Goal: Task Accomplishment & Management: Use online tool/utility

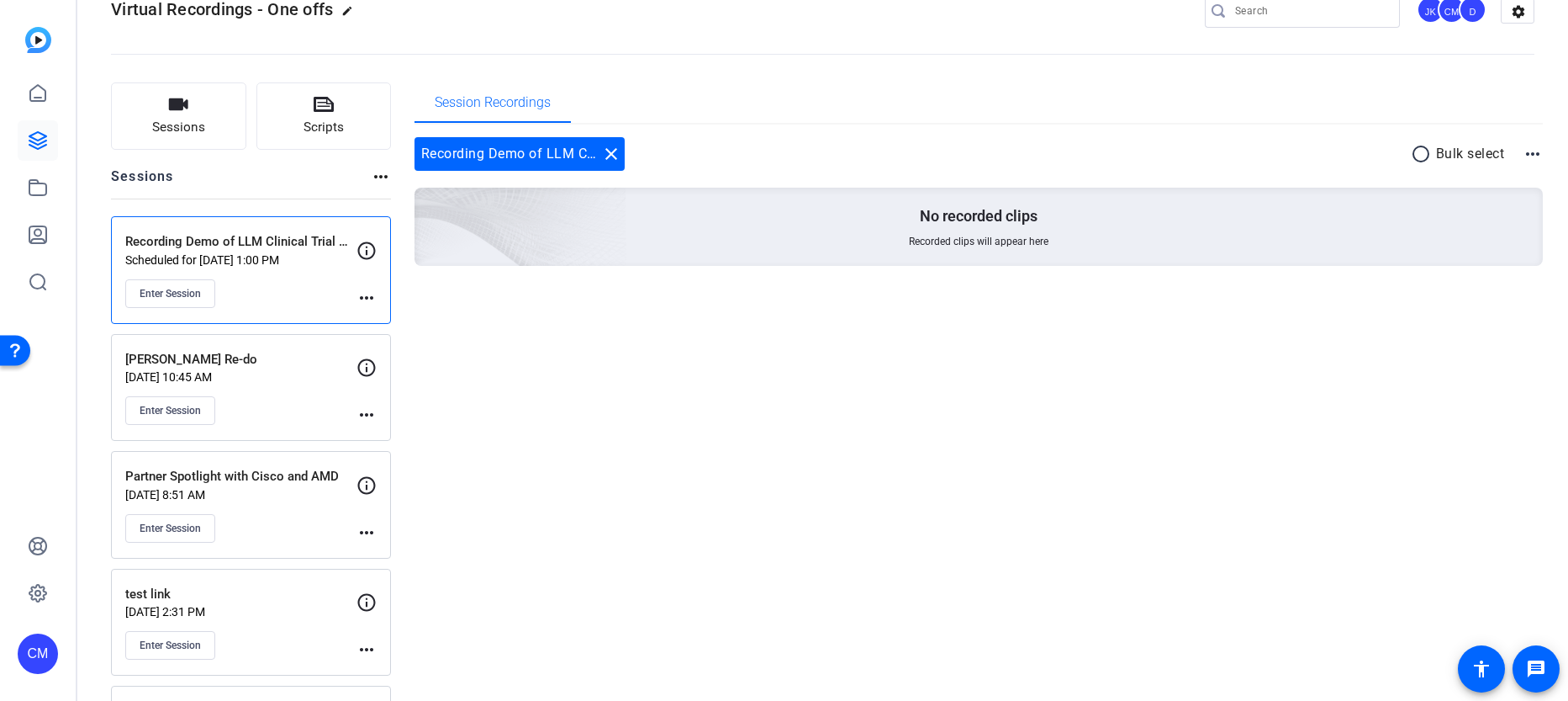
scroll to position [40, 0]
click at [154, 291] on span "Enter Session" at bounding box center [170, 293] width 61 height 13
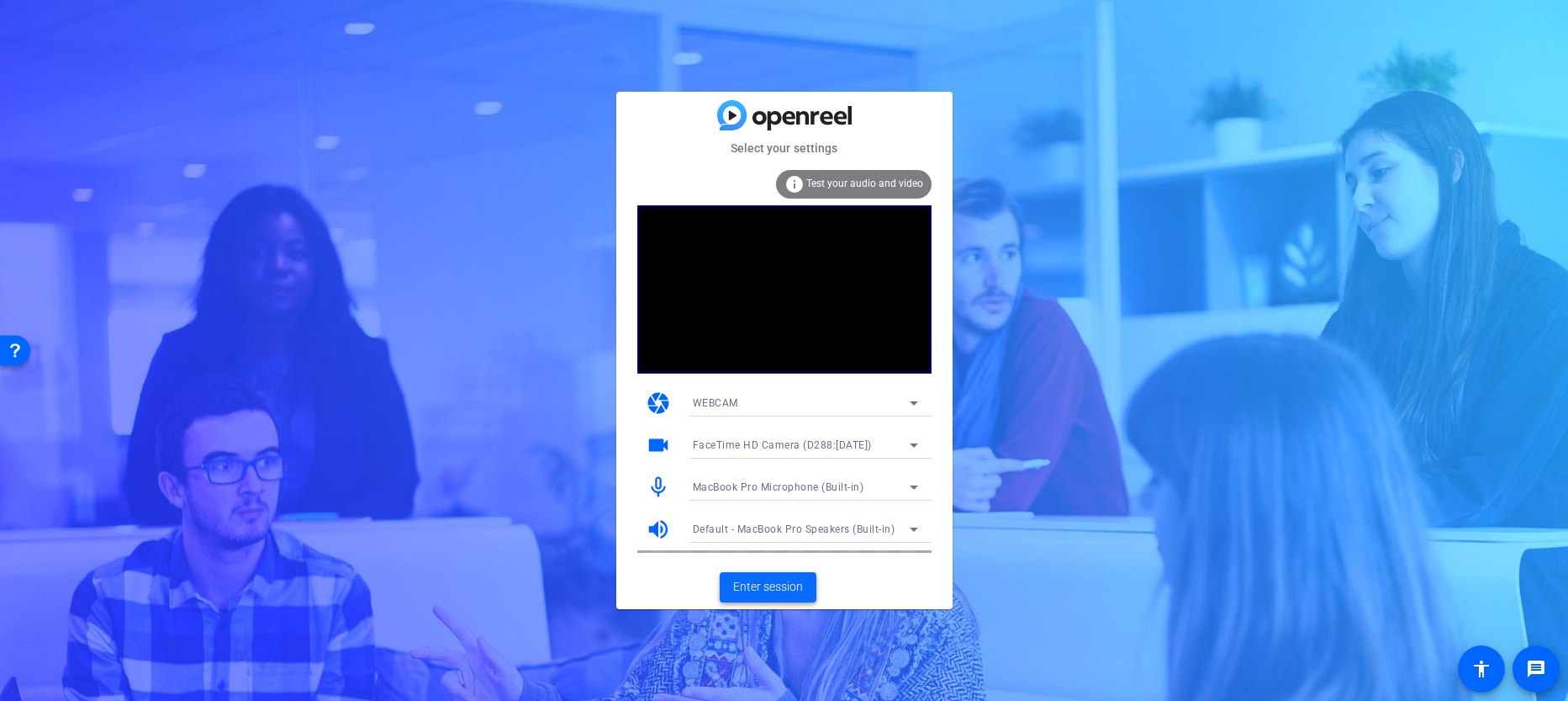
click at [762, 584] on span "Enter session" at bounding box center [768, 587] width 70 height 18
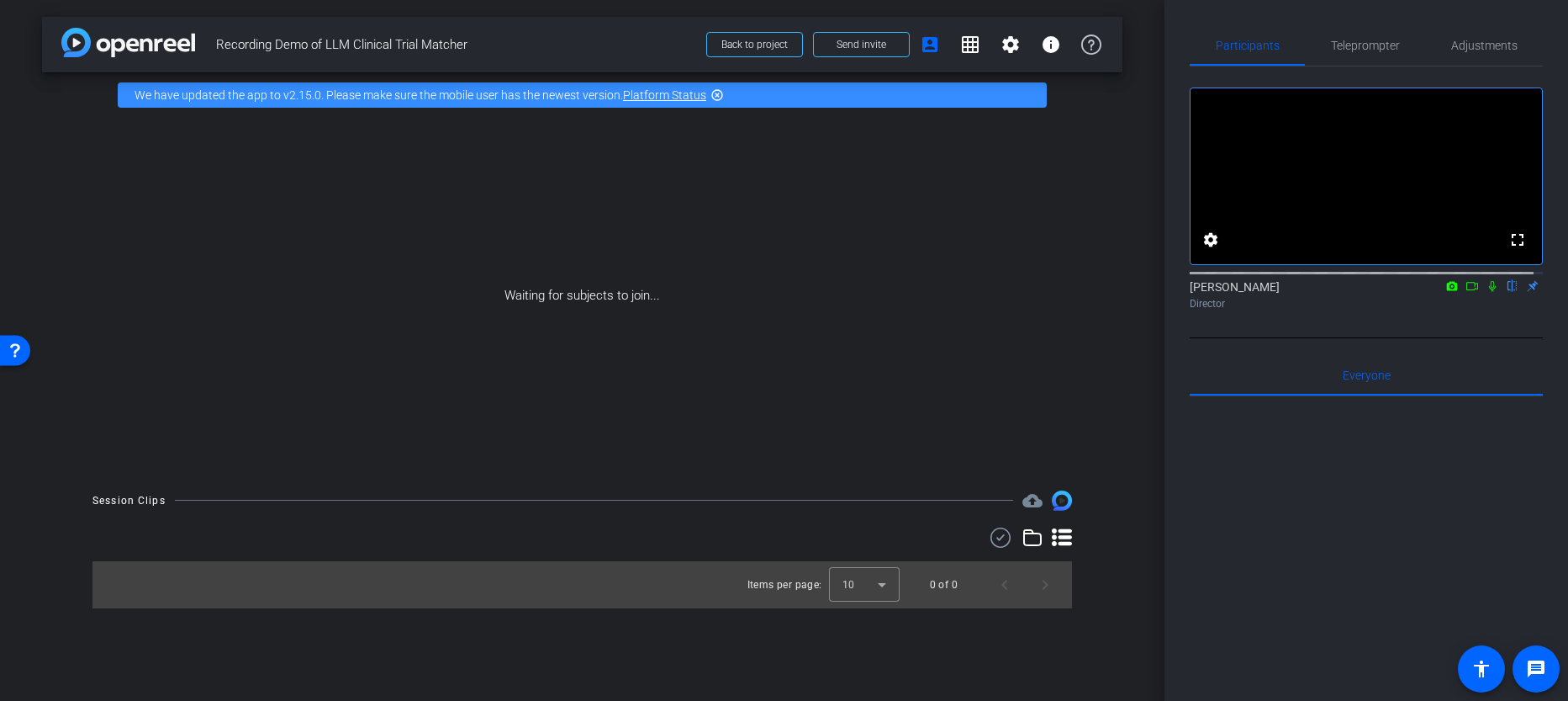
click at [1469, 292] on icon at bounding box center [1472, 285] width 13 height 12
click at [1506, 292] on icon at bounding box center [1512, 285] width 13 height 12
click at [1356, 36] on span "Teleprompter" at bounding box center [1366, 44] width 69 height 40
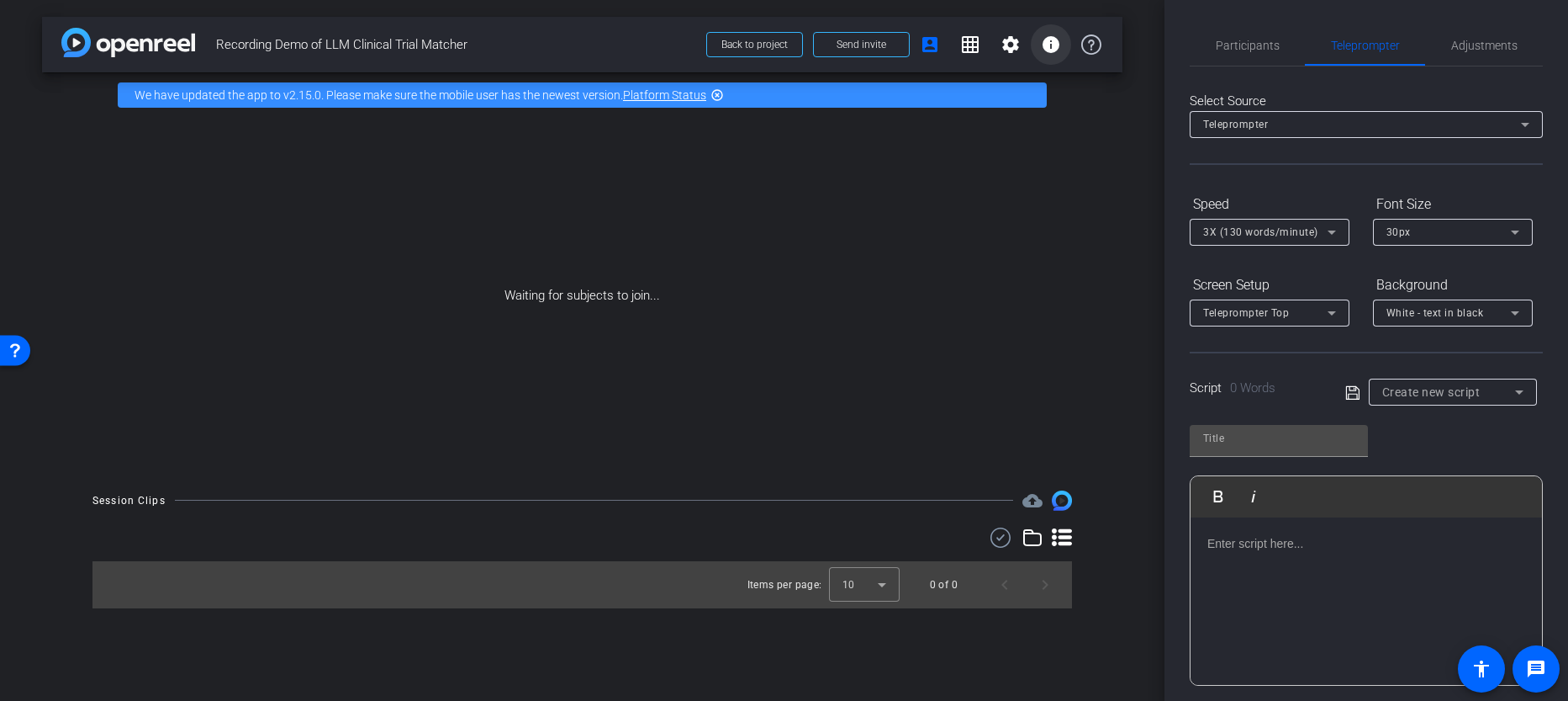
click at [1051, 46] on mat-icon "info" at bounding box center [1051, 44] width 20 height 20
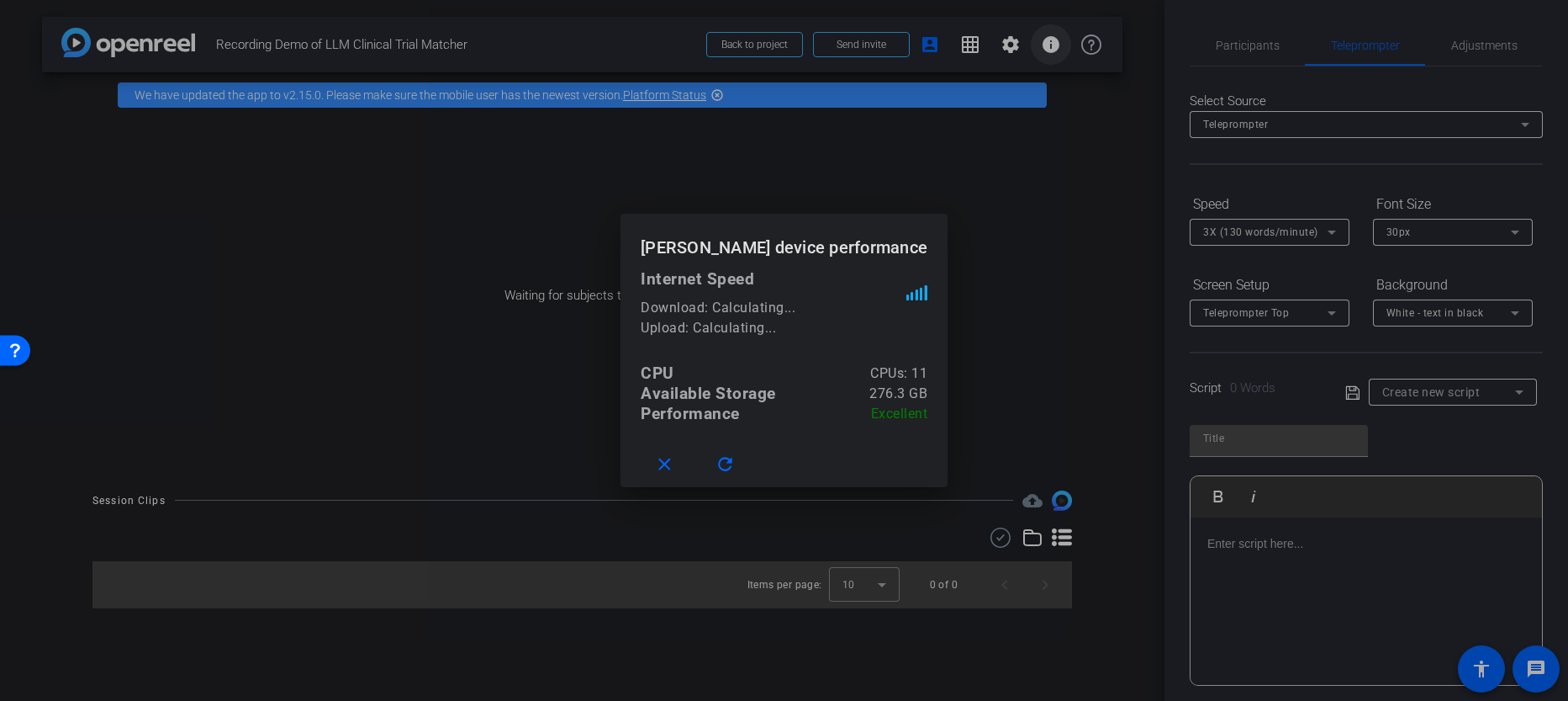
click at [1051, 46] on div at bounding box center [784, 350] width 1568 height 701
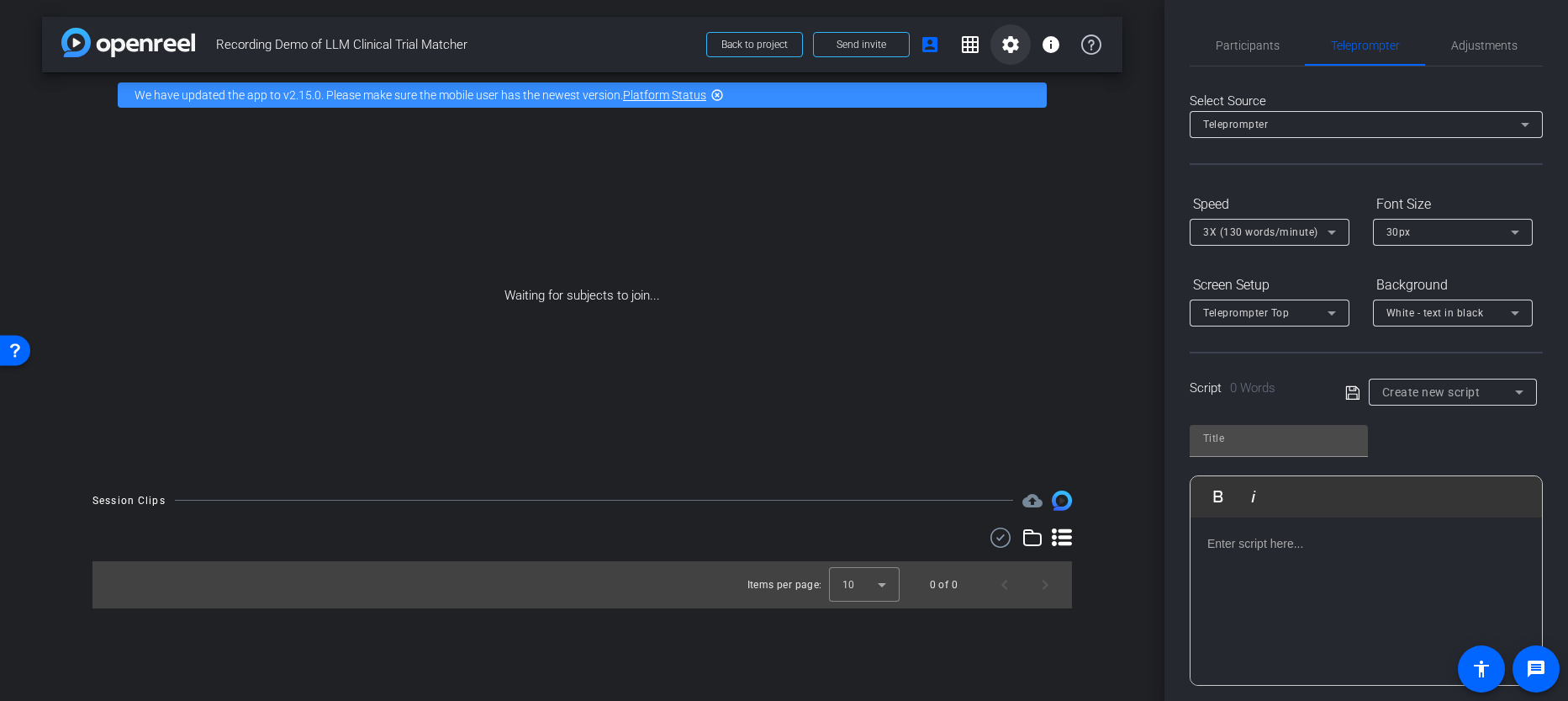
click at [1018, 50] on mat-icon "settings" at bounding box center [1010, 44] width 20 height 20
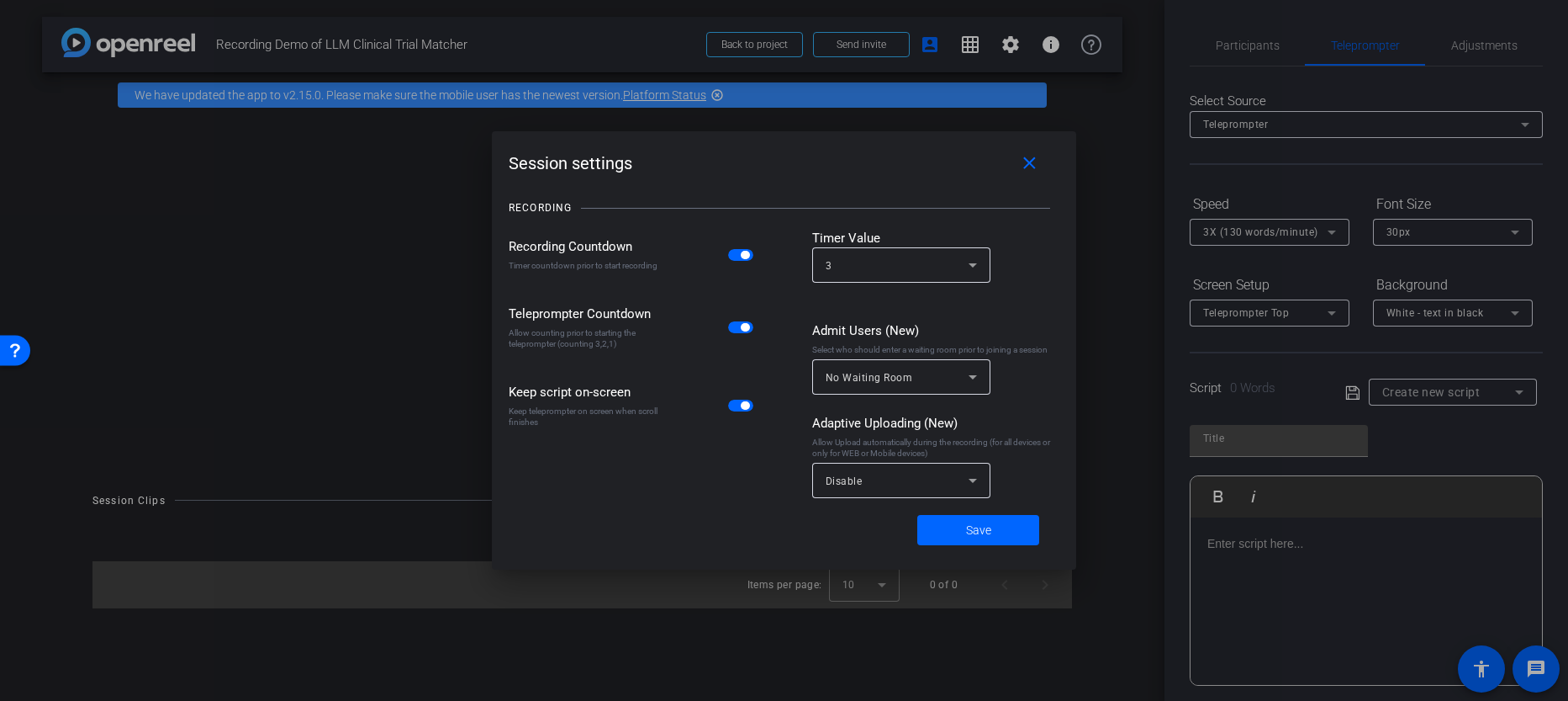
click at [883, 491] on div "Disable" at bounding box center [901, 481] width 151 height 36
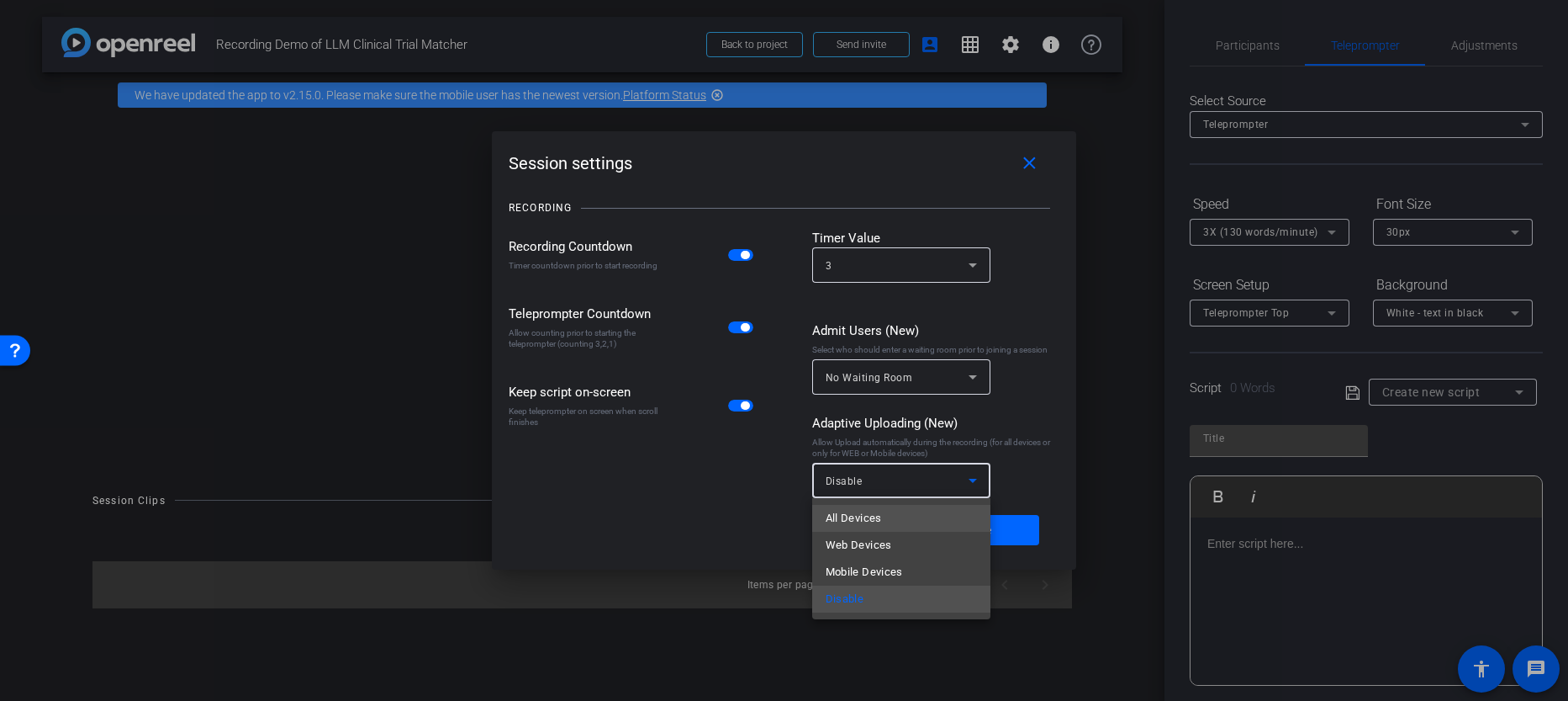
click at [874, 519] on span "All Devices" at bounding box center [853, 518] width 56 height 20
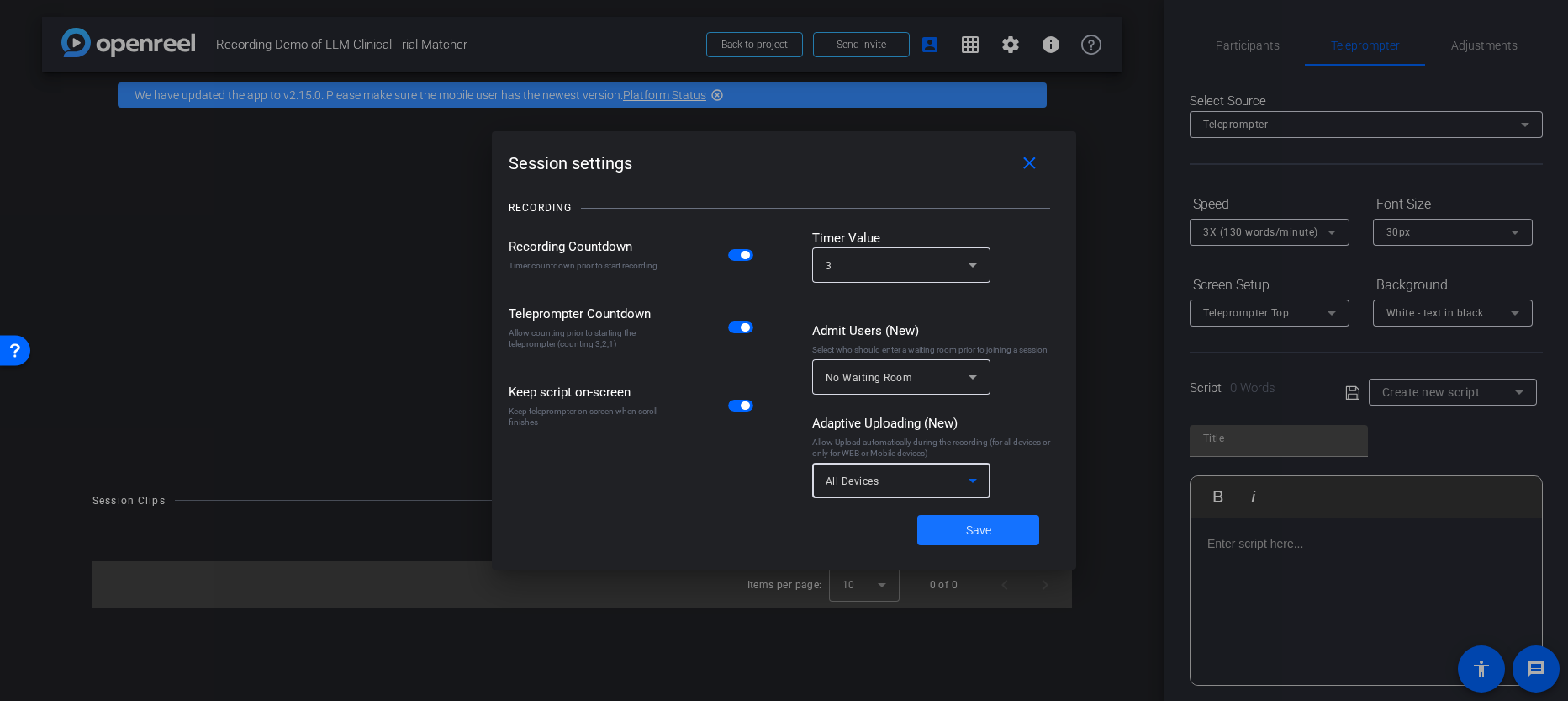
click at [983, 530] on span "Save" at bounding box center [978, 530] width 25 height 18
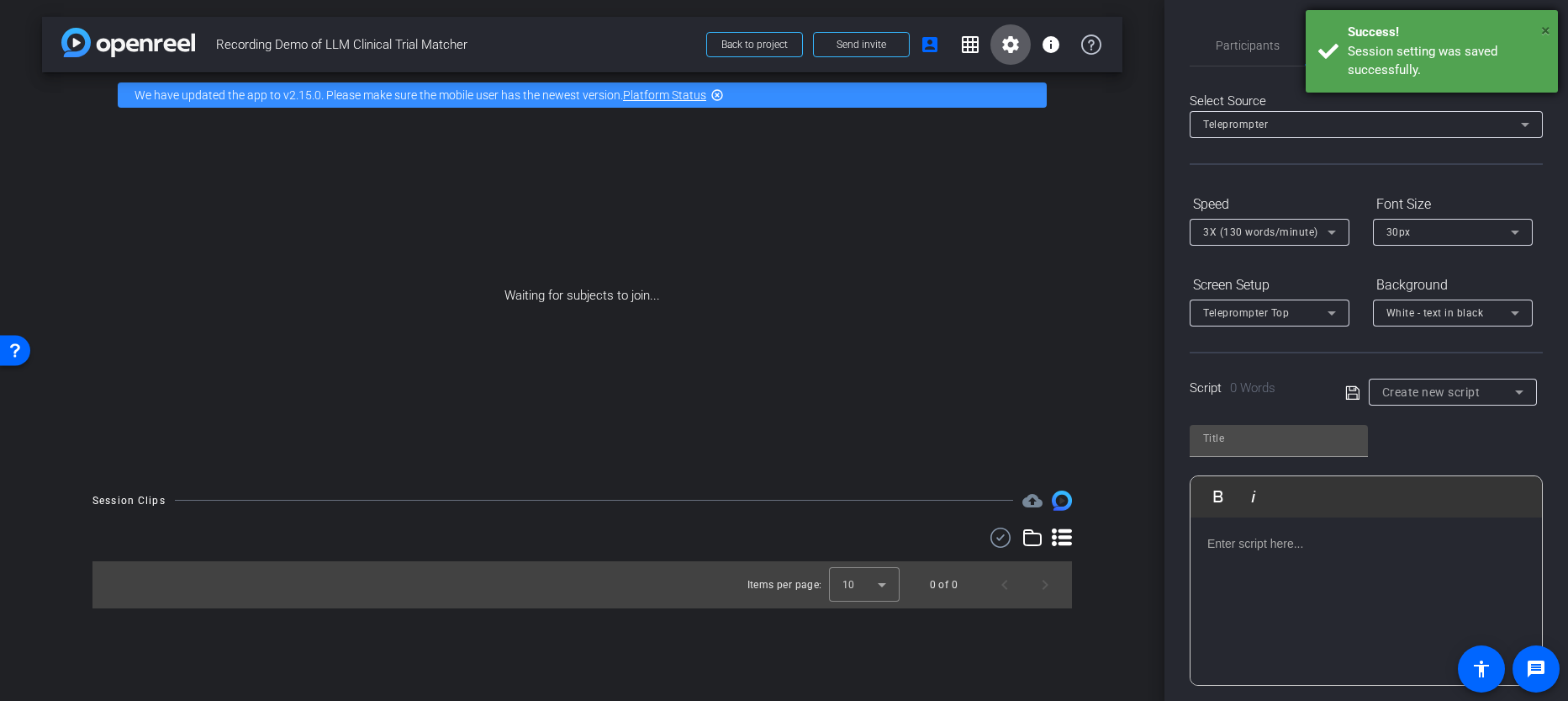
click at [1546, 28] on span "×" at bounding box center [1546, 30] width 9 height 20
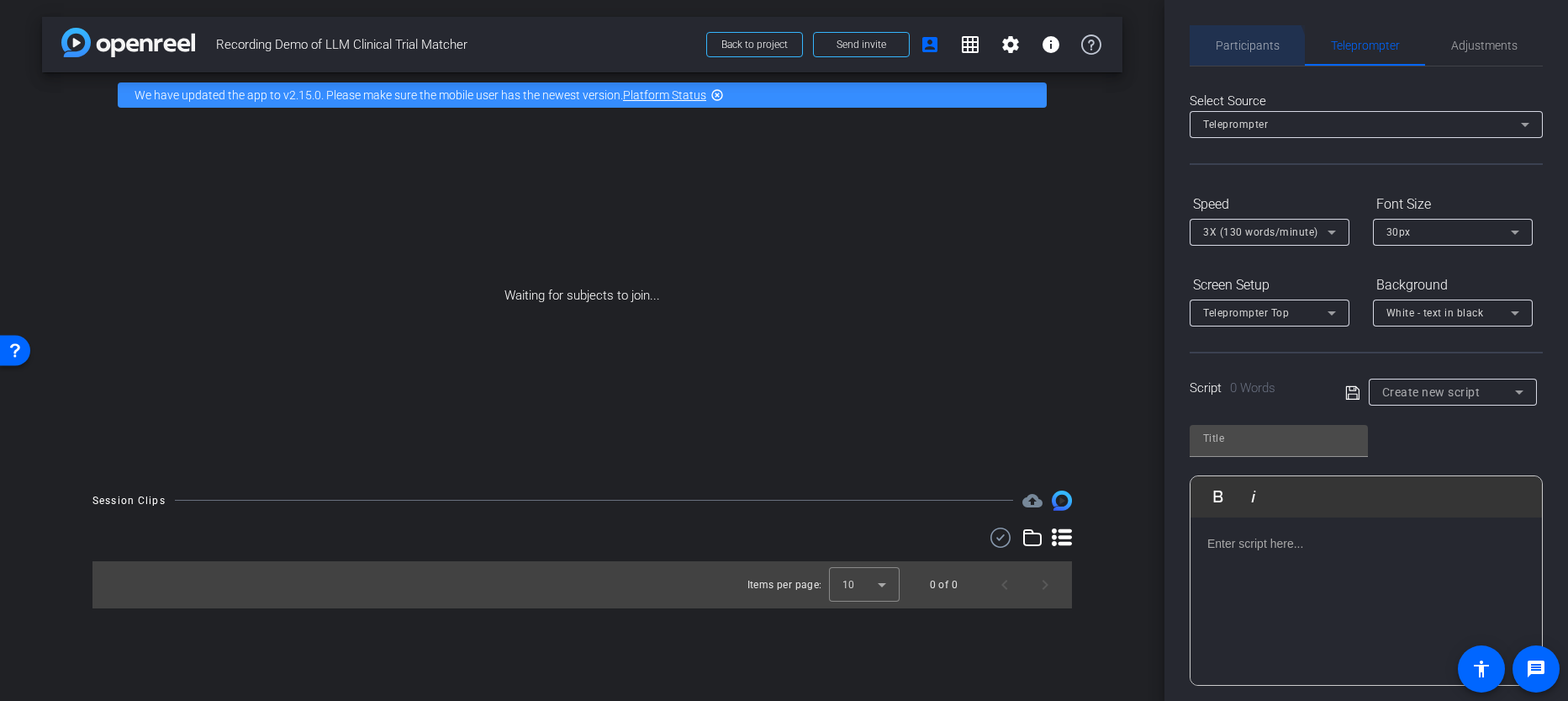
click at [1245, 53] on span "Participants" at bounding box center [1248, 44] width 64 height 40
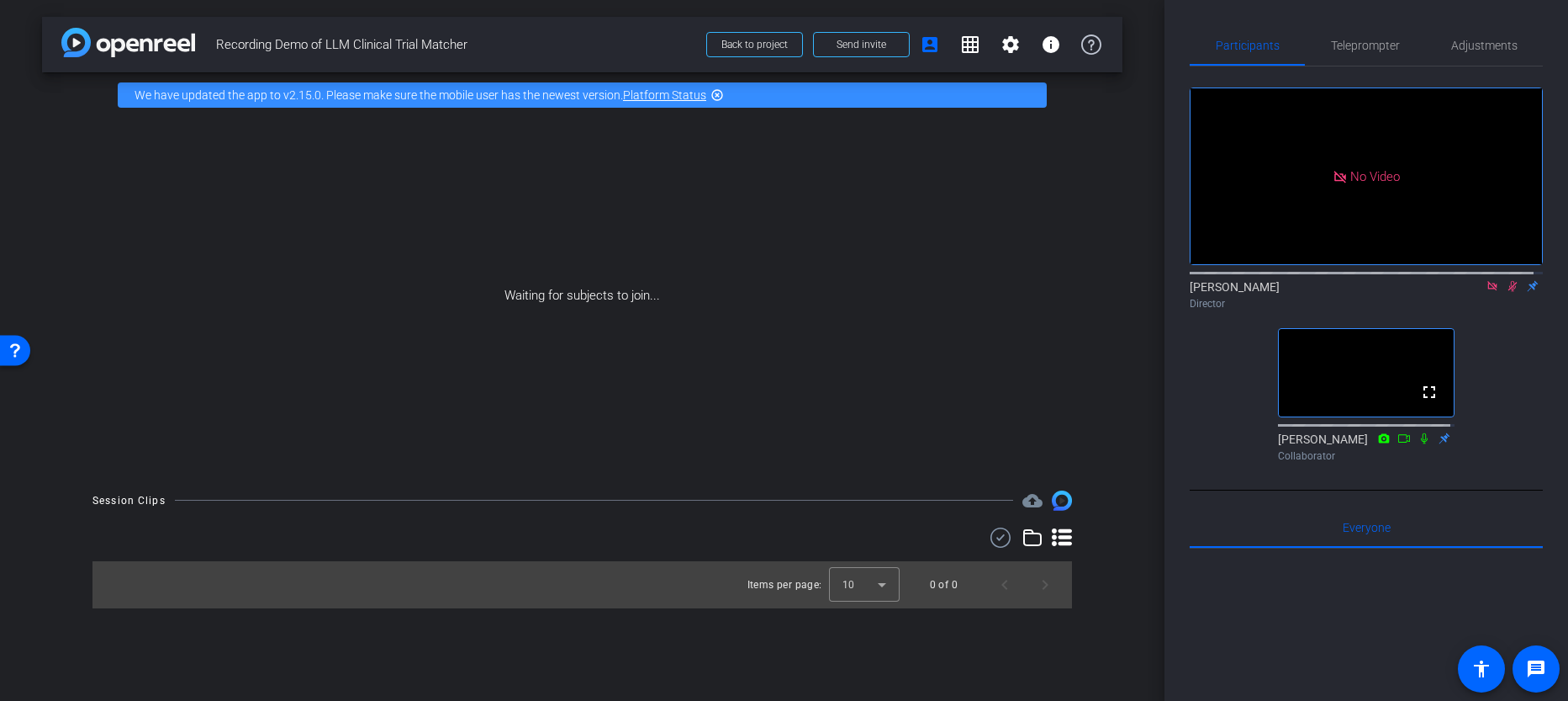
click at [1488, 281] on icon at bounding box center [1493, 285] width 9 height 9
click at [1489, 292] on icon at bounding box center [1493, 286] width 9 height 11
click at [878, 34] on span at bounding box center [861, 44] width 95 height 40
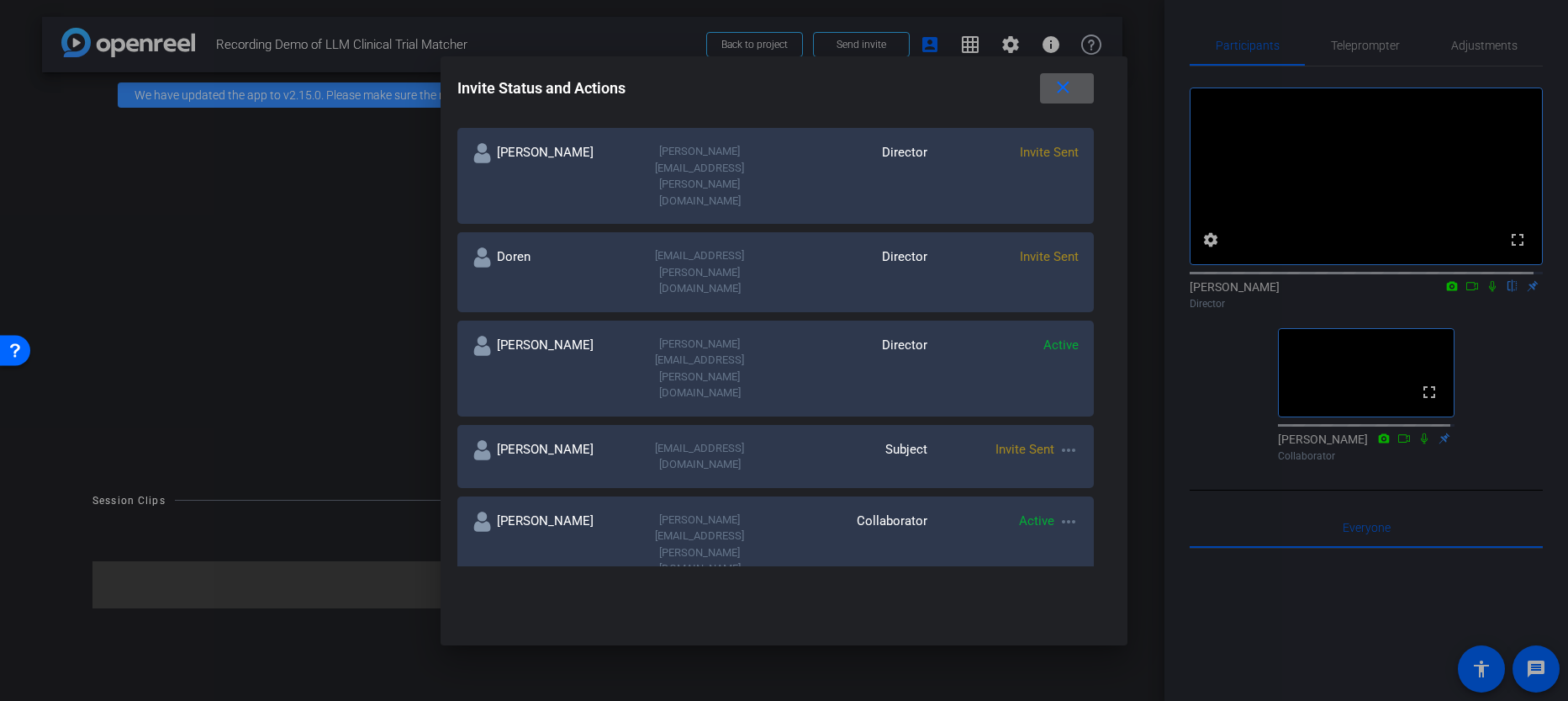
scroll to position [270, 0]
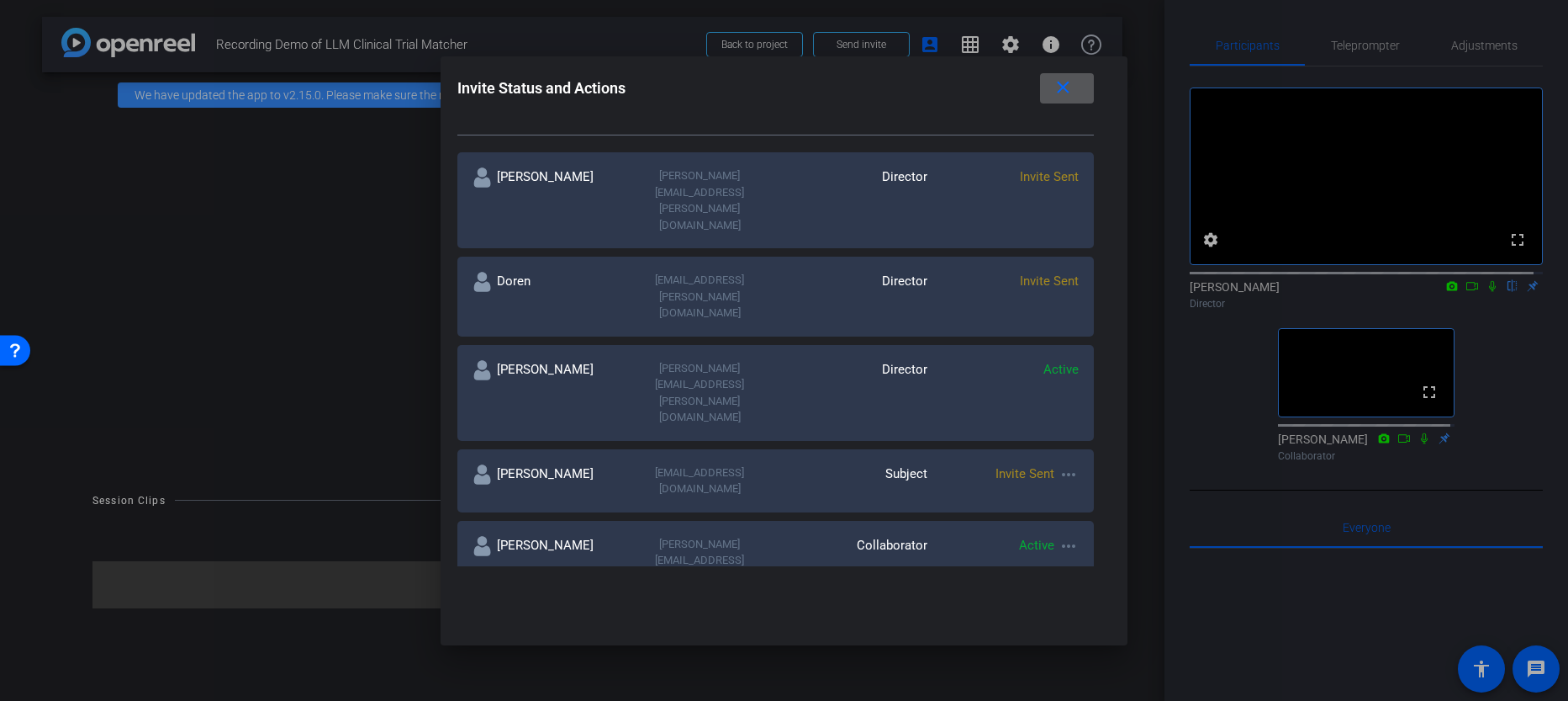
click at [1060, 465] on mat-icon "more_horiz" at bounding box center [1068, 474] width 20 height 20
click at [952, 359] on div at bounding box center [784, 350] width 1568 height 701
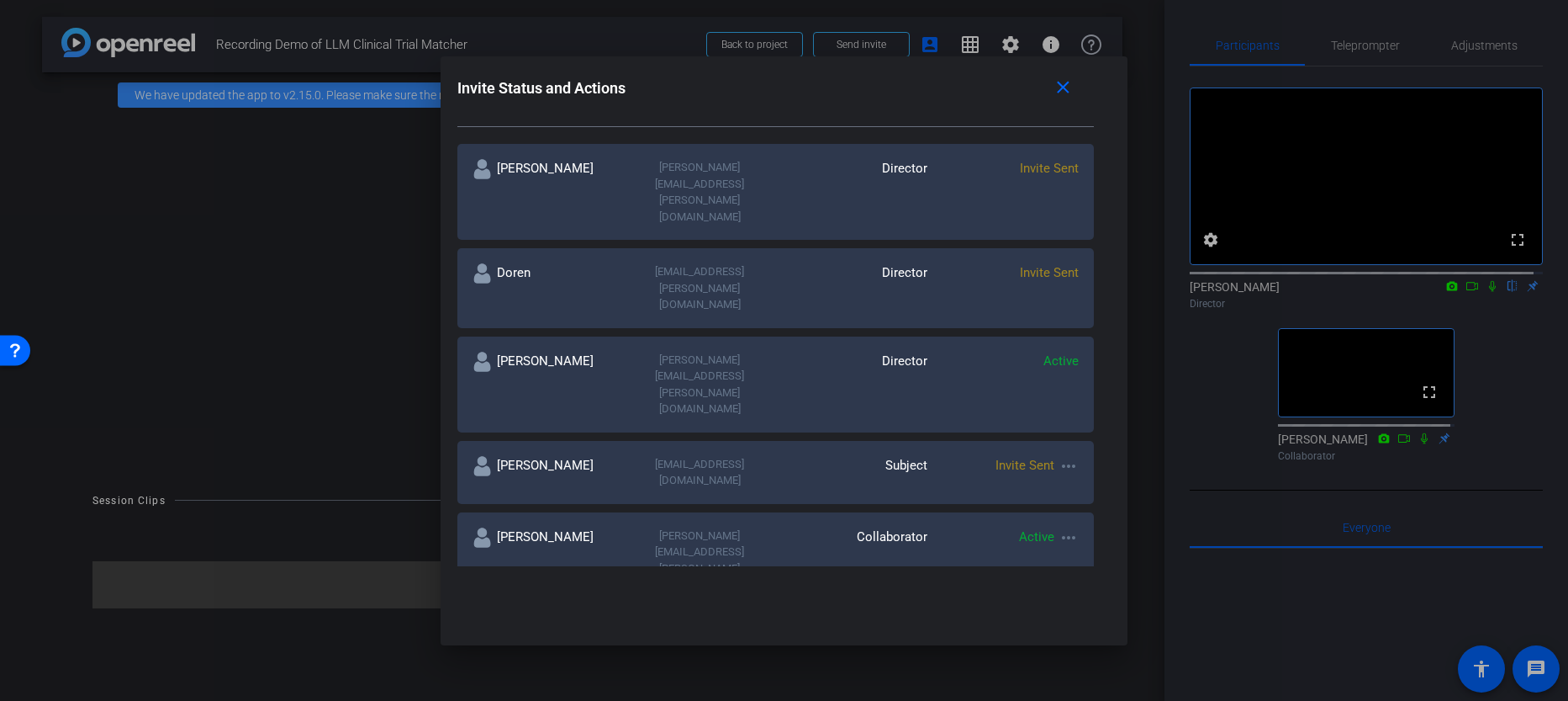
scroll to position [0, 0]
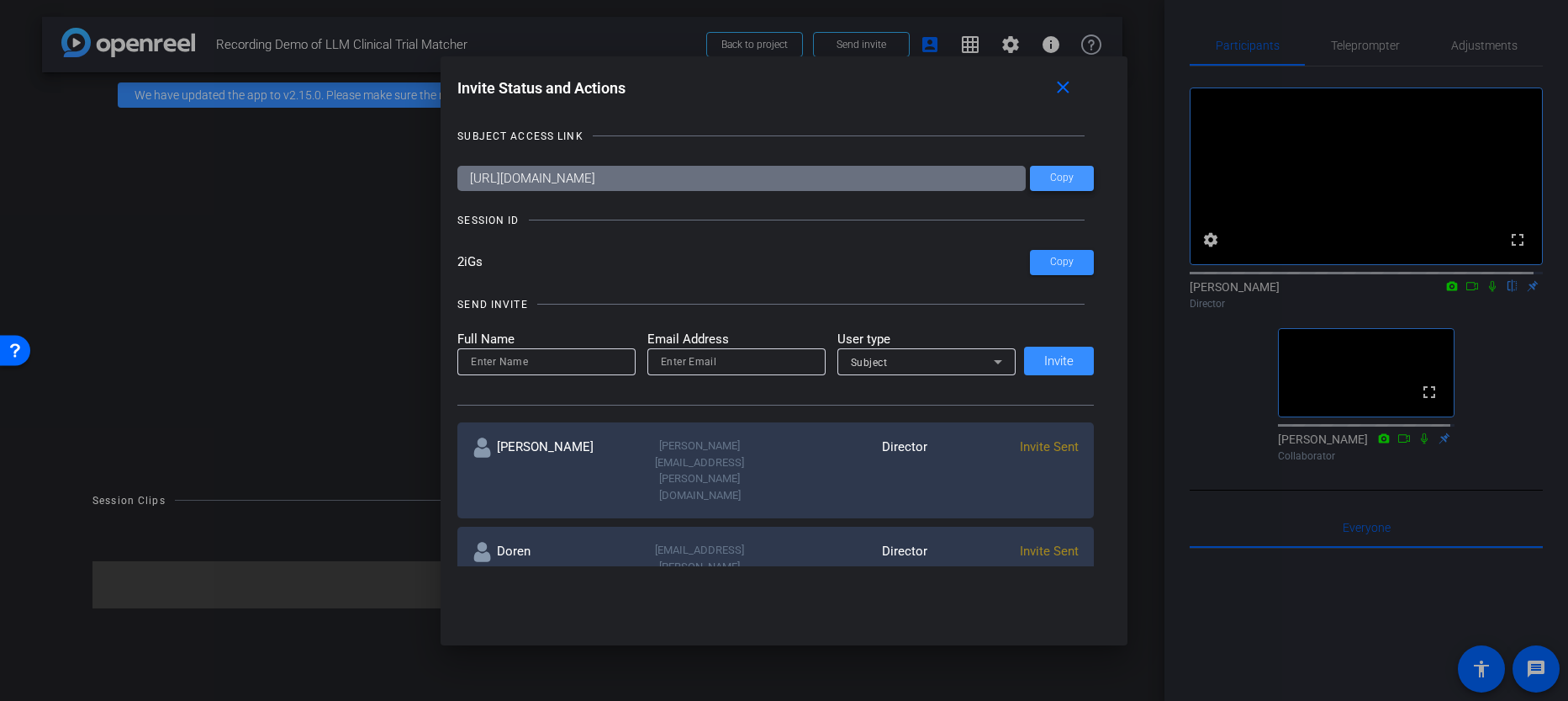
click at [1044, 179] on span at bounding box center [1062, 178] width 64 height 40
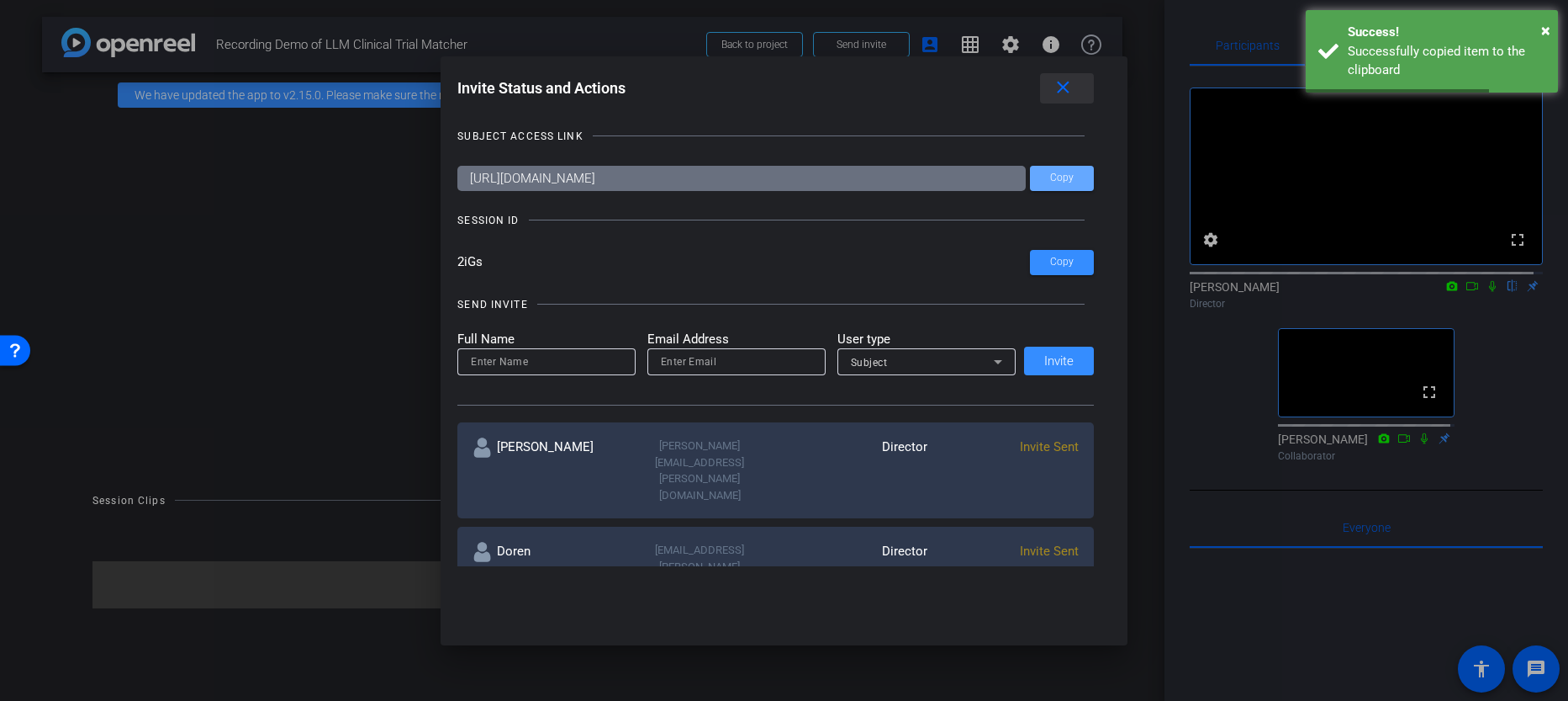
click at [1072, 85] on mat-icon "close" at bounding box center [1064, 88] width 21 height 21
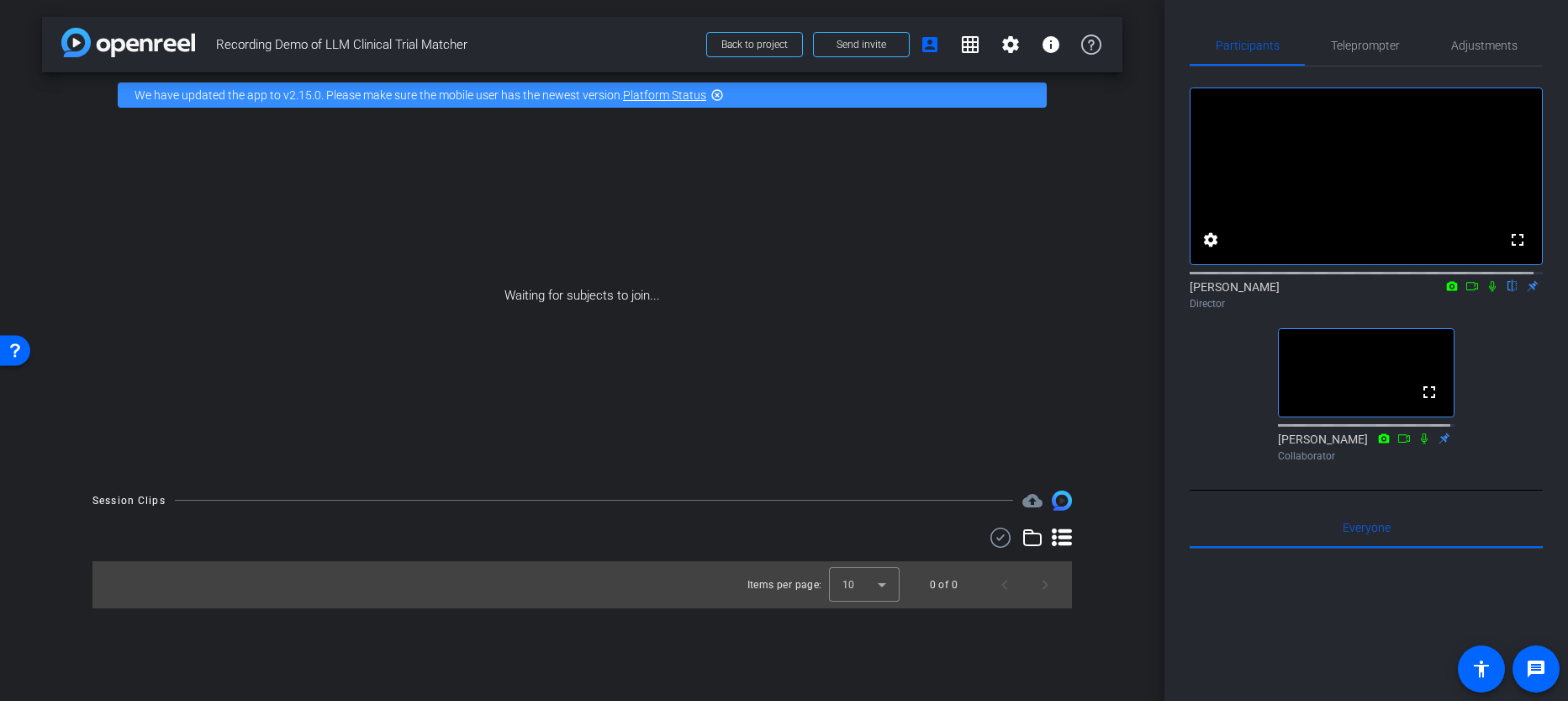
click at [717, 97] on mat-icon "highlight_off" at bounding box center [717, 94] width 13 height 13
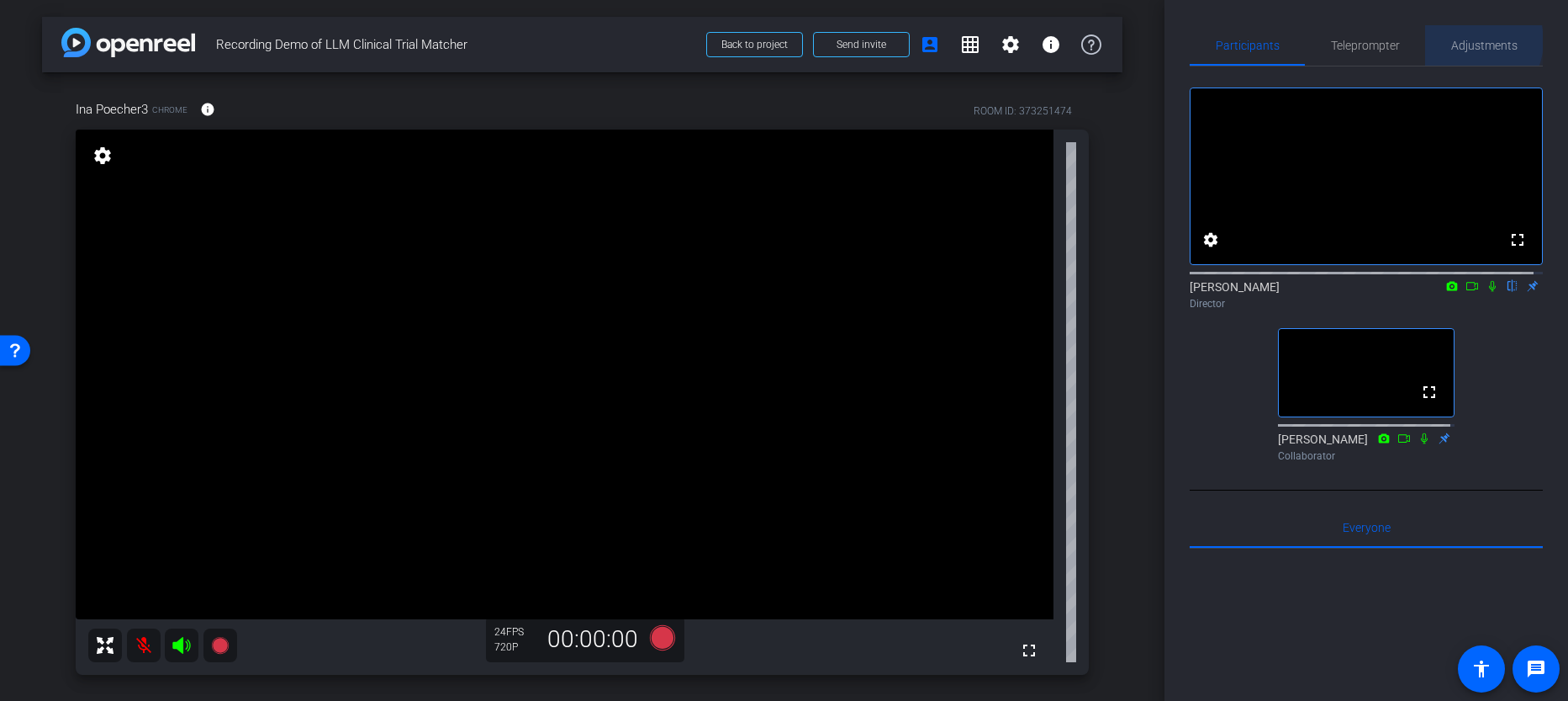
click at [1467, 41] on span "Adjustments" at bounding box center [1485, 45] width 67 height 12
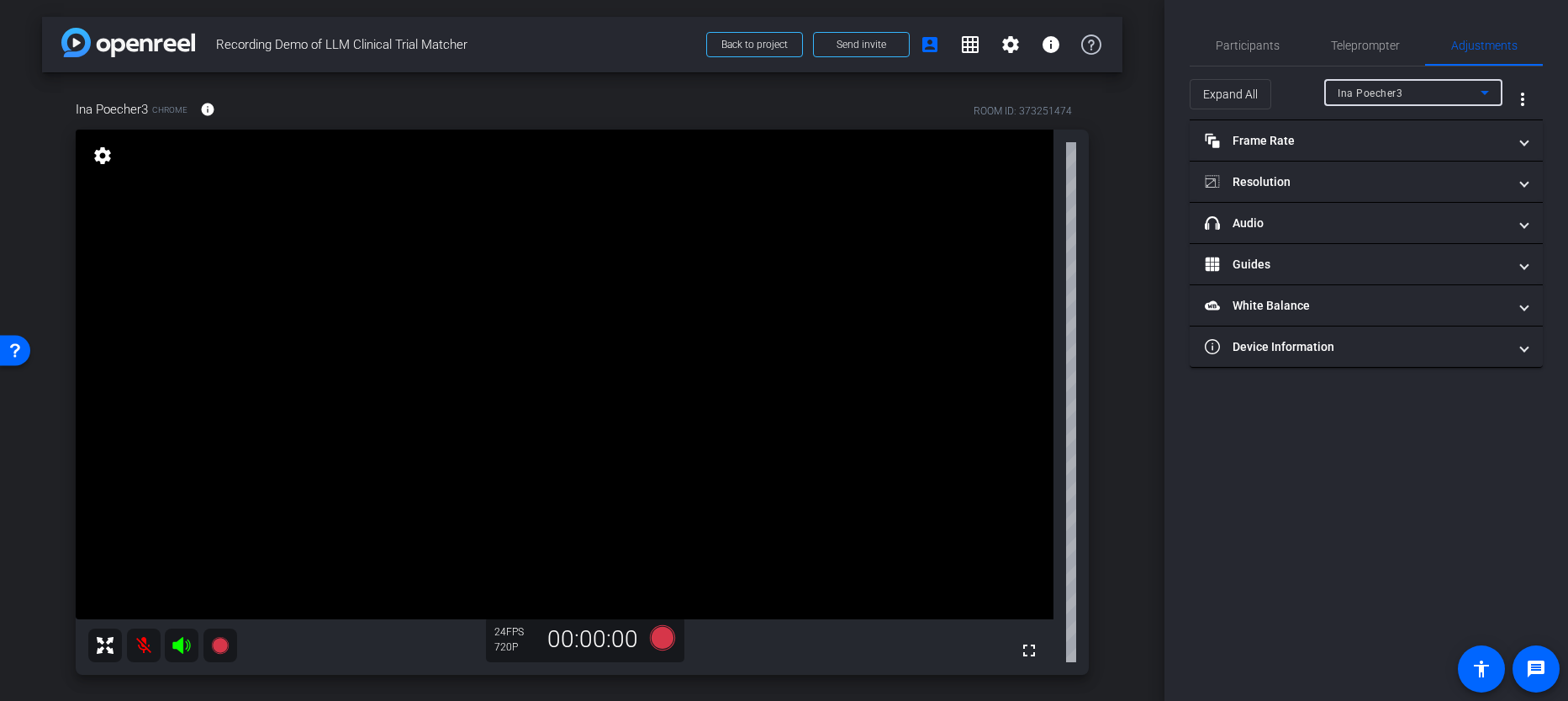
click at [1377, 100] on div "Ina Poecher3" at bounding box center [1409, 93] width 143 height 21
click at [1382, 88] on div at bounding box center [784, 350] width 1568 height 701
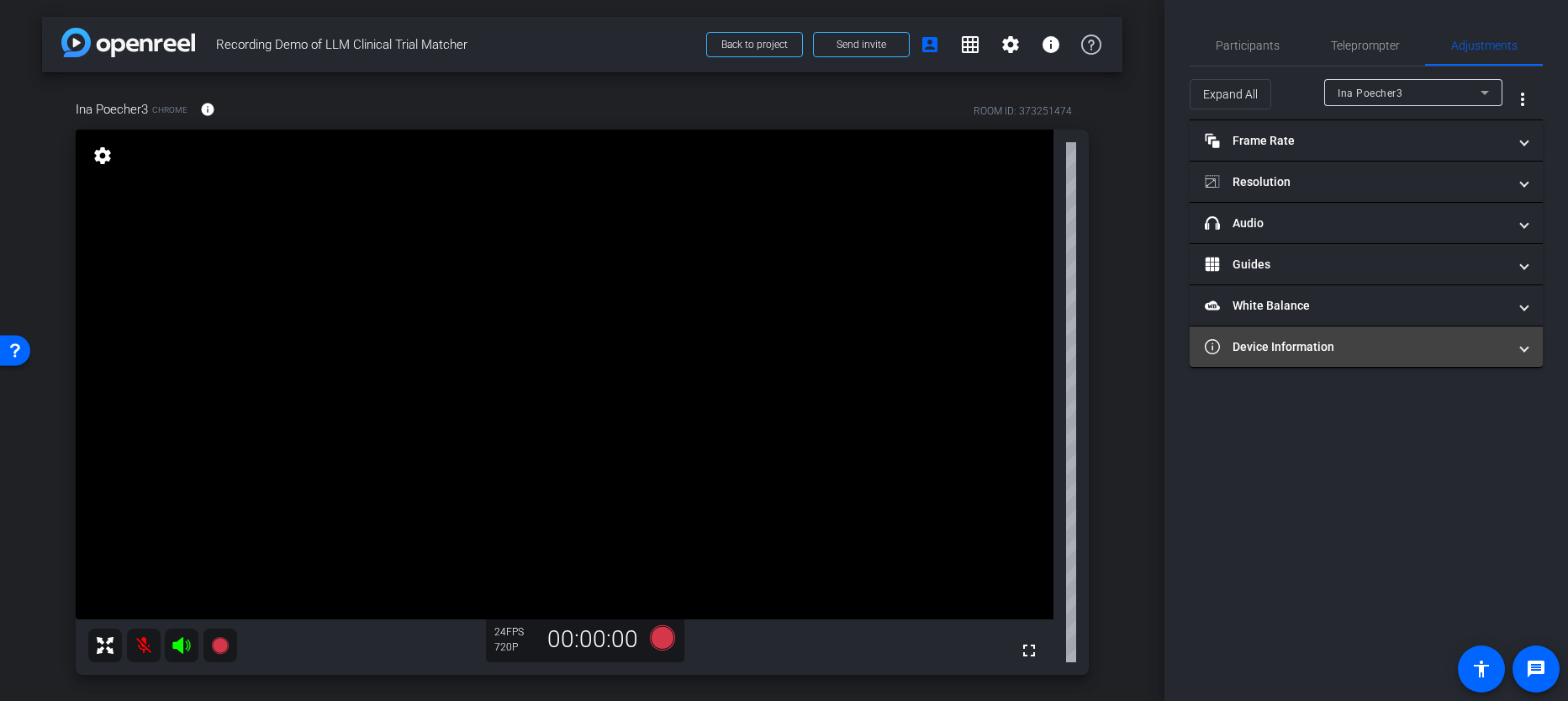
click at [1290, 347] on mat-panel-title "Device Information" at bounding box center [1356, 347] width 303 height 18
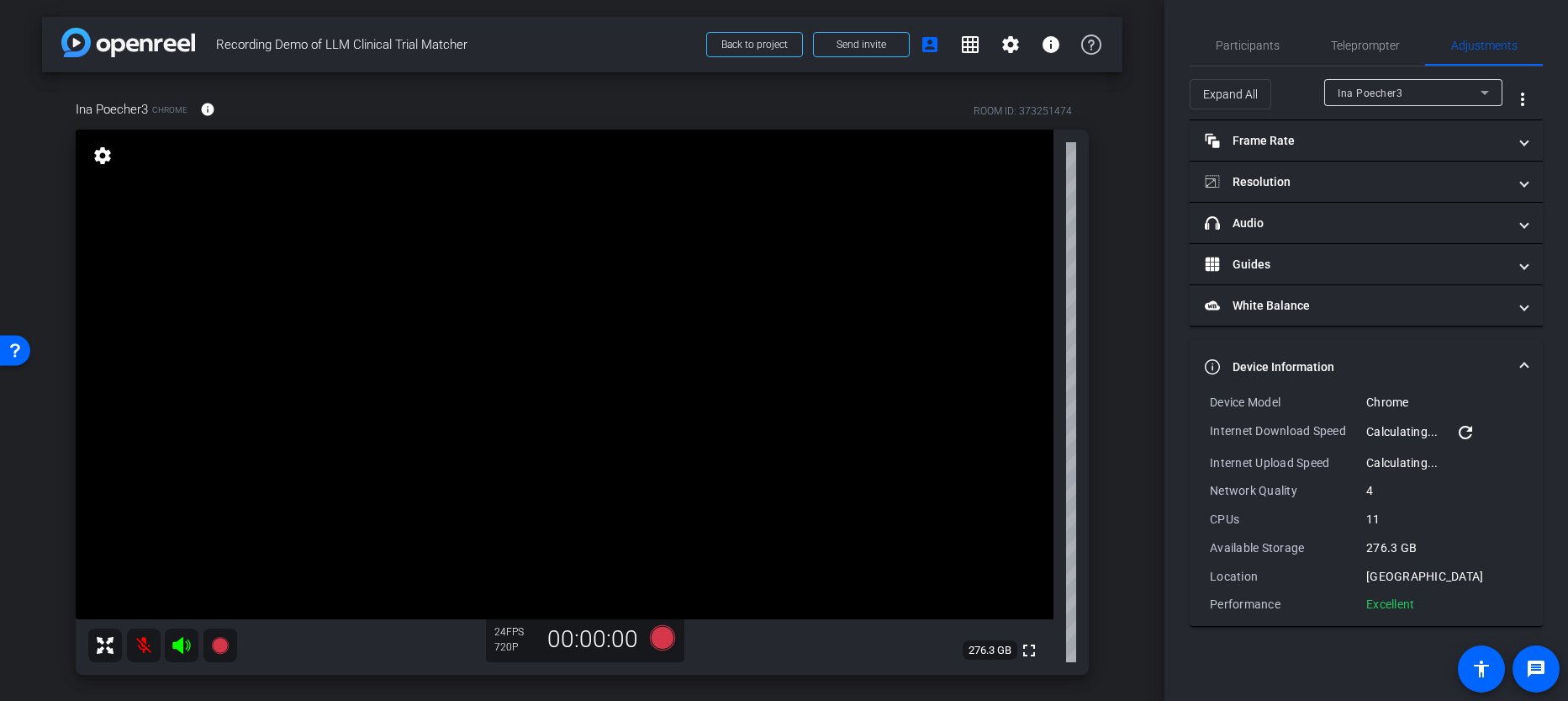
click at [144, 656] on mat-icon at bounding box center [144, 646] width 34 height 34
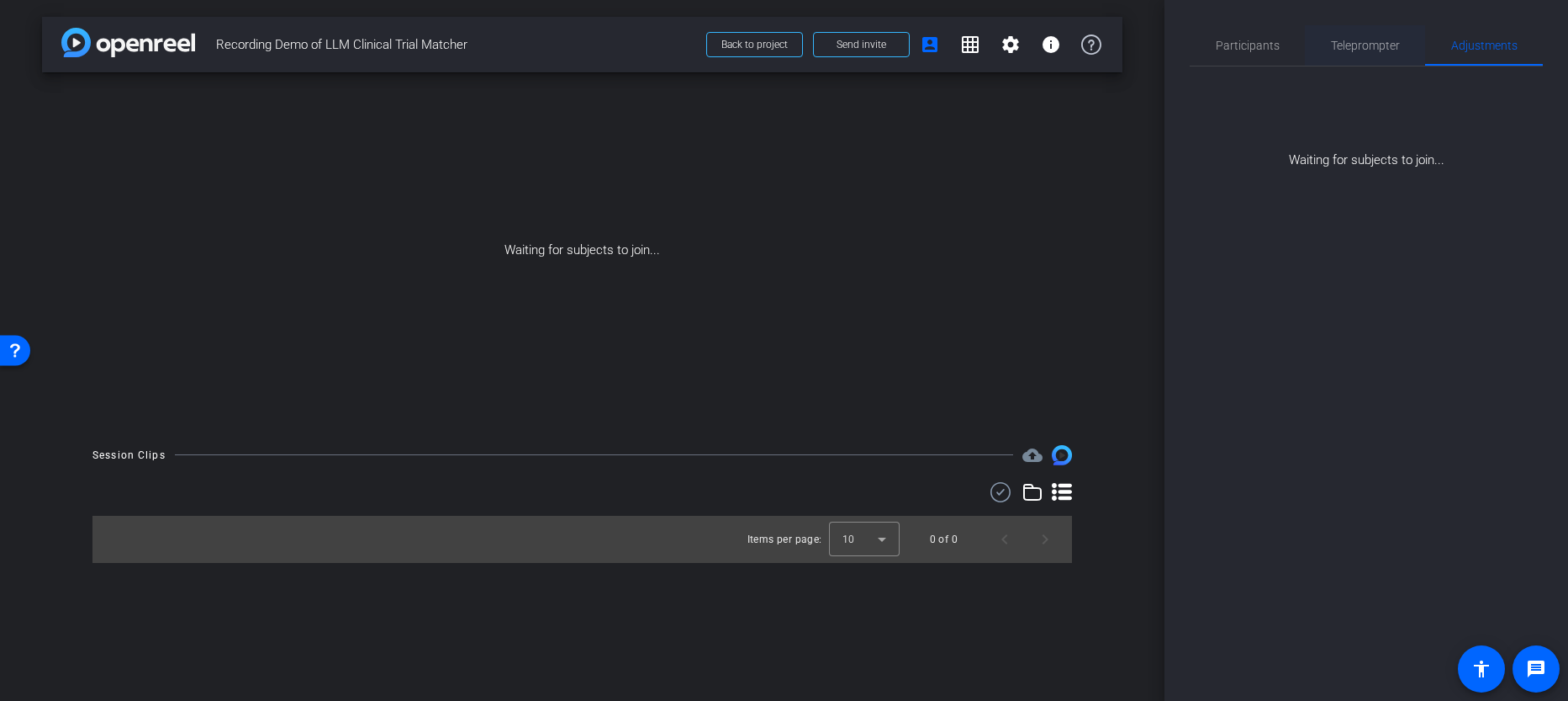
click at [1355, 30] on span "Teleprompter" at bounding box center [1366, 44] width 69 height 40
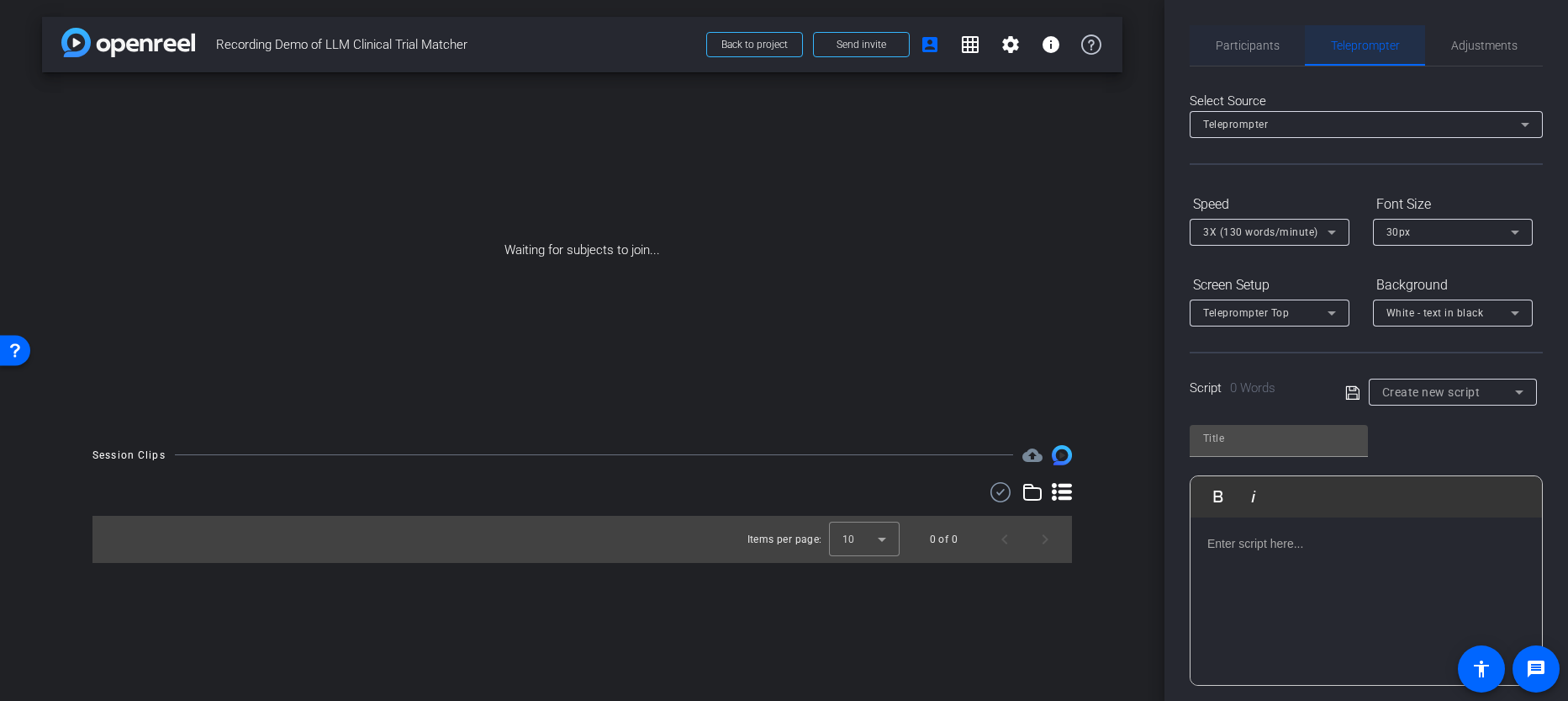
click at [1250, 55] on span "Participants" at bounding box center [1248, 44] width 64 height 40
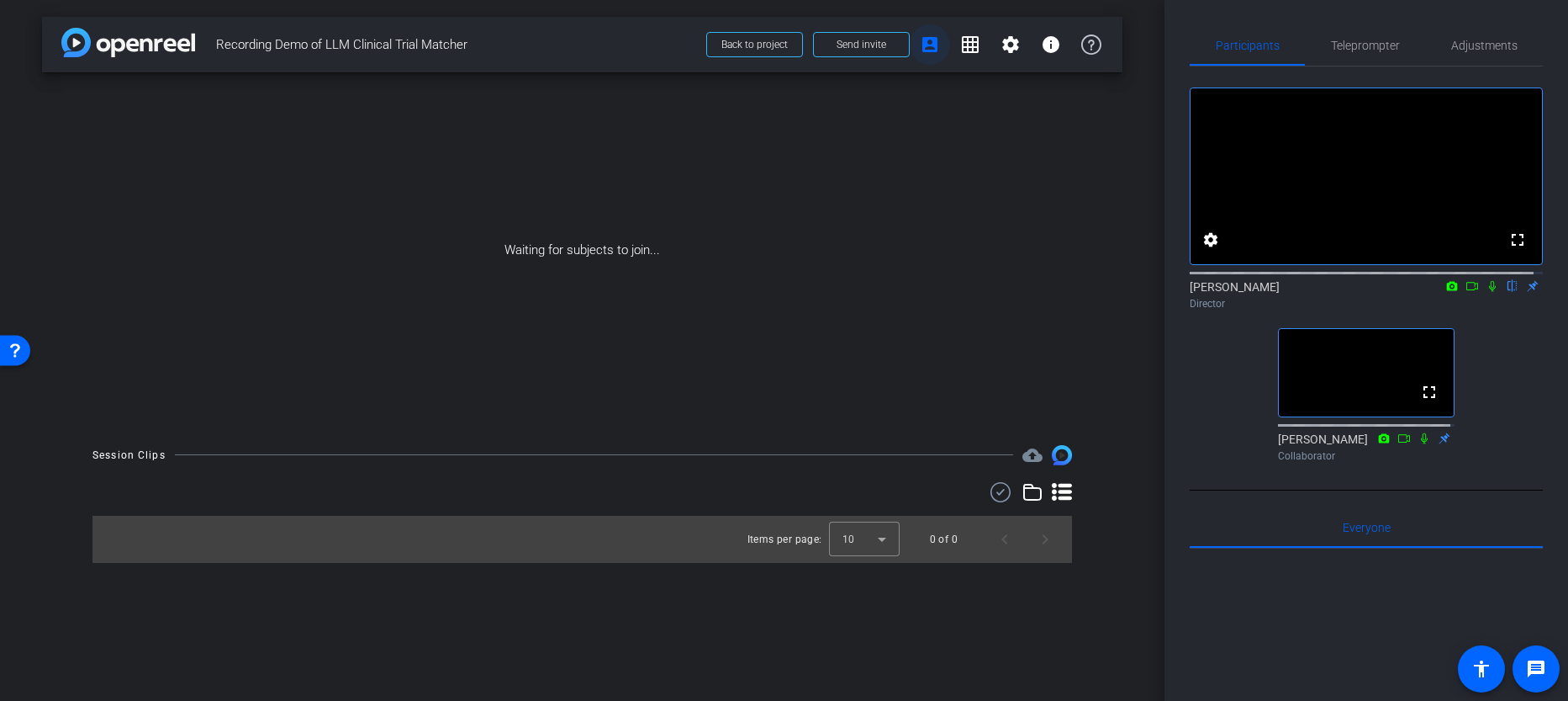
click at [924, 48] on mat-icon "account_box" at bounding box center [930, 44] width 20 height 20
click at [853, 42] on span "Send invite" at bounding box center [861, 44] width 50 height 13
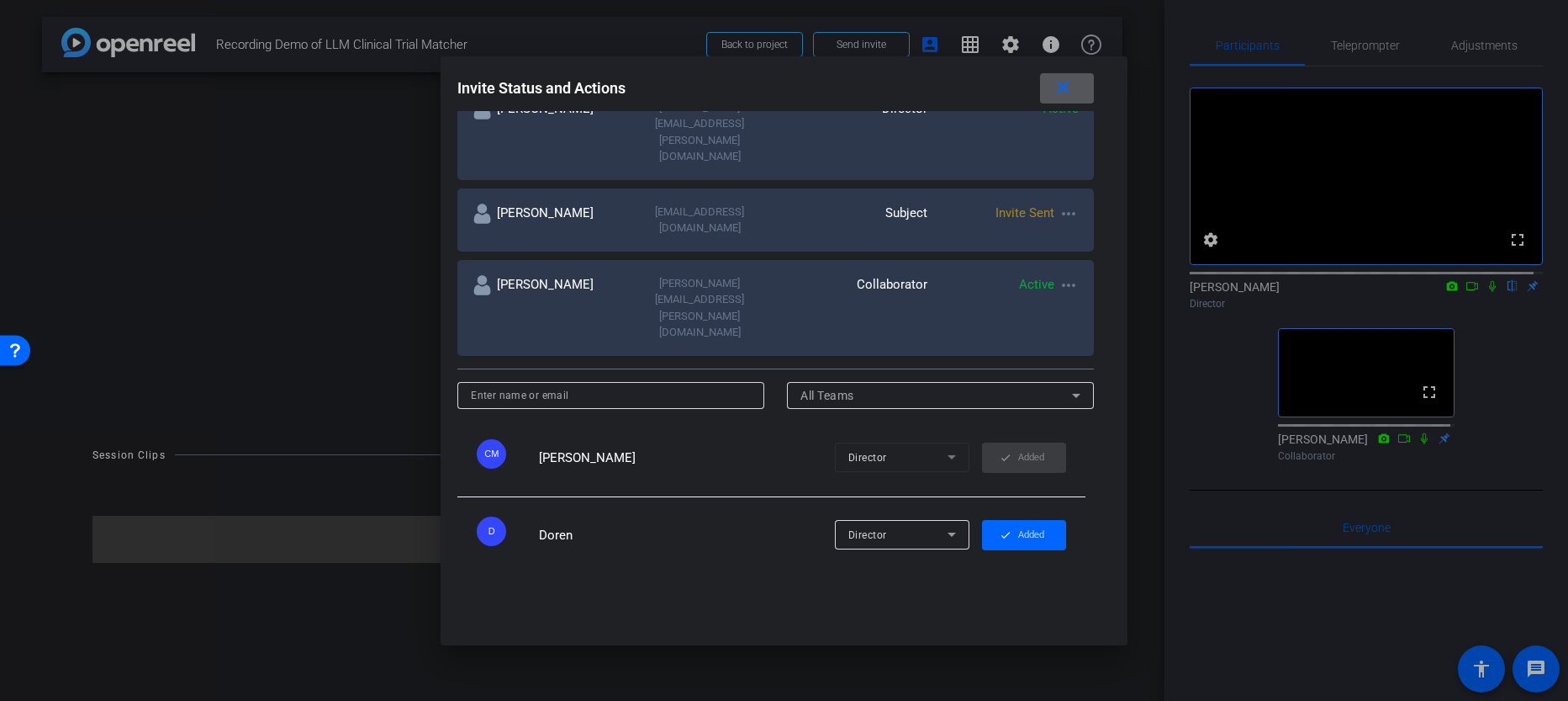
scroll to position [534, 0]
click at [1071, 92] on mat-icon "close" at bounding box center [1064, 88] width 21 height 21
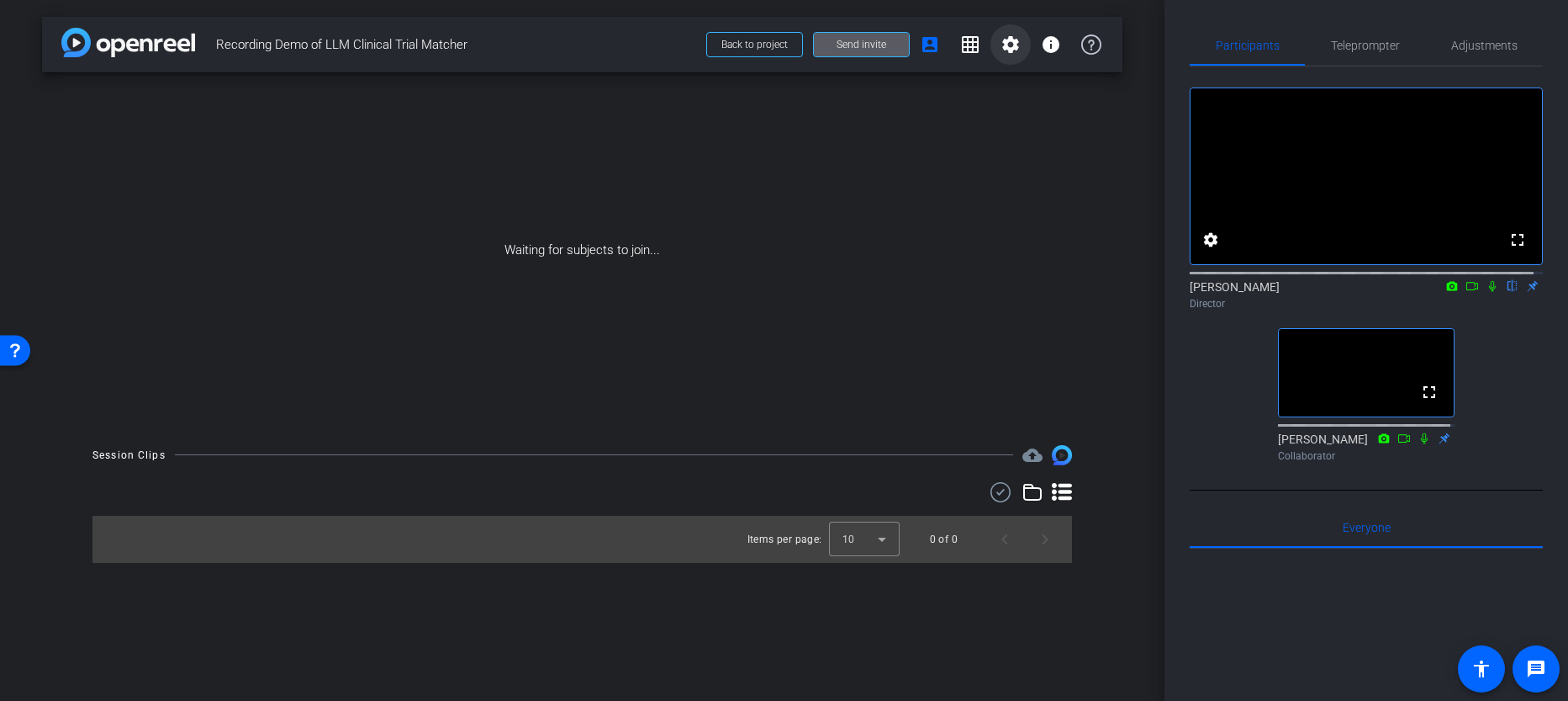
click at [1017, 45] on mat-icon "settings" at bounding box center [1010, 44] width 20 height 20
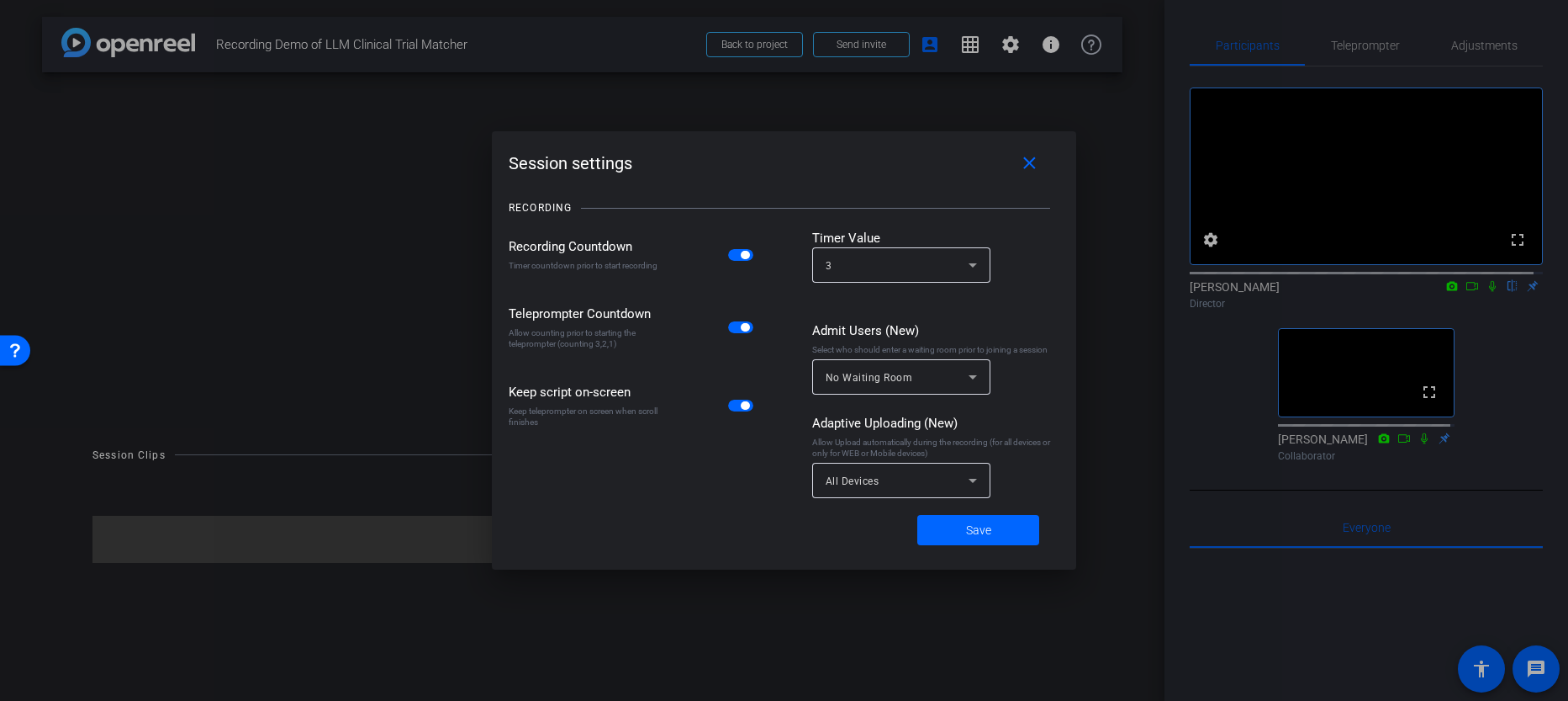
click at [1126, 153] on div at bounding box center [784, 350] width 1568 height 701
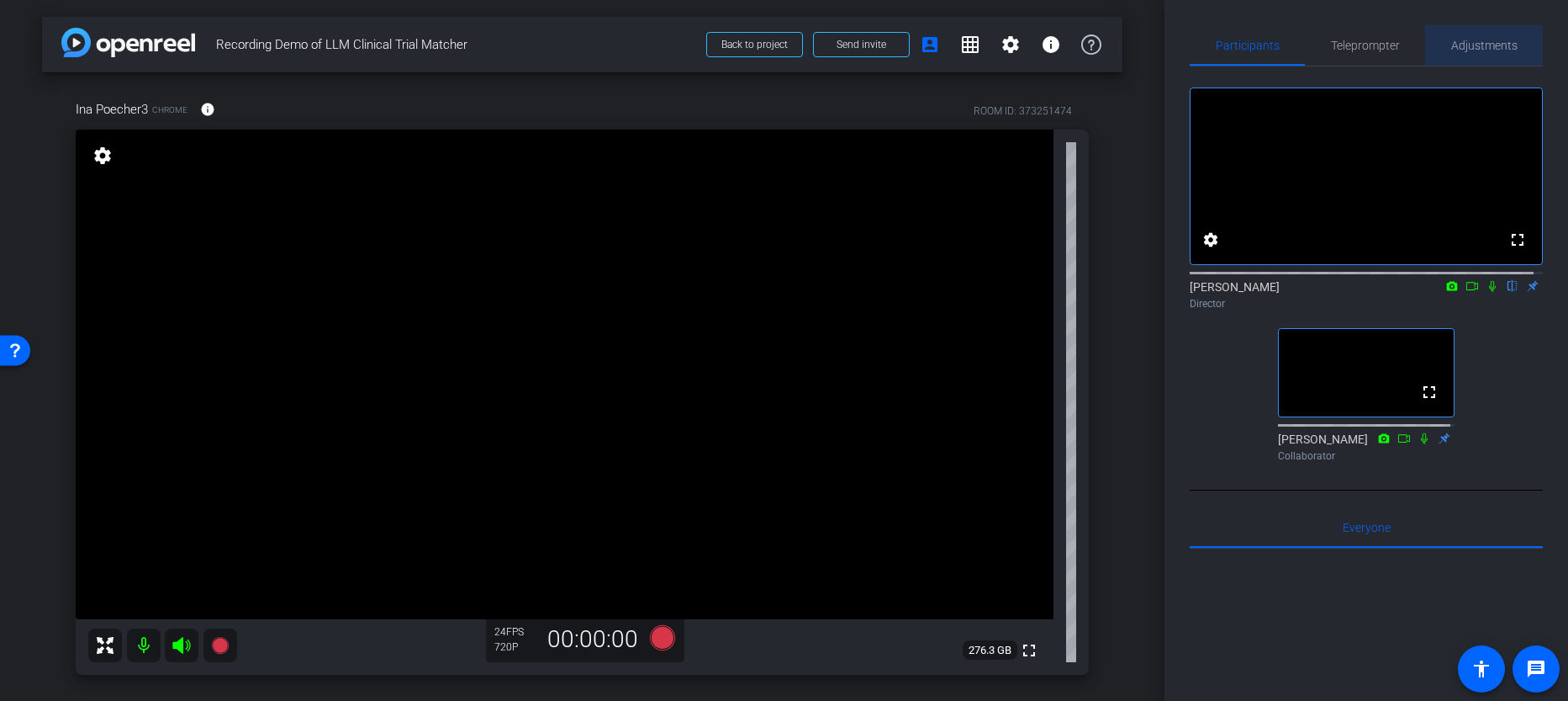
click at [1484, 40] on span "Adjustments" at bounding box center [1485, 45] width 67 height 12
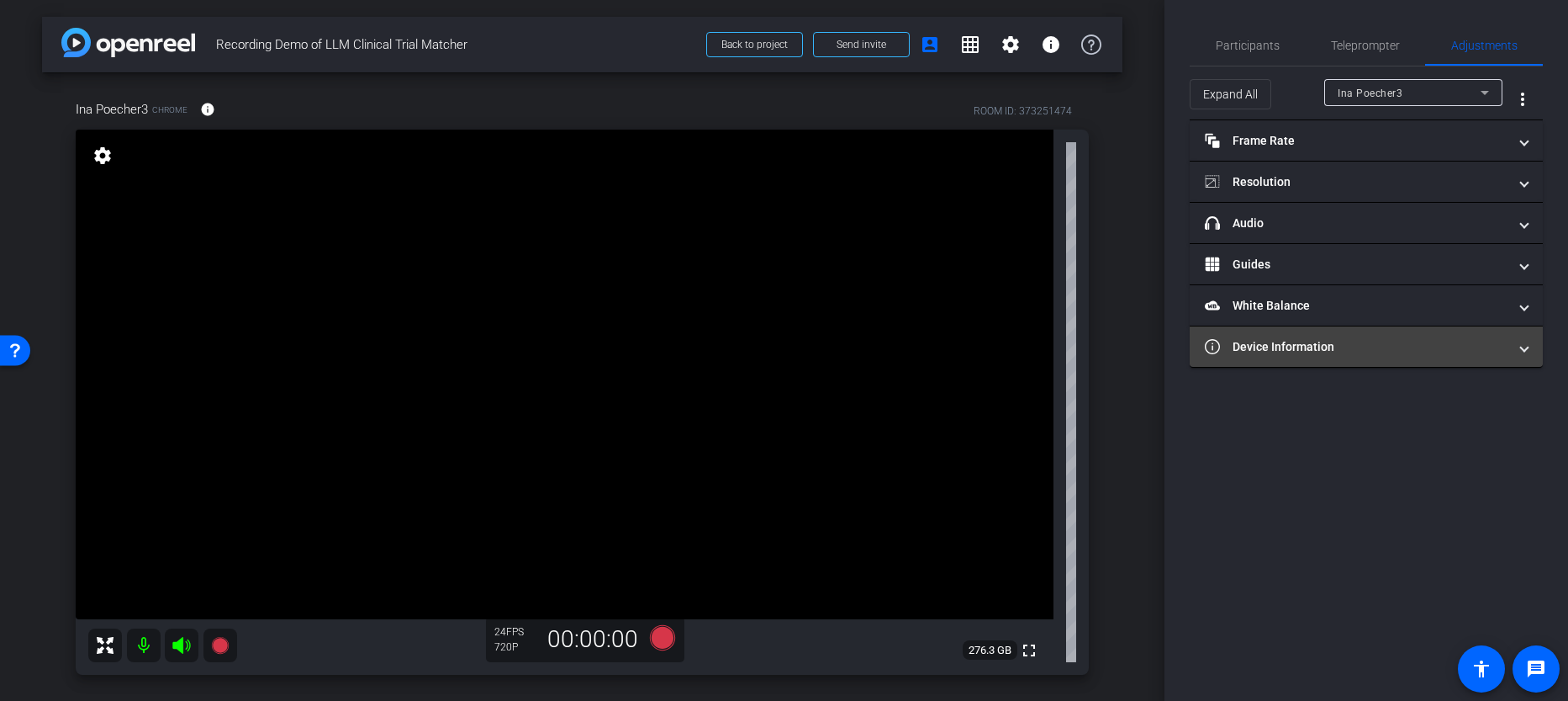
click at [1295, 339] on mat-panel-title "Device Information" at bounding box center [1356, 347] width 303 height 18
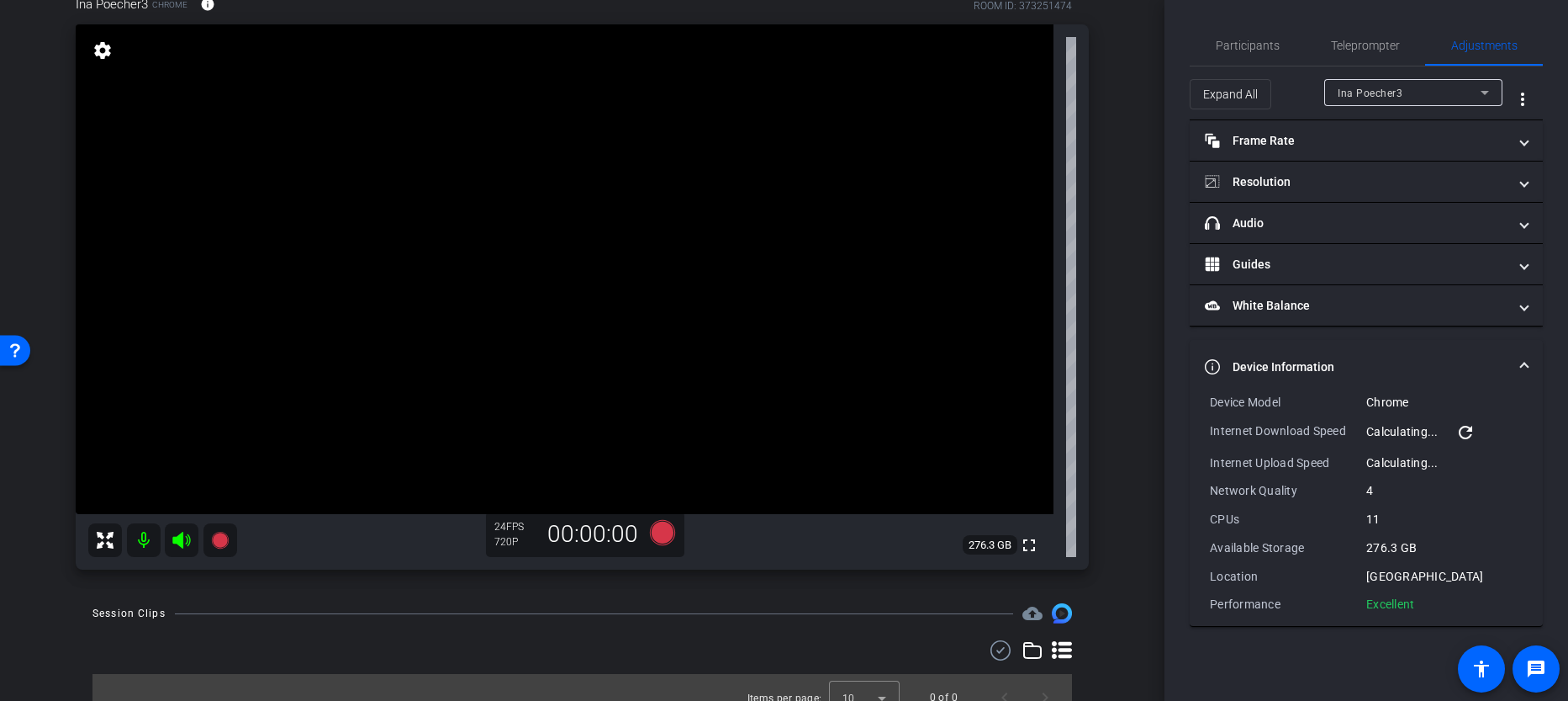
scroll to position [125, 0]
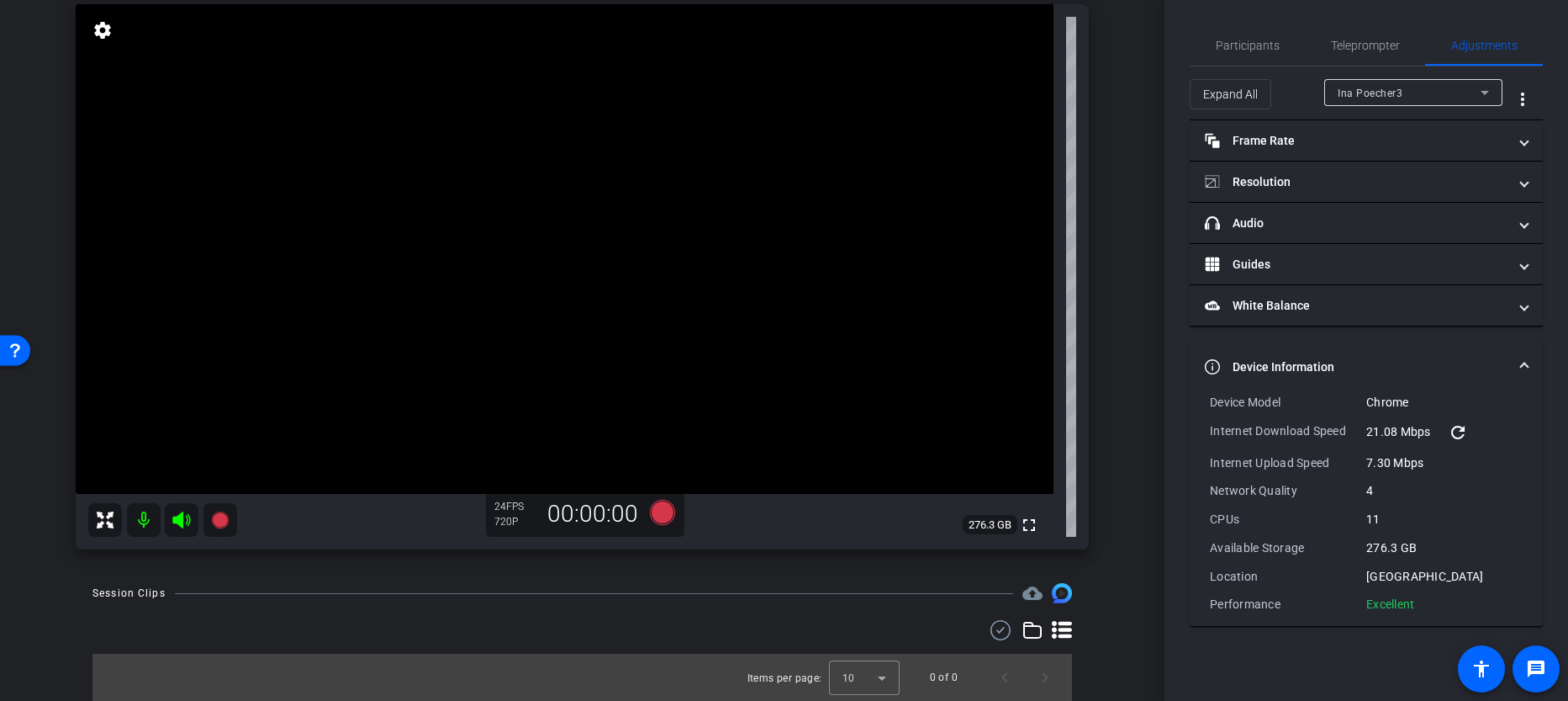
click at [1311, 356] on mat-expansion-panel-header "Device Information" at bounding box center [1366, 367] width 353 height 54
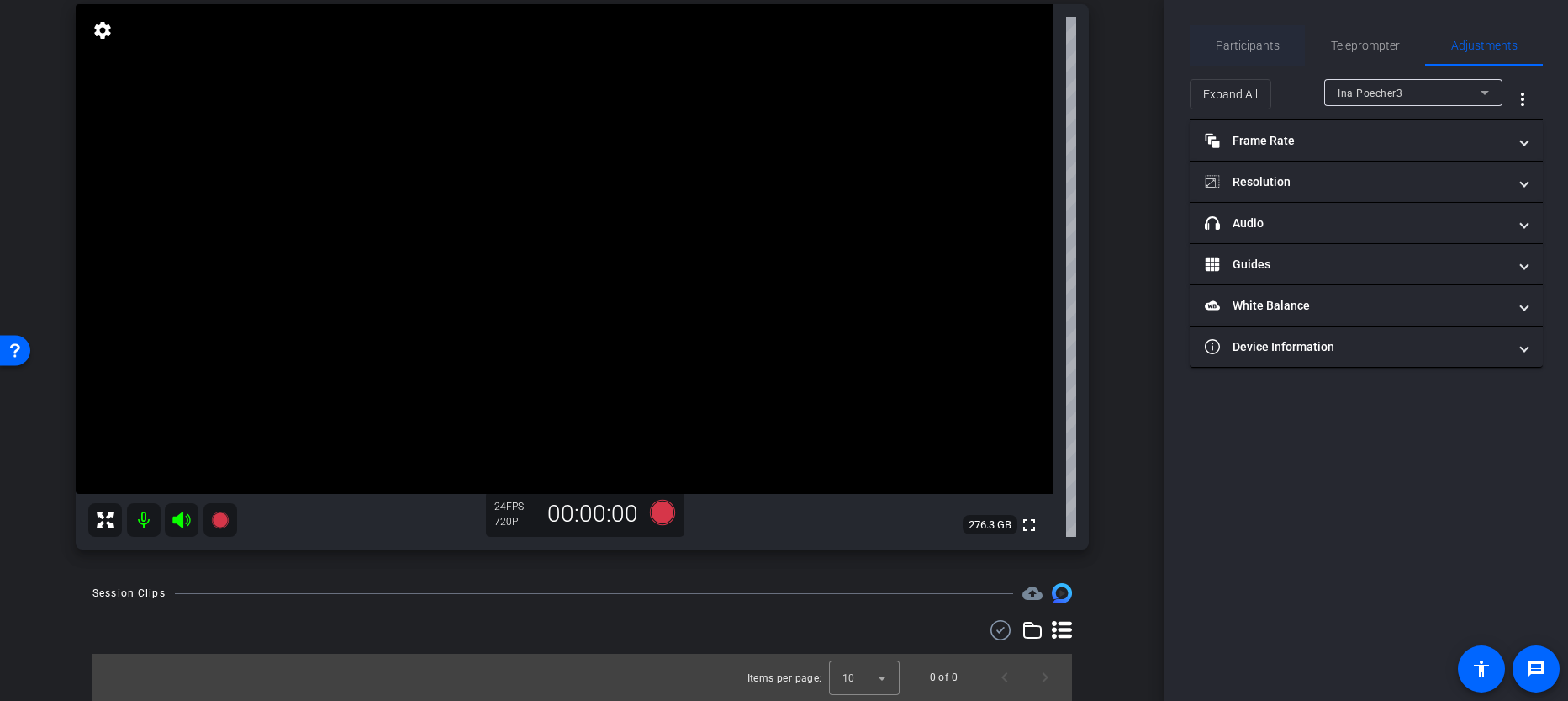
click at [1234, 51] on span "Participants" at bounding box center [1248, 45] width 64 height 12
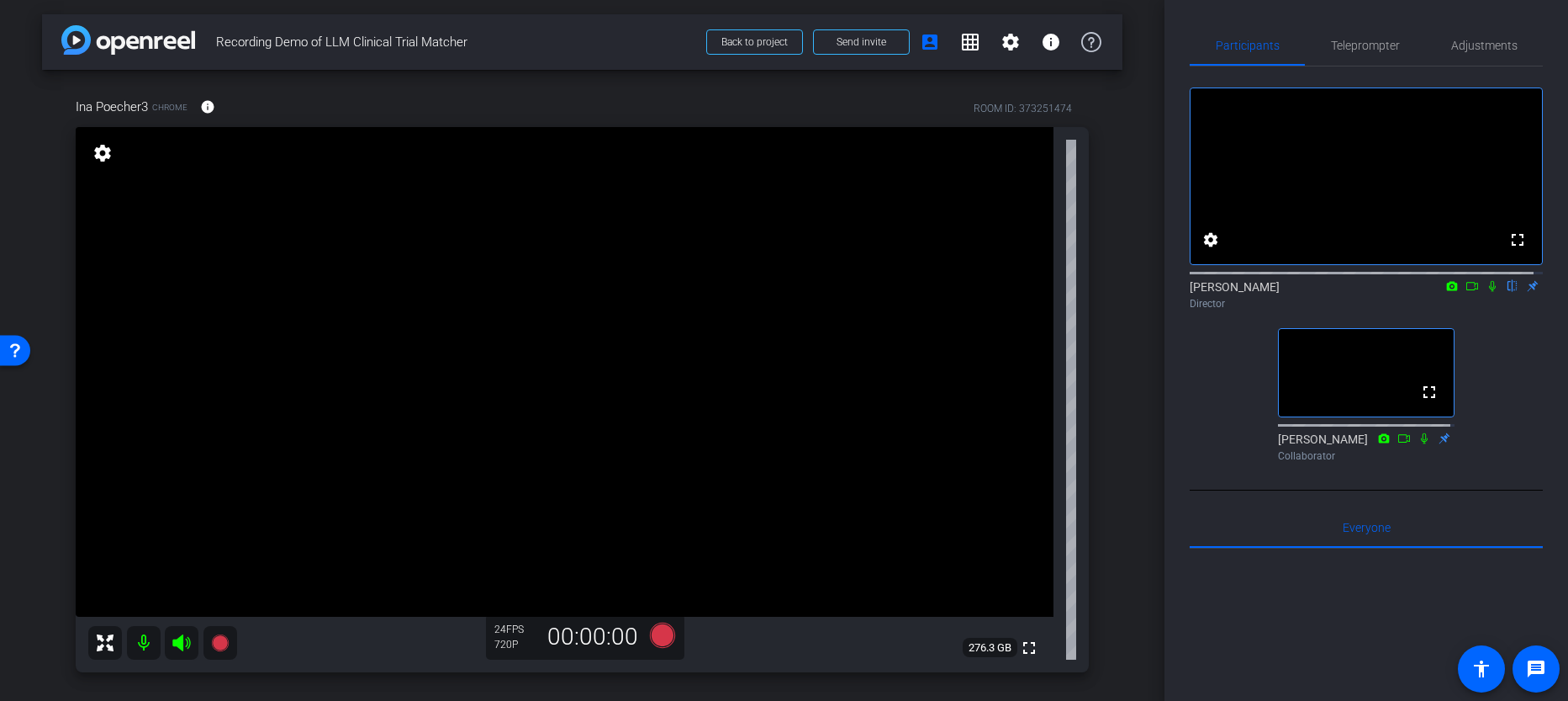
scroll to position [0, 0]
click at [1489, 40] on span "Adjustments" at bounding box center [1485, 45] width 67 height 12
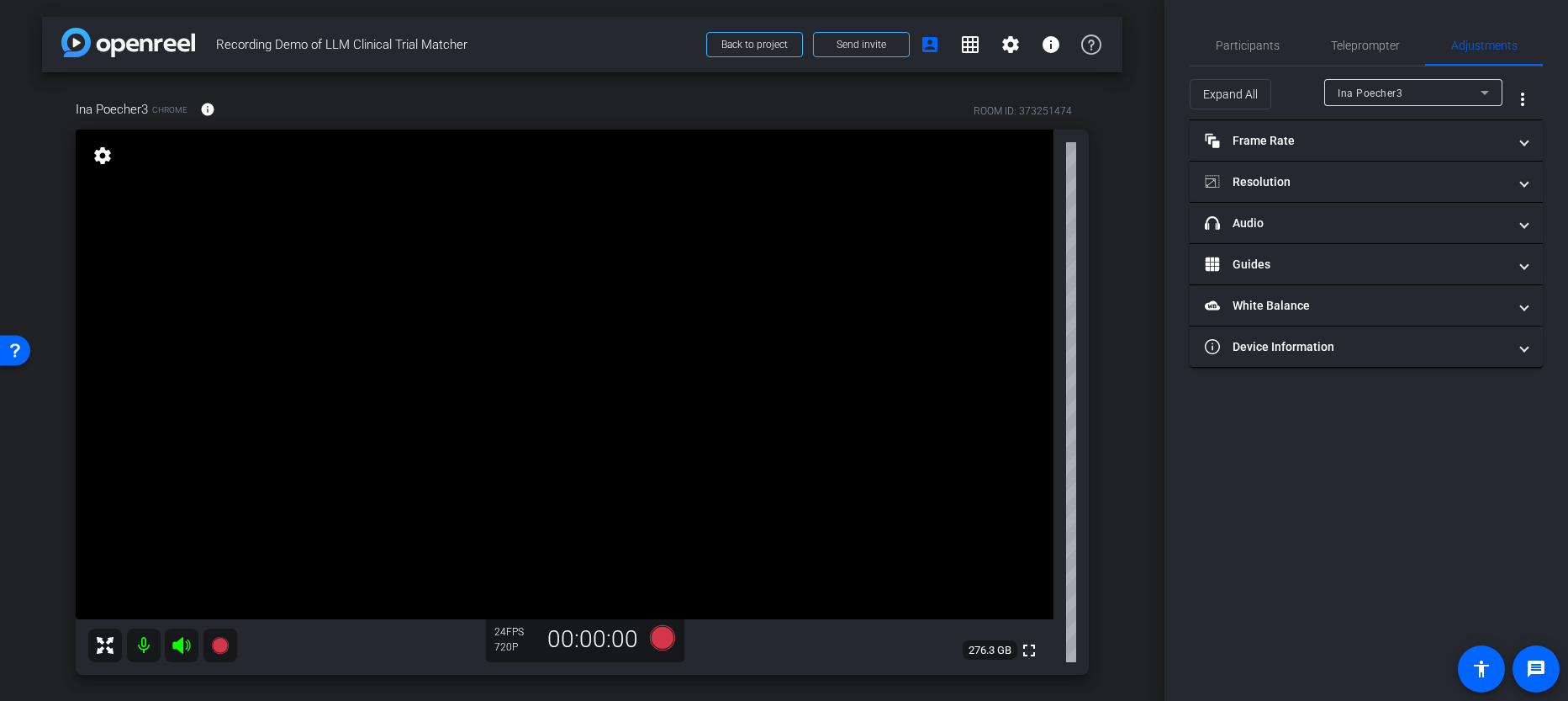
click at [1369, 84] on div "Ina Poecher3" at bounding box center [1409, 93] width 143 height 21
click at [1370, 85] on div at bounding box center [784, 350] width 1568 height 701
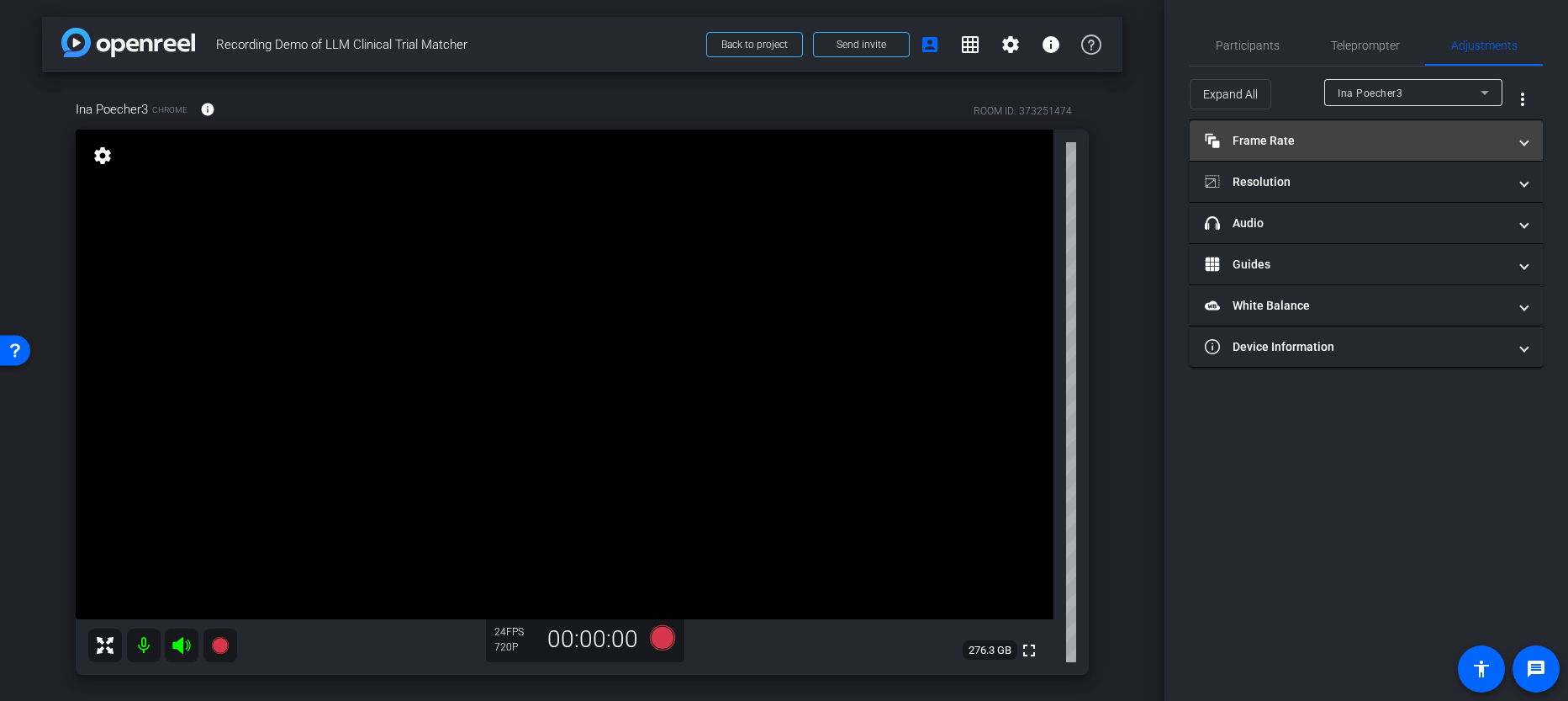
click at [1312, 147] on mat-panel-title "Frame Rate Frame Rate" at bounding box center [1356, 141] width 303 height 18
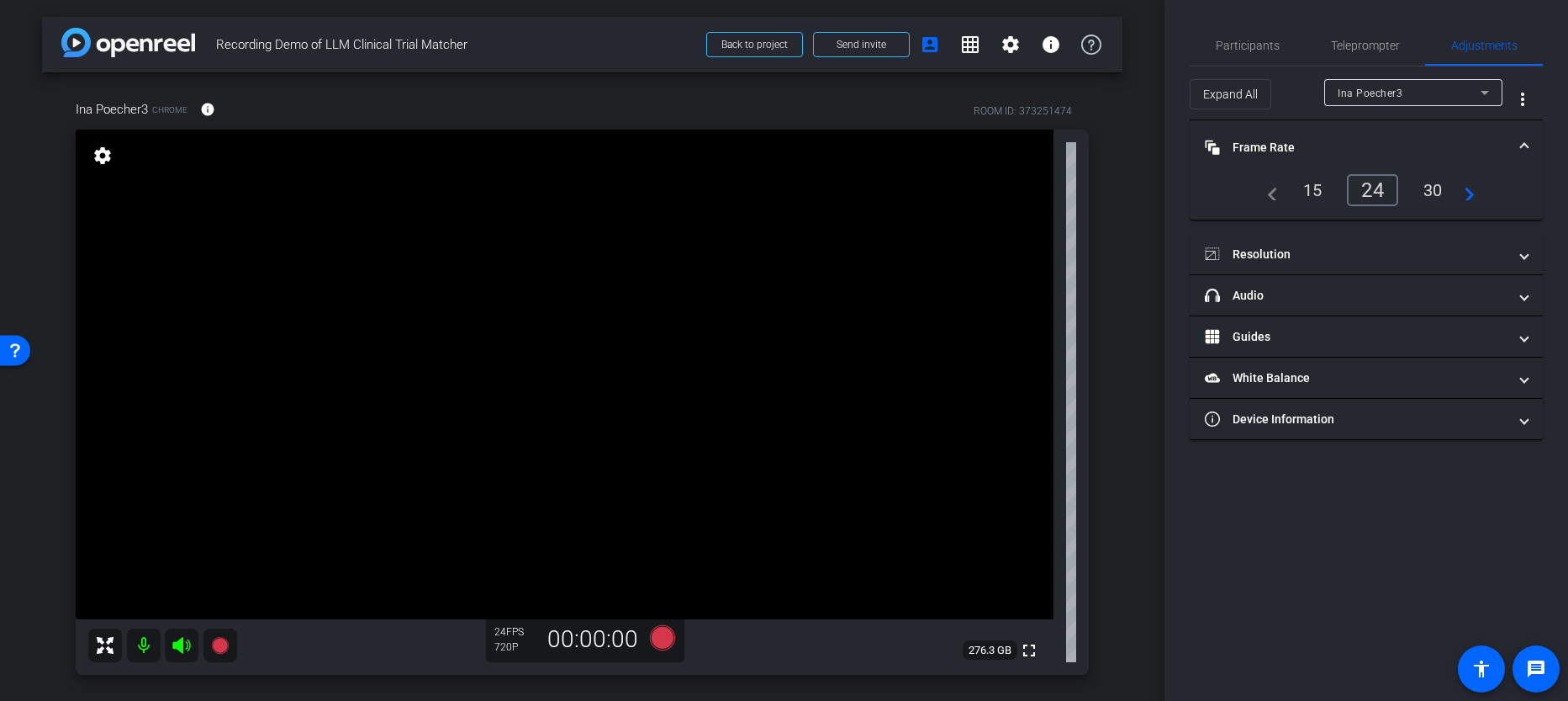
click at [1312, 147] on mat-panel-title "Frame Rate Frame Rate" at bounding box center [1356, 147] width 303 height 18
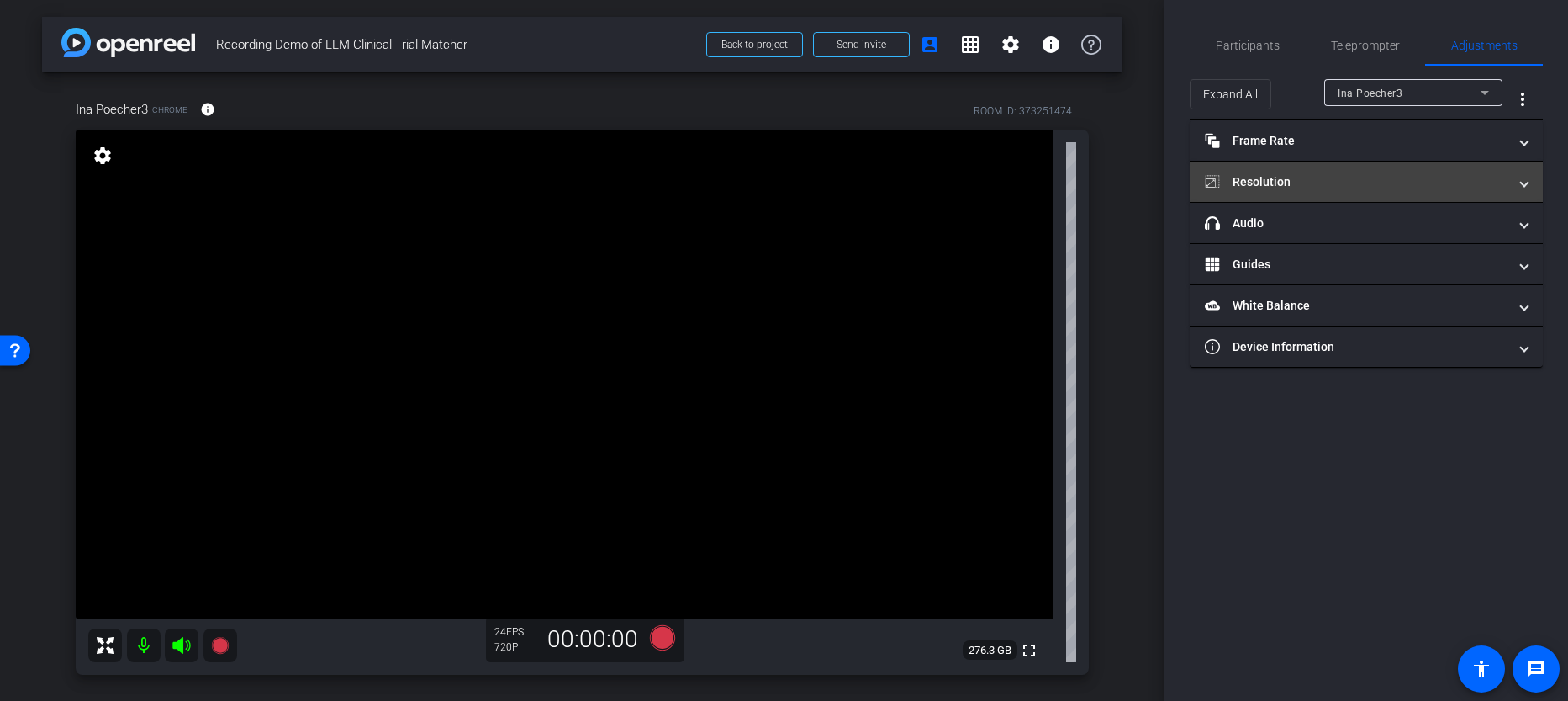
click at [1280, 193] on mat-expansion-panel-header "Resolution" at bounding box center [1366, 181] width 353 height 40
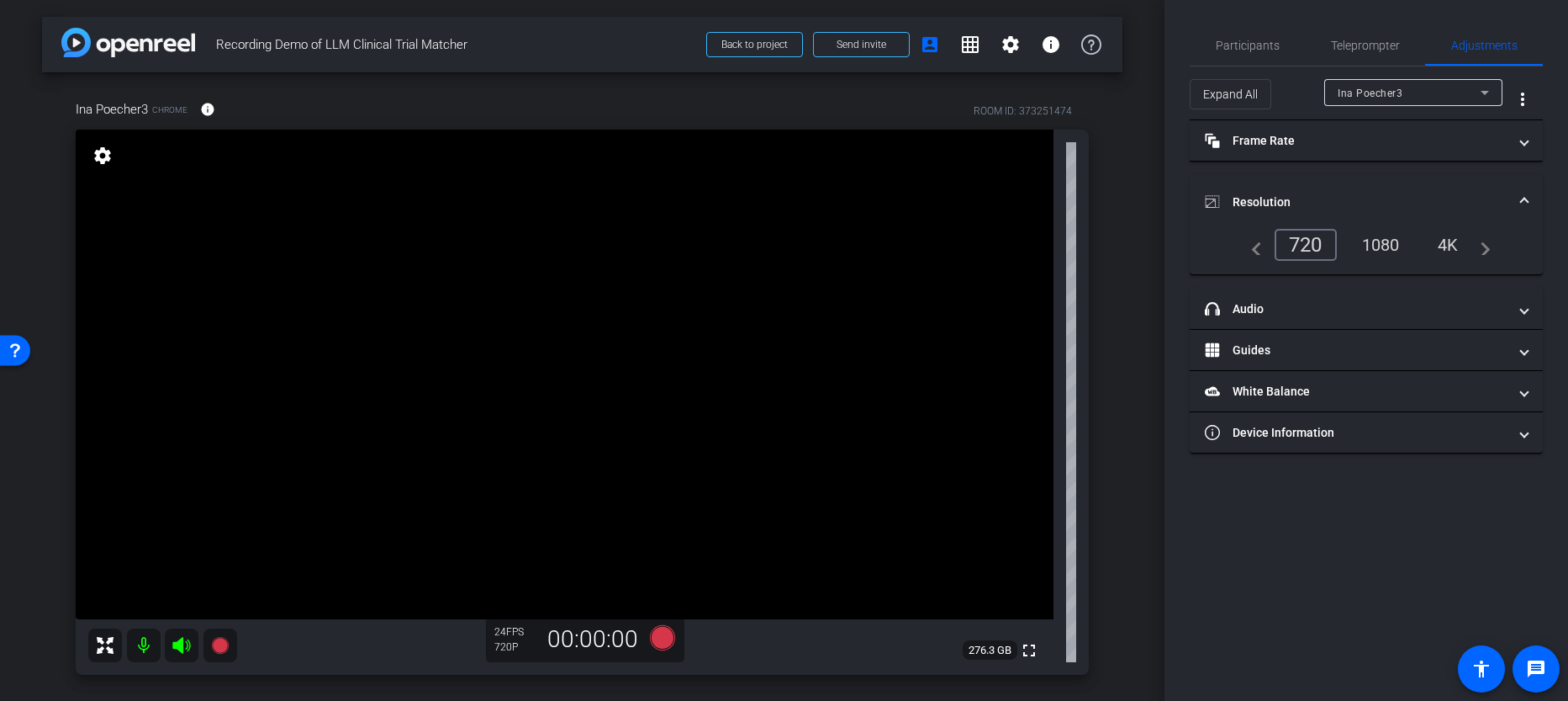
click at [1281, 188] on mat-expansion-panel-header "Resolution" at bounding box center [1366, 202] width 353 height 54
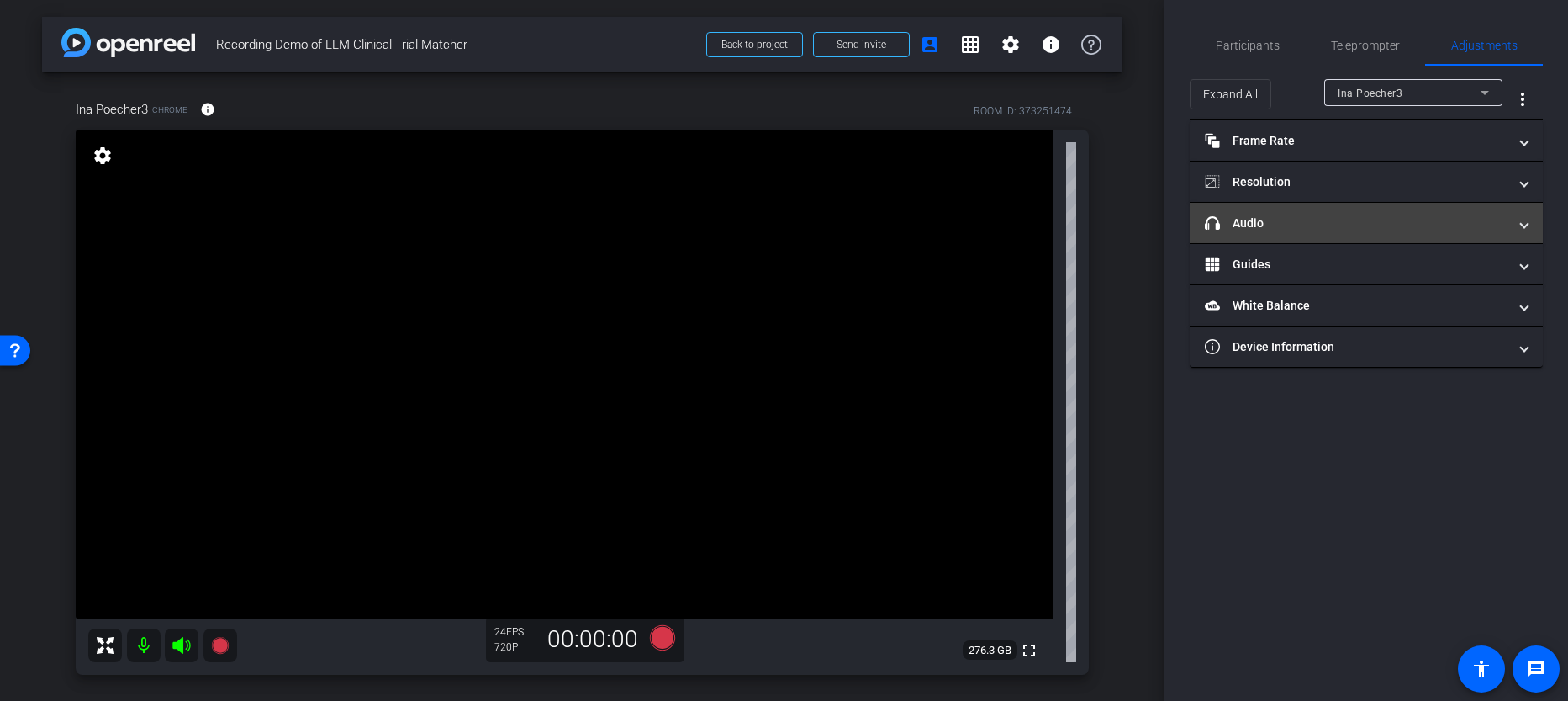
click at [1263, 222] on mat-panel-title "headphone icon Audio" at bounding box center [1356, 224] width 303 height 18
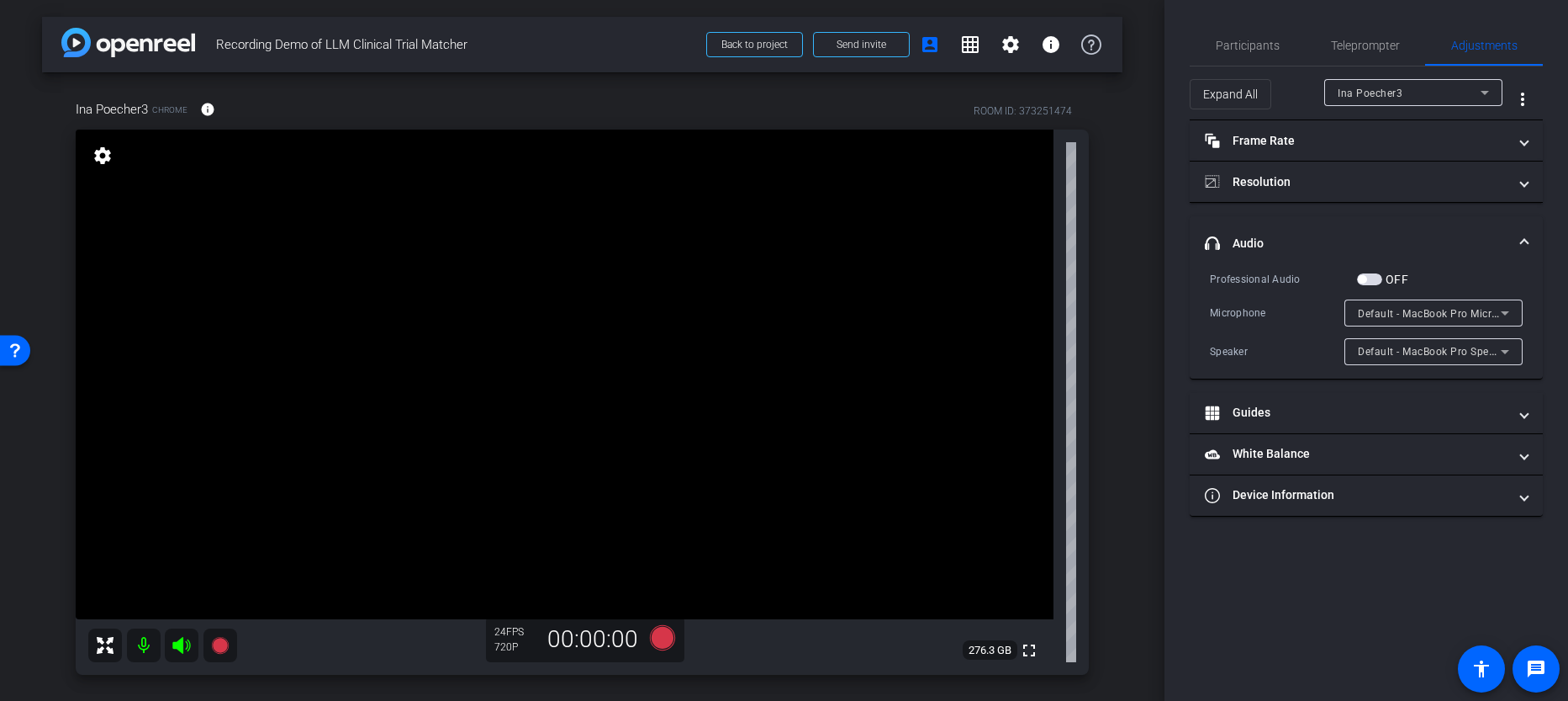
click at [1265, 219] on mat-expansion-panel-header "headphone icon Audio" at bounding box center [1366, 243] width 353 height 54
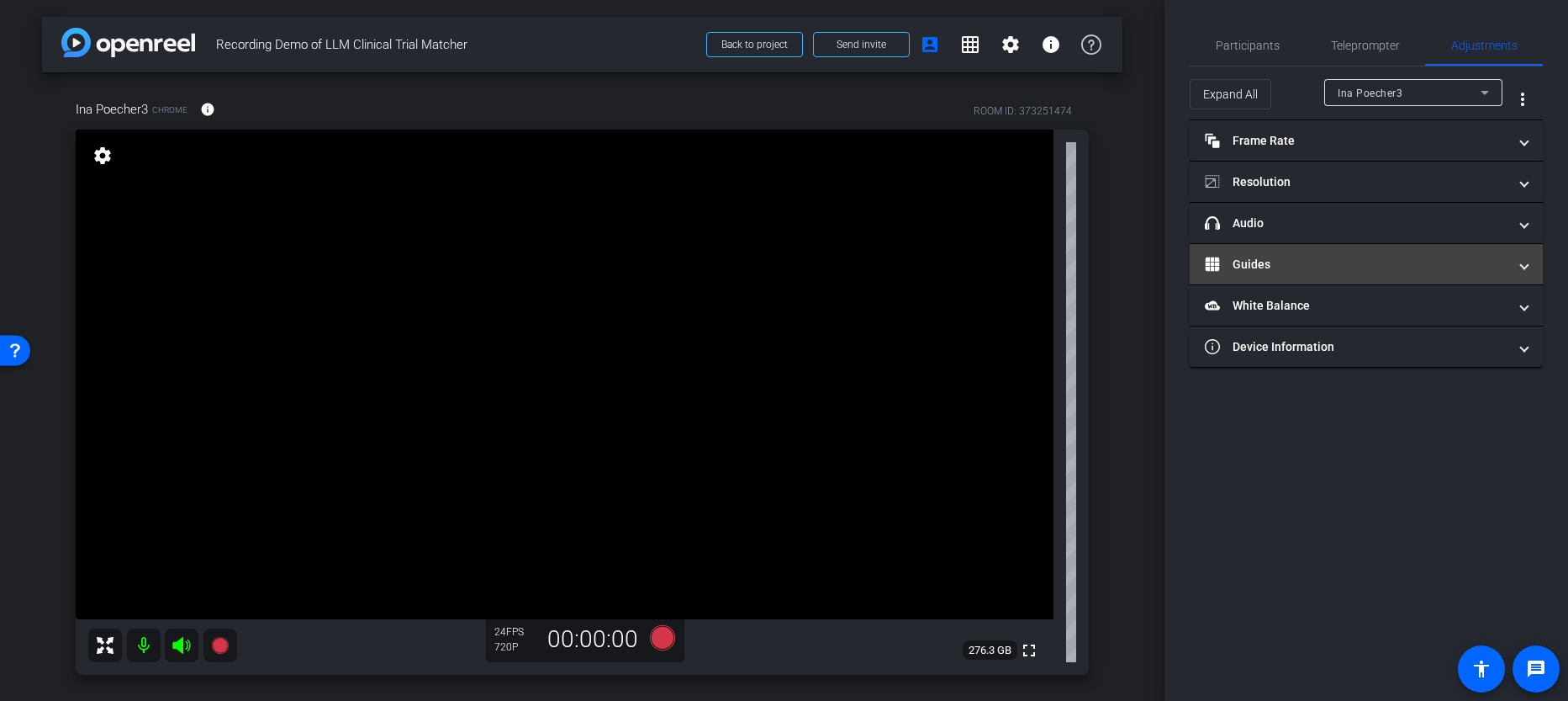
click at [1311, 280] on mat-expansion-panel-header "Guides" at bounding box center [1366, 264] width 353 height 40
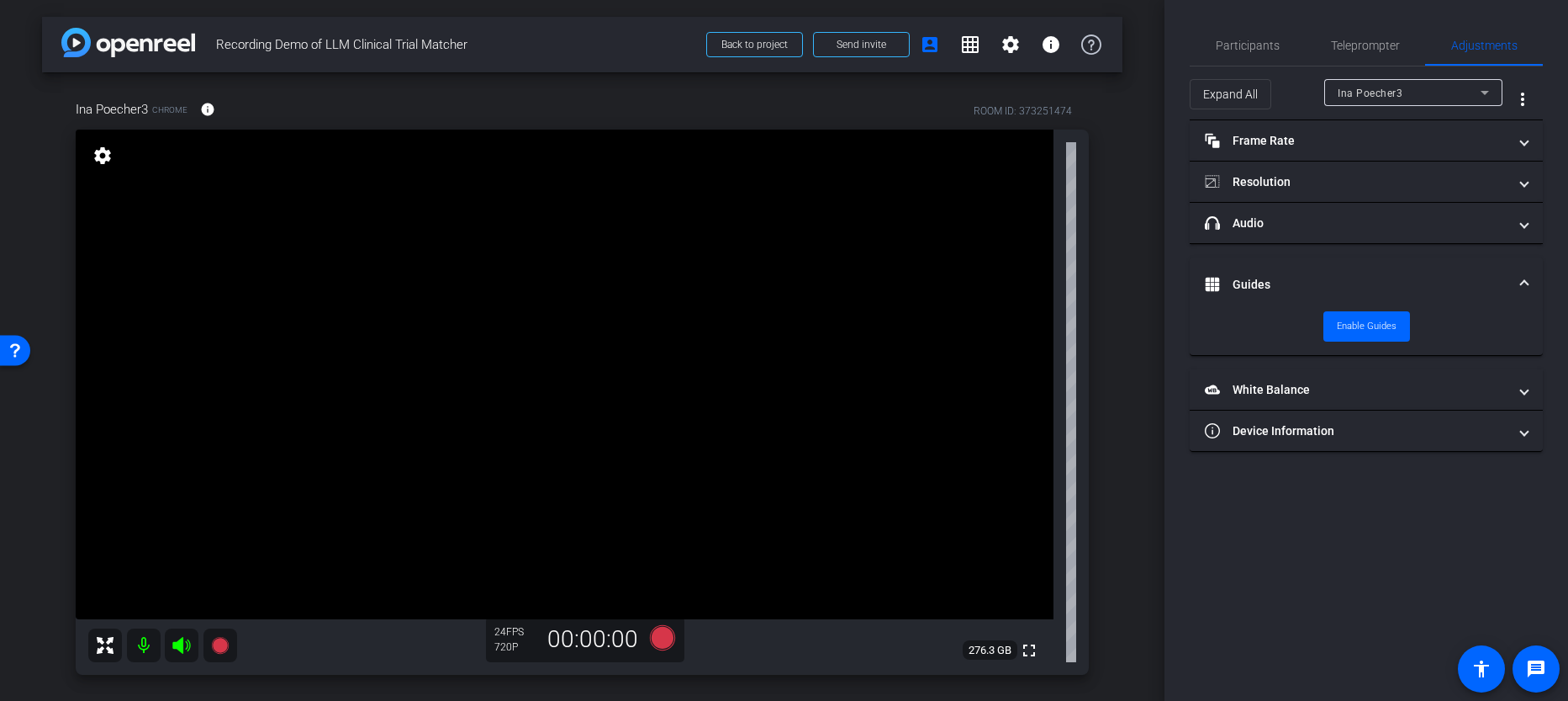
click at [1316, 268] on mat-expansion-panel-header "Guides" at bounding box center [1366, 284] width 353 height 54
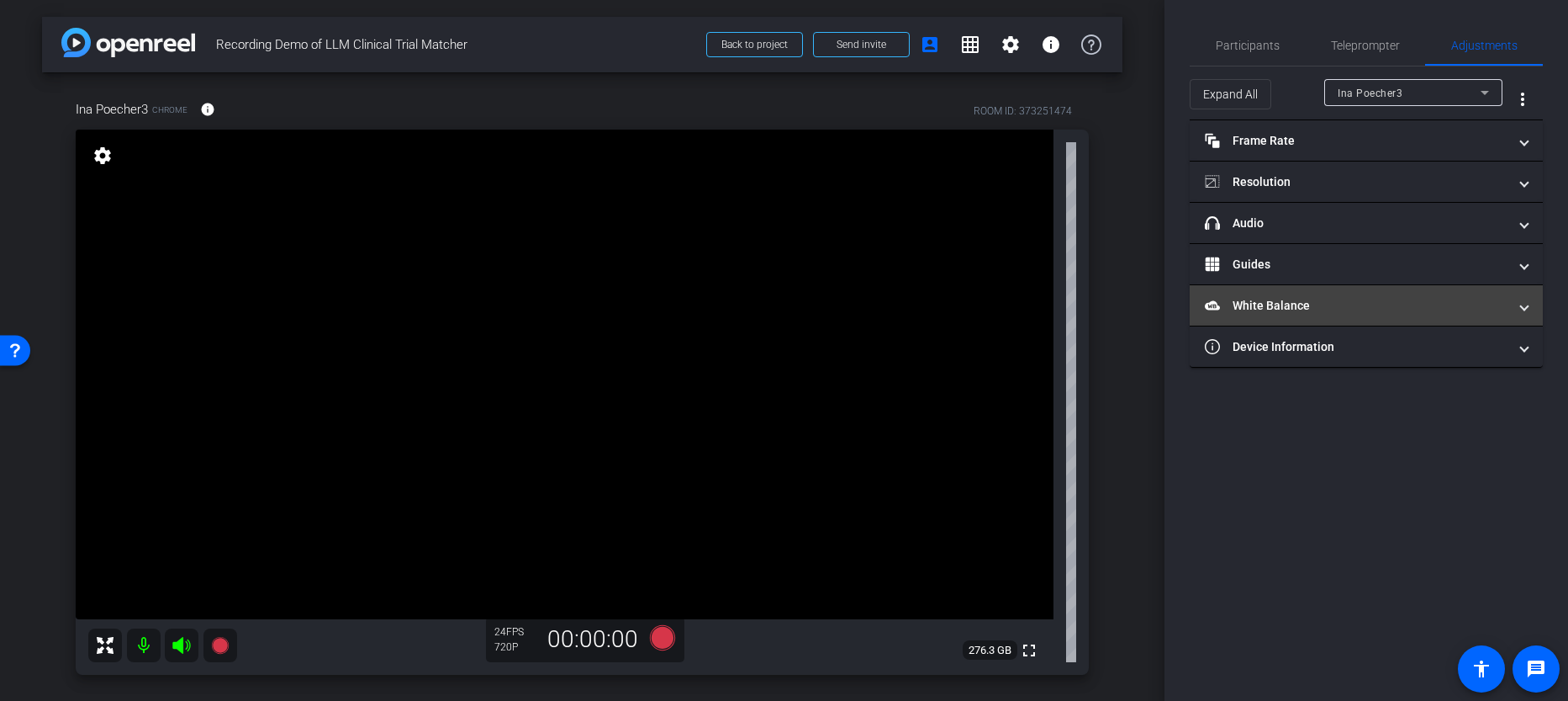
click at [1279, 298] on mat-panel-title "White Balance White Balance" at bounding box center [1356, 306] width 303 height 18
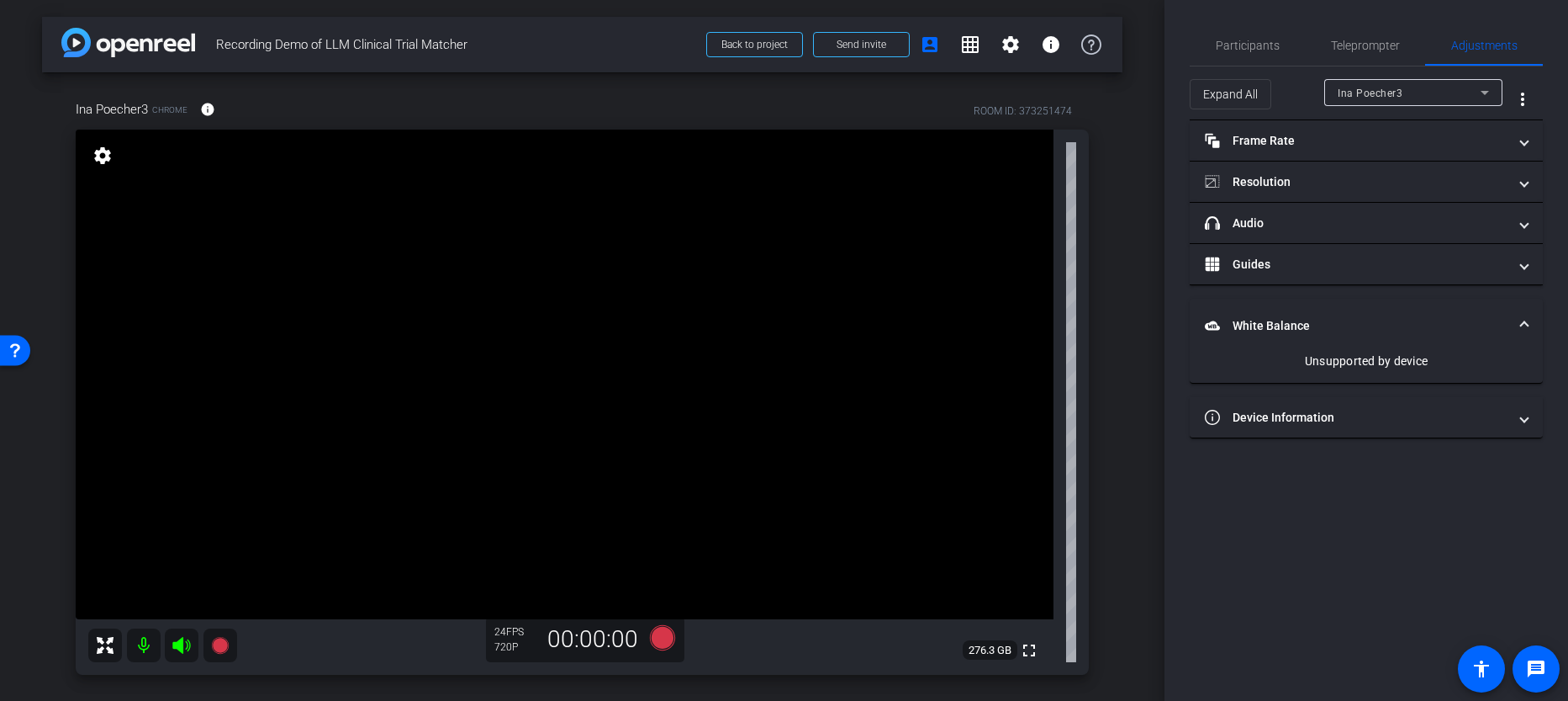
click at [1279, 299] on mat-expansion-panel-header "White Balance White Balance" at bounding box center [1366, 325] width 353 height 54
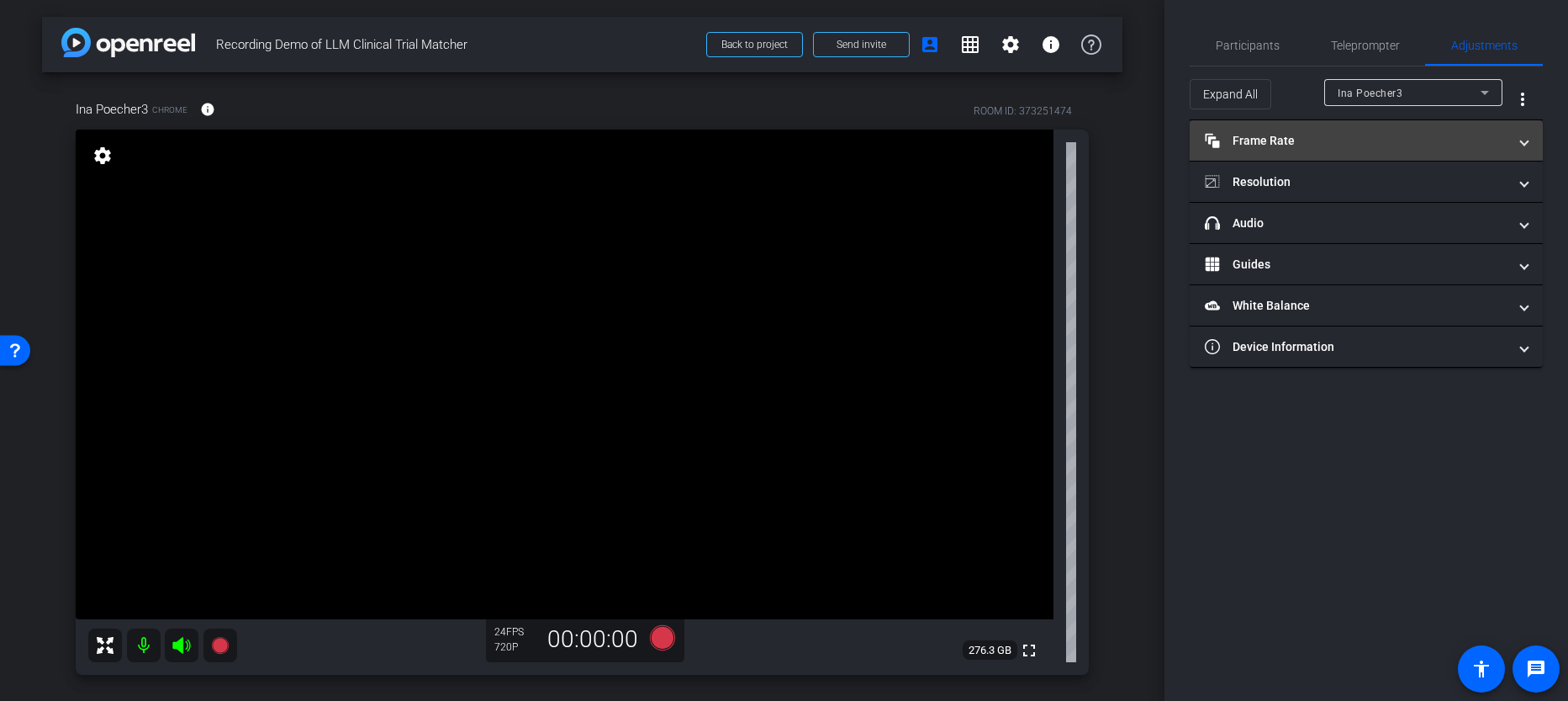
click at [1251, 139] on mat-panel-title "Frame Rate Frame Rate" at bounding box center [1356, 141] width 303 height 18
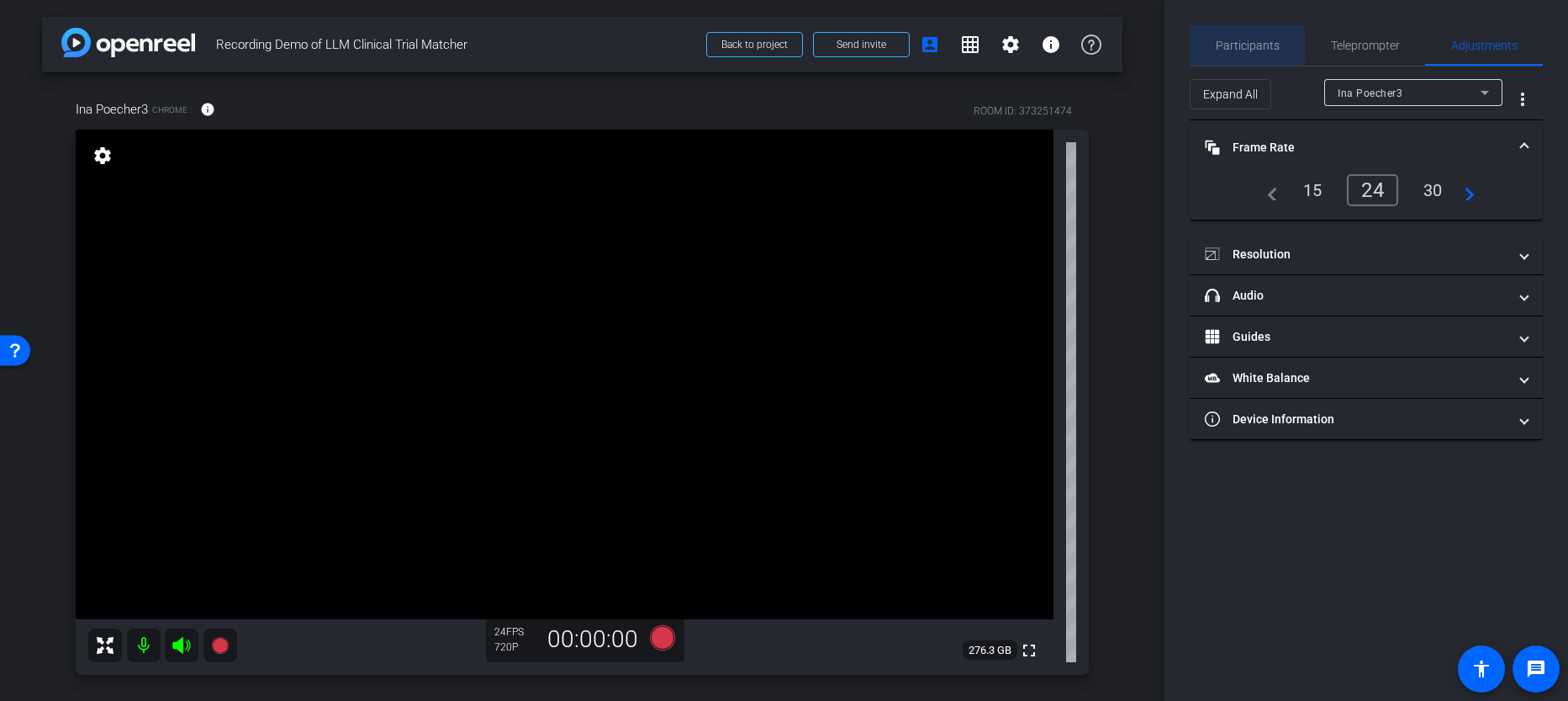
click at [1236, 45] on span "Participants" at bounding box center [1248, 45] width 64 height 12
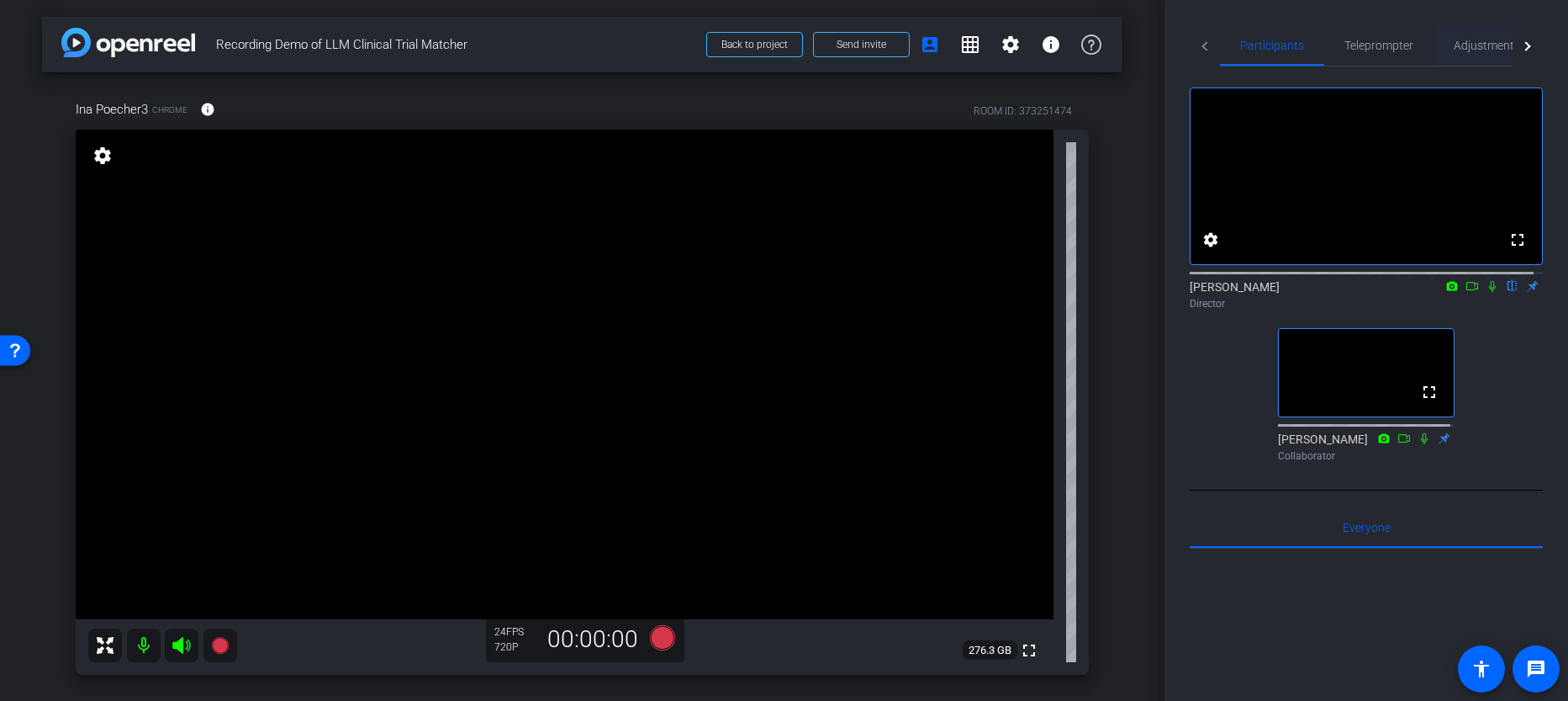
click at [1461, 46] on span "Adjustments" at bounding box center [1487, 45] width 67 height 12
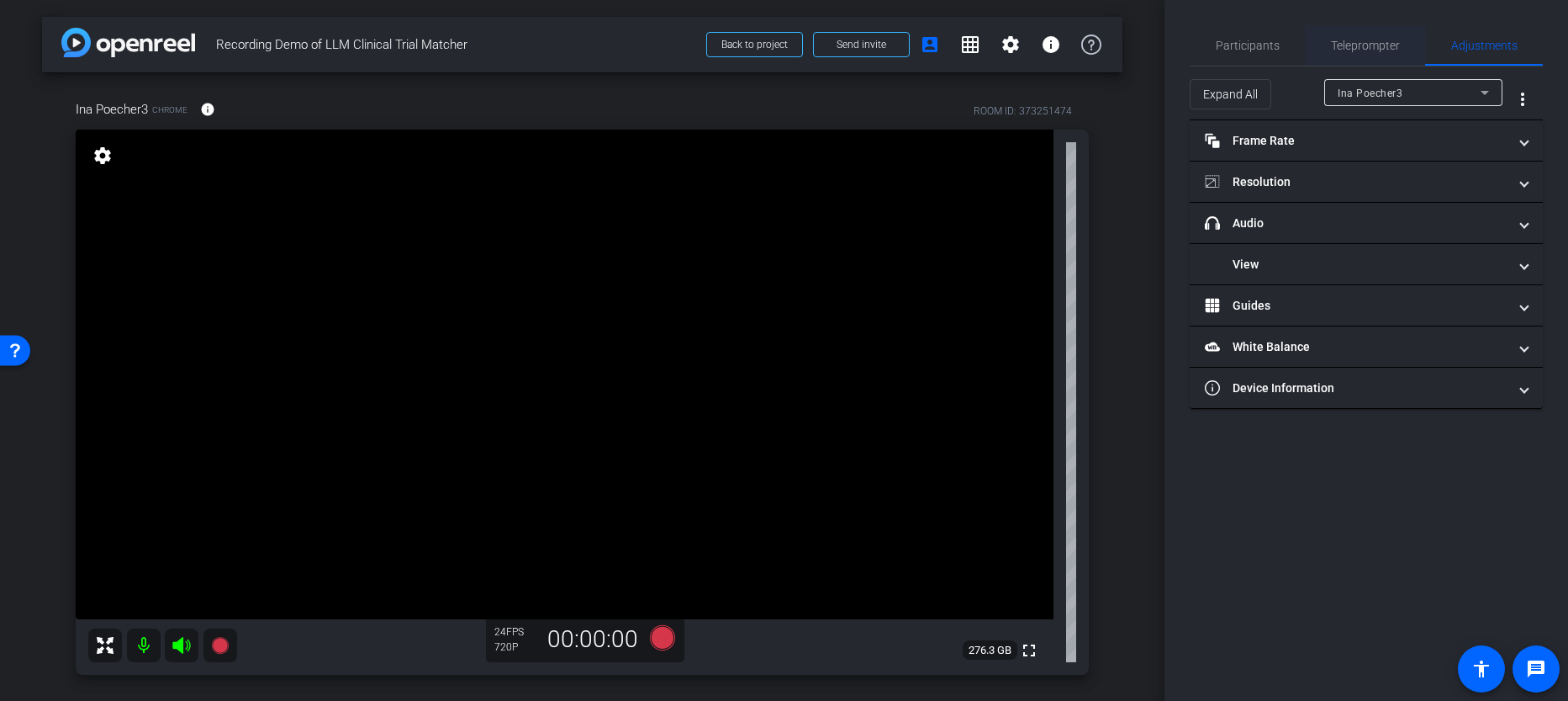
click at [1387, 57] on span "Teleprompter" at bounding box center [1366, 44] width 69 height 40
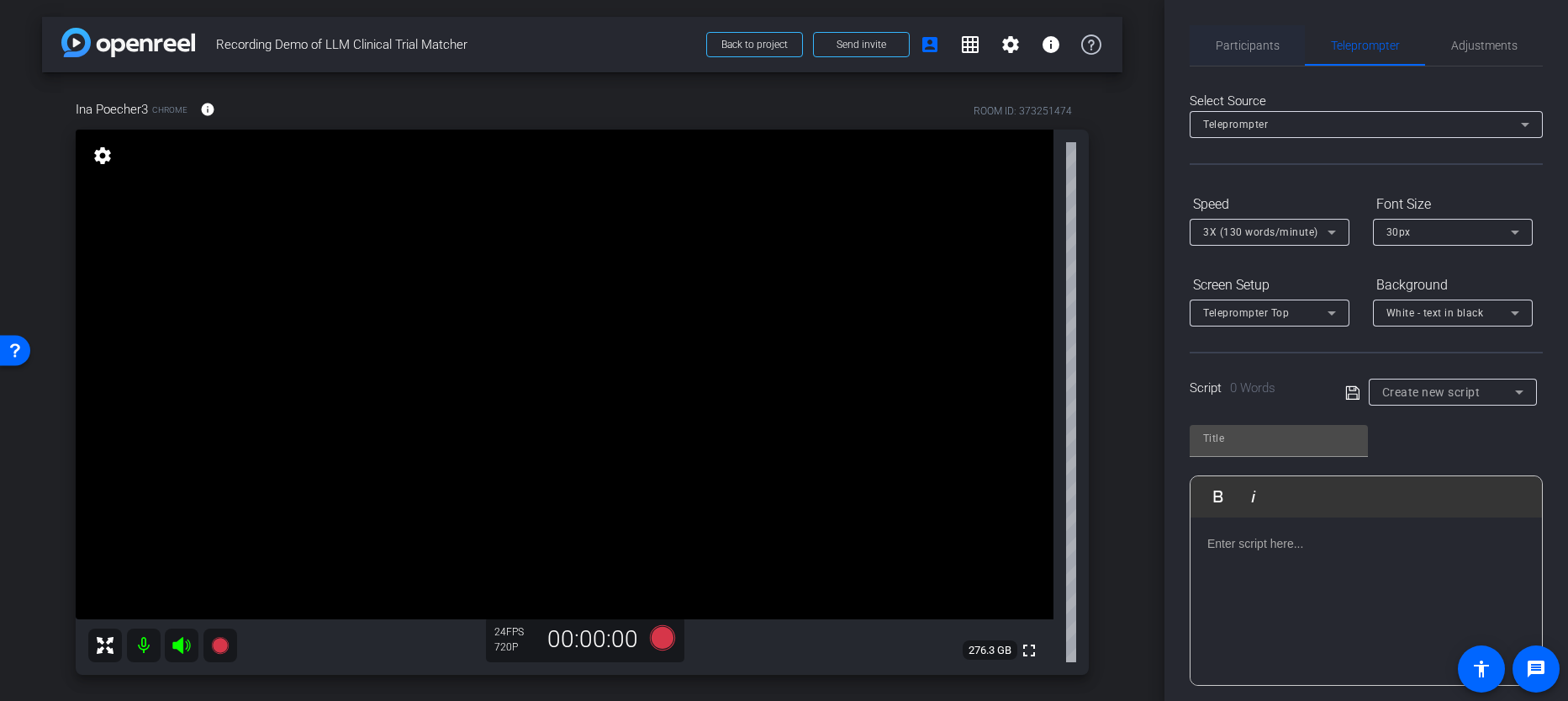
click at [1242, 58] on span "Participants" at bounding box center [1248, 44] width 64 height 40
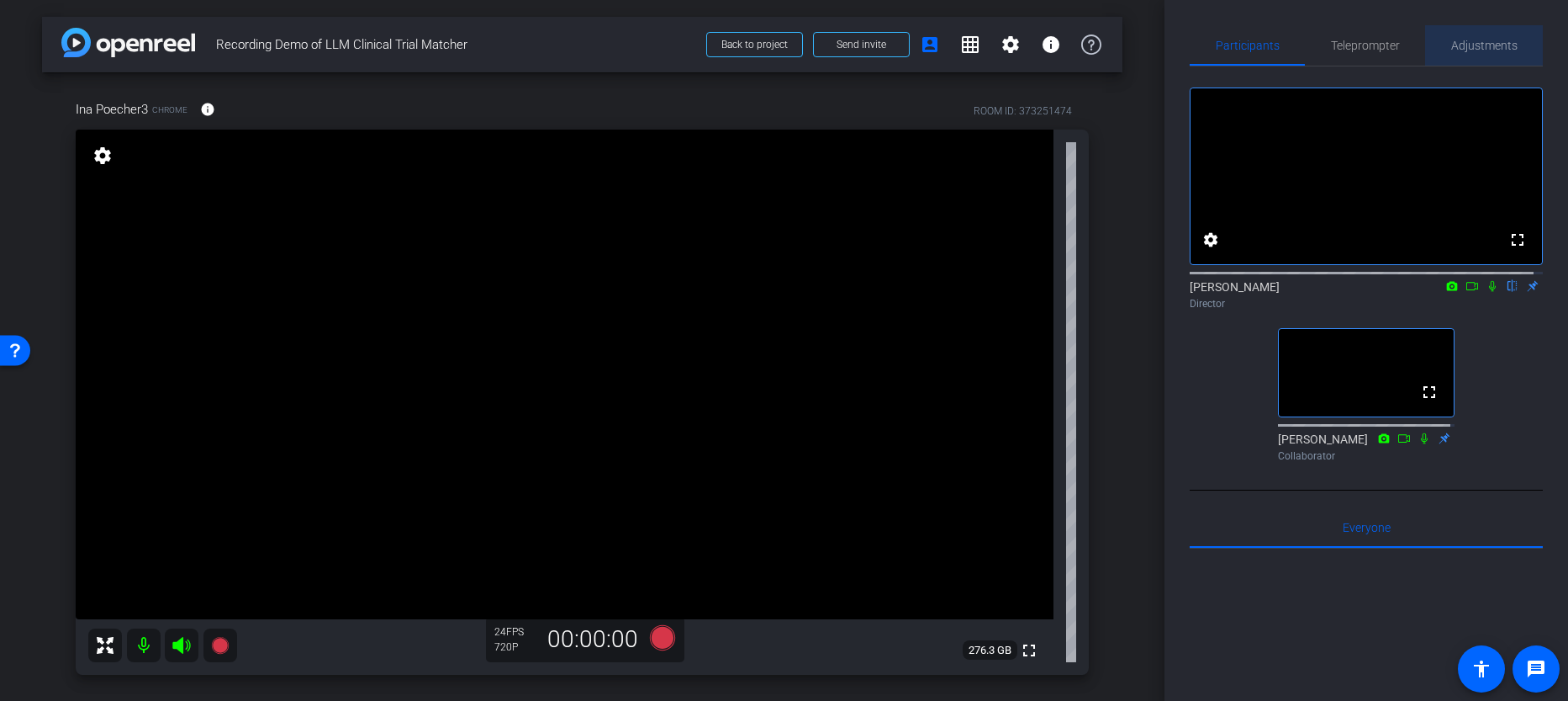
click at [1487, 49] on span "Adjustments" at bounding box center [1485, 45] width 67 height 12
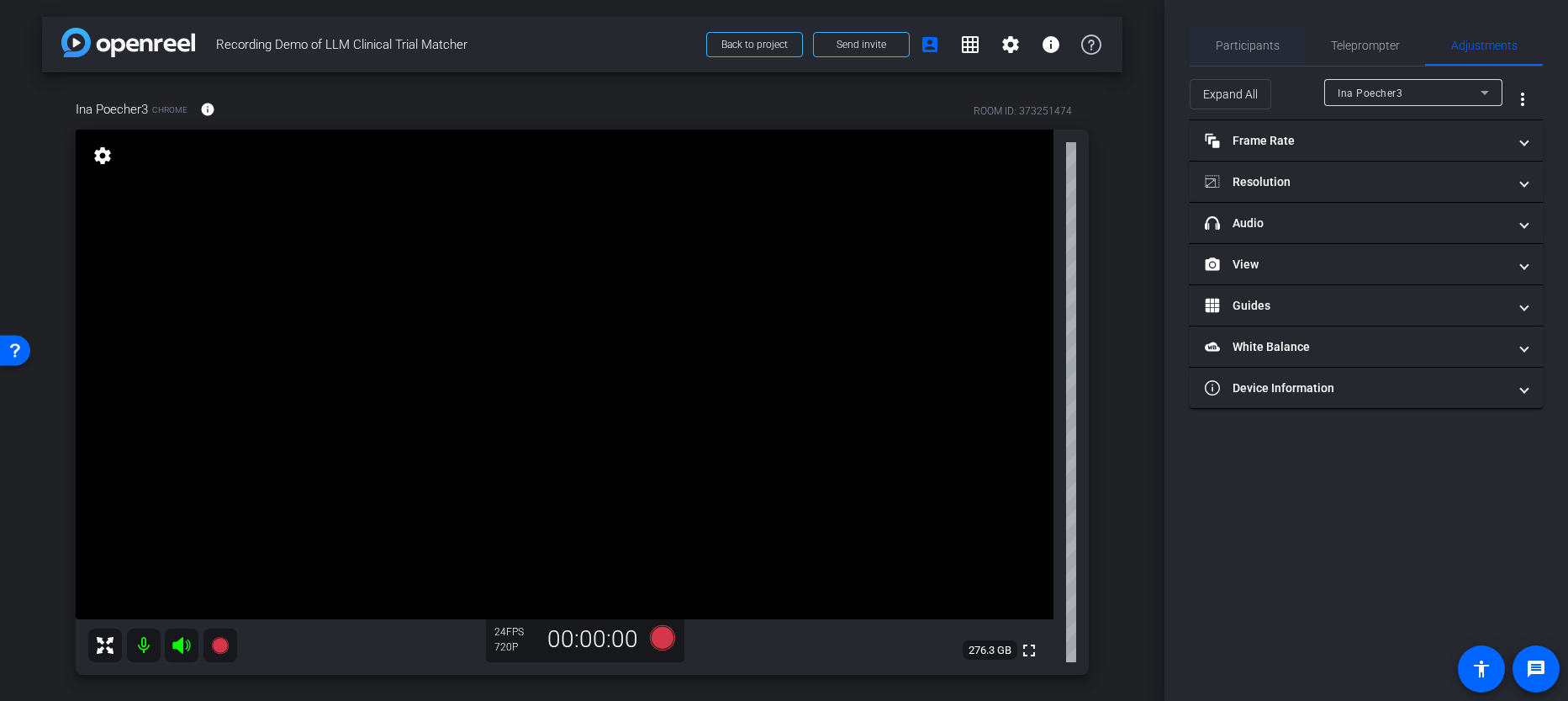
drag, startPoint x: 1237, startPoint y: 44, endPoint x: 1253, endPoint y: 44, distance: 16.0
click at [1237, 43] on span "Participants" at bounding box center [1248, 45] width 64 height 12
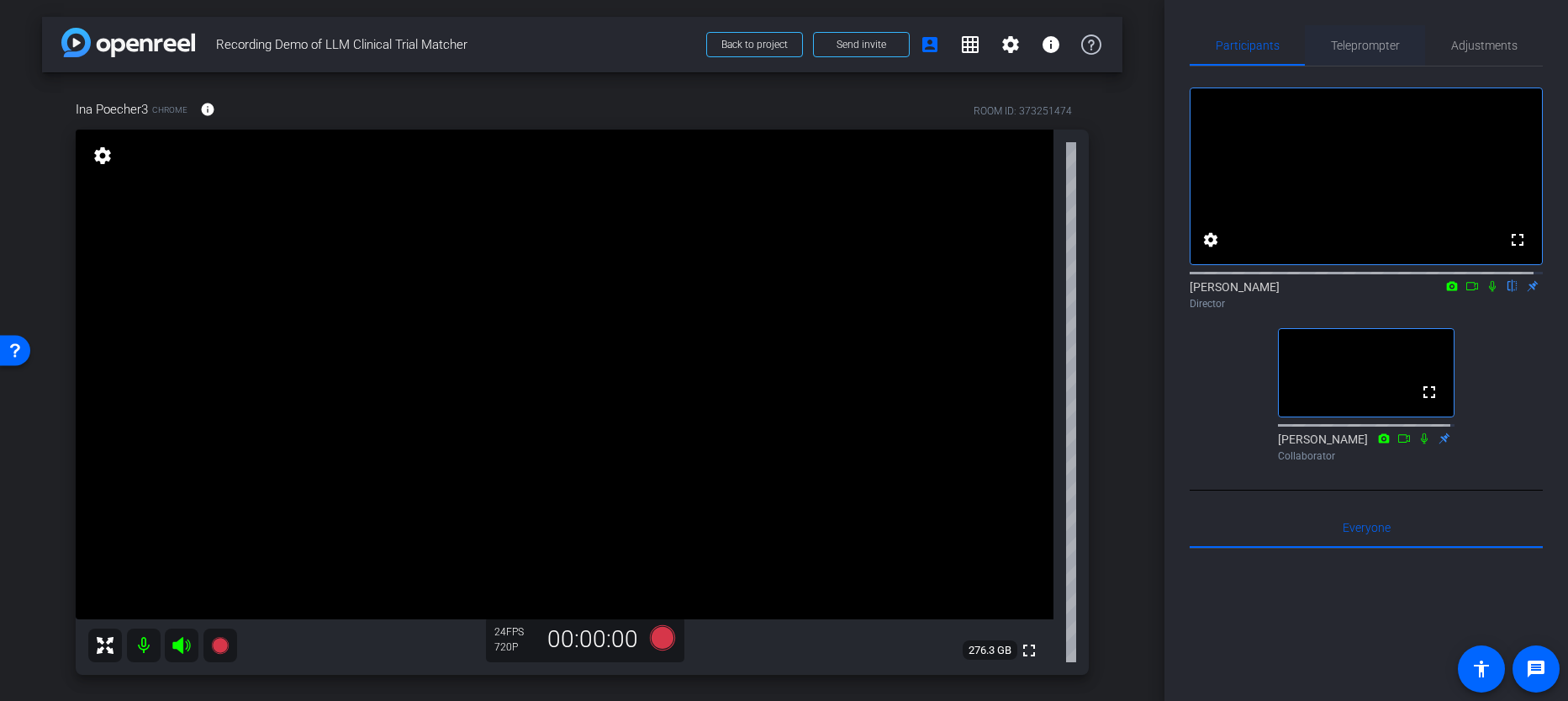
click at [1345, 52] on span "Teleprompter" at bounding box center [1366, 44] width 69 height 40
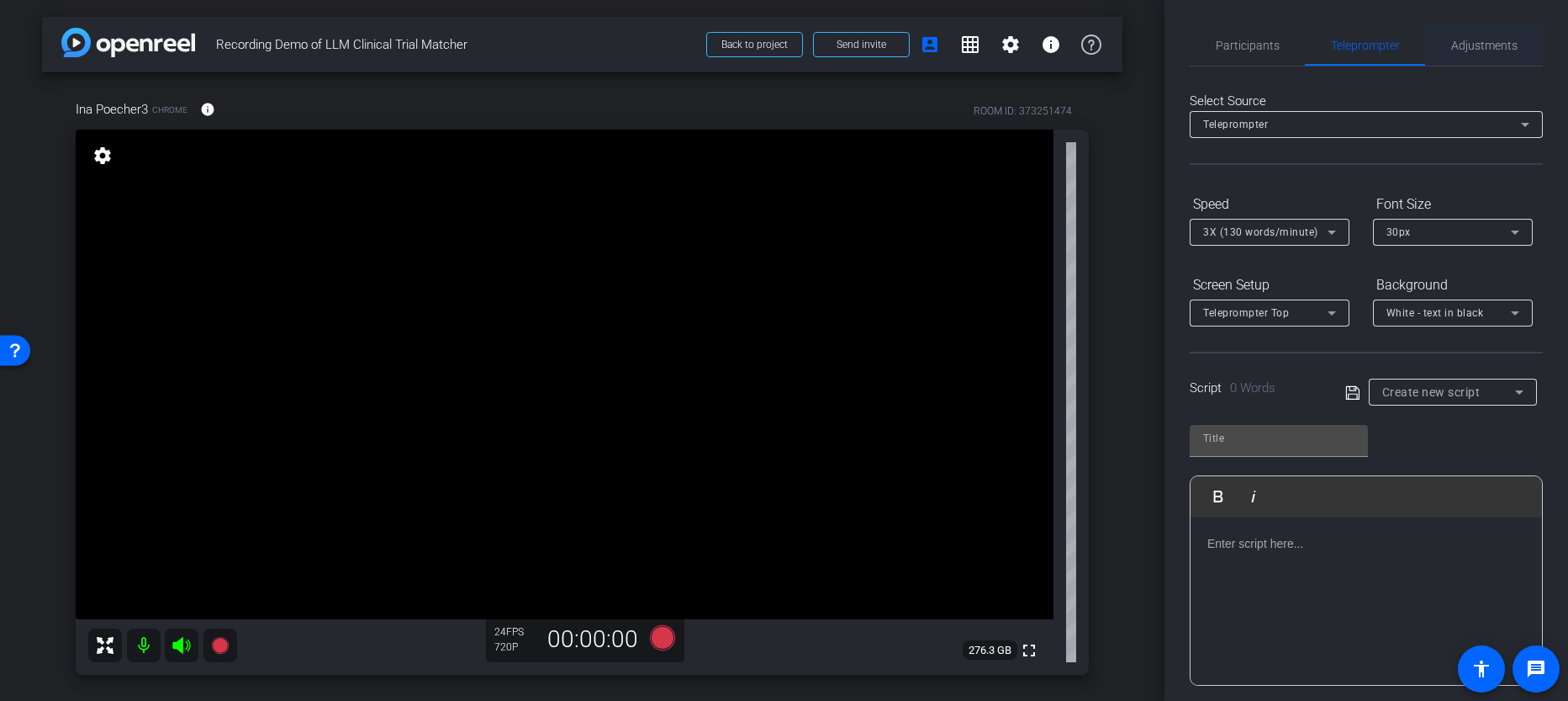
click at [1494, 48] on span "Adjustments" at bounding box center [1485, 45] width 67 height 12
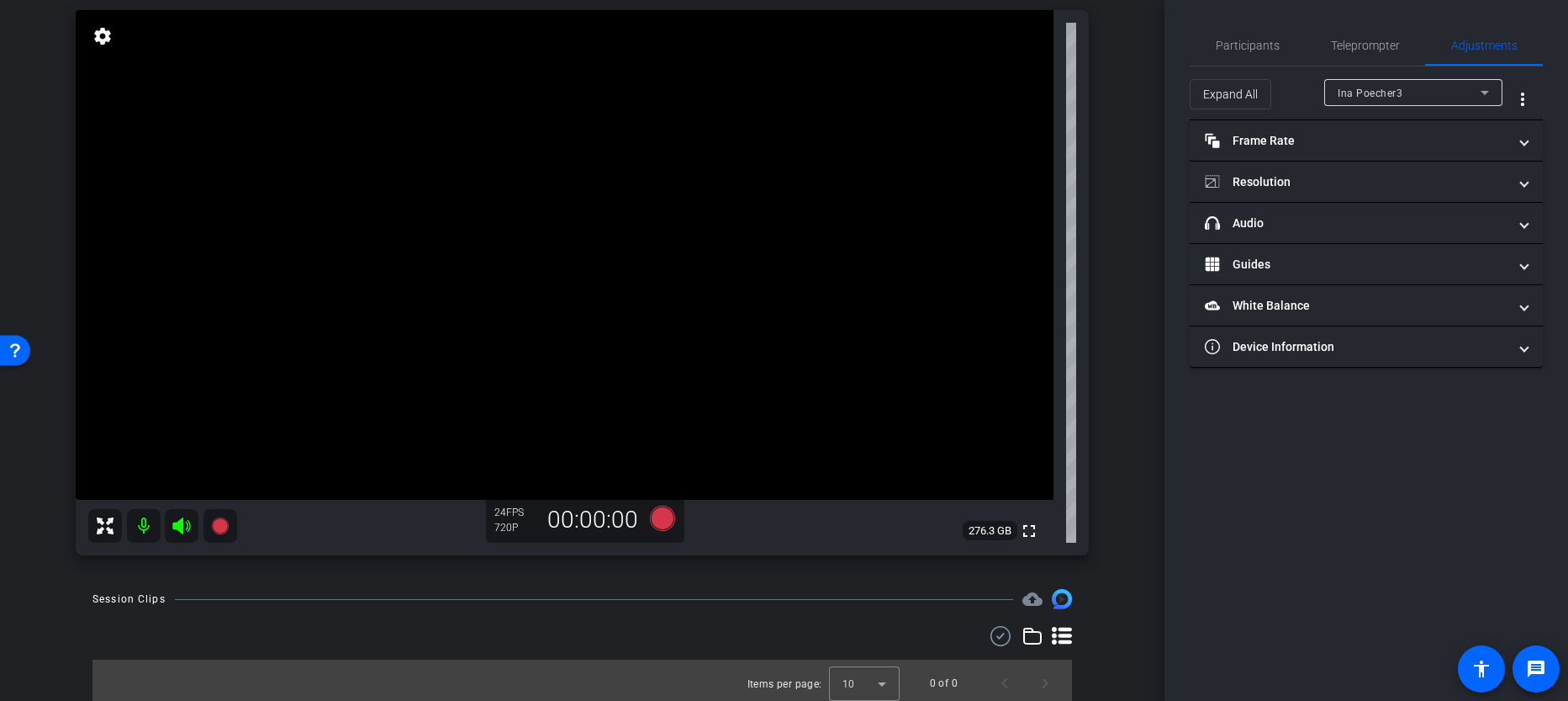
scroll to position [125, 0]
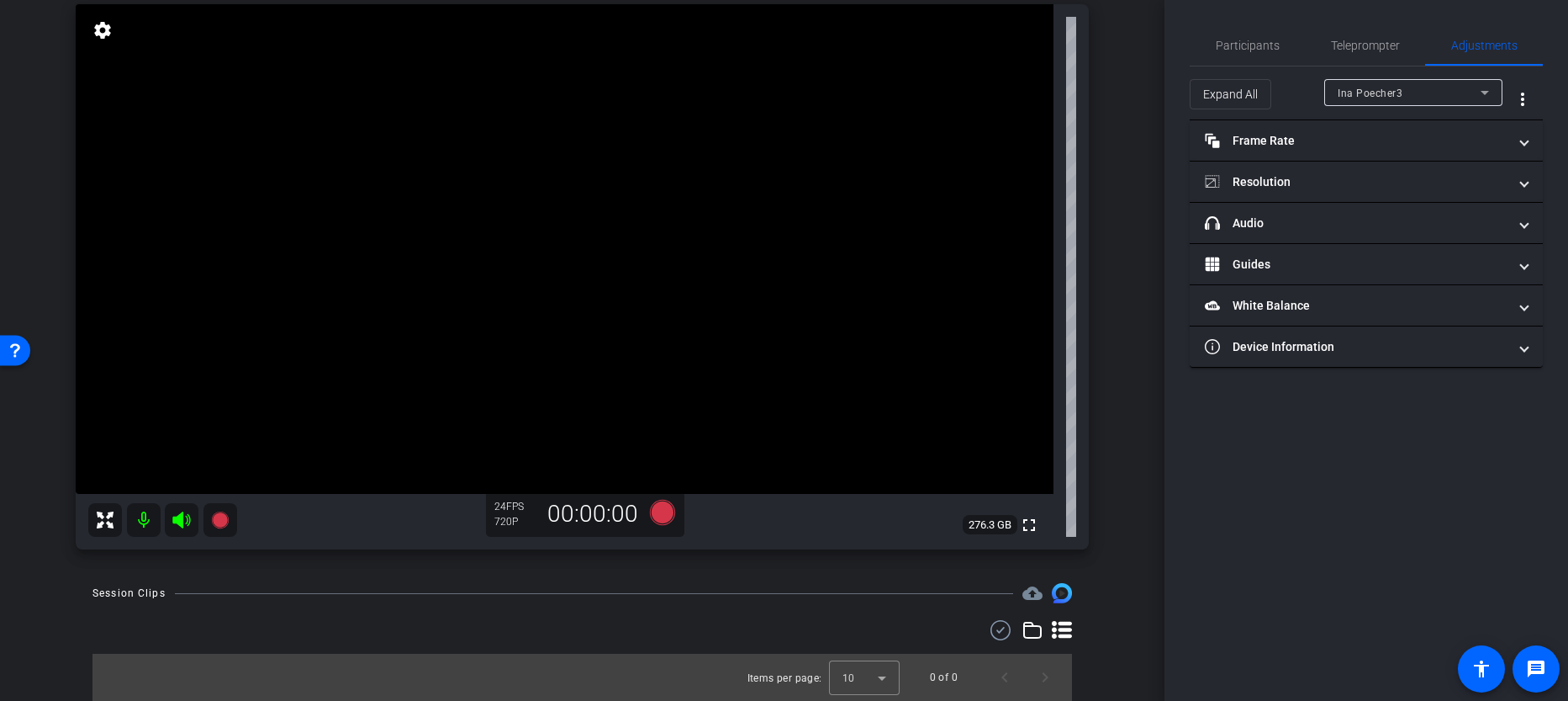
click at [1364, 84] on div "Ina Poecher3" at bounding box center [1409, 93] width 143 height 21
click at [1365, 91] on div at bounding box center [784, 350] width 1568 height 701
click at [1378, 84] on div "Ina Poecher3" at bounding box center [1409, 93] width 143 height 21
click at [1378, 92] on div at bounding box center [784, 350] width 1568 height 701
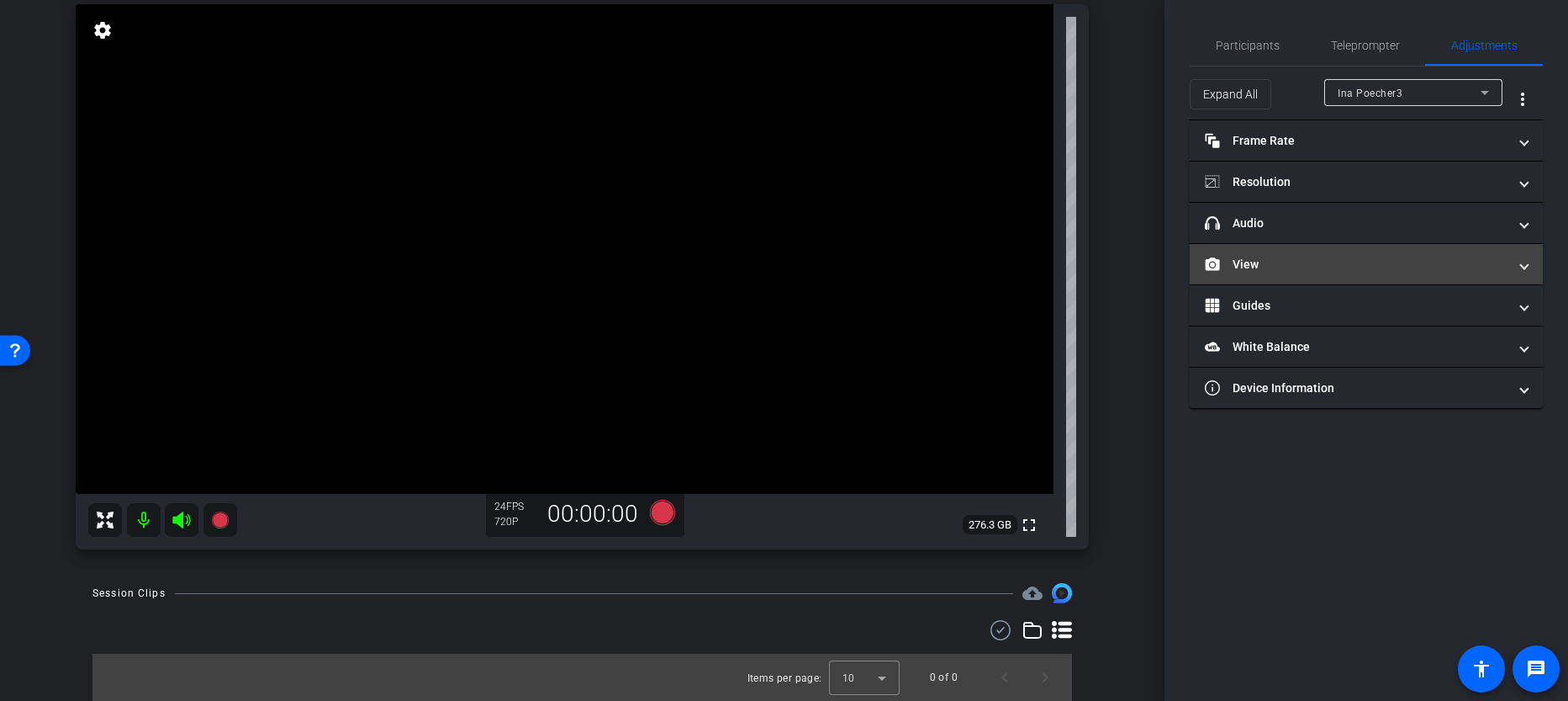
click at [1254, 262] on mat-panel-title "View" at bounding box center [1356, 265] width 303 height 18
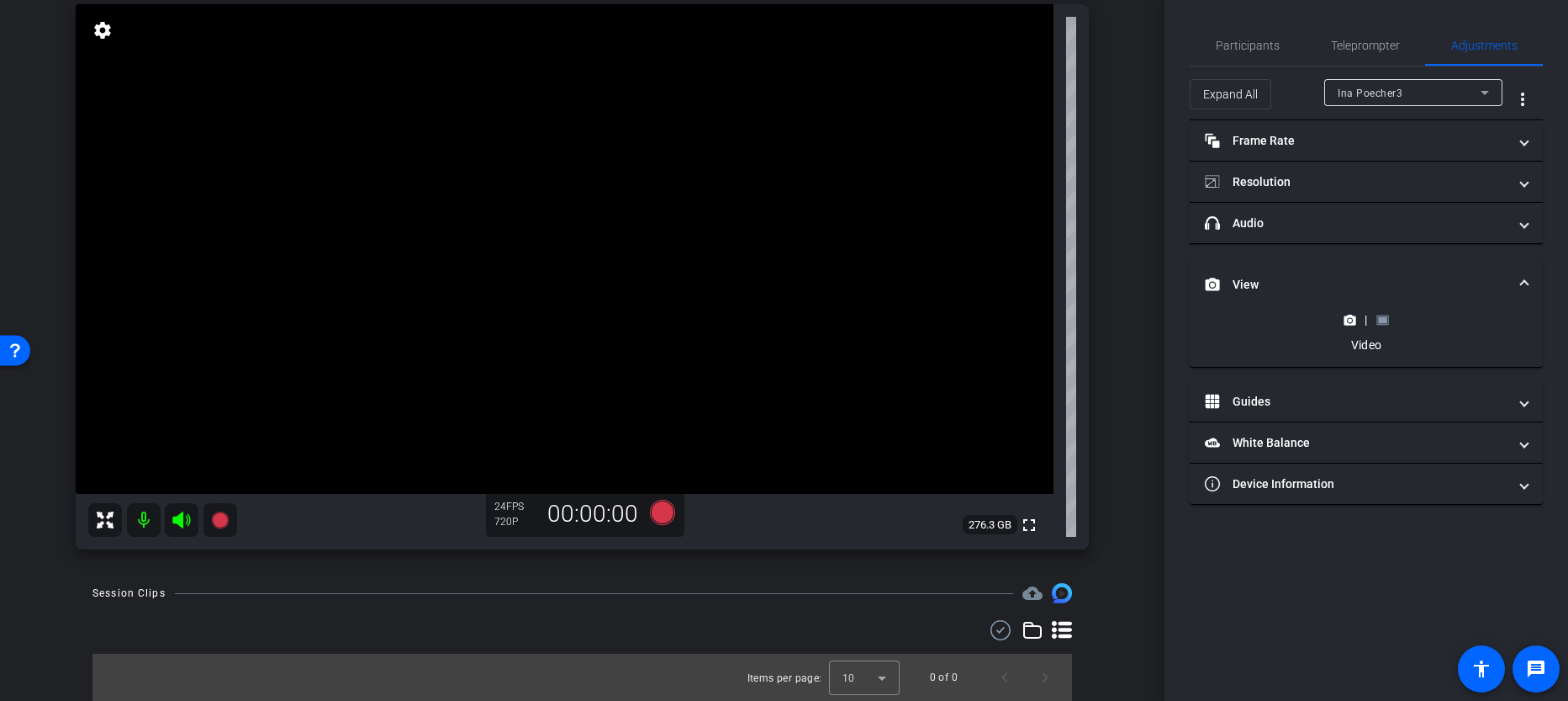
click at [1385, 319] on rect at bounding box center [1382, 320] width 9 height 7
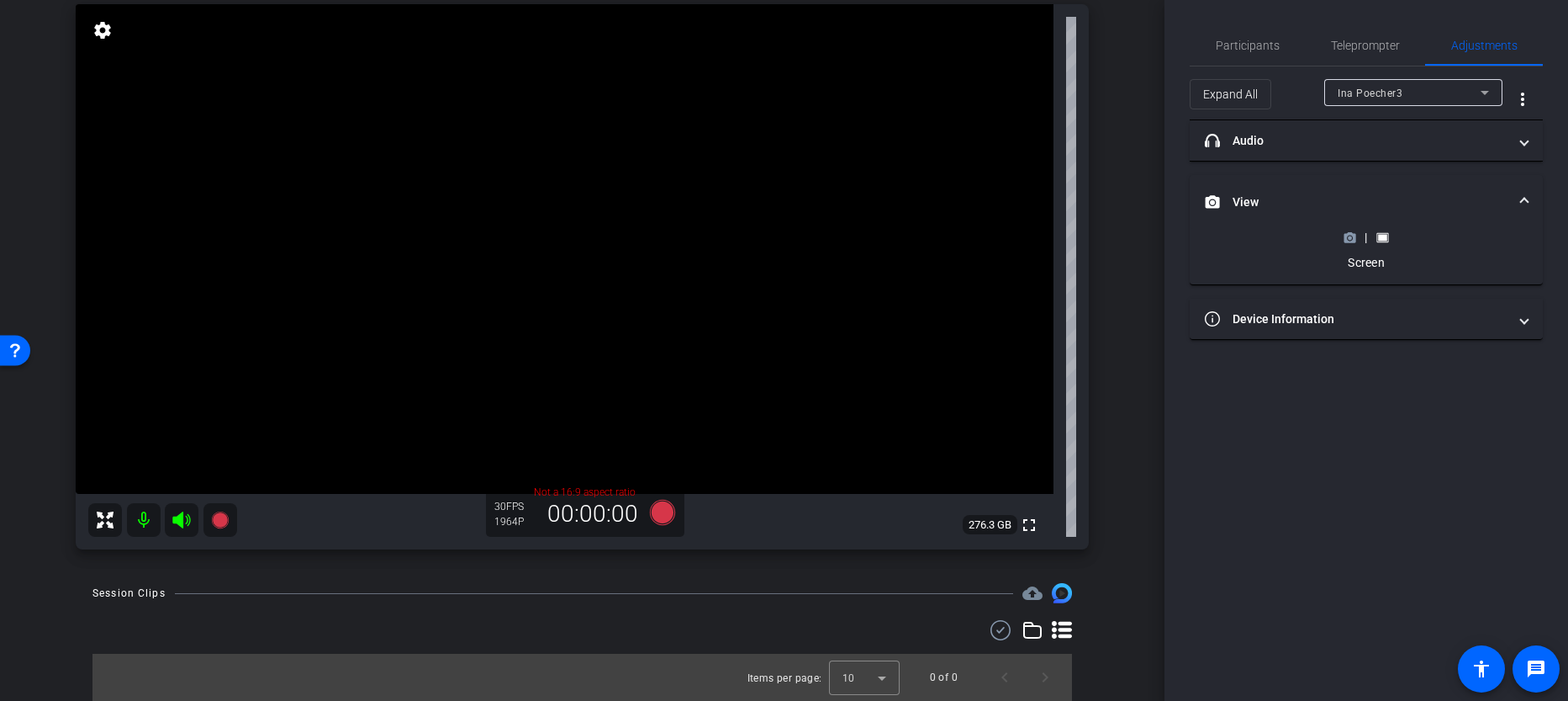
click at [1350, 243] on icon at bounding box center [1350, 237] width 12 height 9
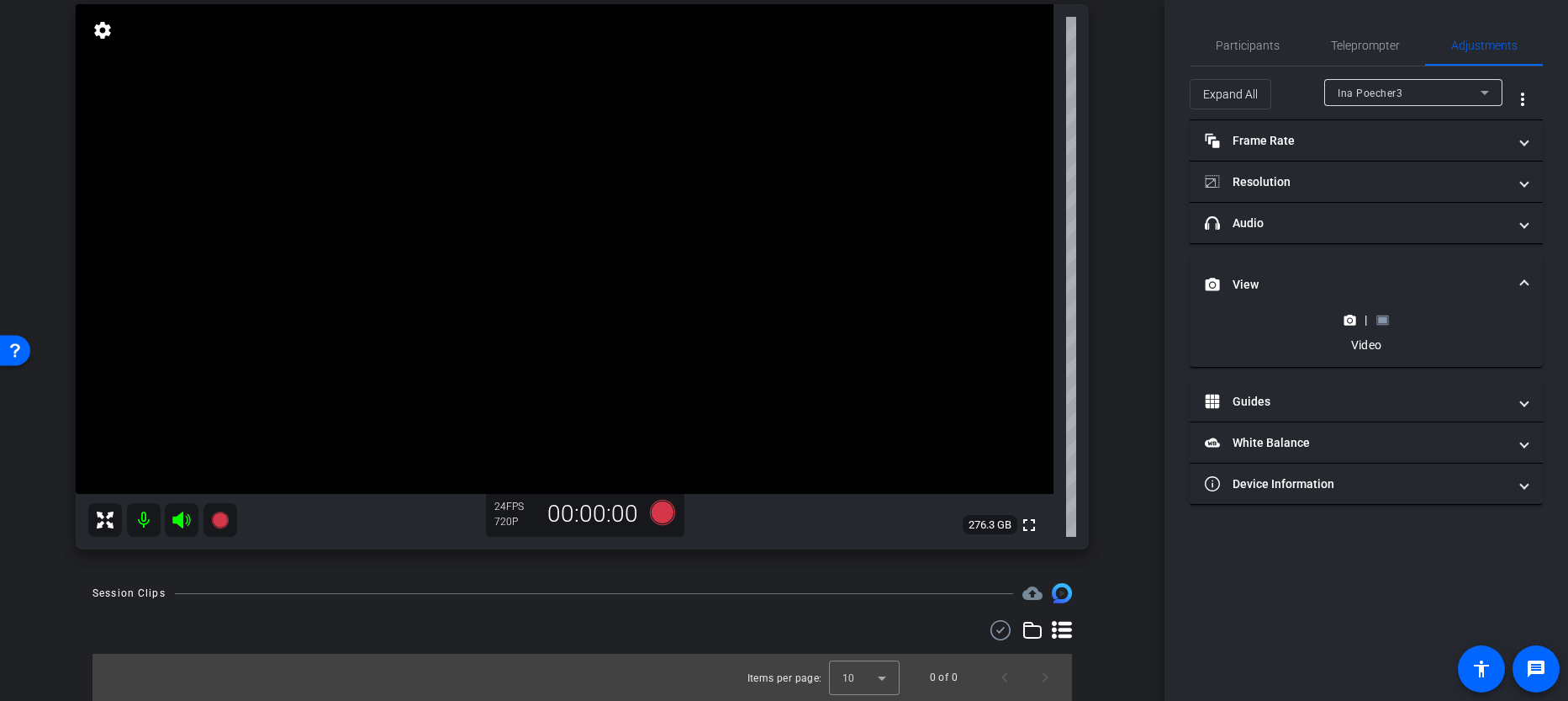
click at [1387, 323] on icon at bounding box center [1383, 320] width 12 height 12
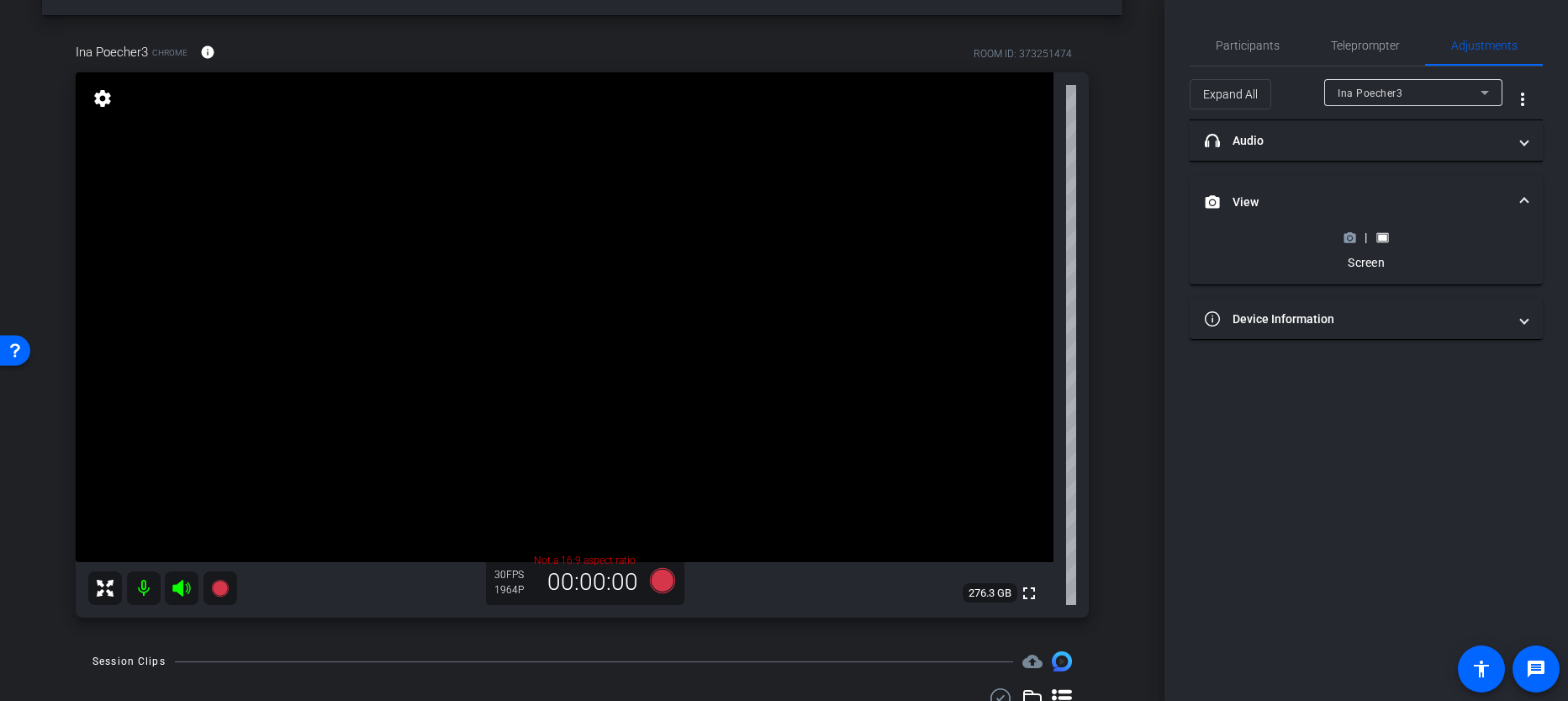
scroll to position [83, 0]
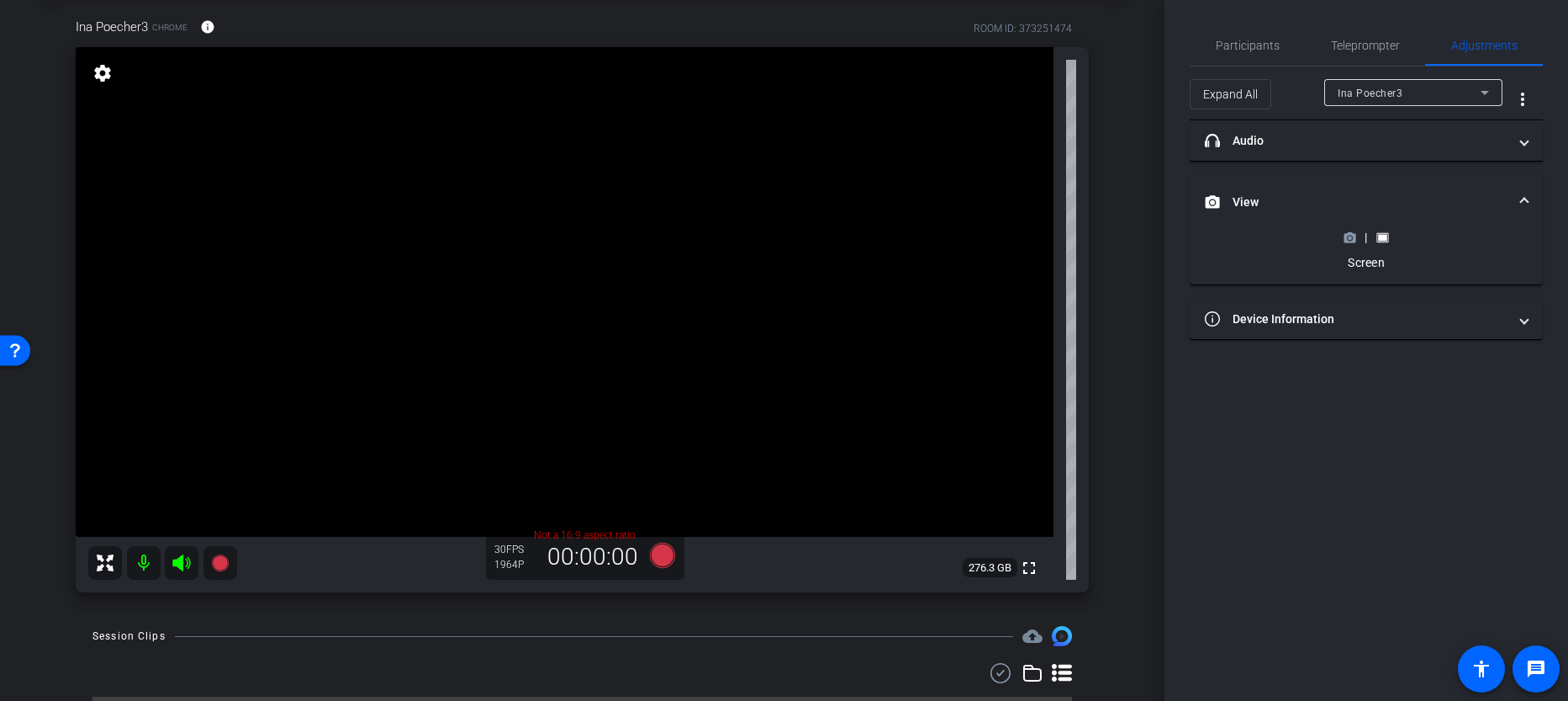
click at [1306, 296] on mat-accordion "headphone icon Audio Professional Audio OFF Microphone Default - MacBook Pro Mi…" at bounding box center [1366, 229] width 353 height 219
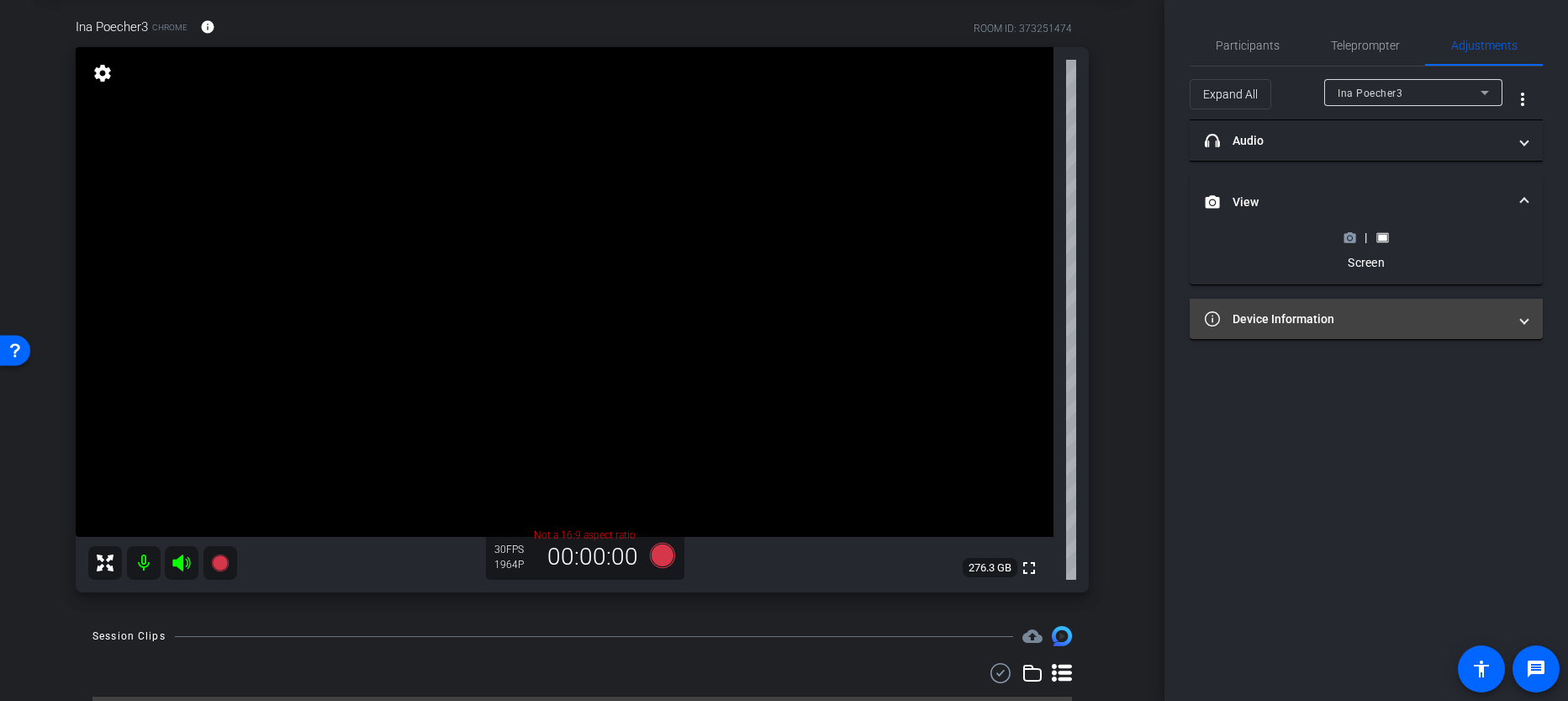
click at [1304, 318] on mat-panel-title "Device Information" at bounding box center [1356, 320] width 303 height 18
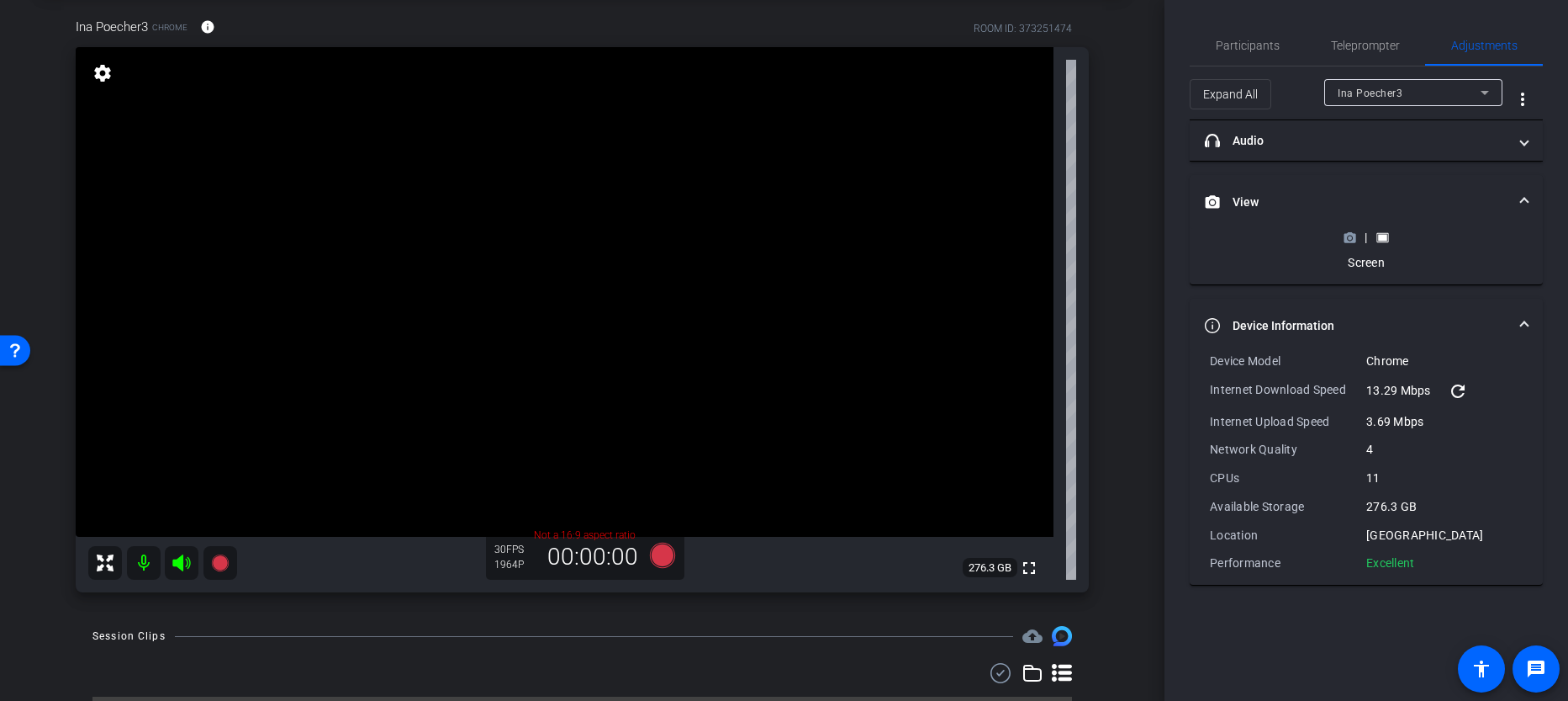
click at [1304, 318] on mat-panel-title "Device Information" at bounding box center [1356, 326] width 303 height 18
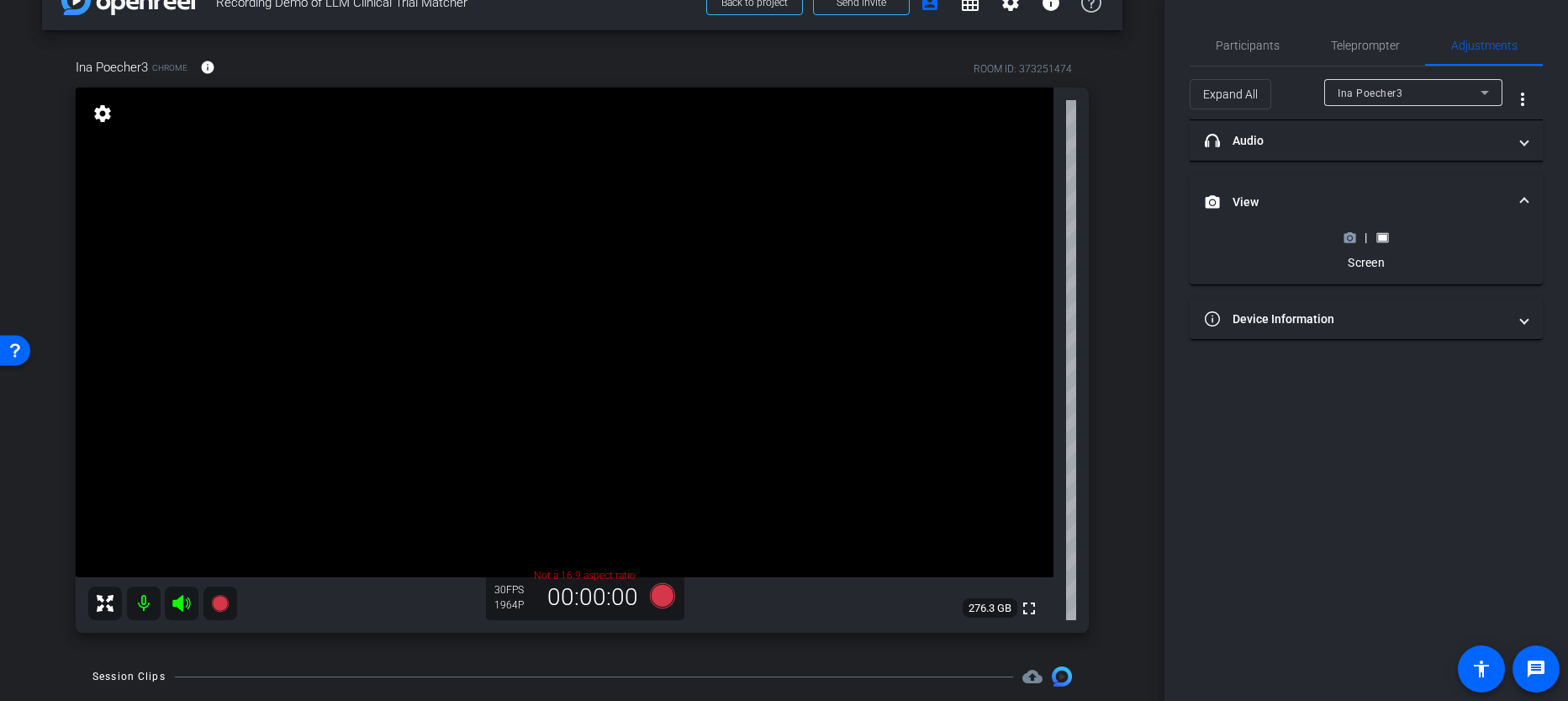
scroll to position [44, 0]
click at [1263, 52] on span "Participants" at bounding box center [1248, 44] width 64 height 40
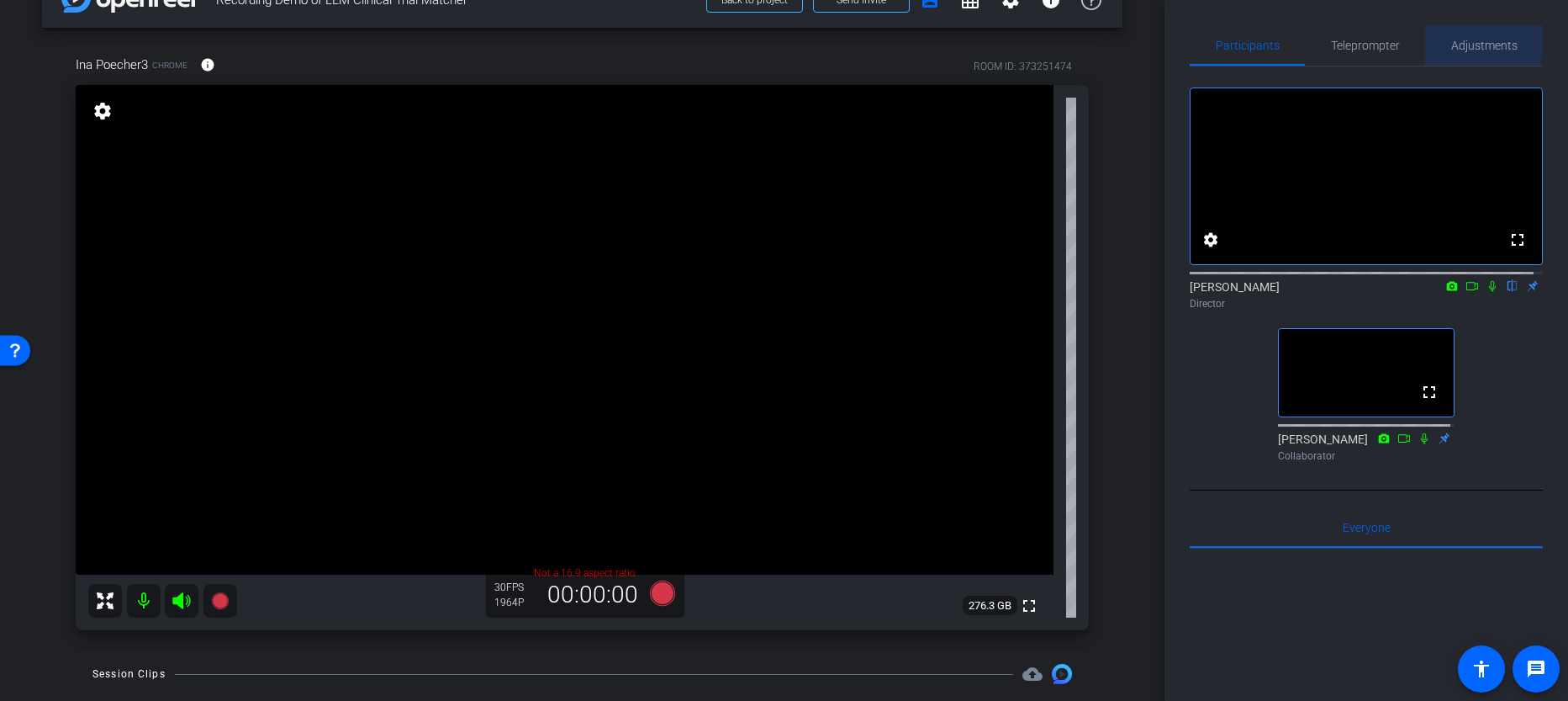
click at [1457, 40] on span "Adjustments" at bounding box center [1485, 45] width 67 height 12
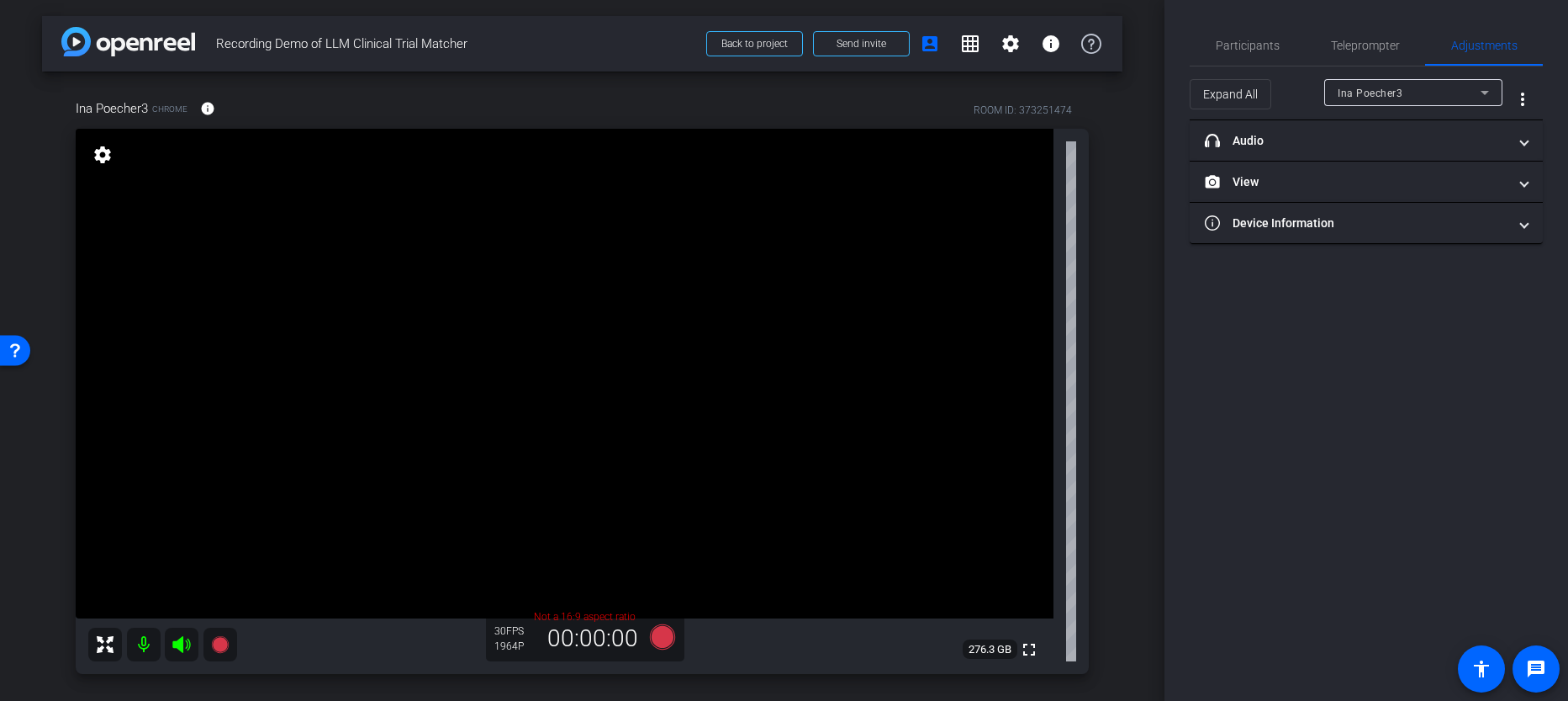
scroll to position [0, 0]
click at [108, 149] on mat-icon "settings" at bounding box center [102, 155] width 24 height 20
click at [107, 155] on mat-icon "settings" at bounding box center [102, 155] width 24 height 20
click at [646, 212] on video at bounding box center [565, 374] width 978 height 490
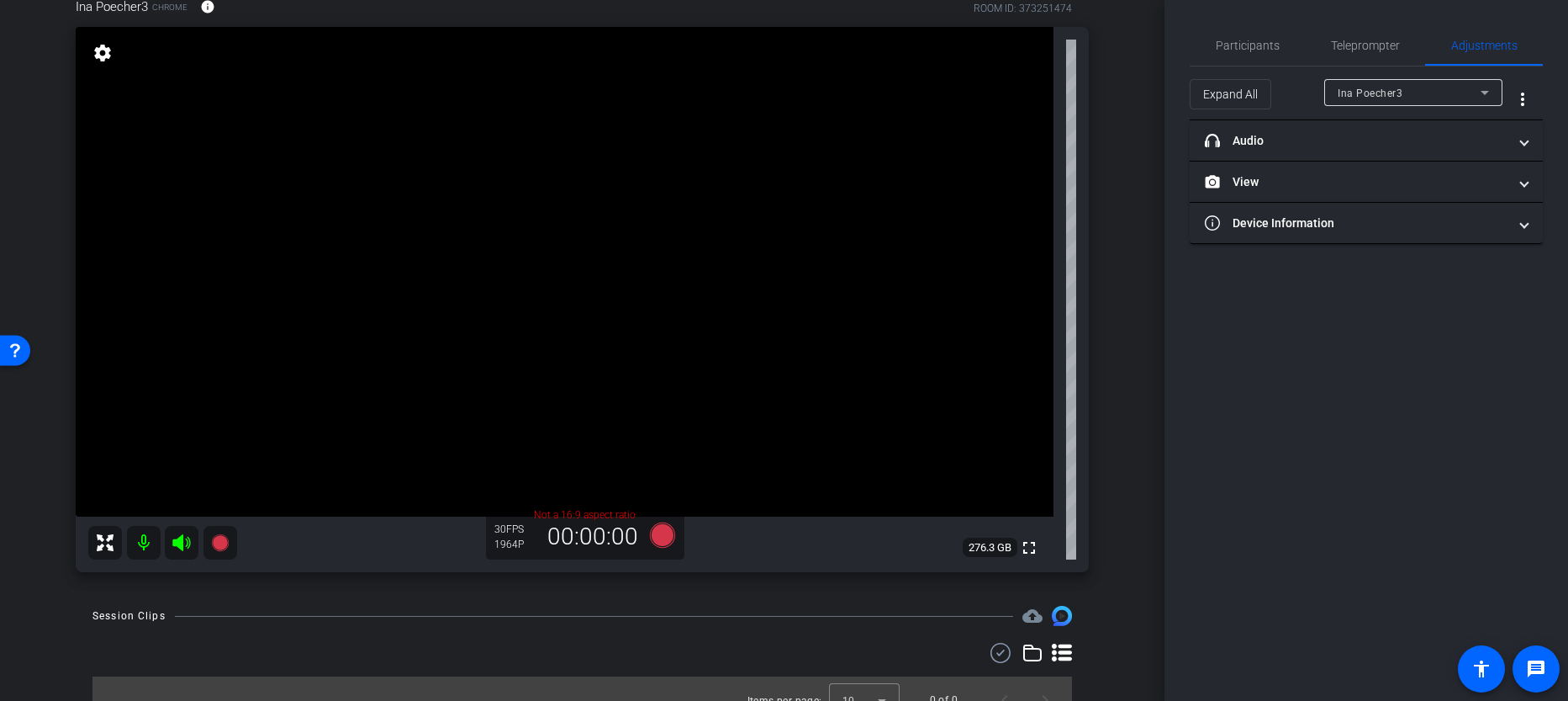
scroll to position [125, 0]
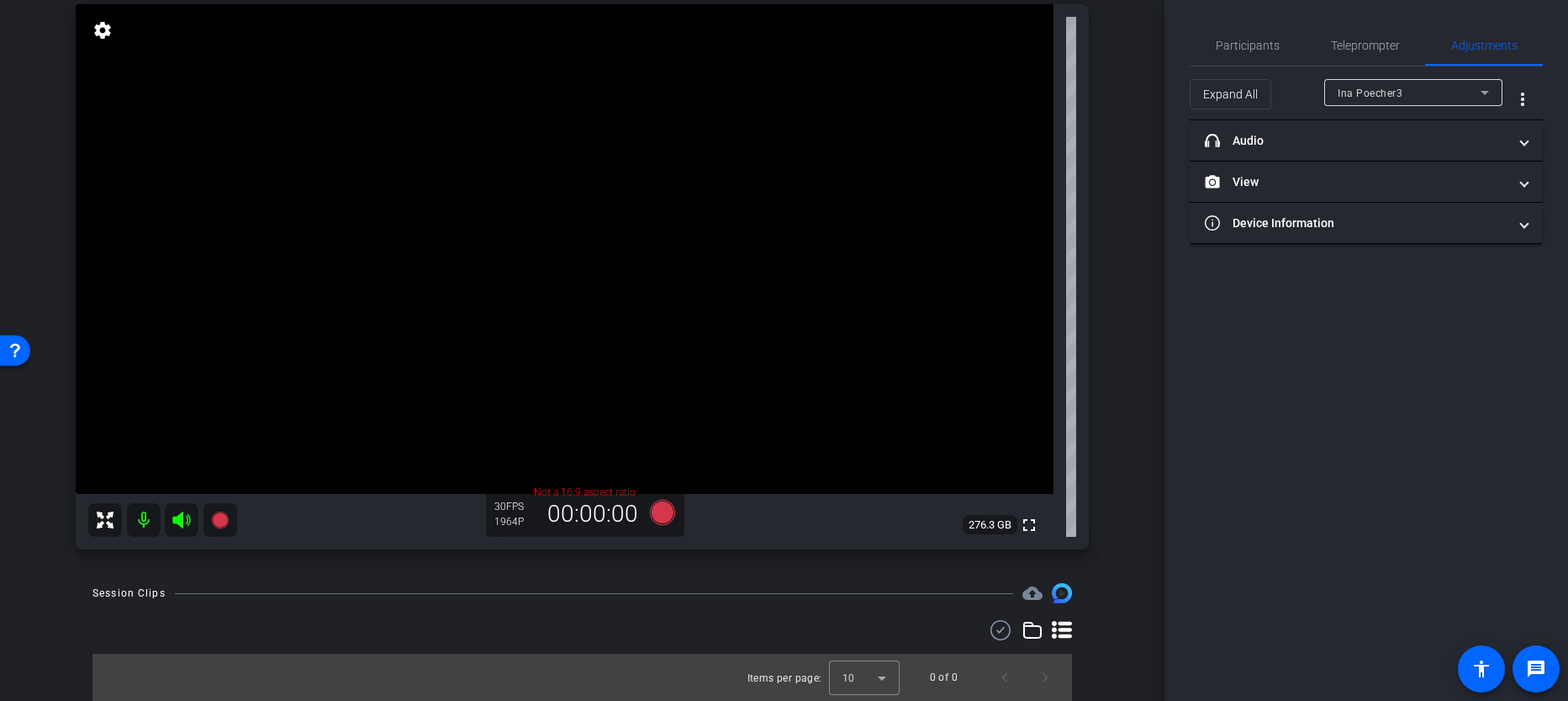
click at [1052, 594] on img at bounding box center [1062, 593] width 20 height 20
click at [1057, 630] on icon at bounding box center [1062, 630] width 20 height 18
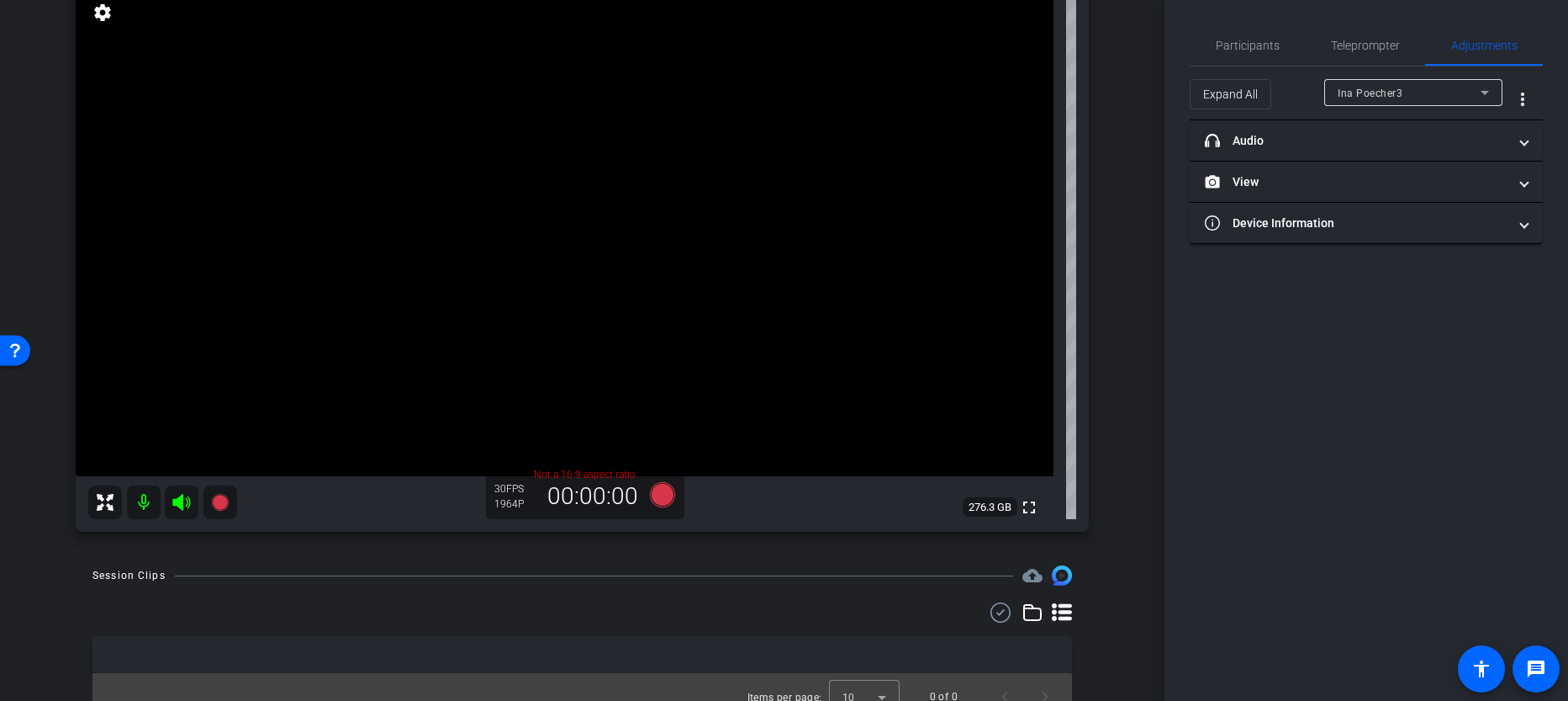
scroll to position [163, 0]
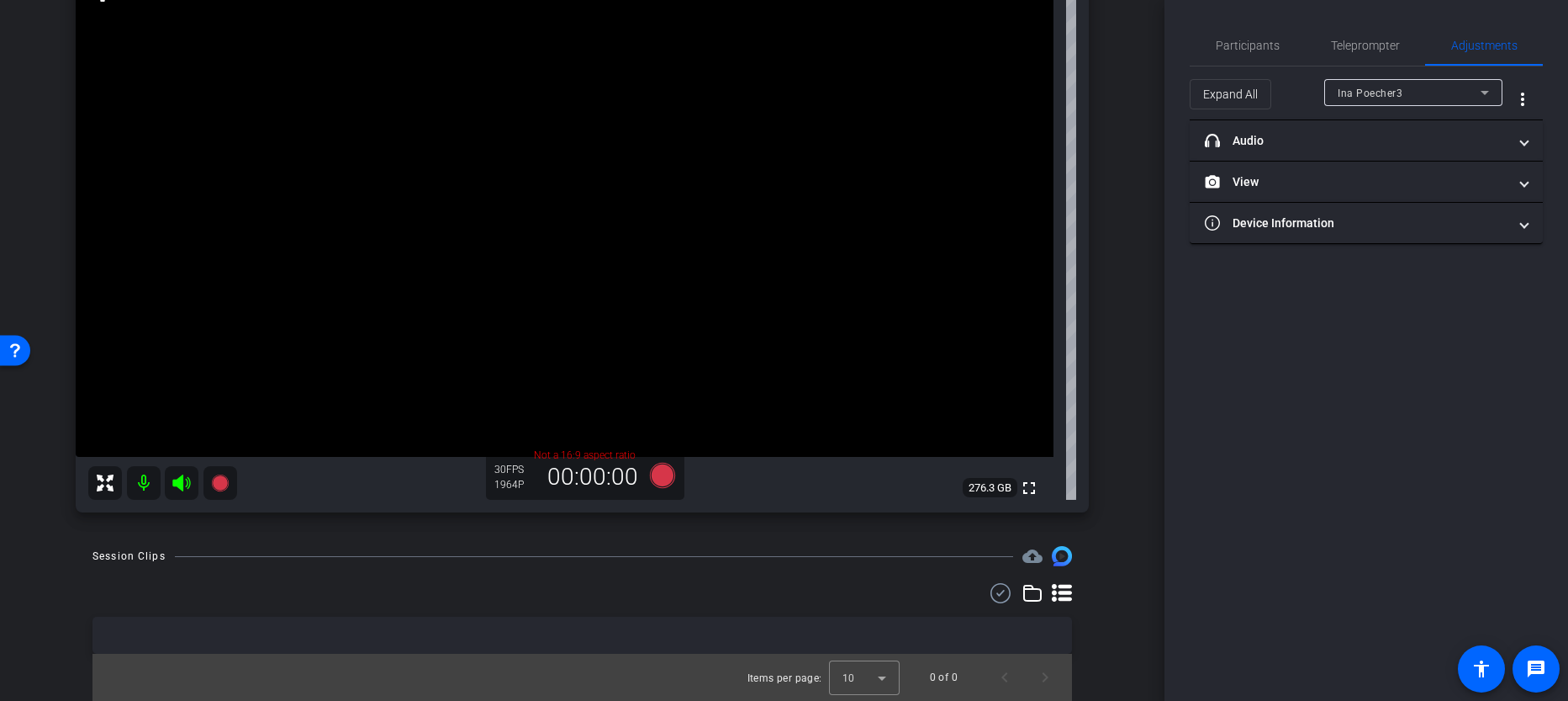
click at [1052, 589] on icon at bounding box center [1062, 593] width 20 height 20
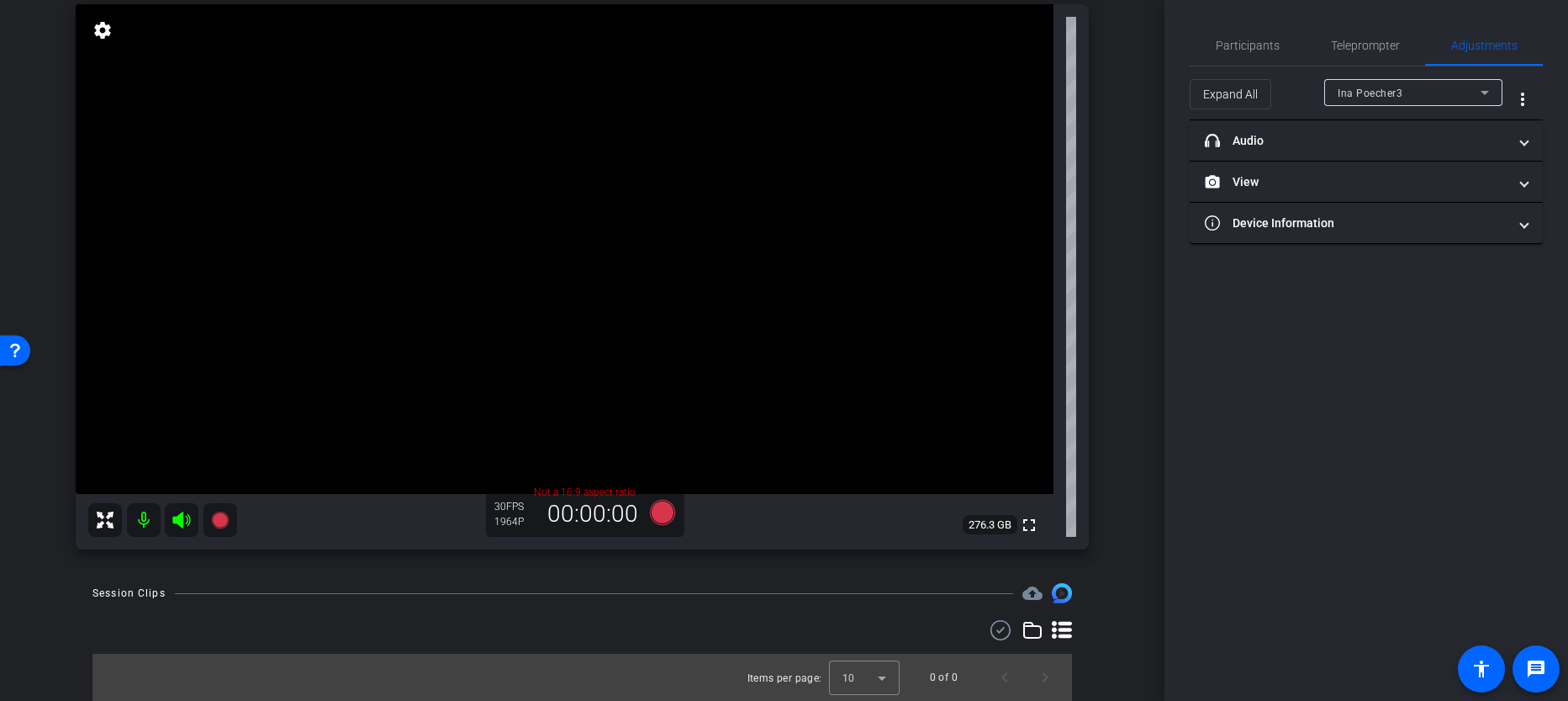
click at [1023, 629] on icon at bounding box center [1033, 630] width 20 height 20
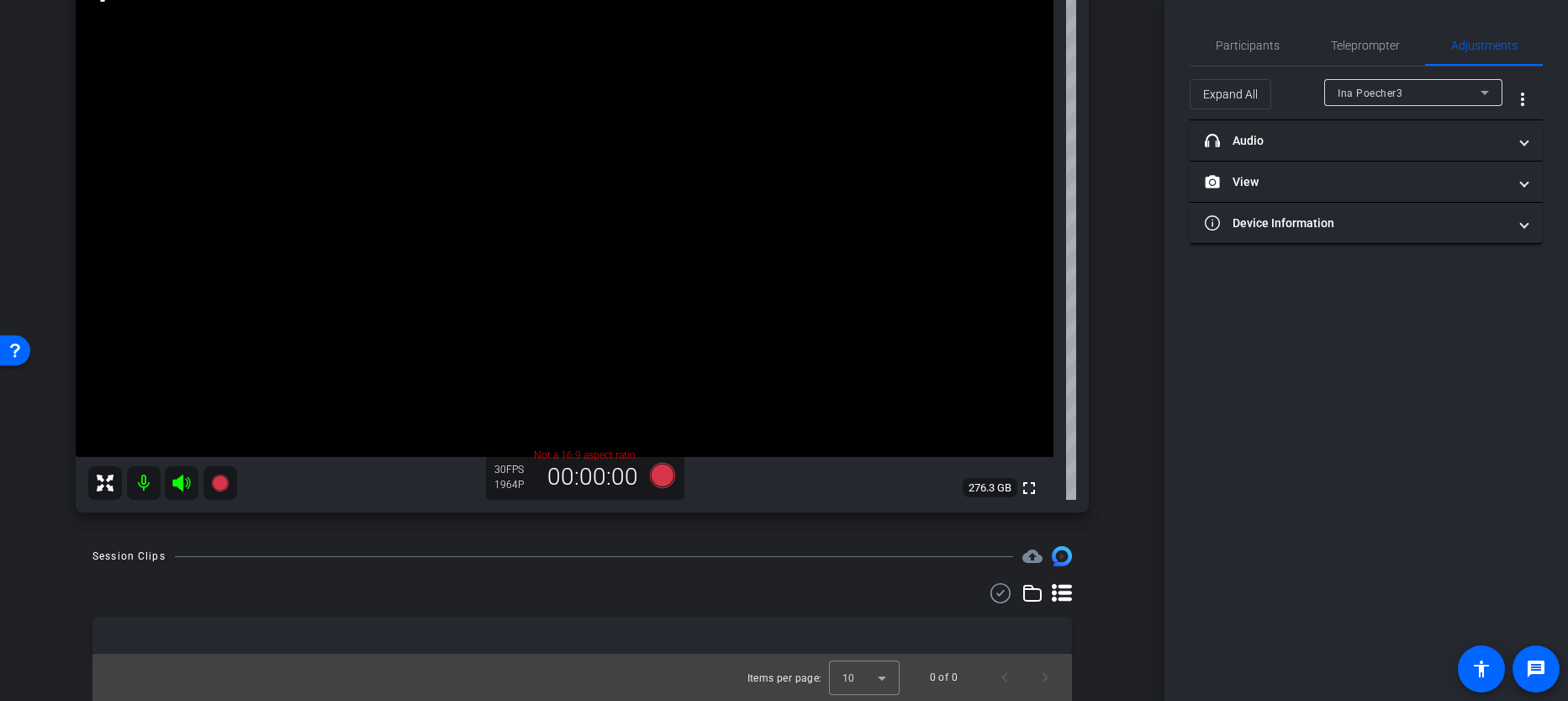
click at [1054, 597] on icon at bounding box center [1062, 593] width 20 height 18
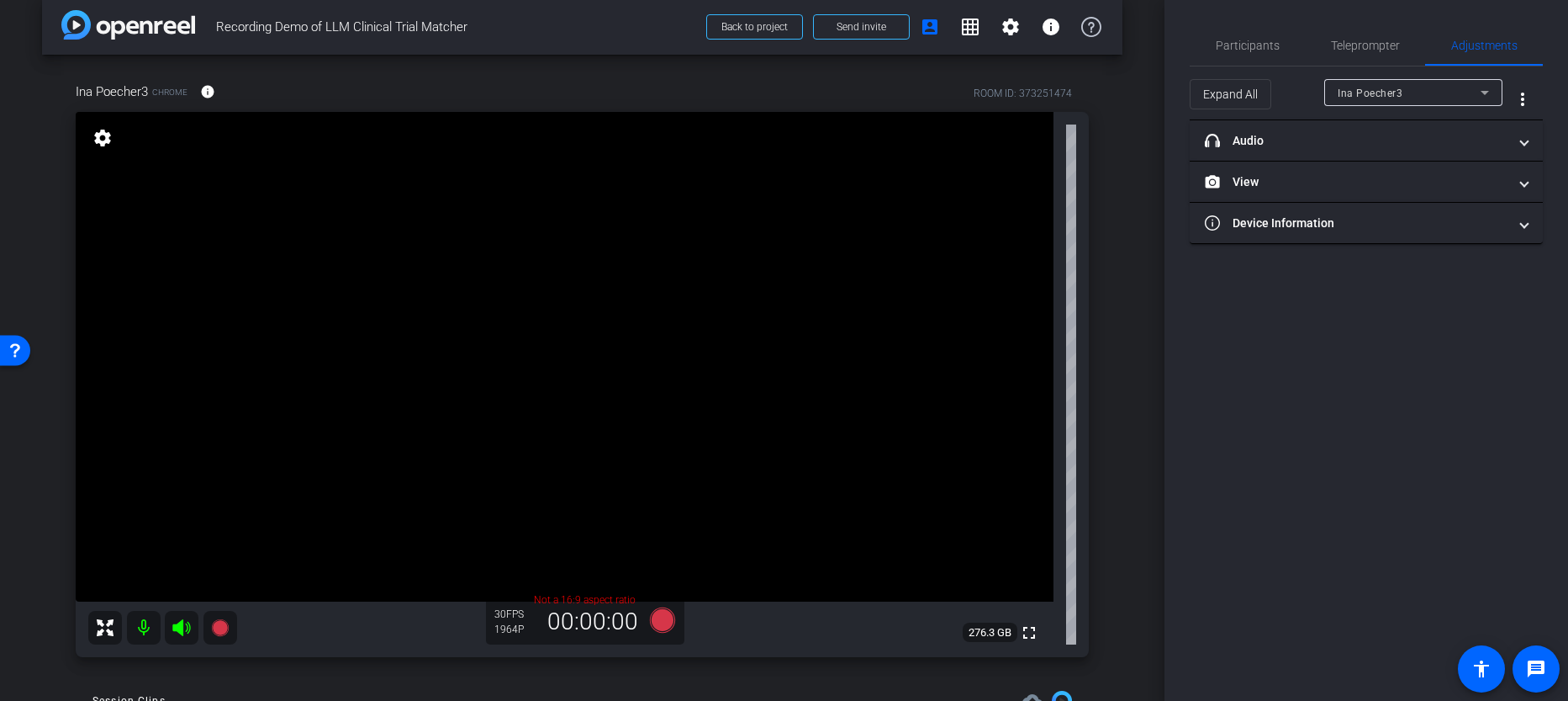
scroll to position [0, 0]
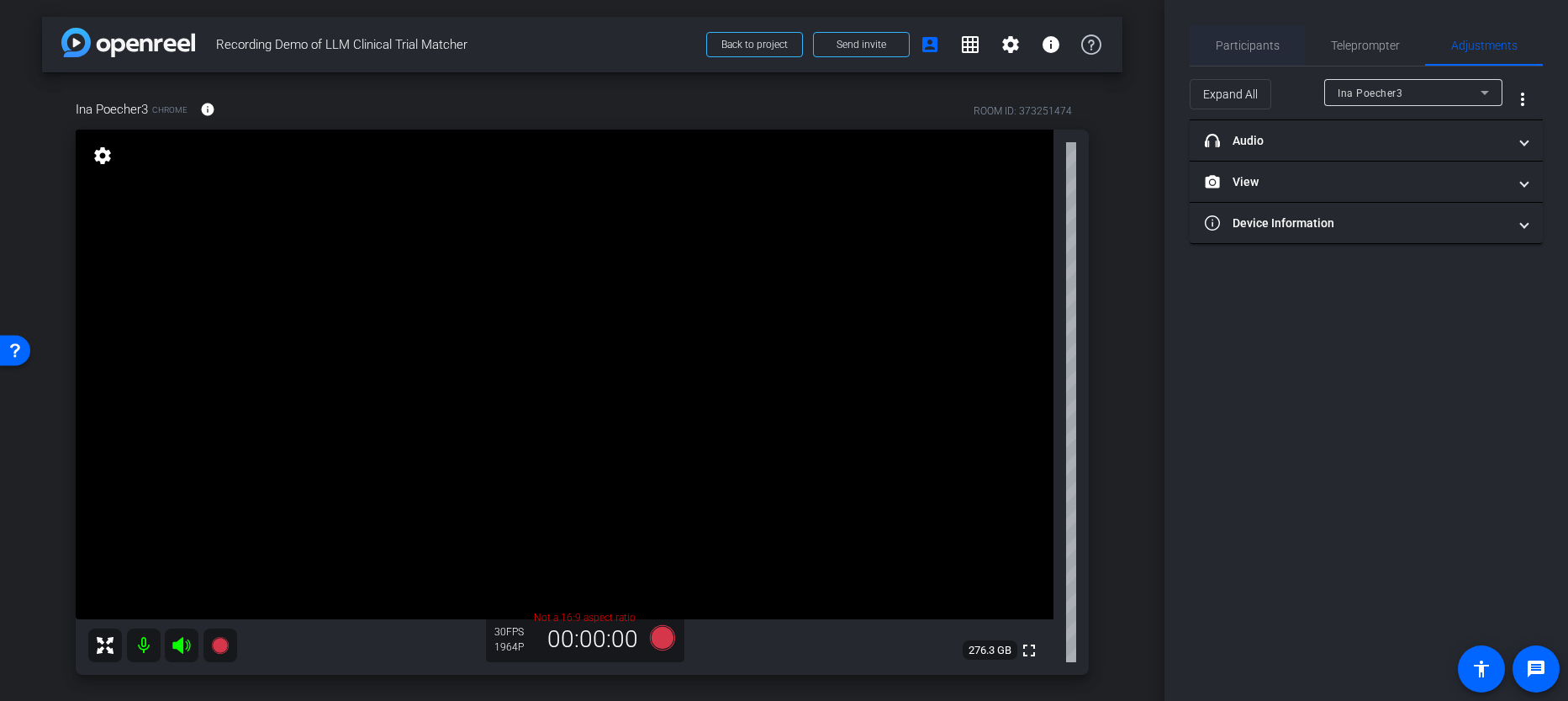
click at [1249, 40] on span "Participants" at bounding box center [1248, 45] width 64 height 12
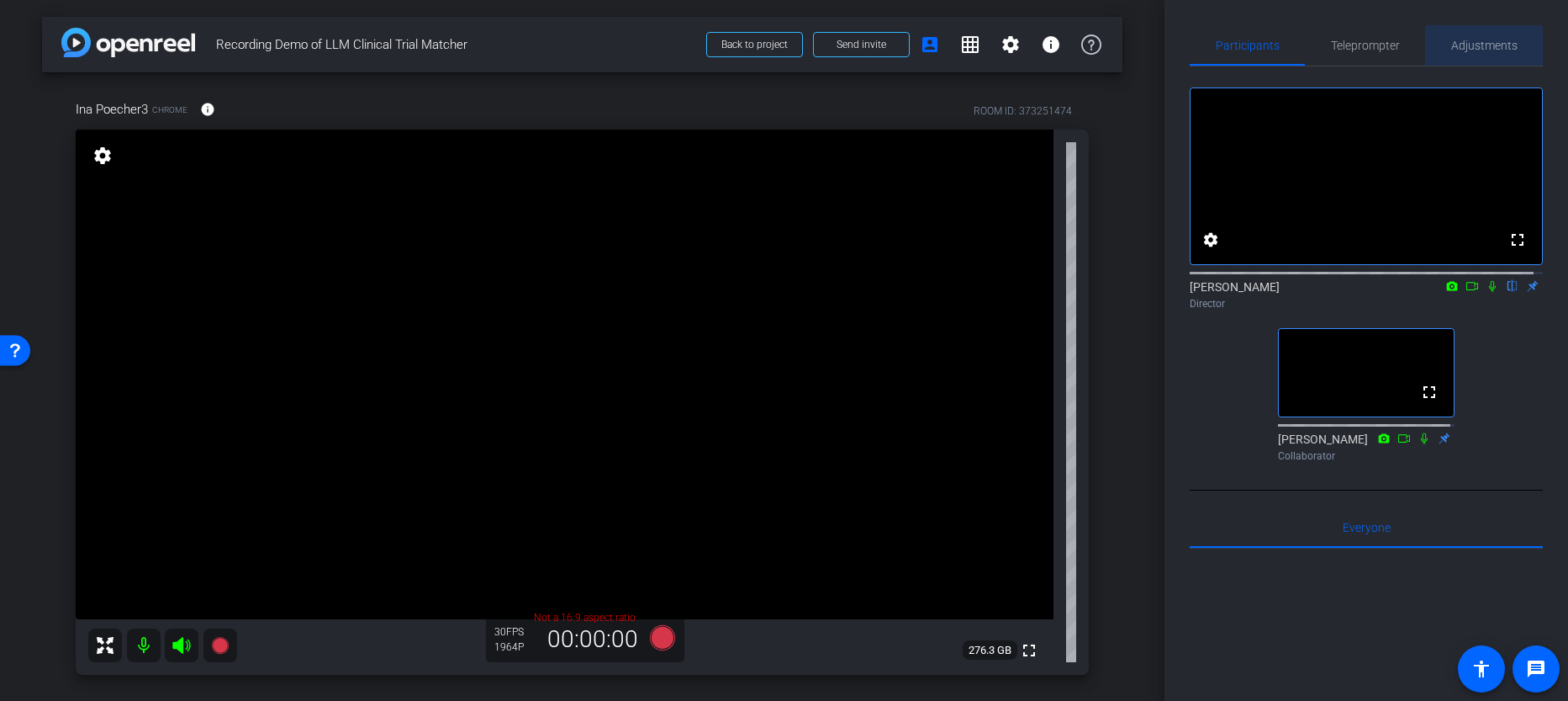
click at [1482, 40] on span "Adjustments" at bounding box center [1485, 45] width 67 height 12
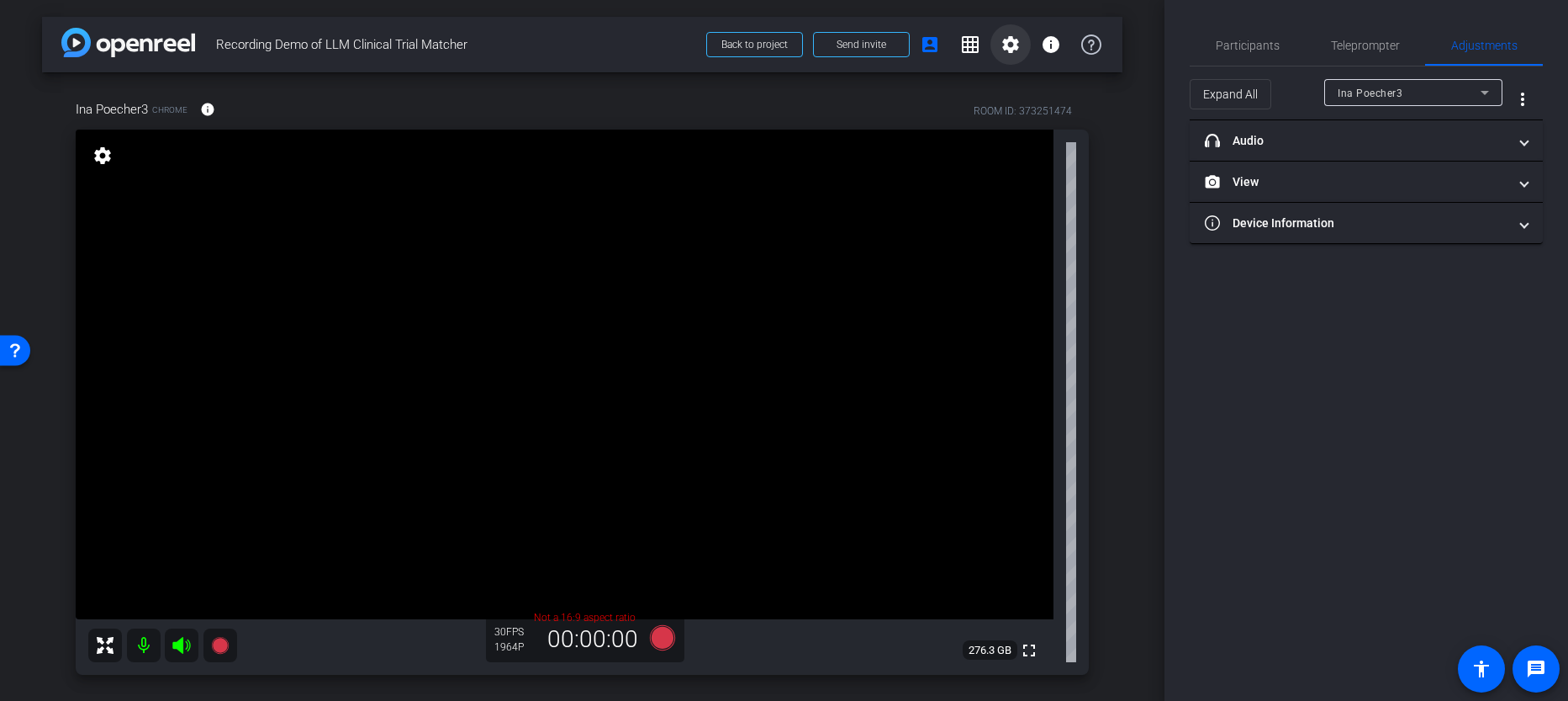
click at [1006, 35] on mat-icon "settings" at bounding box center [1010, 44] width 20 height 20
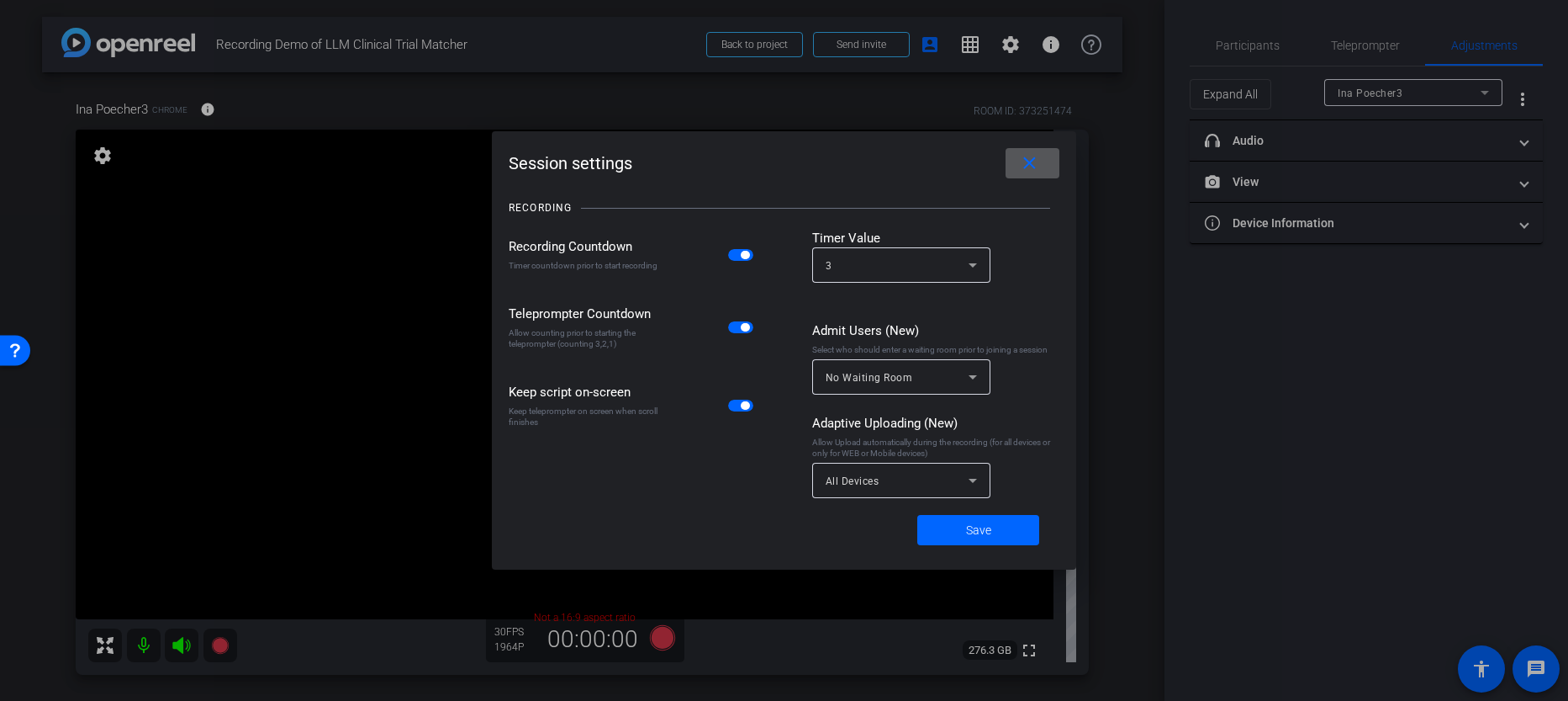
click at [1036, 157] on mat-icon "close" at bounding box center [1030, 163] width 21 height 21
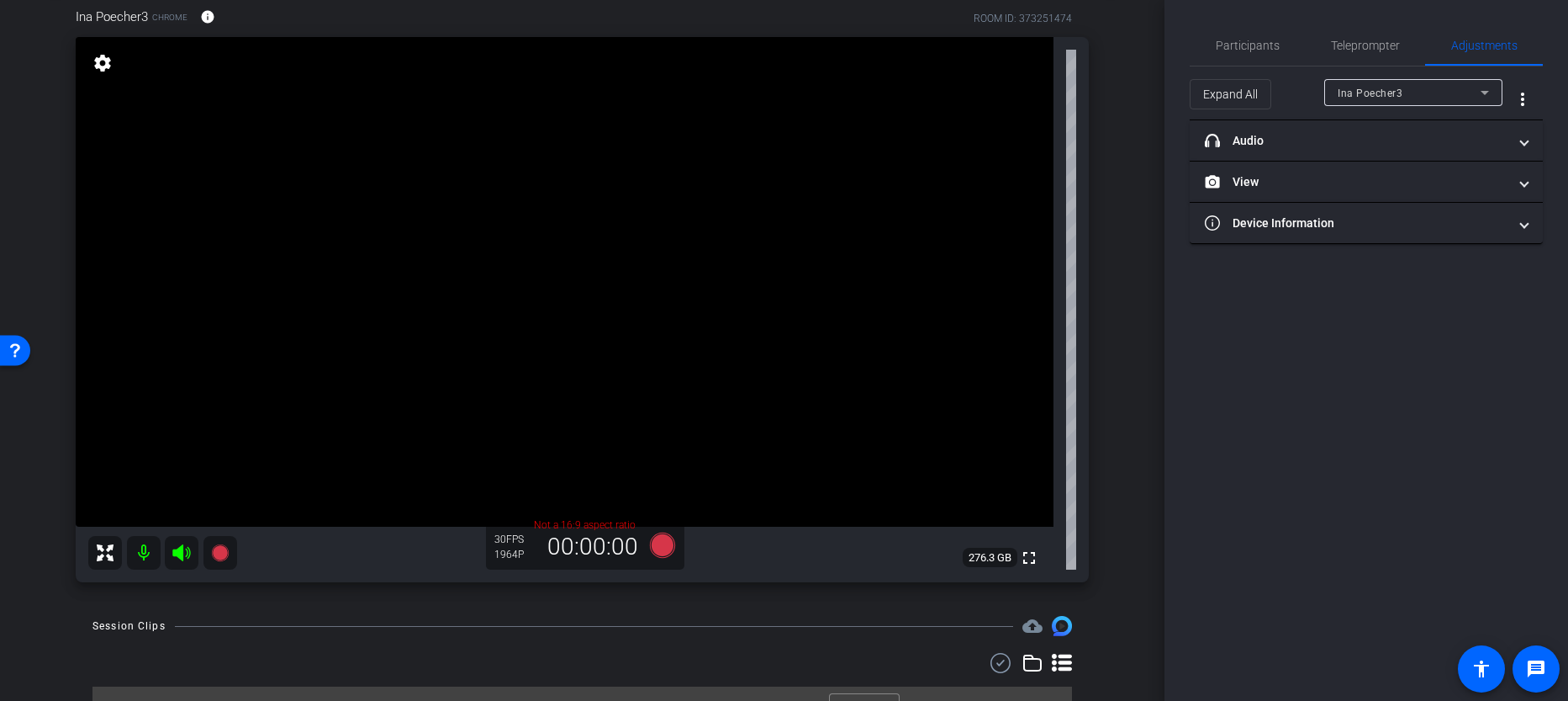
scroll to position [91, 0]
click at [1238, 56] on span "Participants" at bounding box center [1248, 44] width 64 height 40
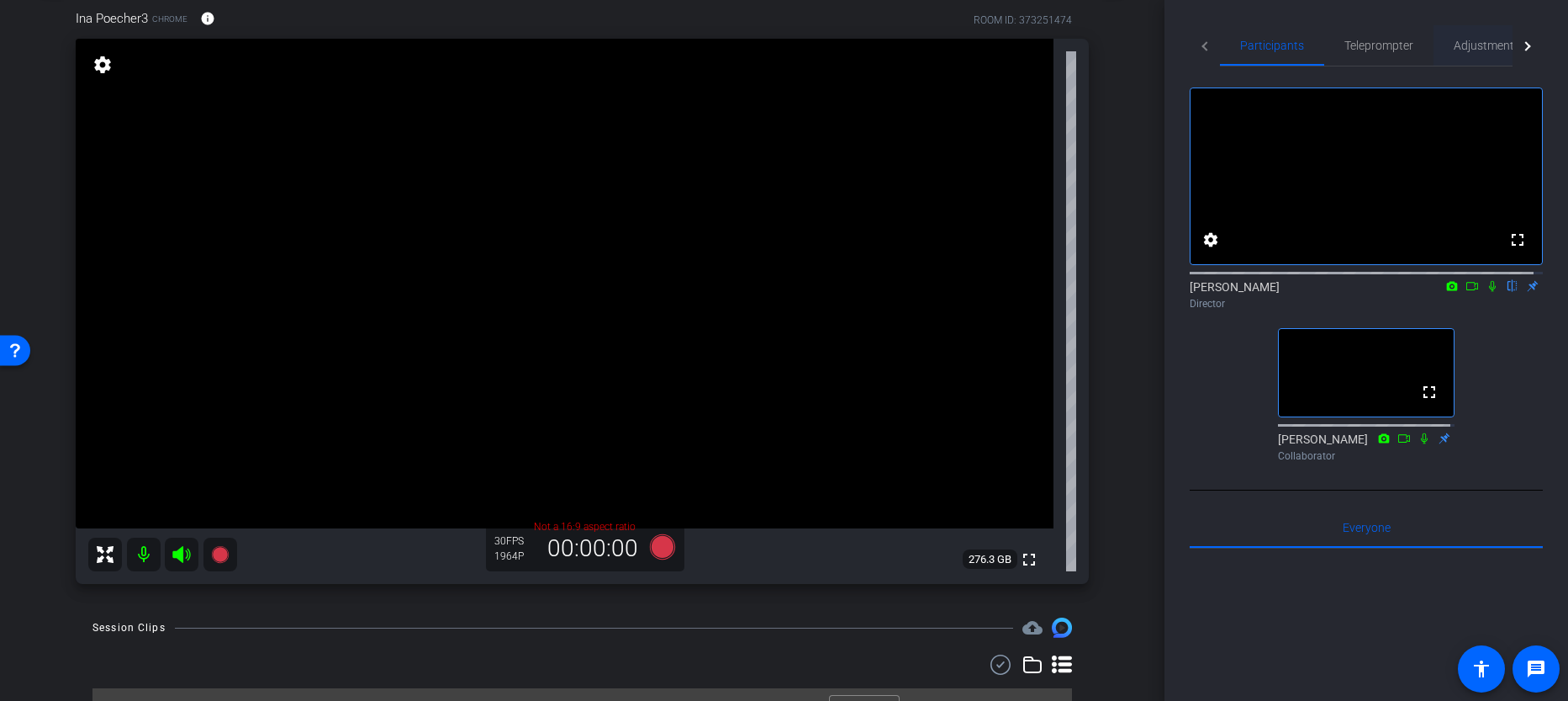
click at [1446, 46] on div "Adjustments" at bounding box center [1487, 44] width 107 height 40
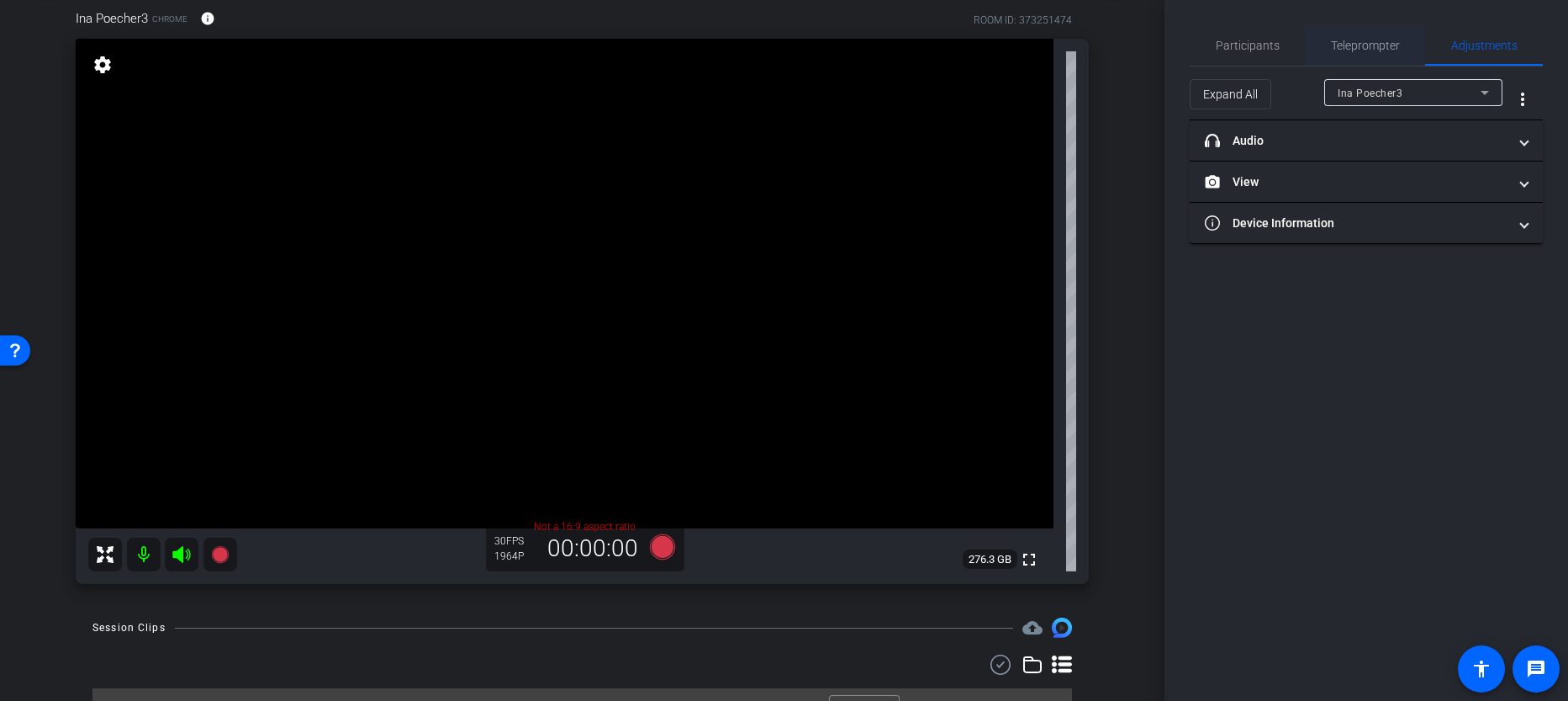
click at [1395, 53] on span "Teleprompter" at bounding box center [1366, 44] width 69 height 40
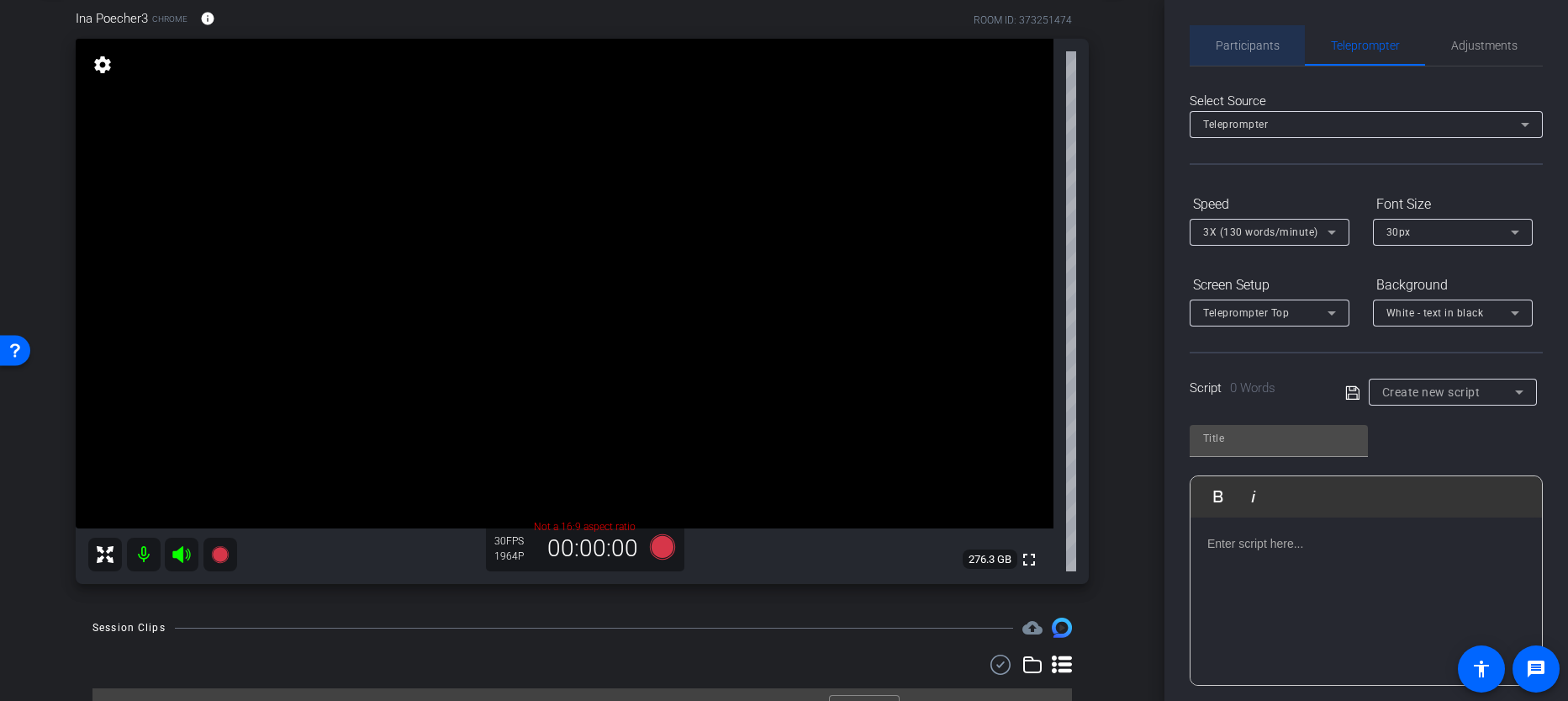
click at [1248, 60] on span "Participants" at bounding box center [1248, 44] width 64 height 40
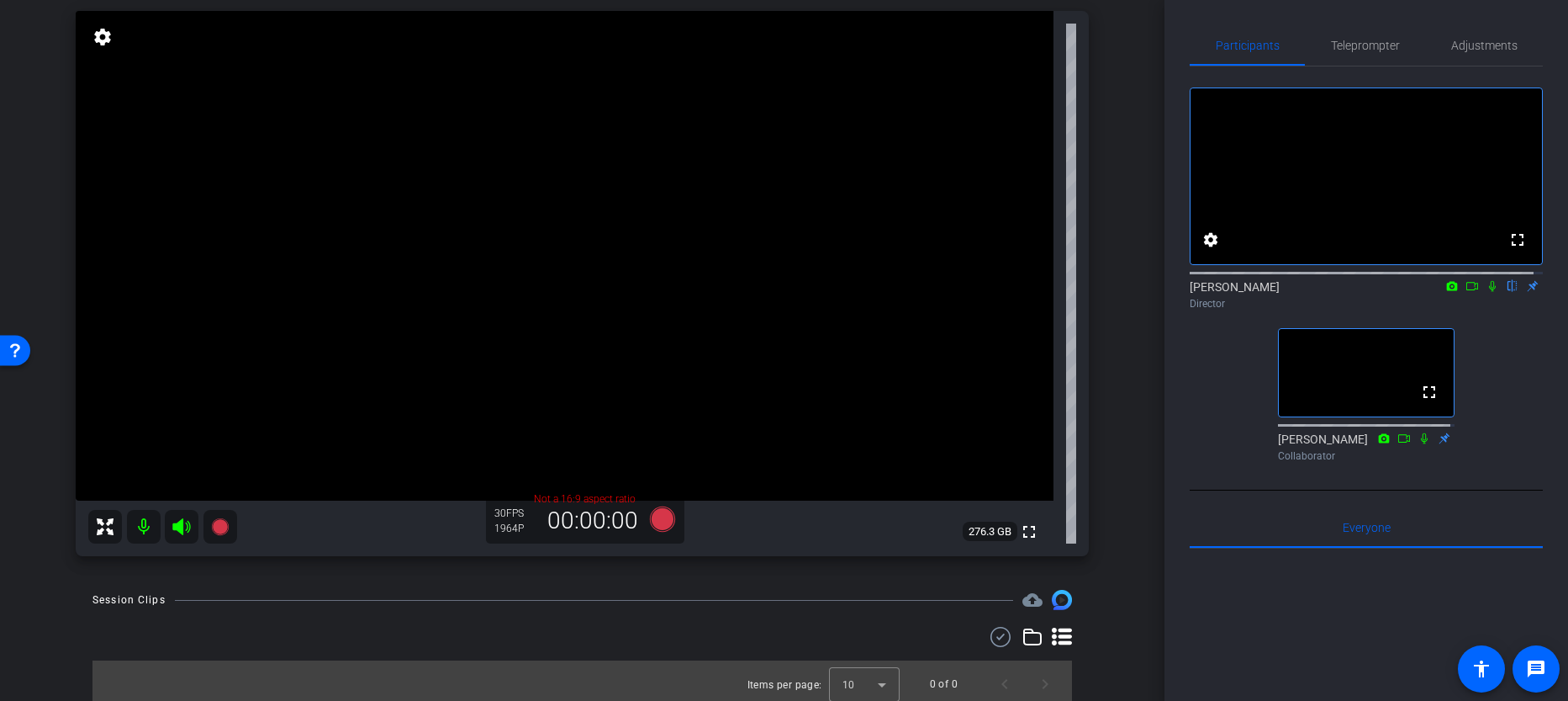
scroll to position [125, 0]
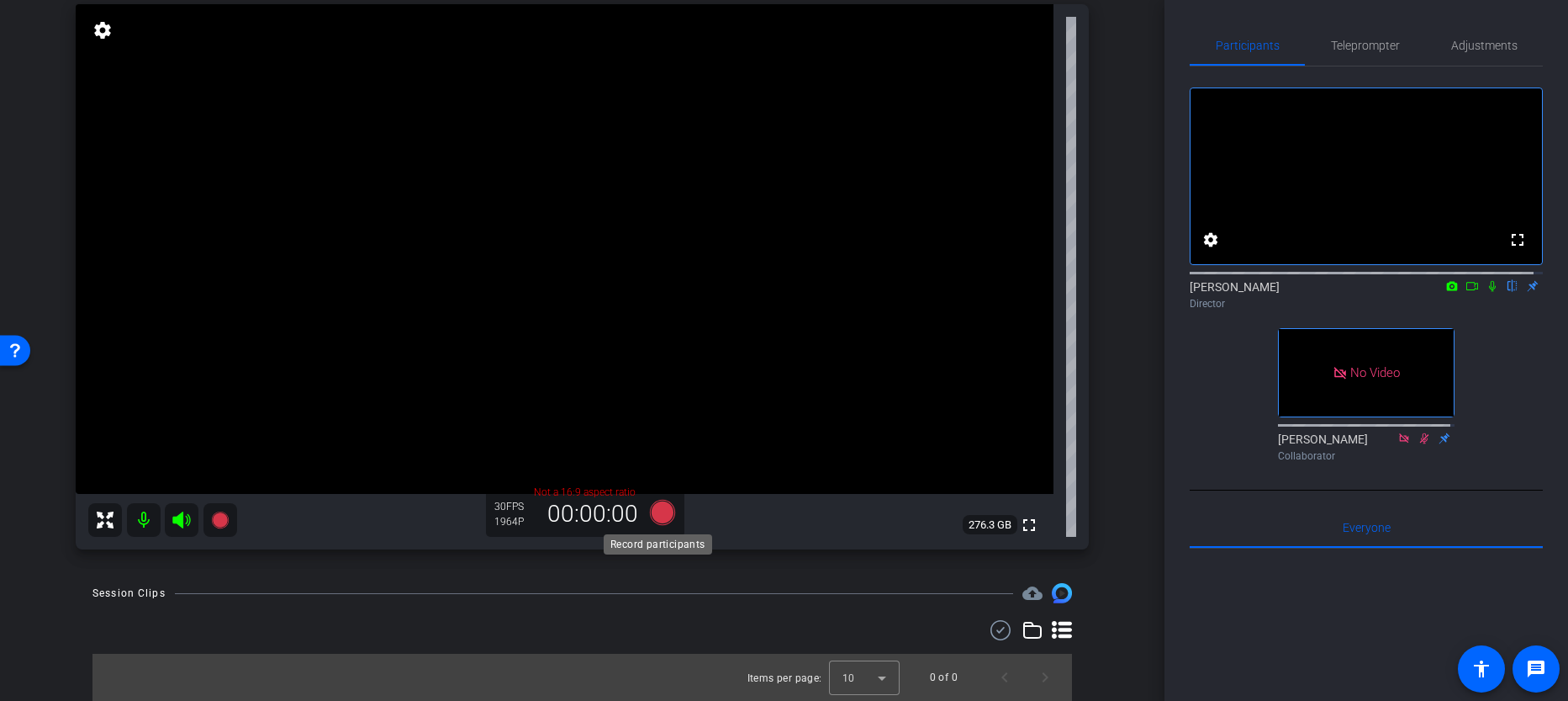
click at [652, 514] on icon at bounding box center [661, 513] width 25 height 25
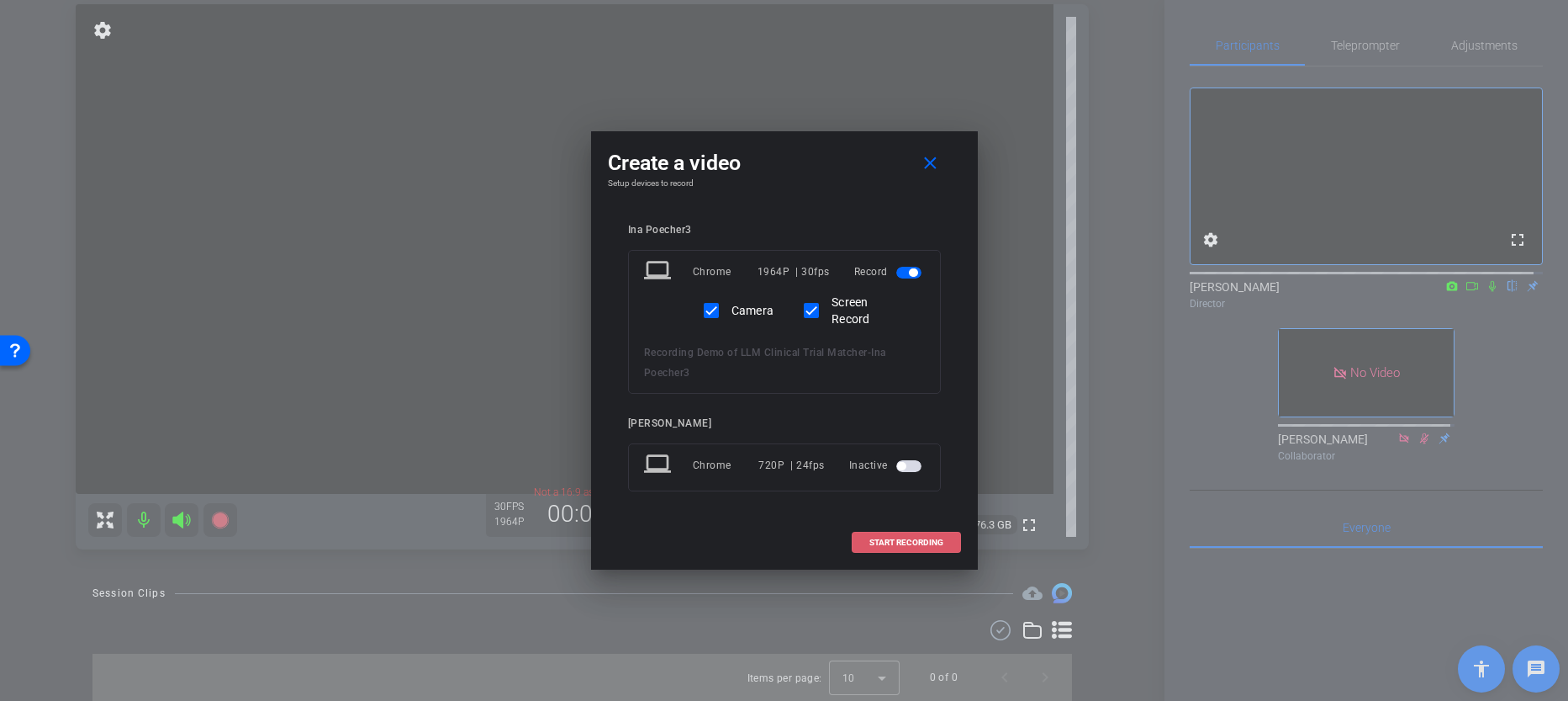
click at [880, 538] on span "START RECORDING" at bounding box center [906, 542] width 74 height 8
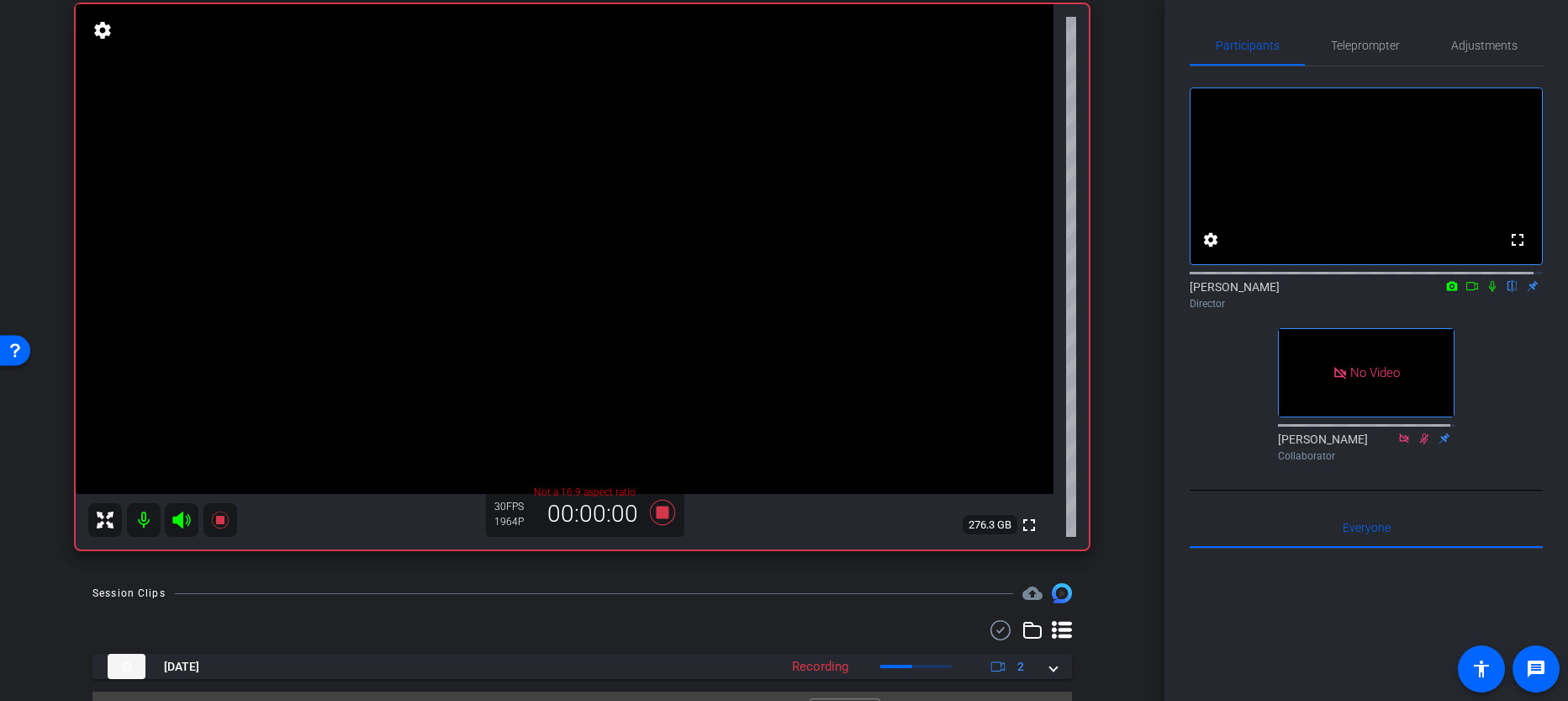
click at [1489, 292] on icon at bounding box center [1493, 286] width 7 height 11
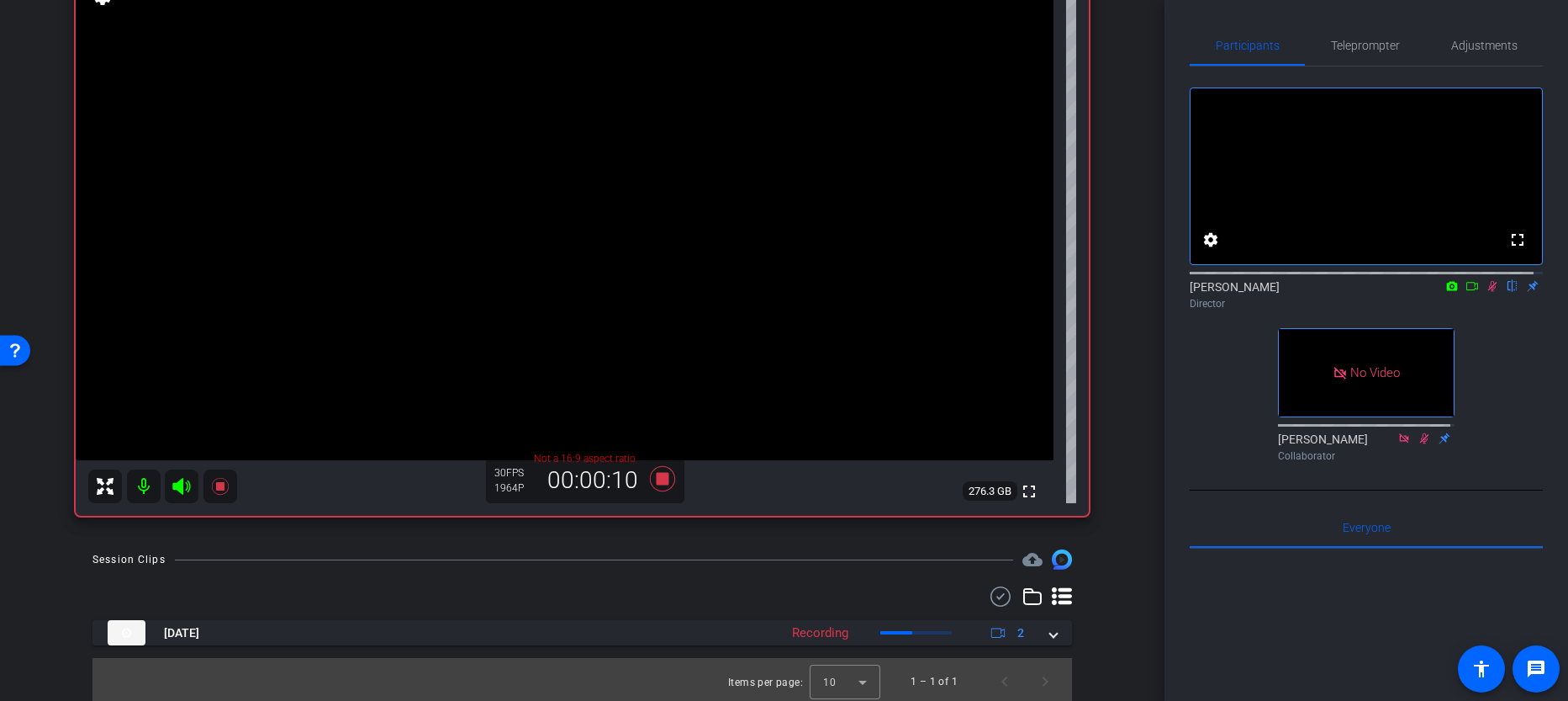
scroll to position [163, 0]
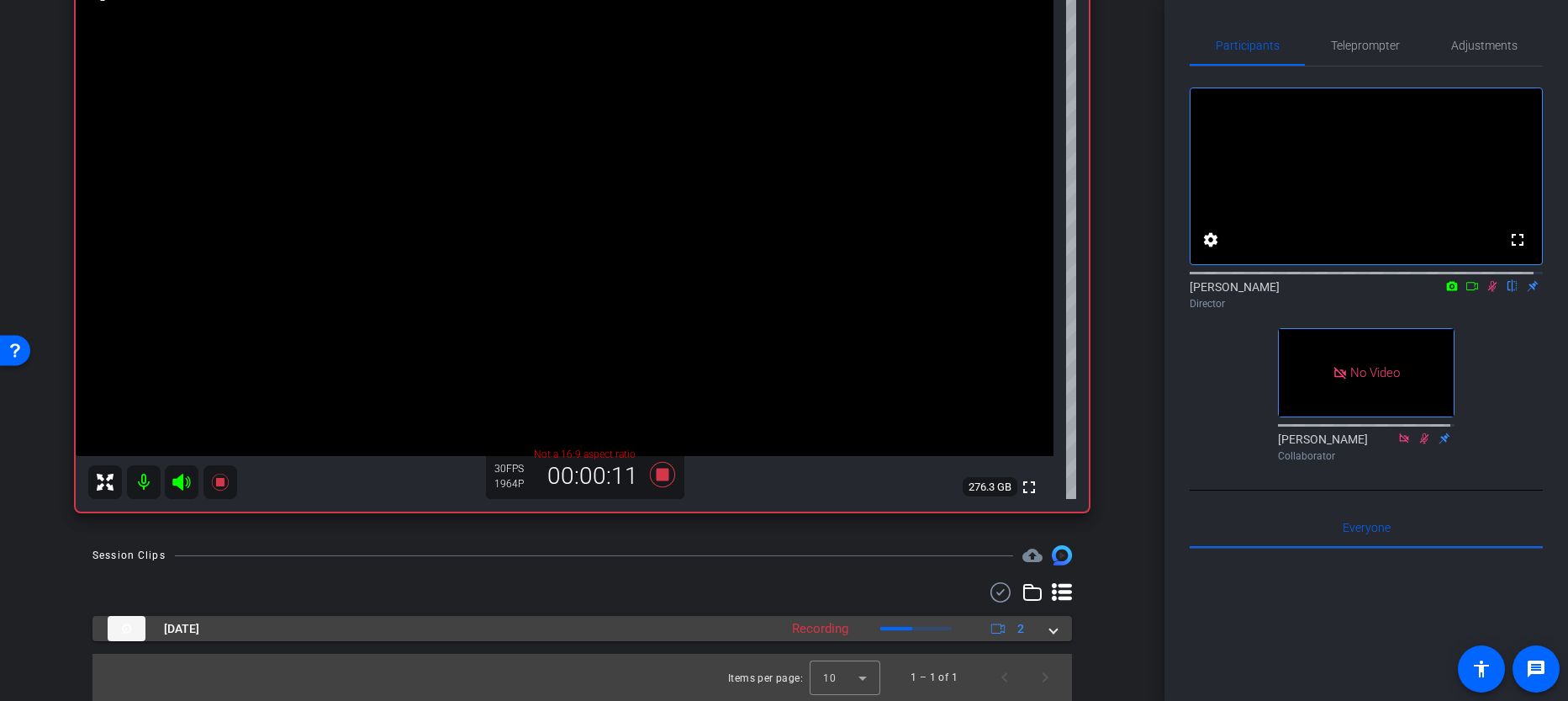
click at [1035, 629] on div "Oct 13, 2025 Recording 2" at bounding box center [579, 628] width 943 height 25
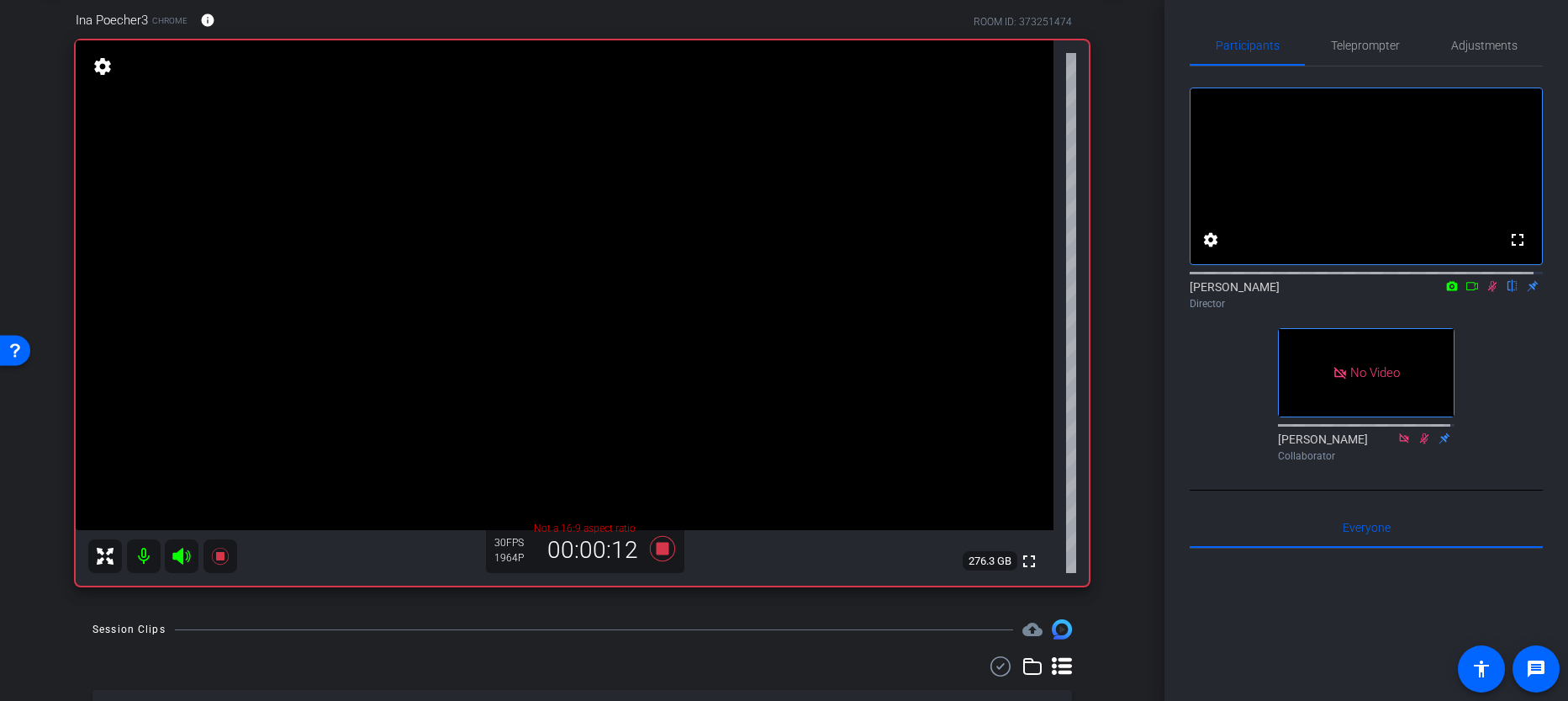
scroll to position [83, 0]
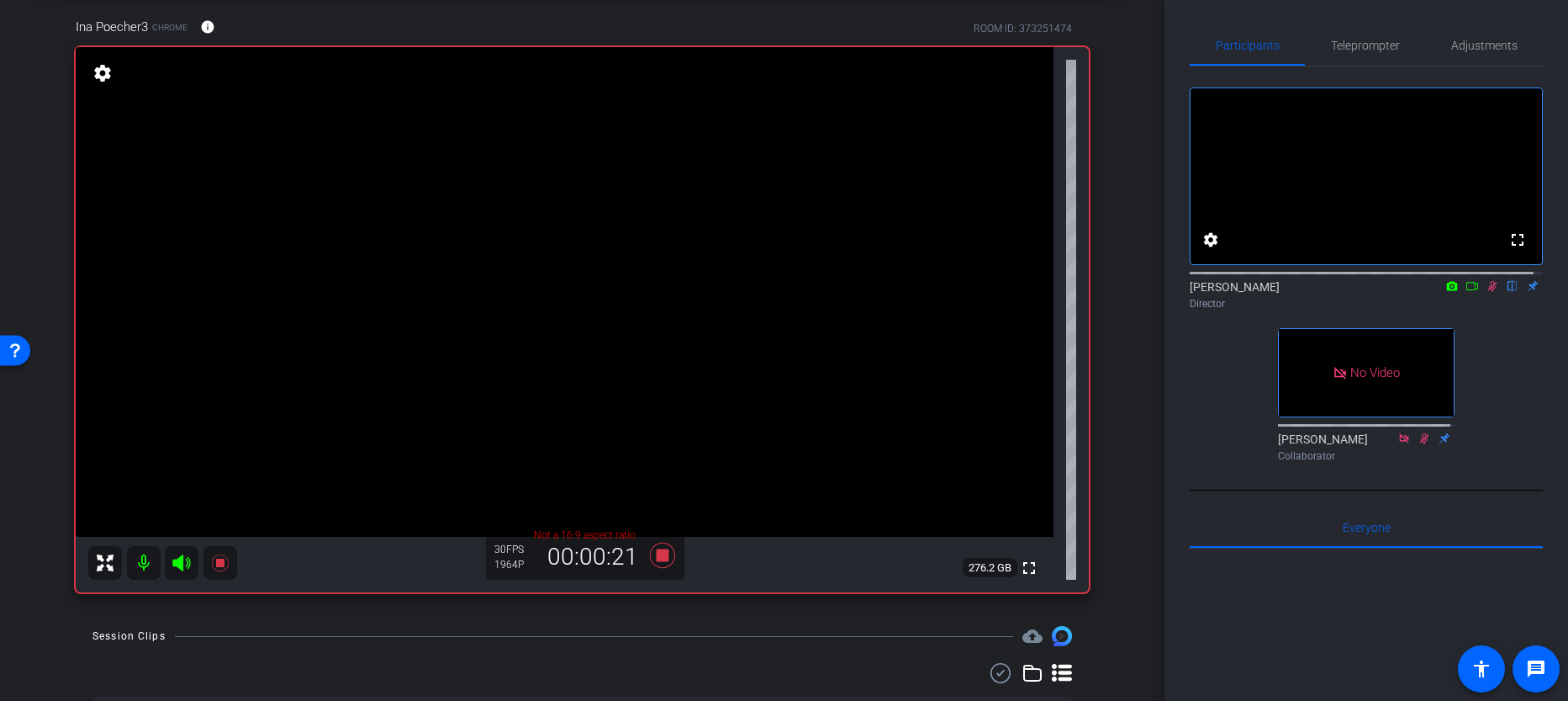
click at [1467, 291] on icon at bounding box center [1472, 285] width 12 height 8
click at [1509, 292] on icon at bounding box center [1513, 286] width 9 height 11
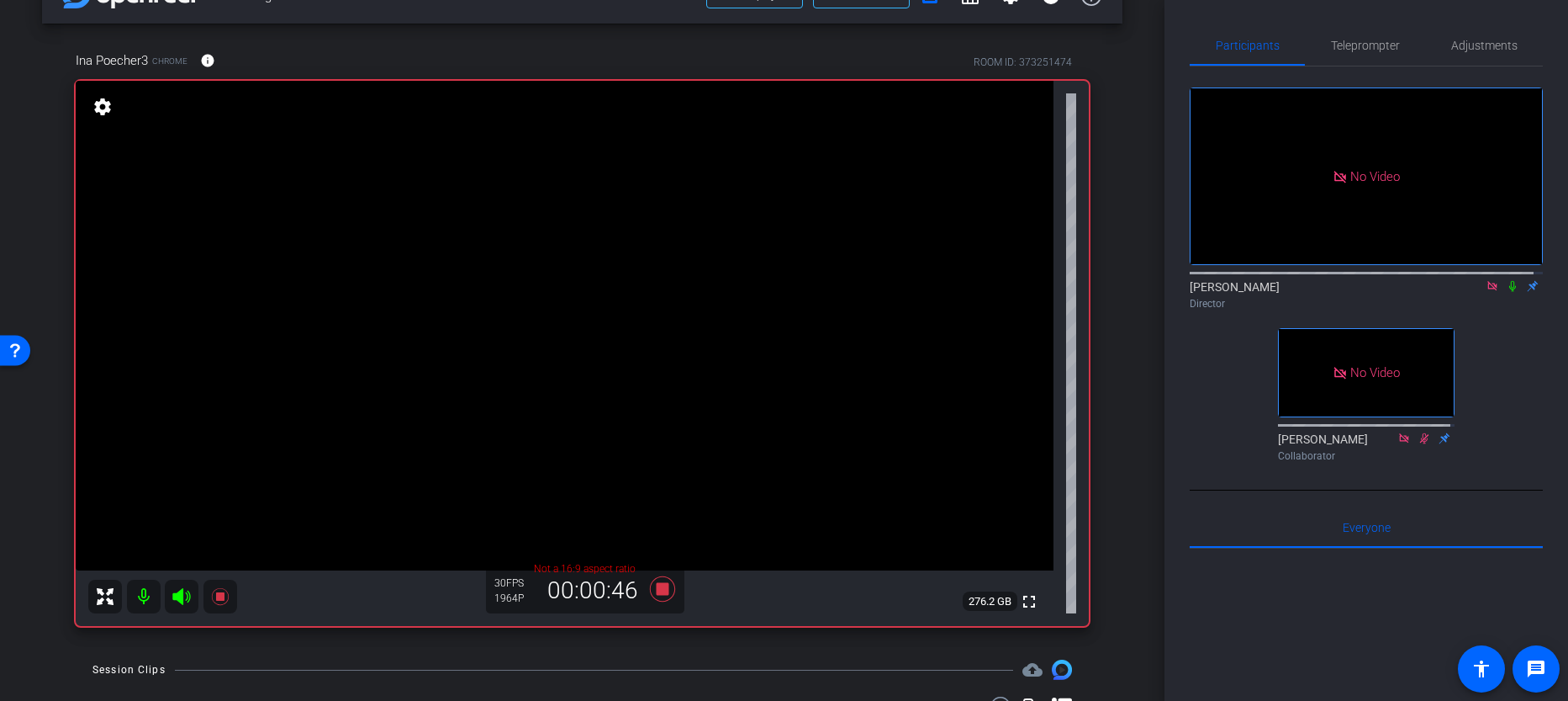
scroll to position [45, 0]
click at [1509, 292] on icon at bounding box center [1513, 286] width 7 height 11
click at [1509, 292] on icon at bounding box center [1513, 286] width 9 height 11
click at [1509, 292] on icon at bounding box center [1513, 286] width 7 height 11
click at [1506, 292] on icon at bounding box center [1512, 285] width 13 height 12
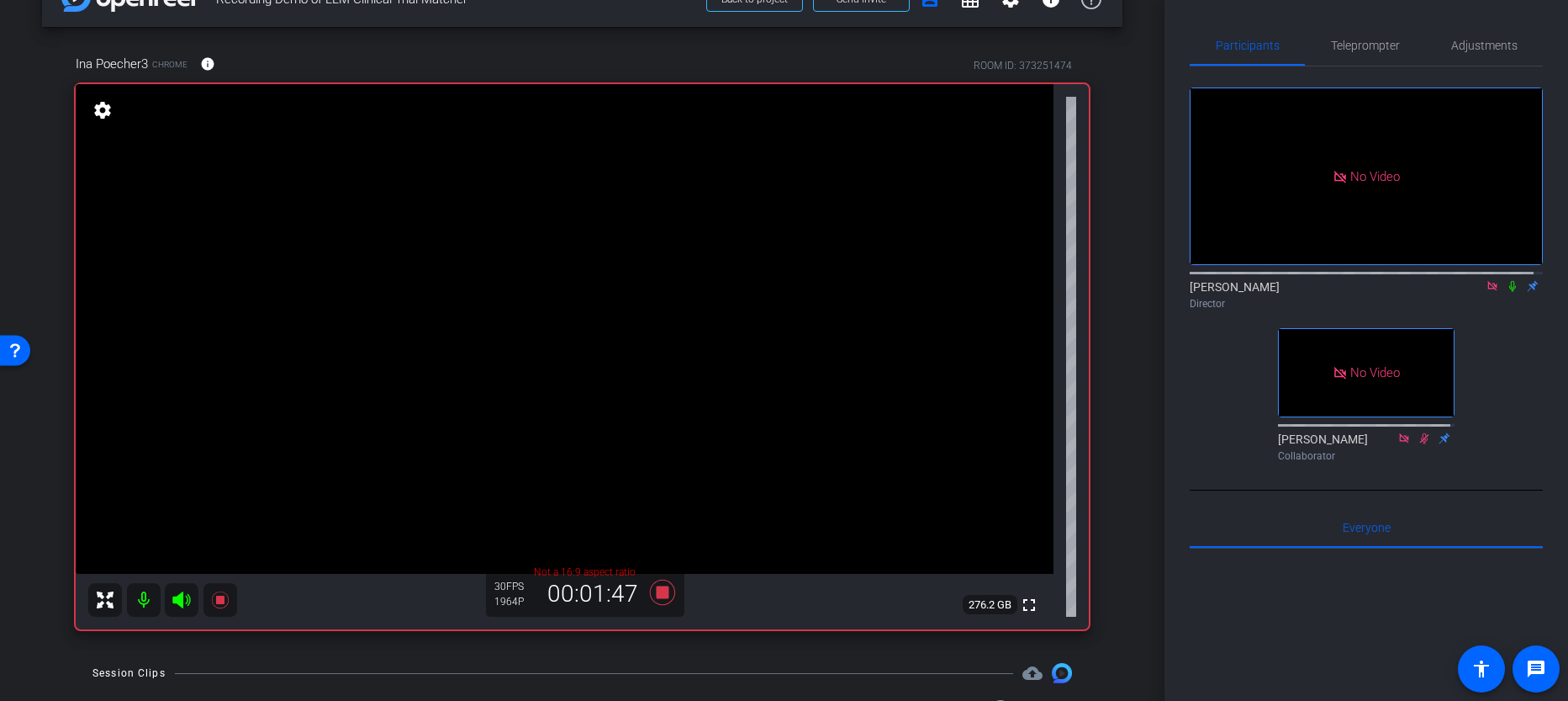
click at [1508, 292] on icon at bounding box center [1512, 285] width 13 height 12
click at [1509, 292] on icon at bounding box center [1513, 286] width 9 height 11
click at [1506, 292] on icon at bounding box center [1512, 285] width 13 height 12
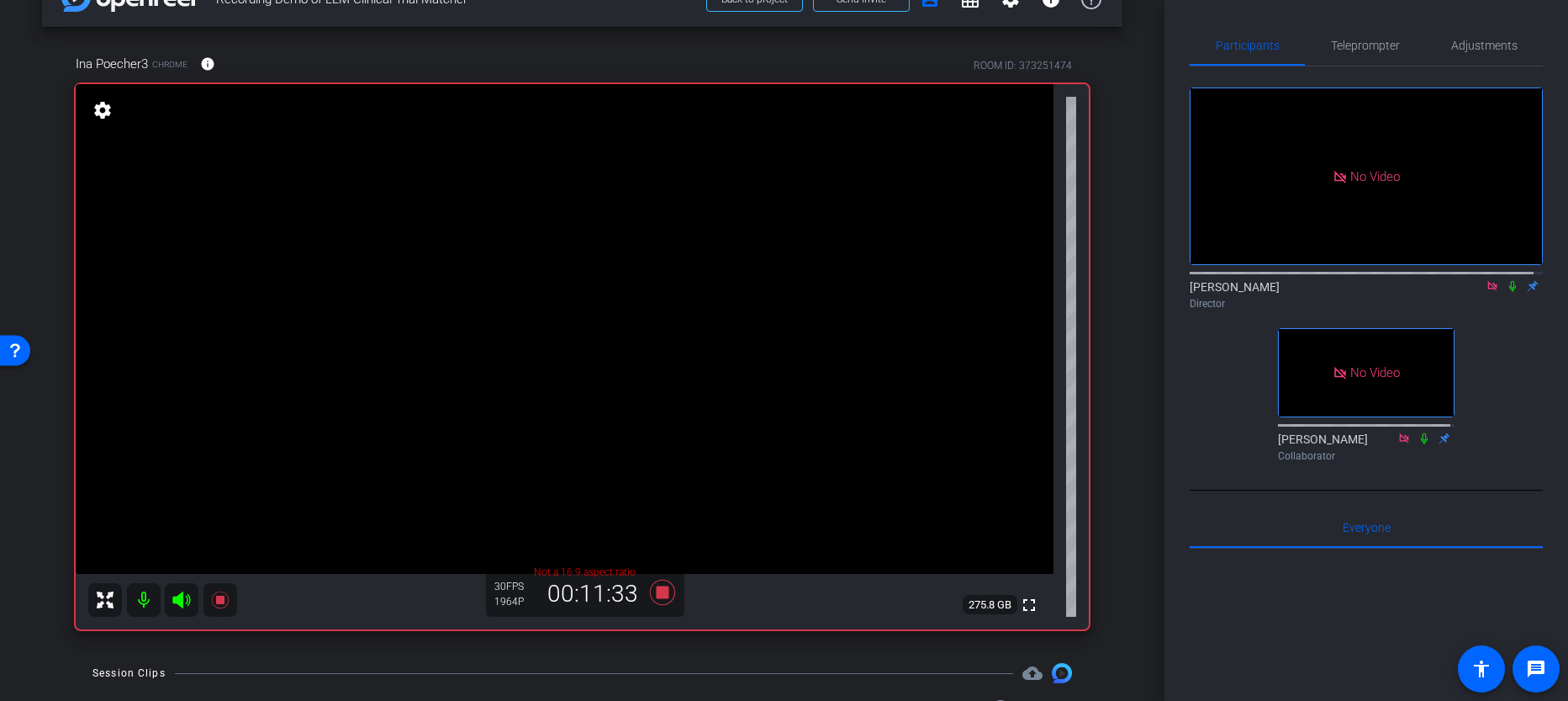
click at [1509, 292] on icon at bounding box center [1513, 286] width 7 height 11
click at [1501, 343] on div "No Video Carlos Mendoza Director No Video Mallory Schaffrin Collaborator" at bounding box center [1366, 267] width 353 height 402
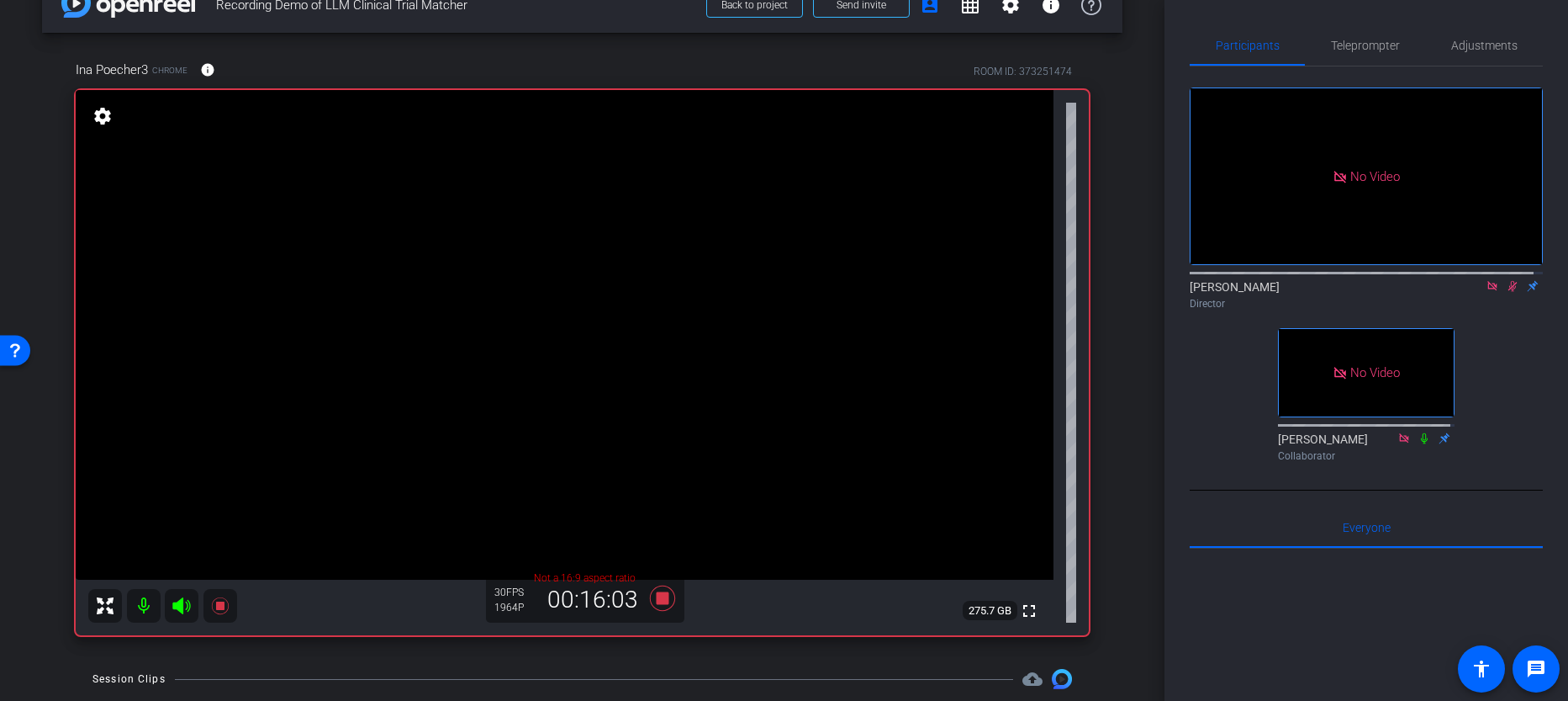
scroll to position [40, 0]
click at [653, 595] on icon at bounding box center [661, 597] width 25 height 25
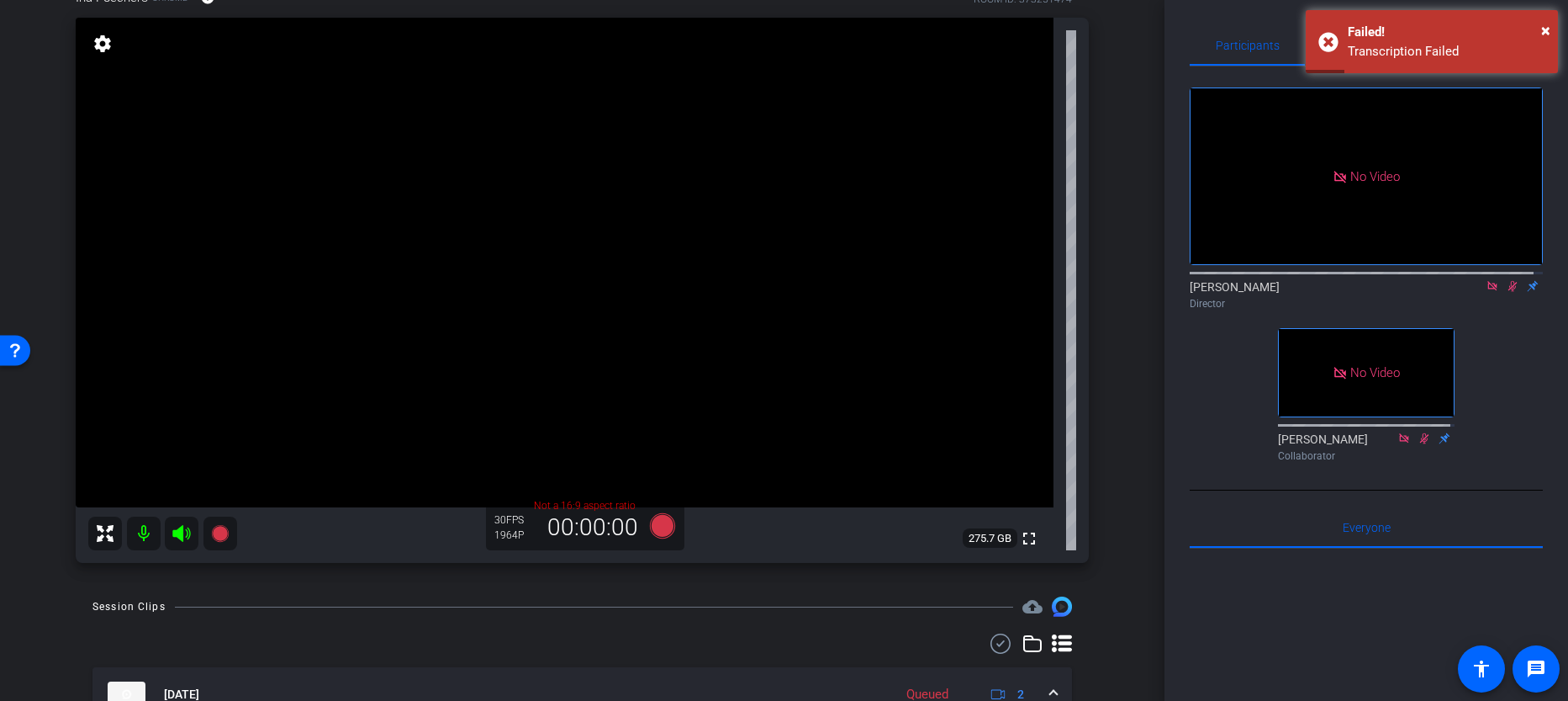
scroll to position [137, 0]
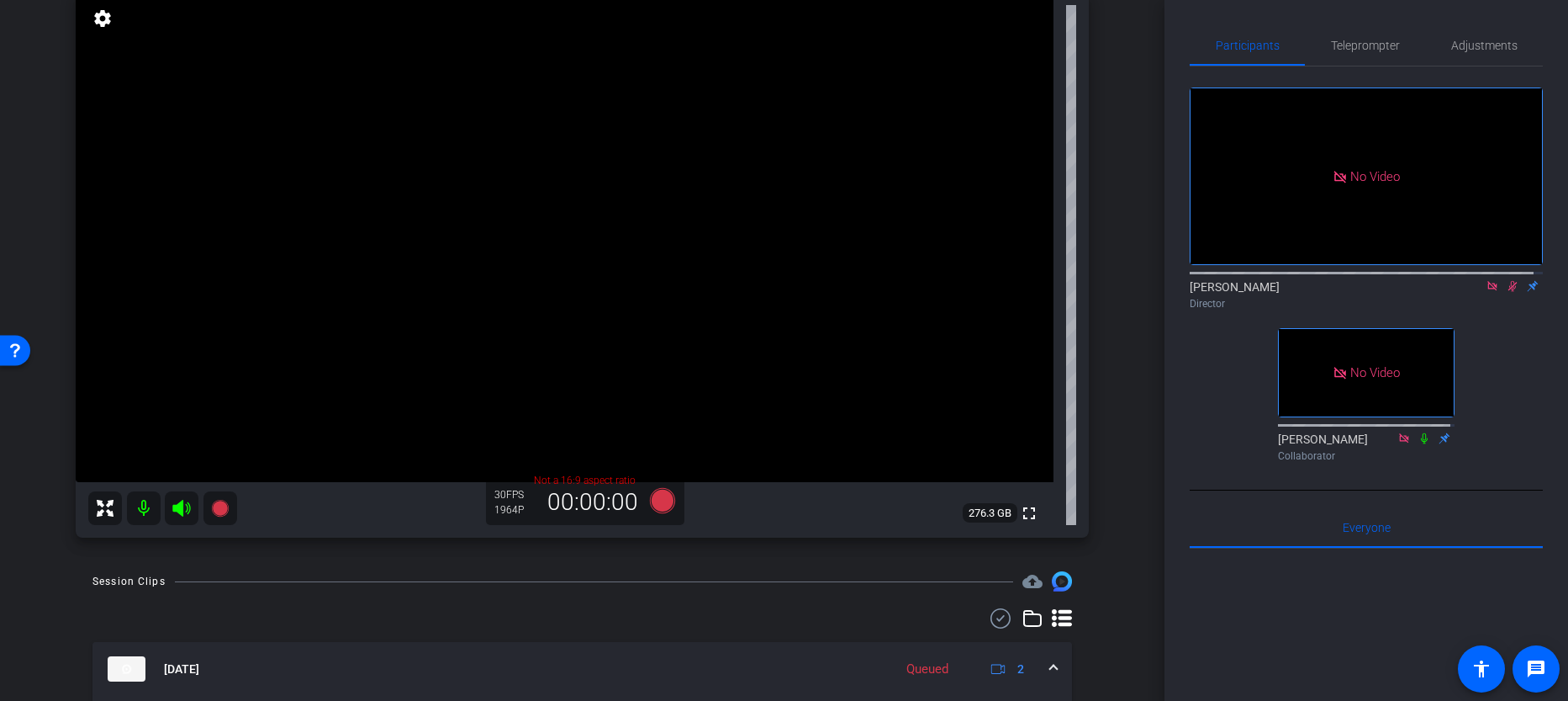
click at [1506, 292] on icon at bounding box center [1512, 285] width 13 height 12
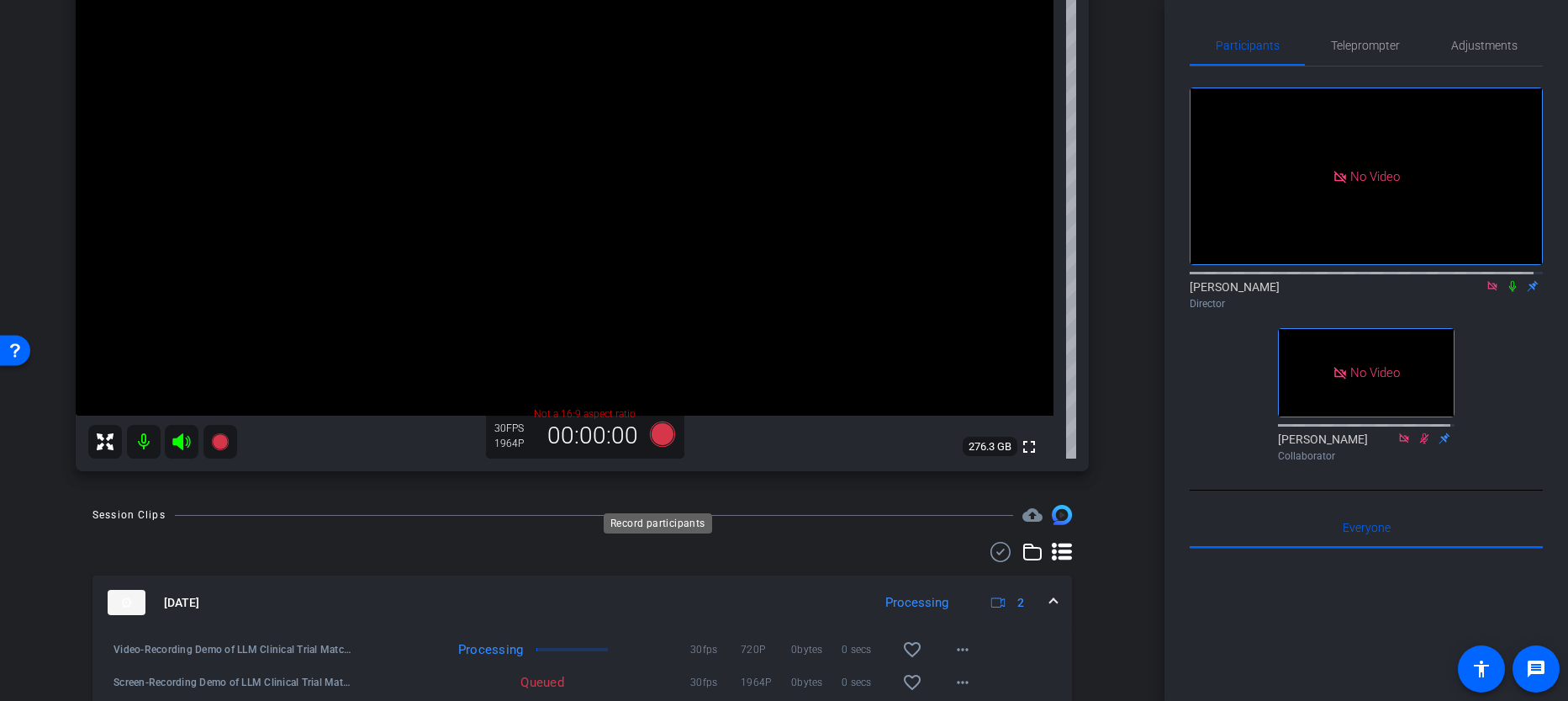
scroll to position [207, 0]
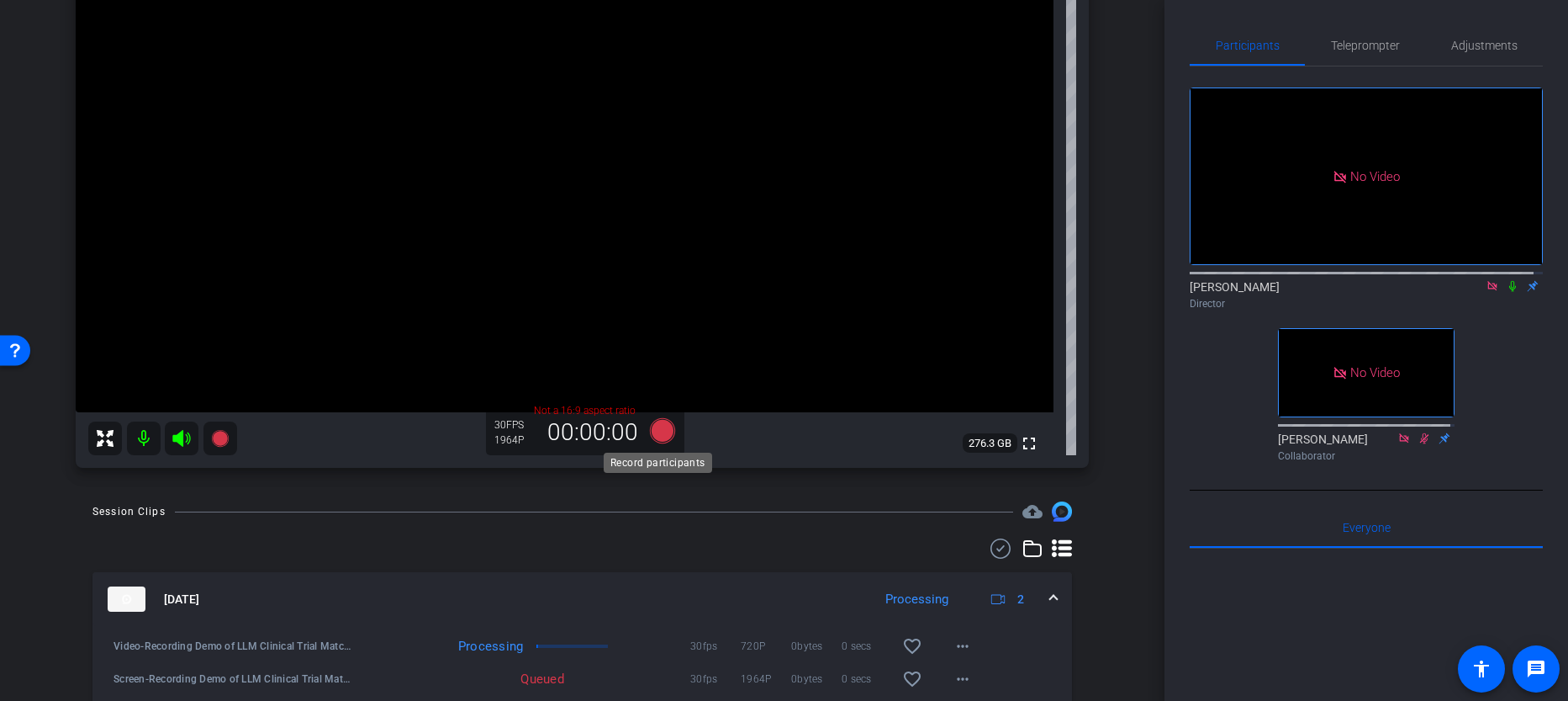
click at [665, 428] on icon at bounding box center [661, 431] width 25 height 25
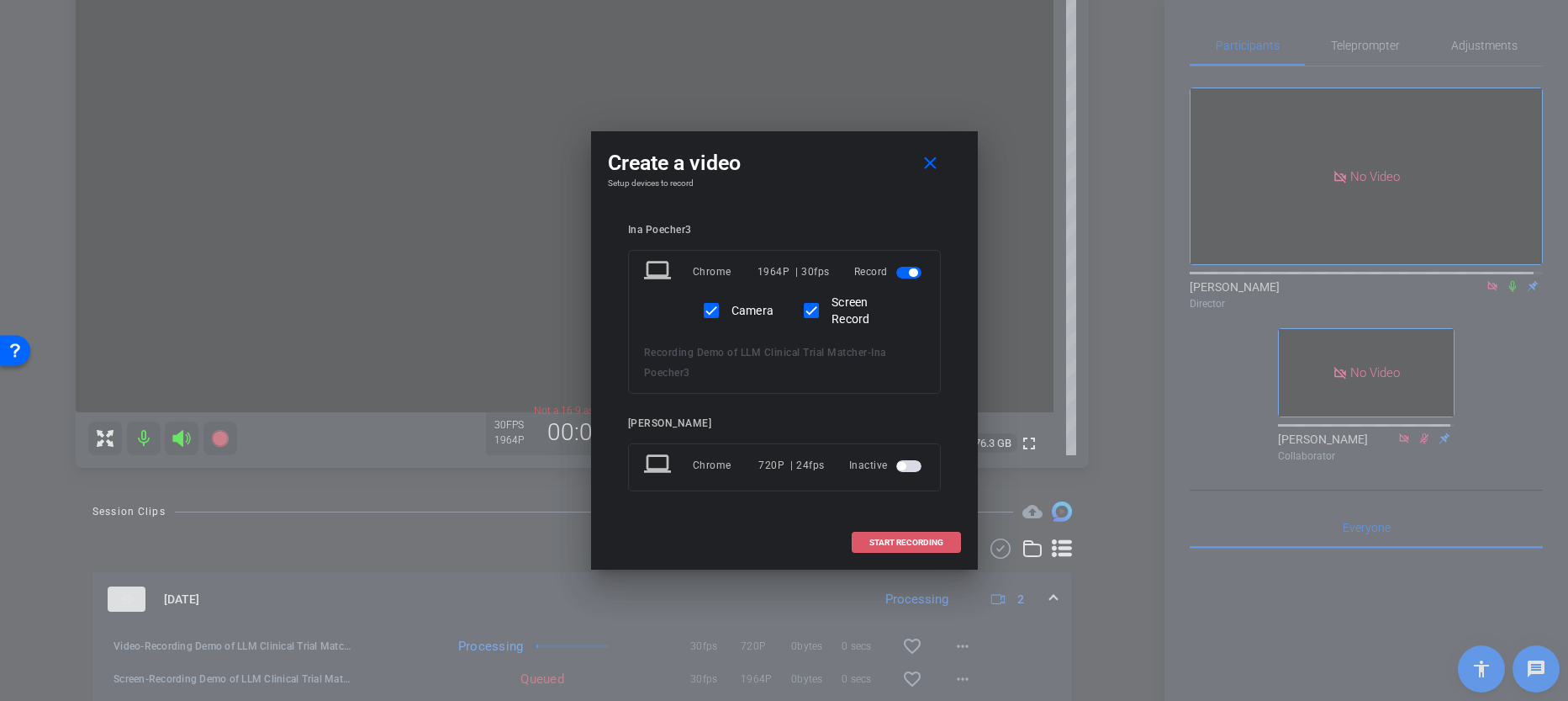
click at [892, 549] on span at bounding box center [906, 542] width 107 height 40
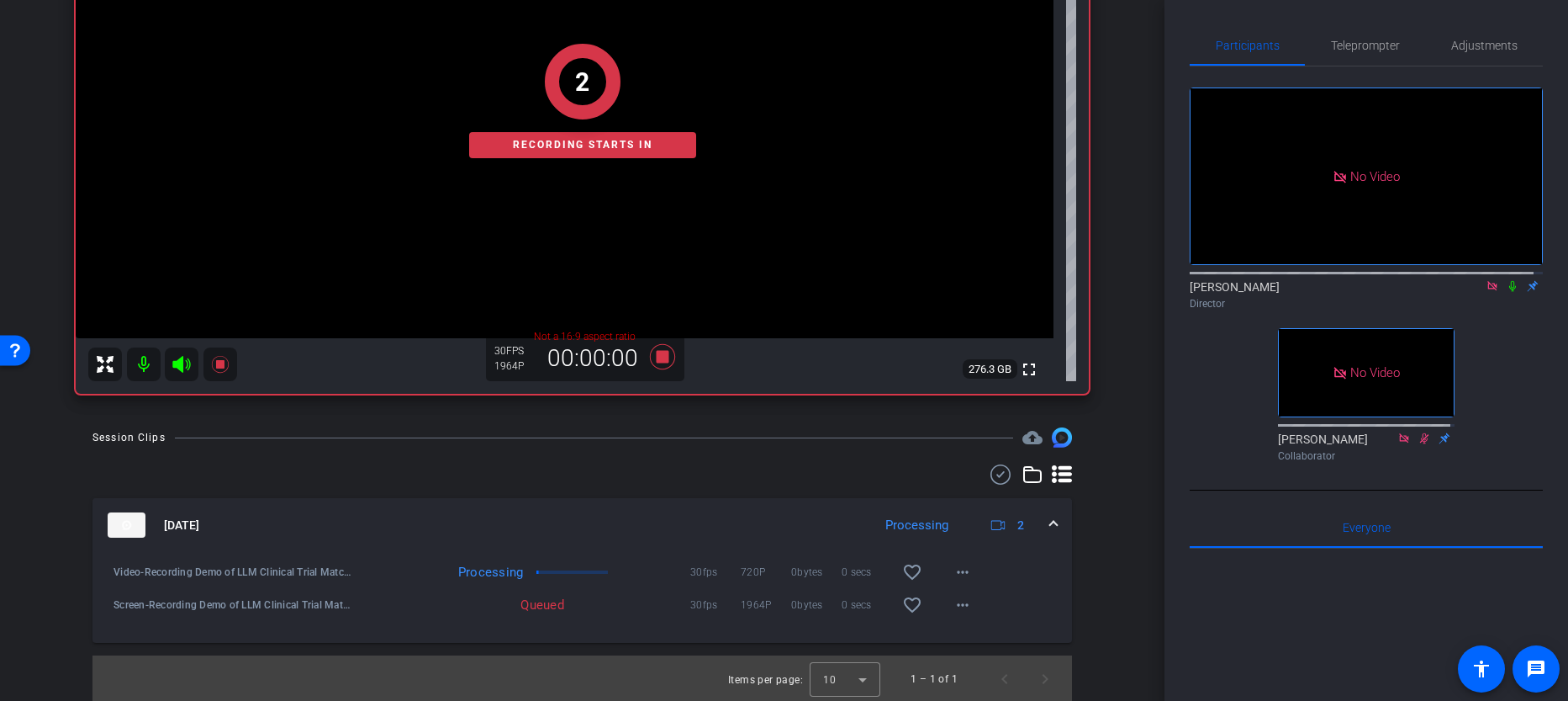
scroll to position [283, 0]
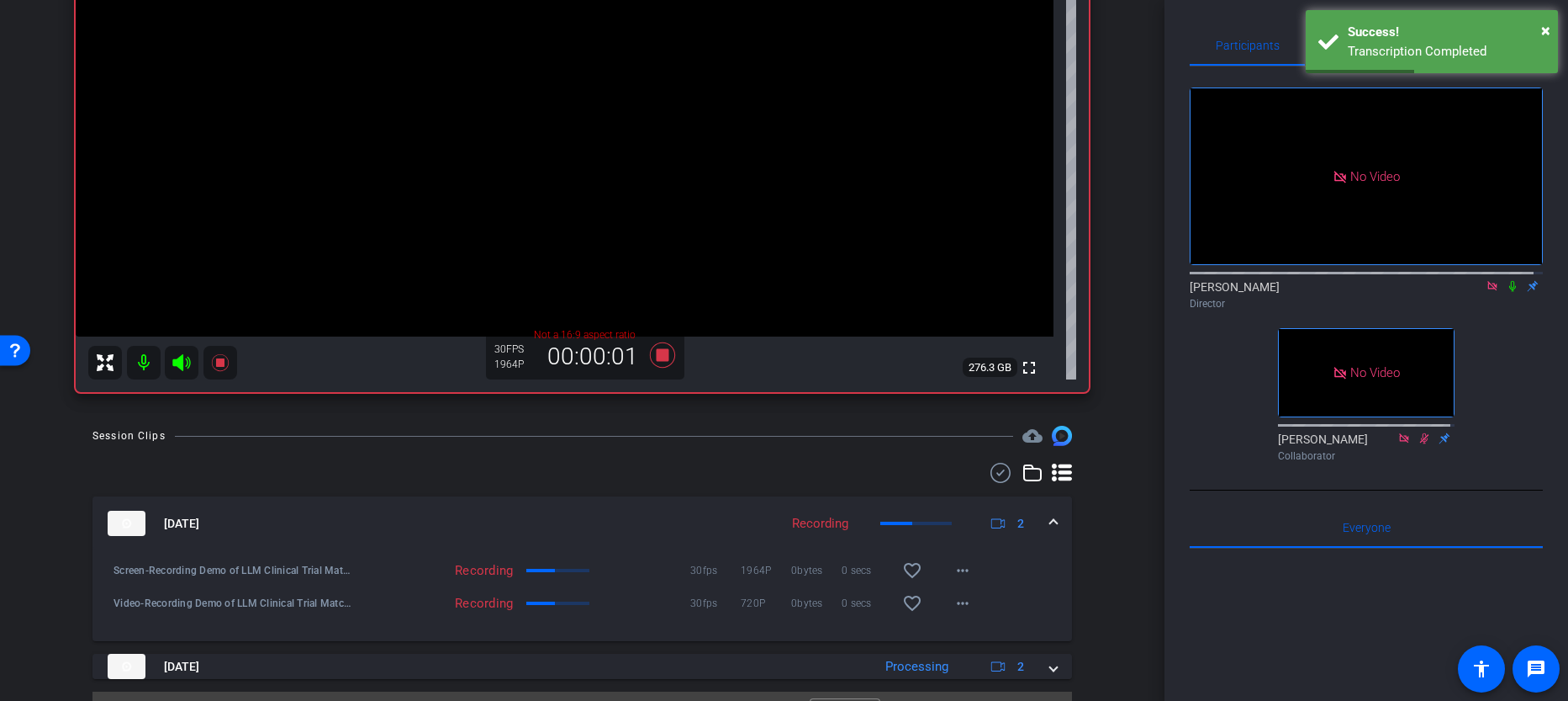
click at [1506, 292] on icon at bounding box center [1512, 285] width 13 height 12
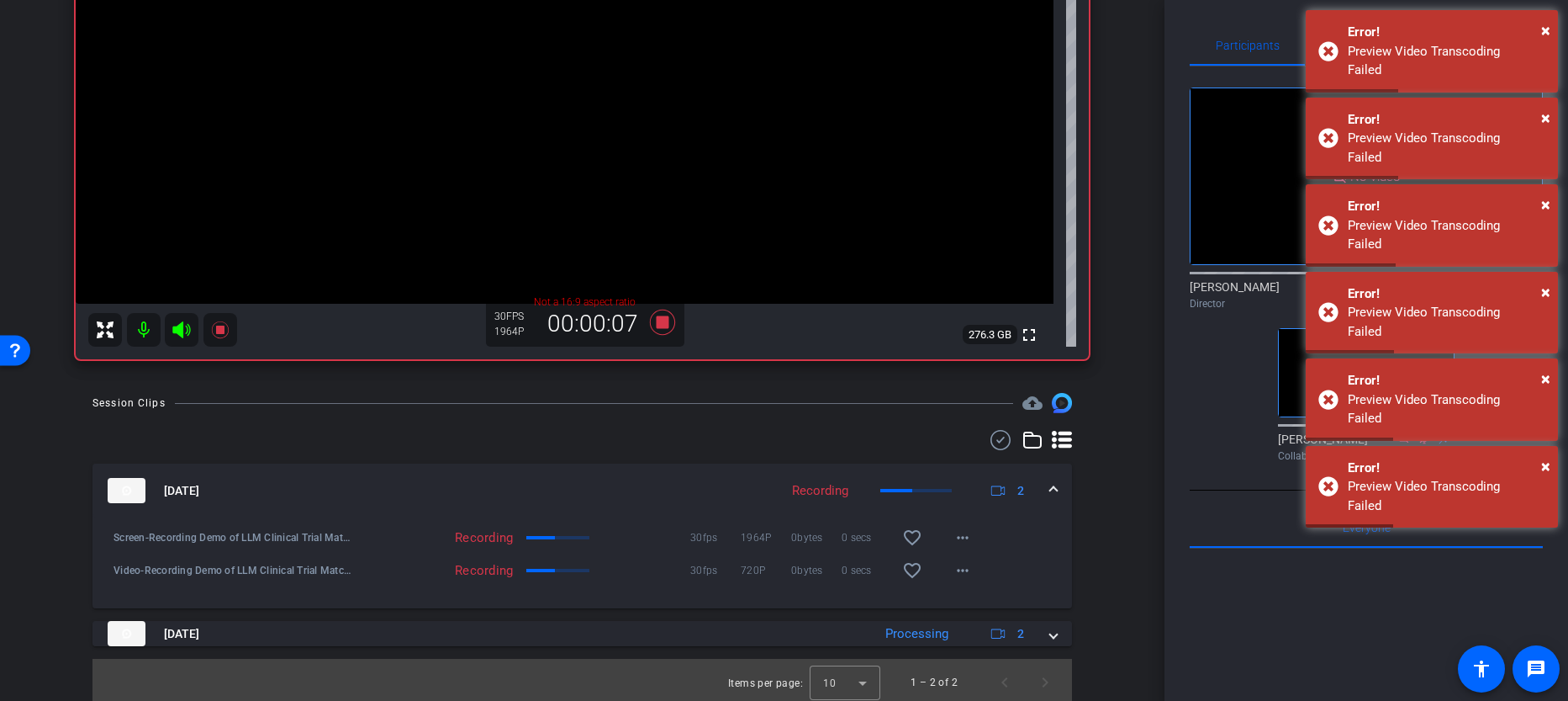
scroll to position [321, 0]
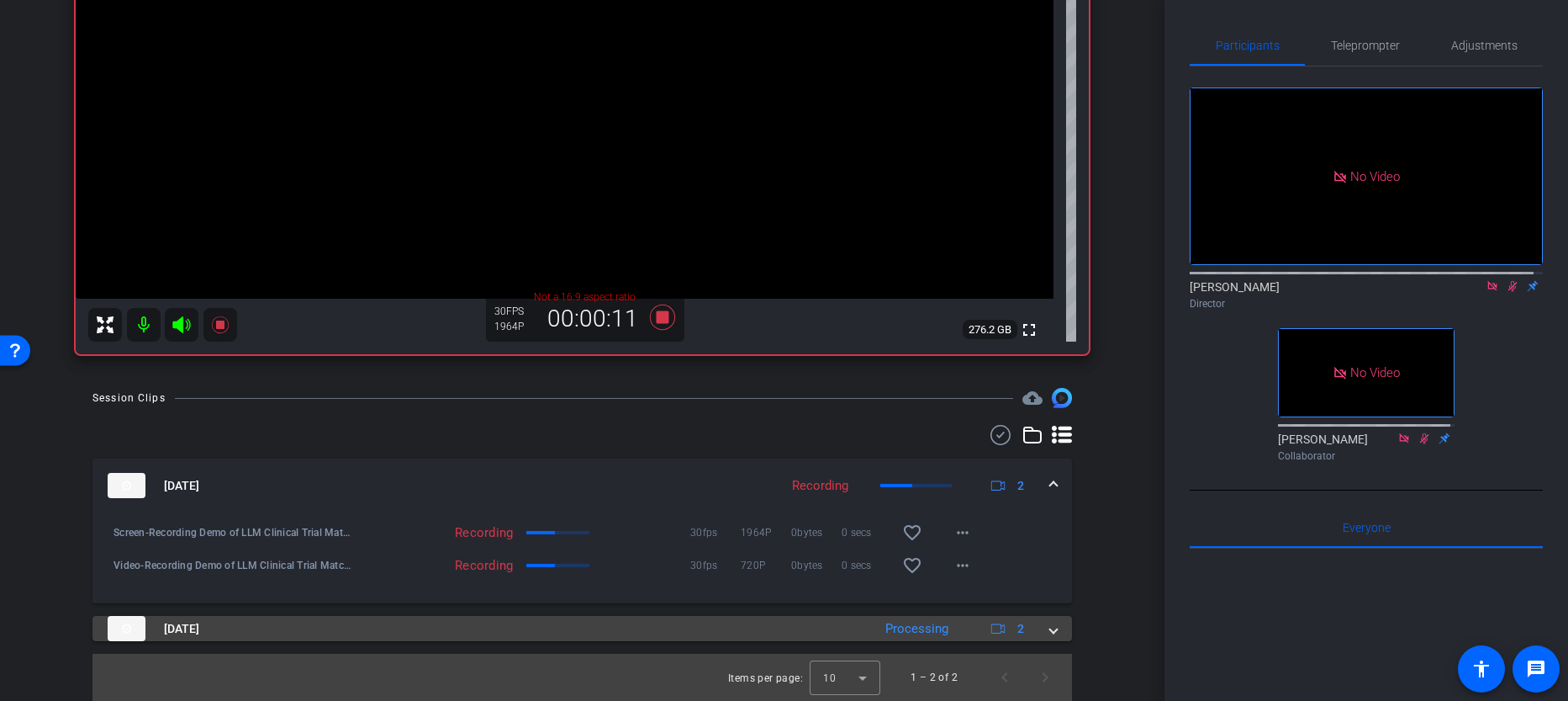
click at [1050, 633] on span at bounding box center [1054, 629] width 7 height 18
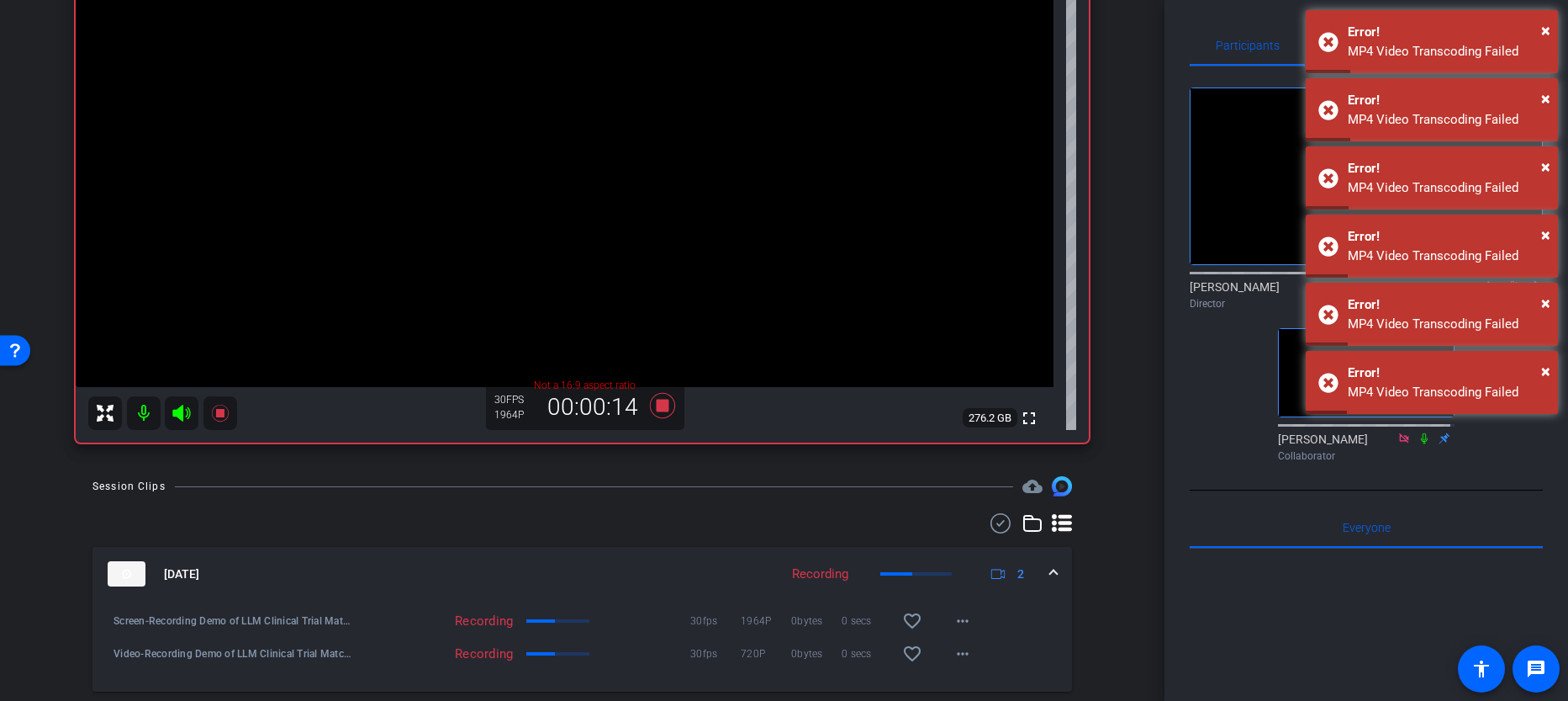
scroll to position [231, 0]
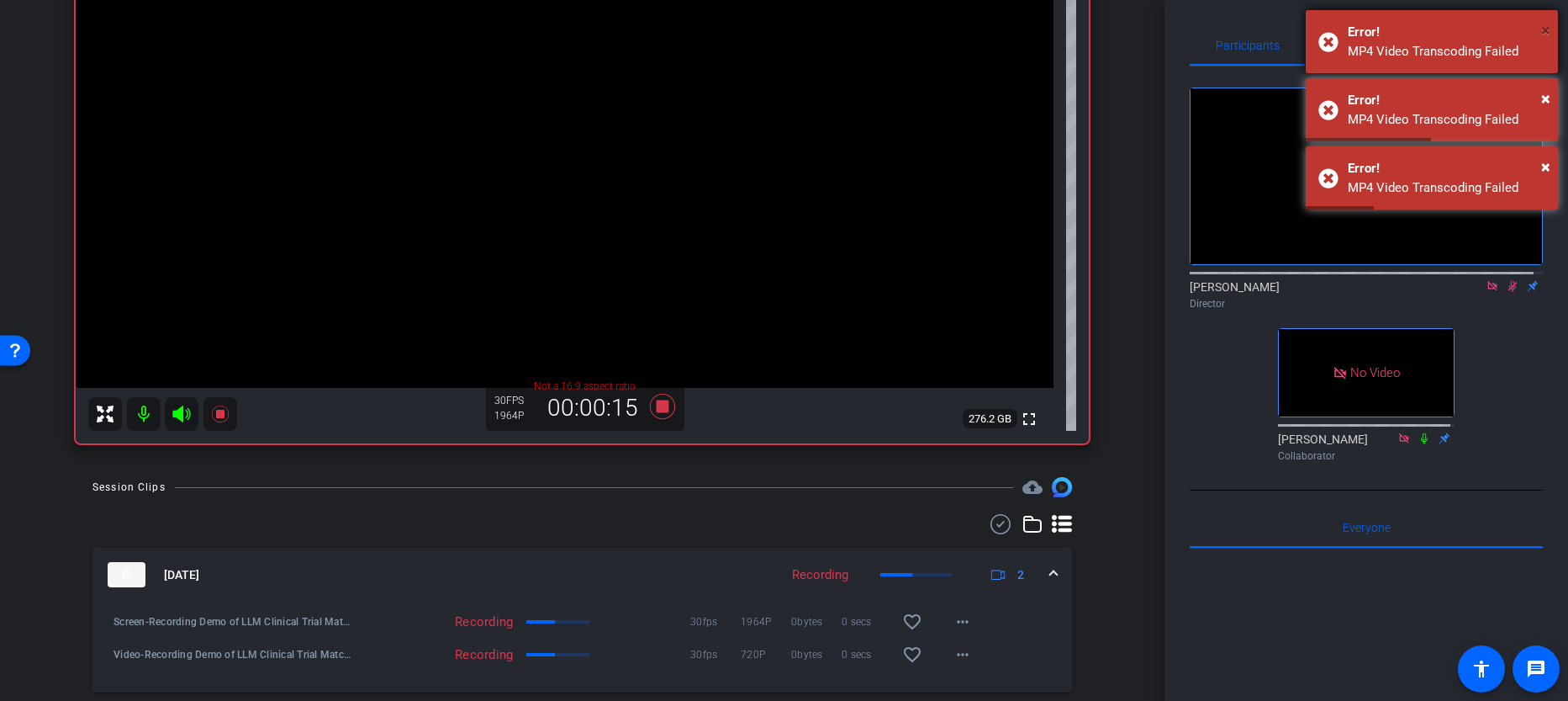
click at [1550, 25] on span "×" at bounding box center [1546, 30] width 9 height 20
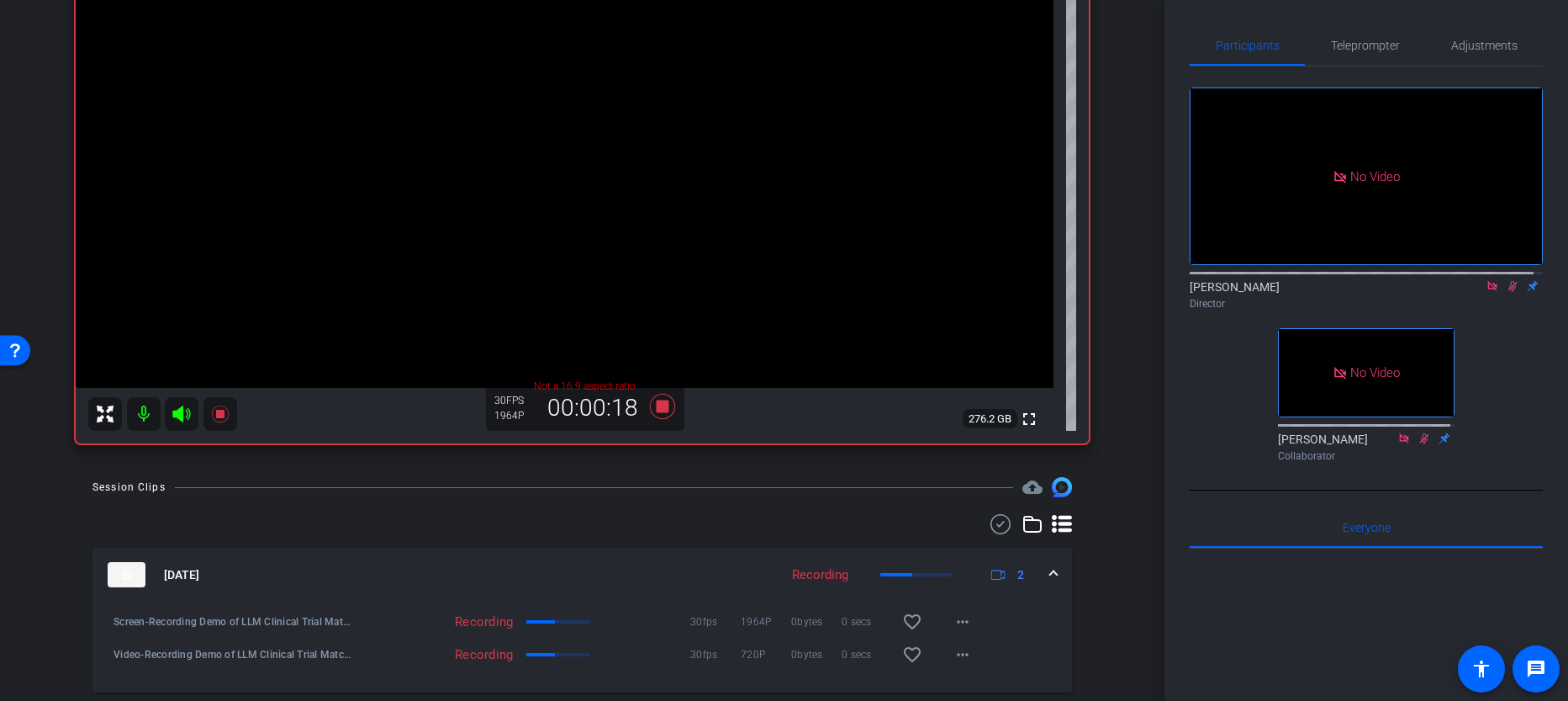
click at [1506, 292] on icon at bounding box center [1512, 285] width 13 height 12
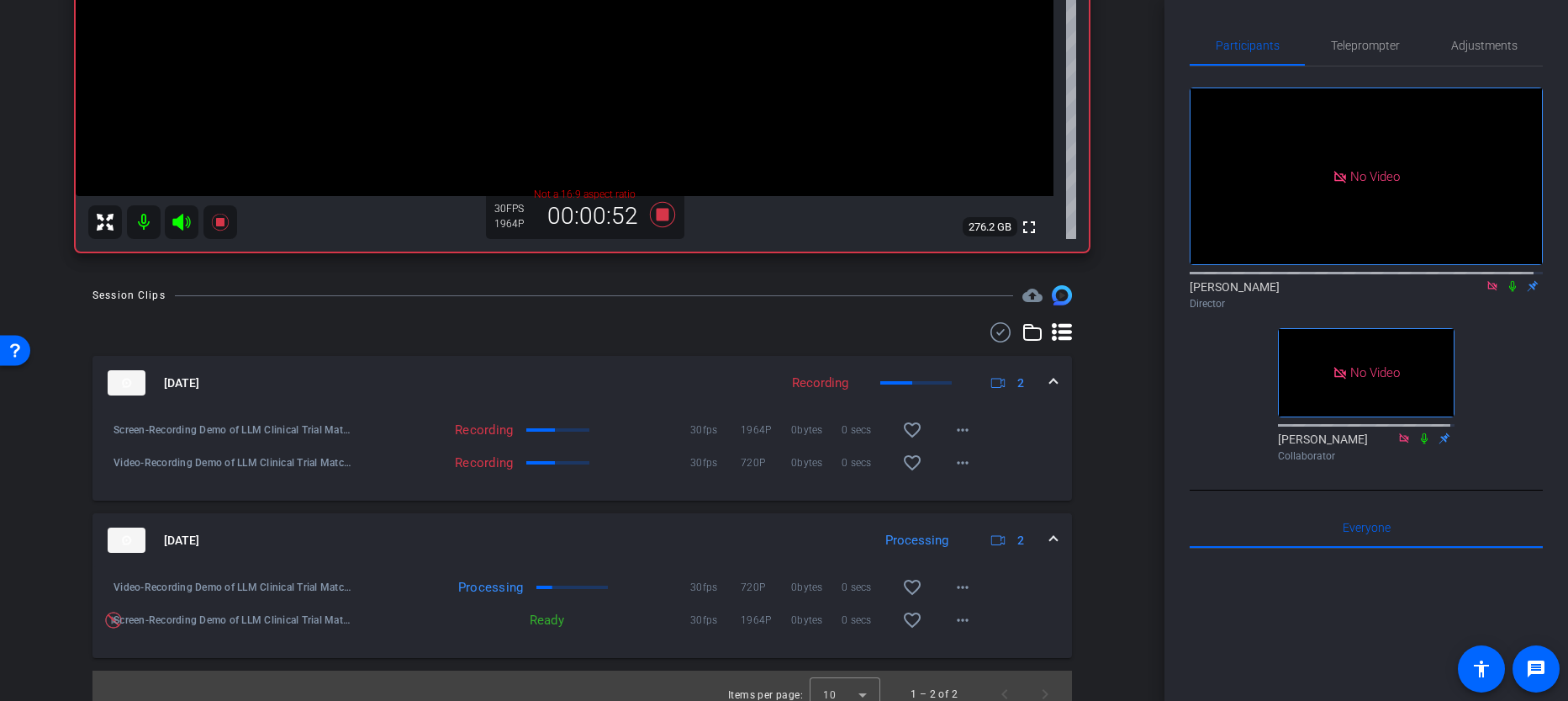
scroll to position [440, 0]
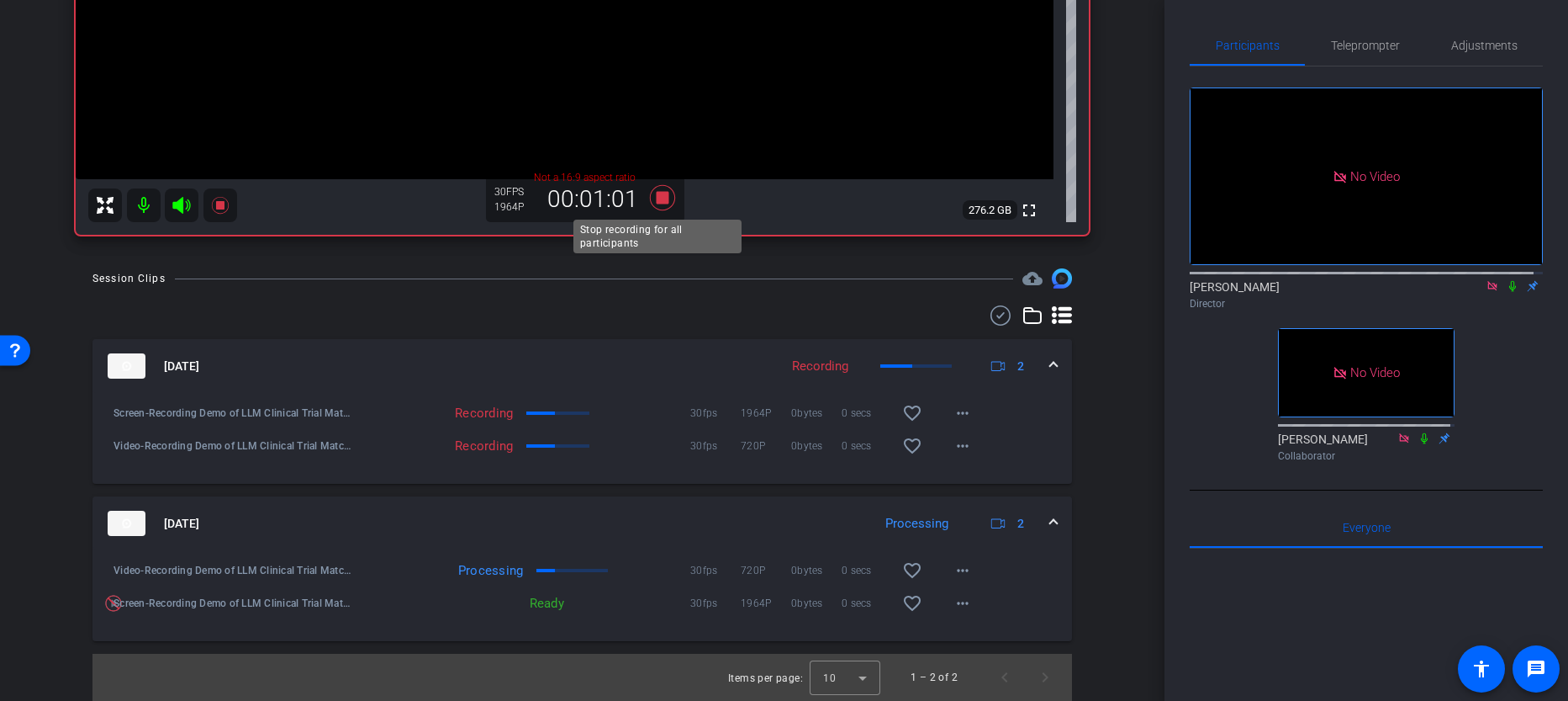
click at [653, 204] on icon at bounding box center [662, 198] width 40 height 30
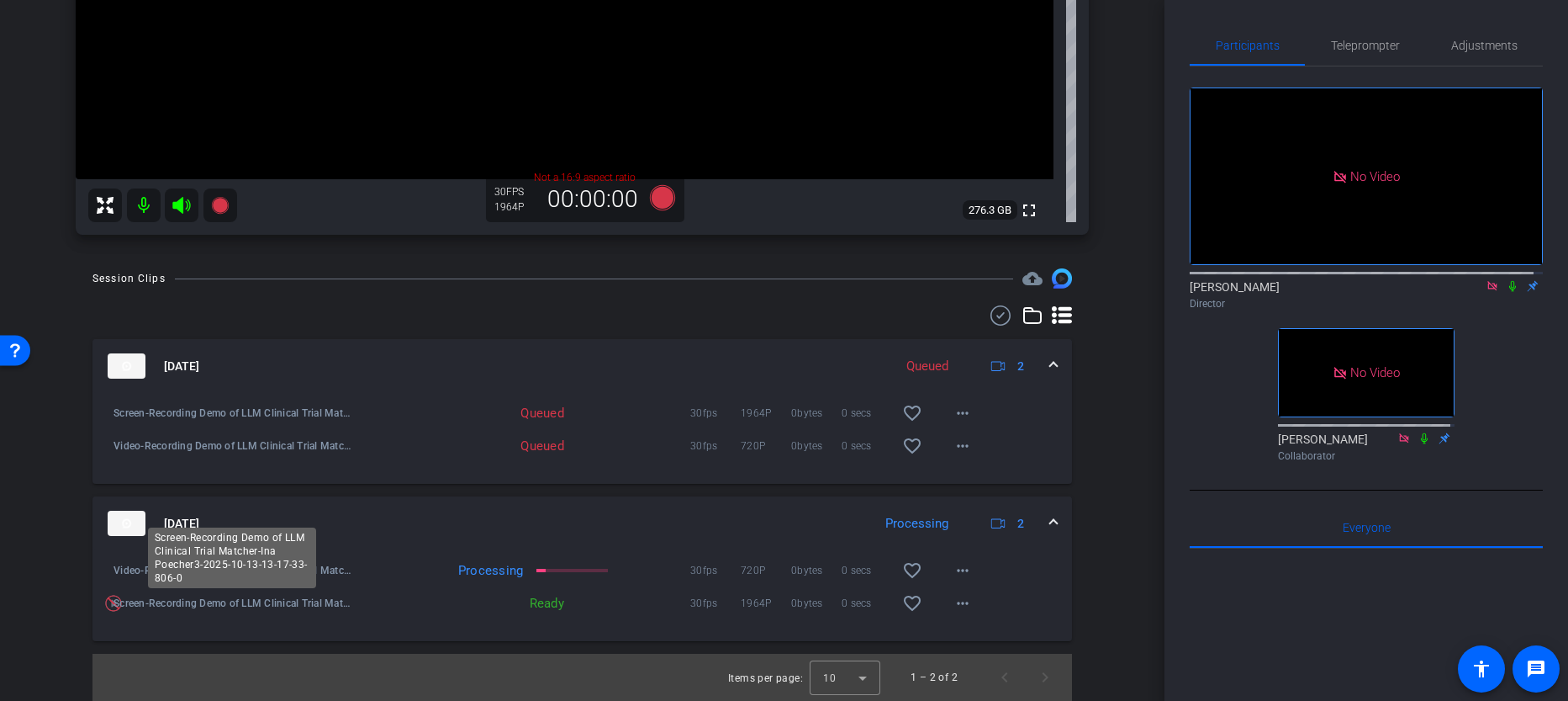
click at [252, 610] on span "Screen-Recording Demo of LLM Clinical Trial Matcher-Ina Poecher3-2025-10-13-13-…" at bounding box center [234, 603] width 240 height 17
click at [253, 605] on span "Screen-Recording Demo of LLM Clinical Trial Matcher-Ina Poecher3-2025-10-13-13-…" at bounding box center [234, 603] width 240 height 17
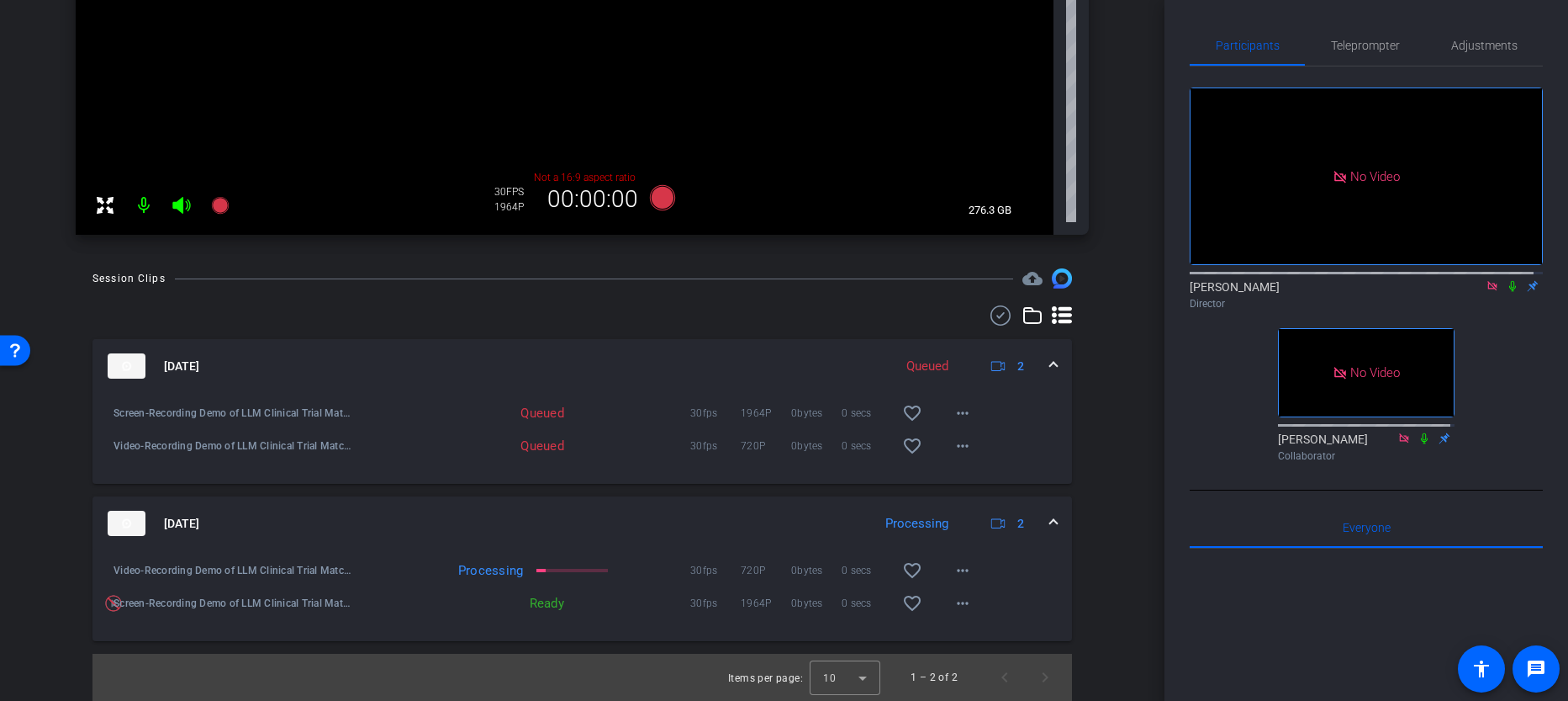
click at [253, 605] on span "Screen-Recording Demo of LLM Clinical Trial Matcher-Ina Poecher3-2025-10-13-13-…" at bounding box center [234, 603] width 240 height 17
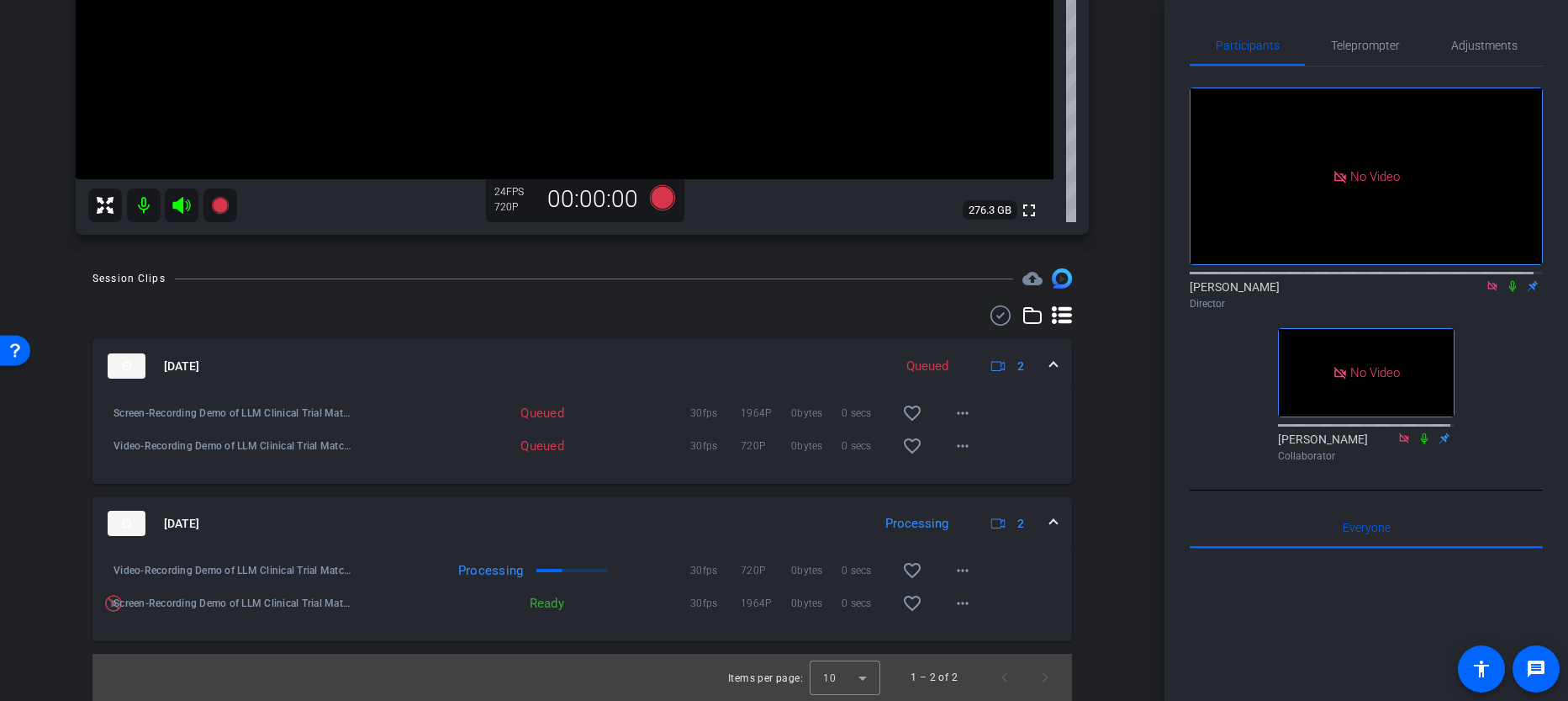
click at [1506, 292] on icon at bounding box center [1512, 285] width 13 height 12
click at [943, 605] on span at bounding box center [962, 602] width 40 height 40
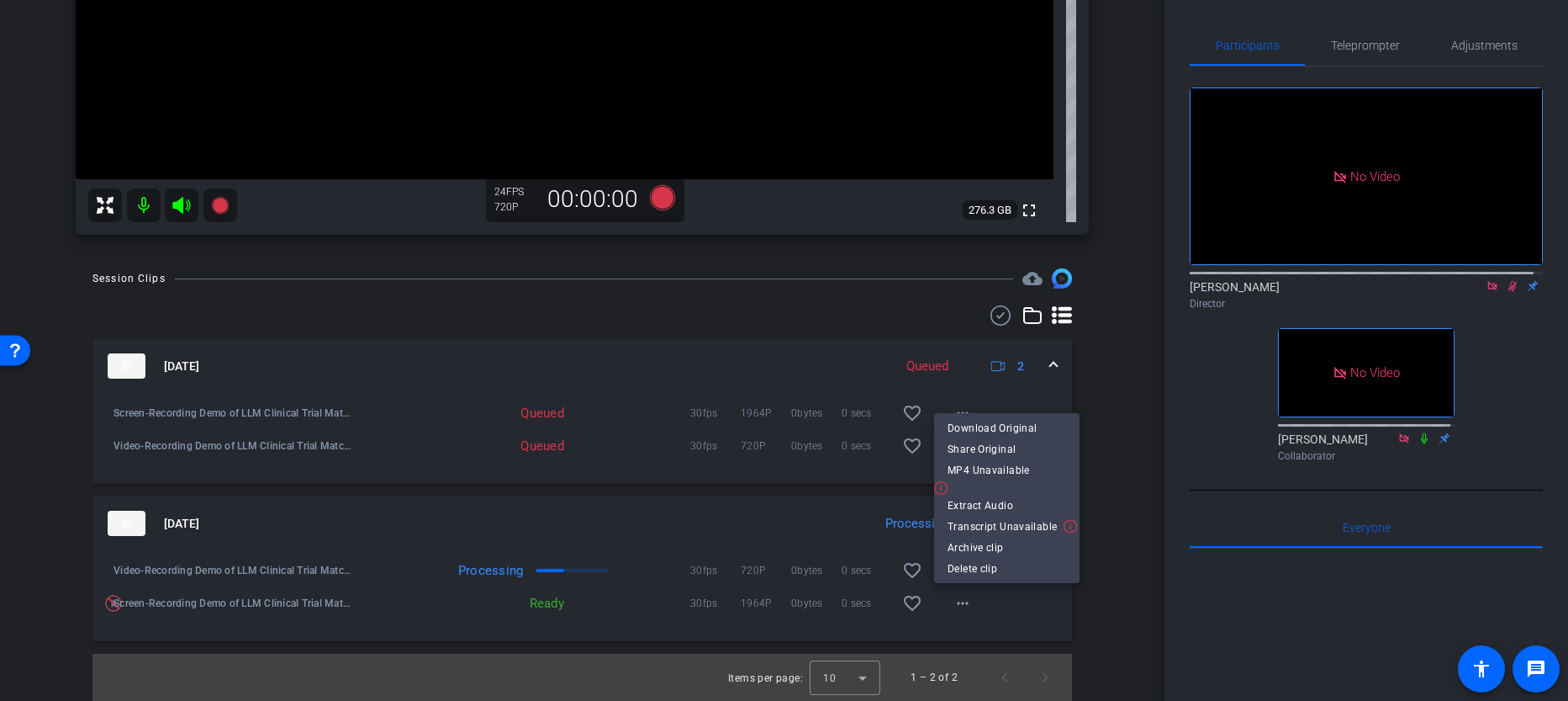
click at [1119, 515] on div at bounding box center [784, 350] width 1568 height 701
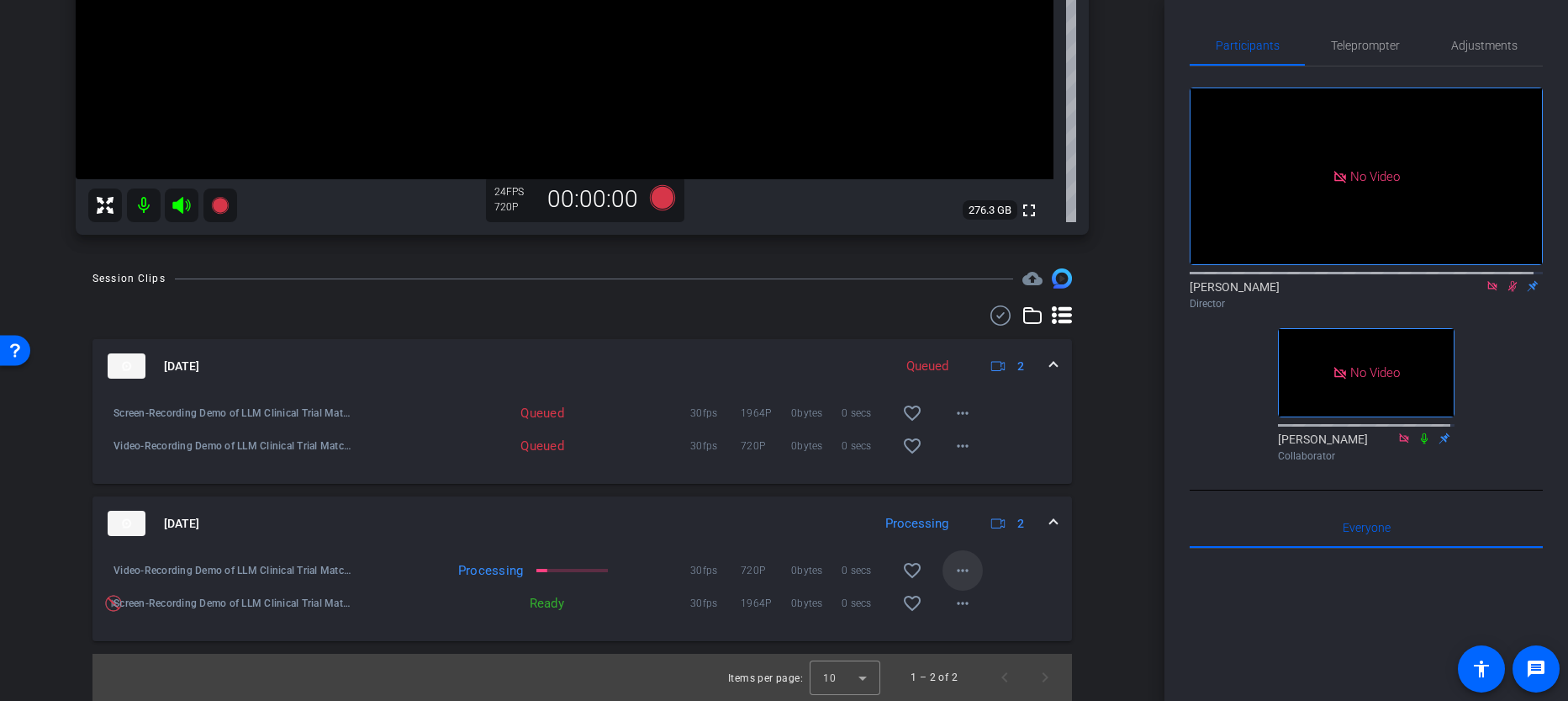
click at [962, 579] on mat-icon "more_horiz" at bounding box center [962, 570] width 20 height 20
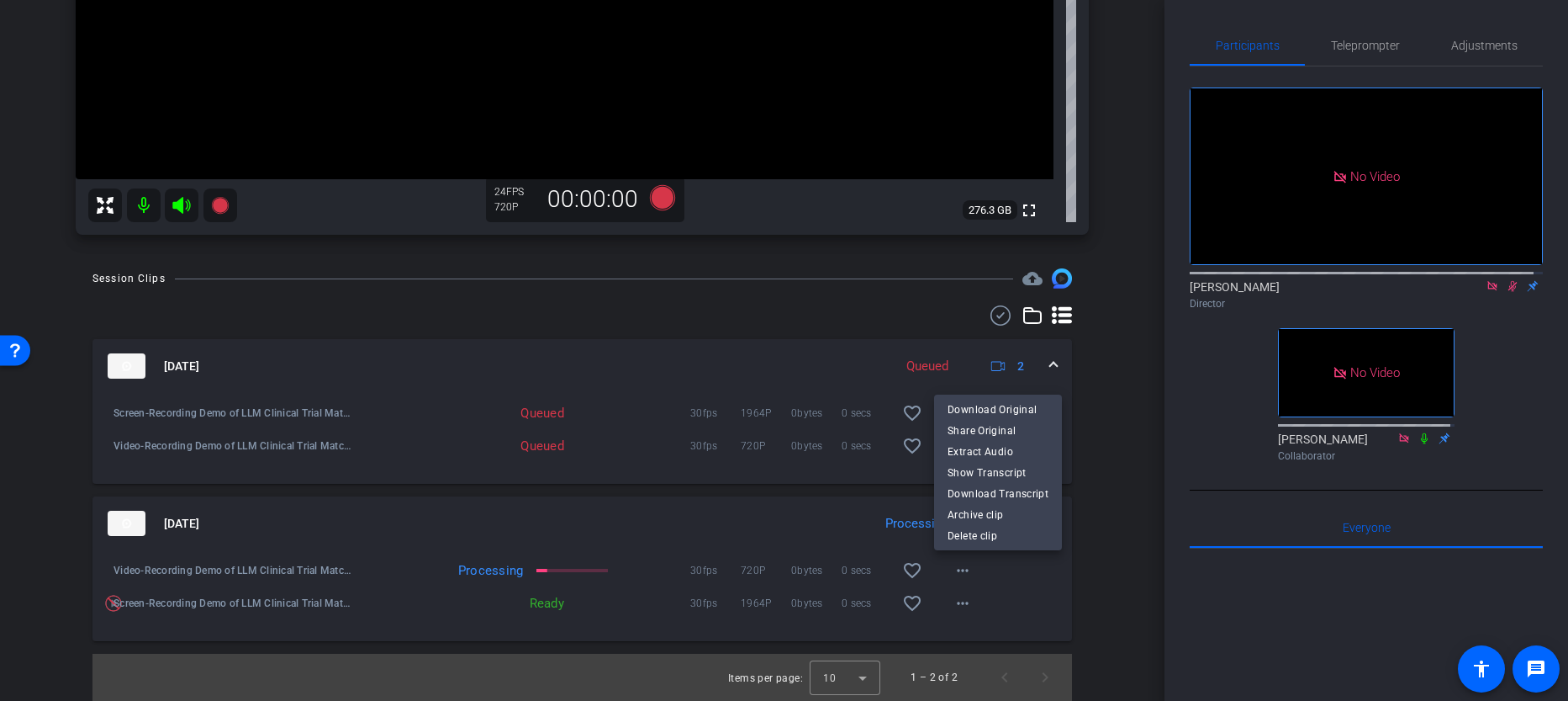
drag, startPoint x: 1084, startPoint y: 589, endPoint x: 1060, endPoint y: 590, distance: 24.0
click at [1084, 589] on div at bounding box center [784, 350] width 1568 height 701
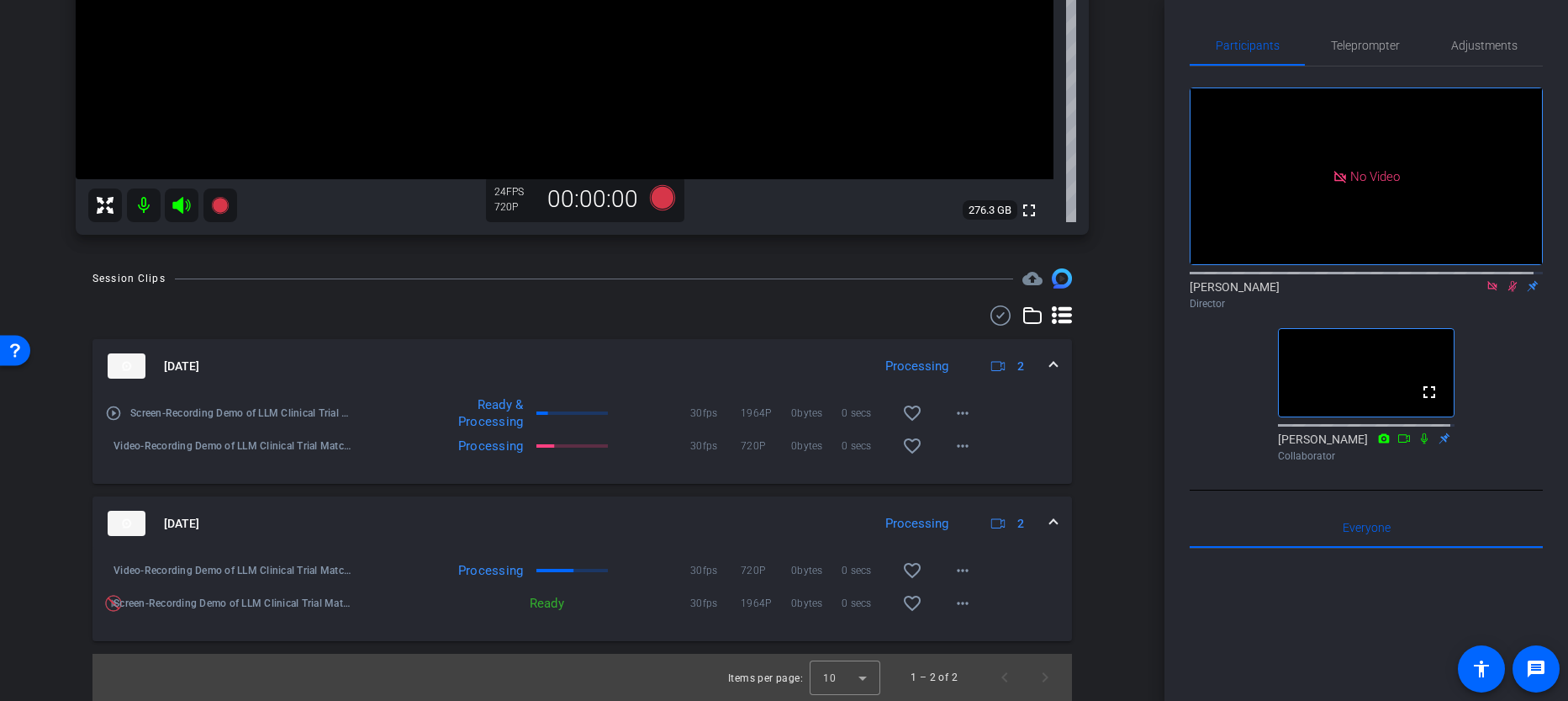
click at [1485, 294] on mat-icon at bounding box center [1493, 286] width 20 height 15
click at [1487, 292] on icon at bounding box center [1493, 285] width 13 height 12
click at [953, 574] on mat-icon "more_horiz" at bounding box center [962, 570] width 20 height 20
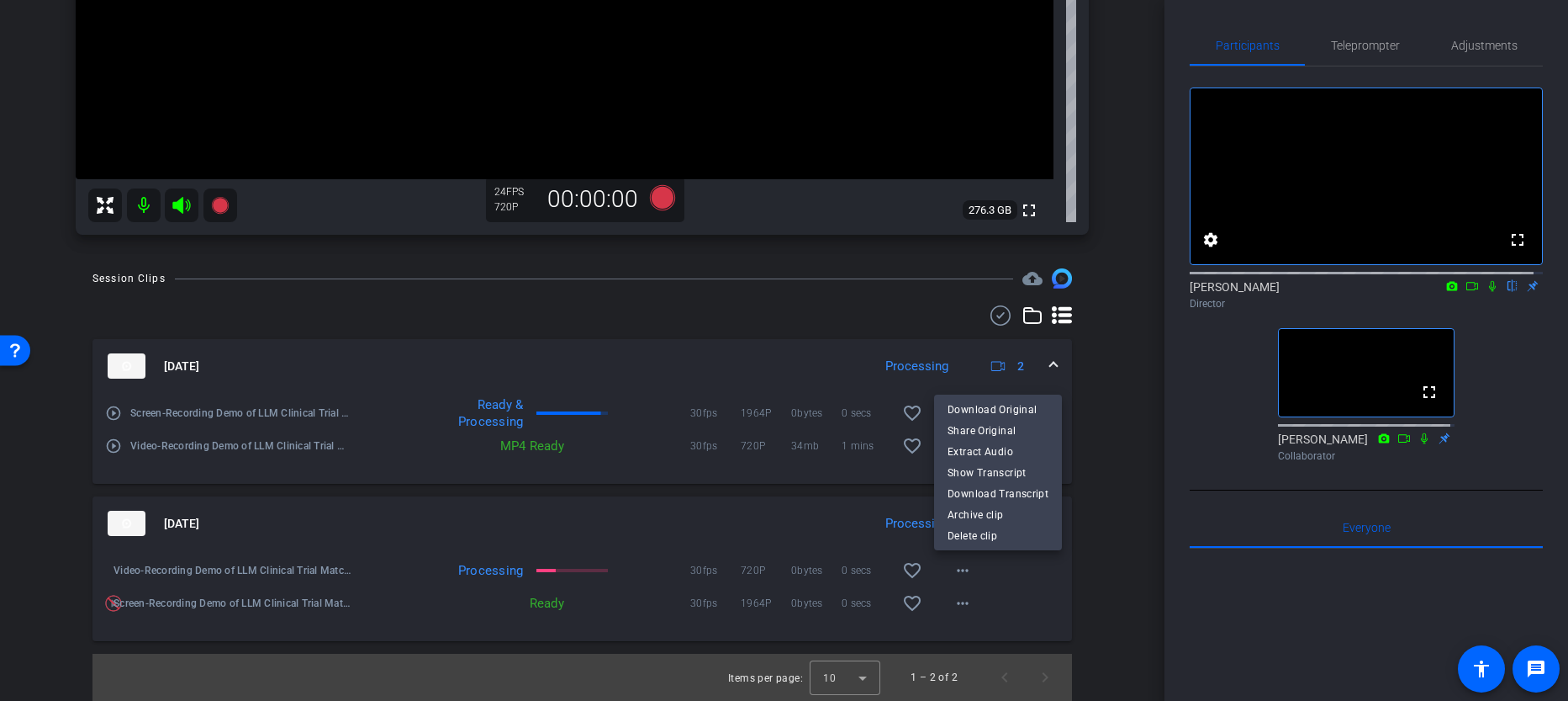
click at [962, 598] on div at bounding box center [784, 350] width 1568 height 701
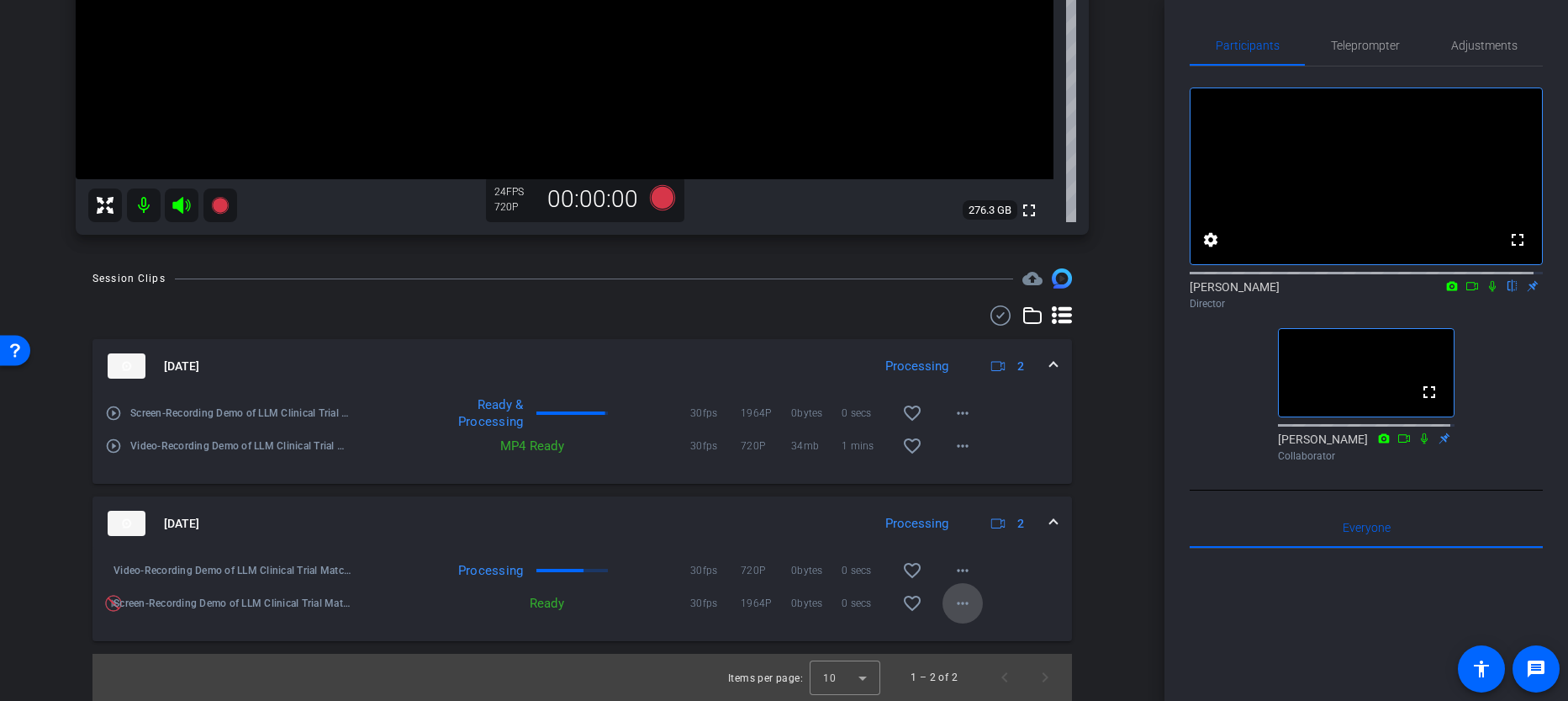
click at [962, 610] on mat-icon "more_horiz" at bounding box center [962, 603] width 20 height 20
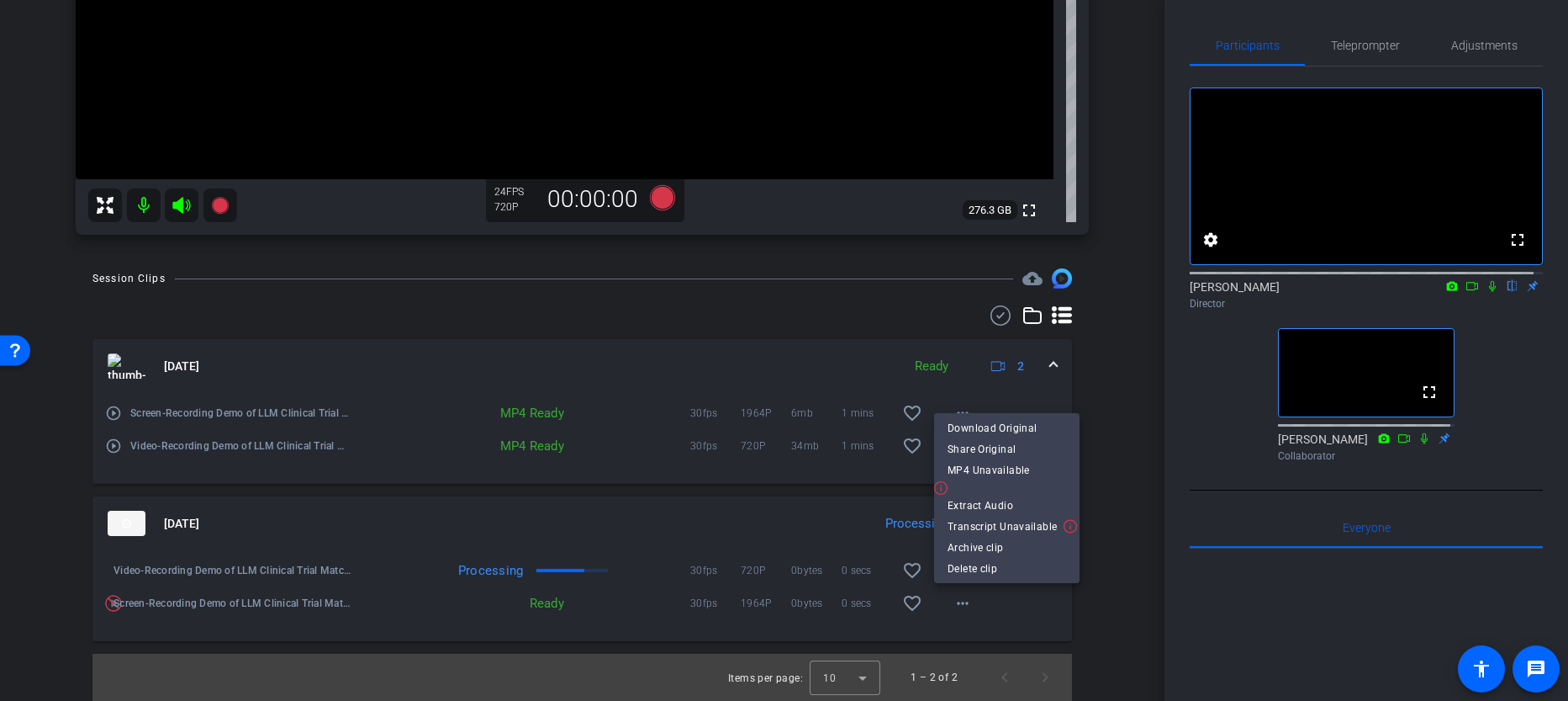
click at [1084, 615] on div at bounding box center [784, 350] width 1568 height 701
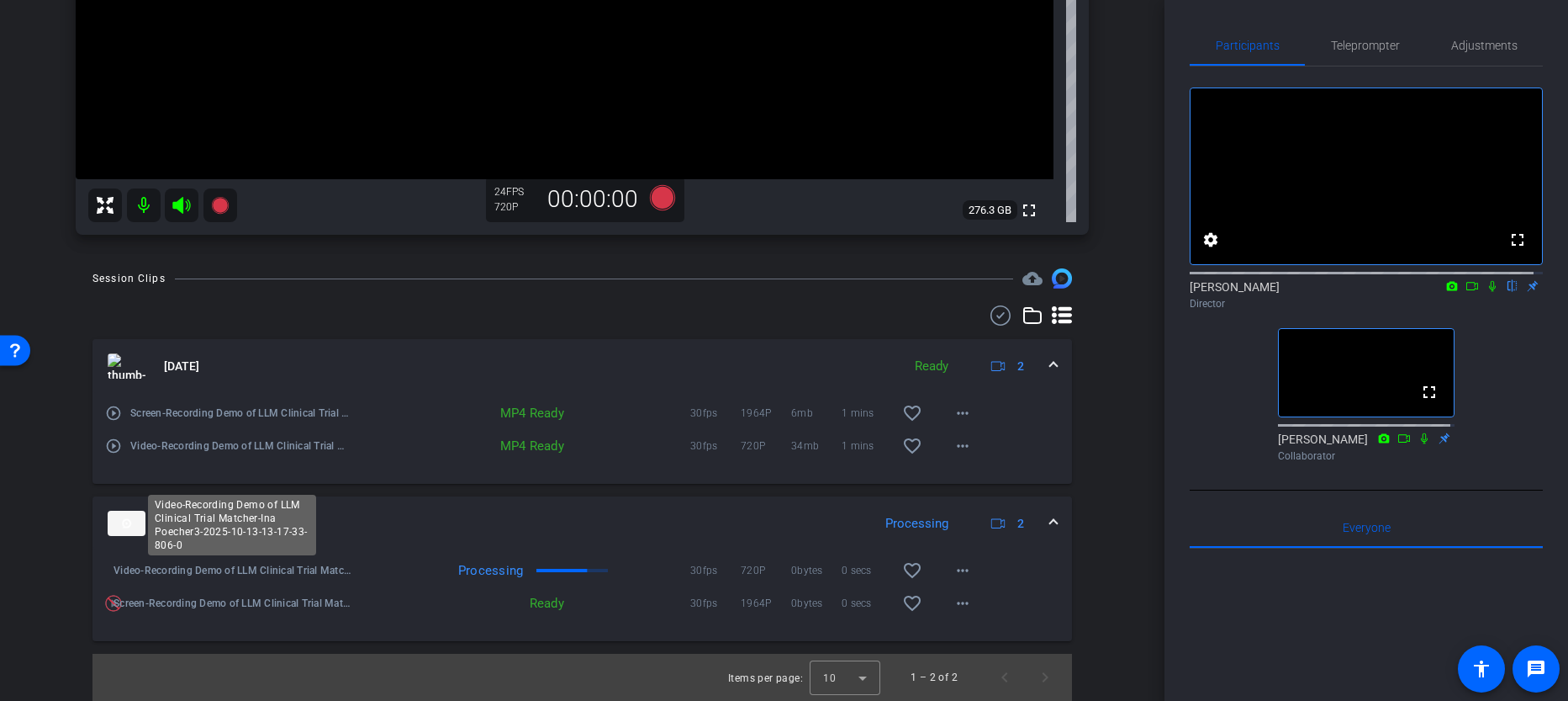
click at [265, 572] on span "Video-Recording Demo of LLM Clinical Trial Matcher-Ina Poecher3-2025-10-13-13-1…" at bounding box center [234, 570] width 240 height 17
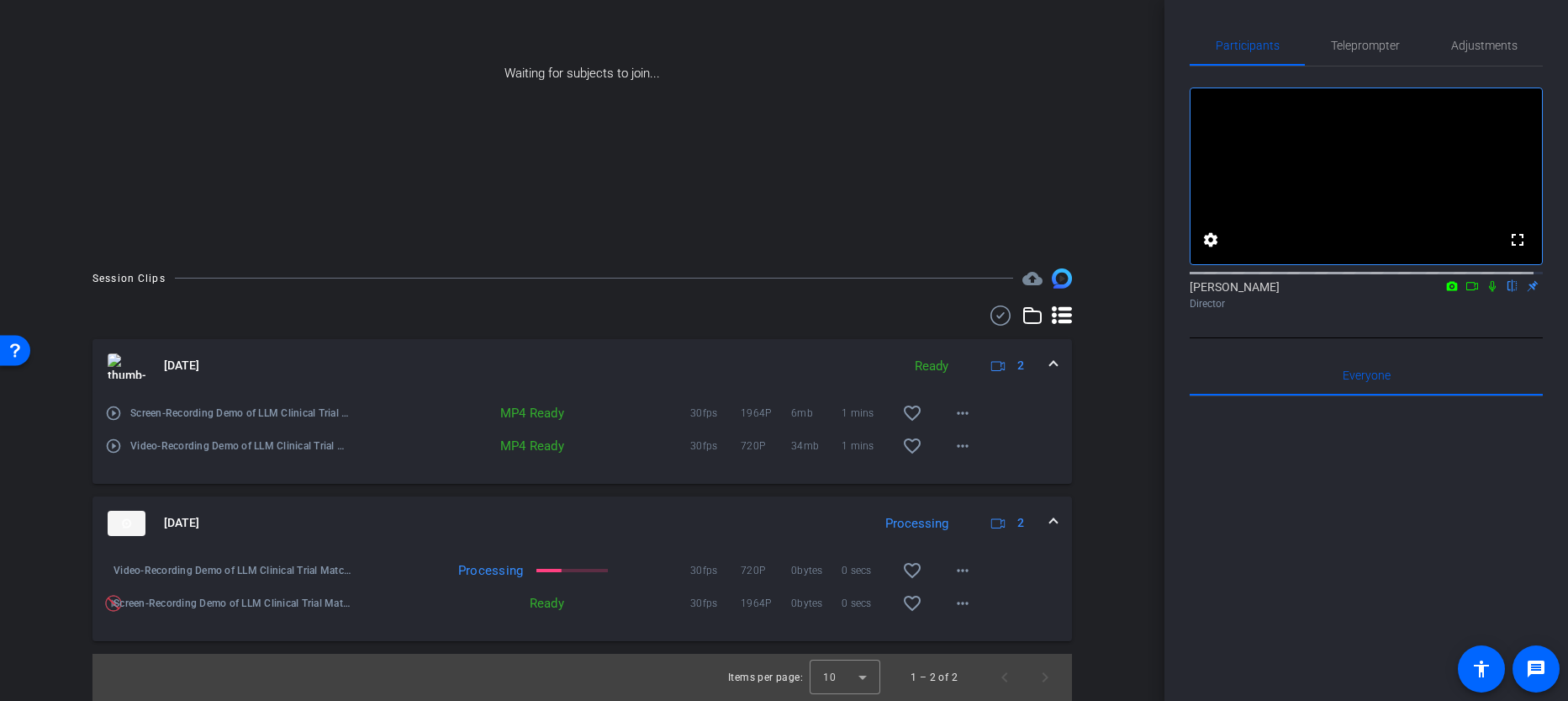
scroll to position [177, 0]
click at [1090, 467] on div "Session Clips cloud_upload Oct 13, 2025 Ready 2 play_circle_outline Screen-Reco…" at bounding box center [582, 484] width 1081 height 433
click at [1050, 522] on span at bounding box center [1054, 523] width 7 height 18
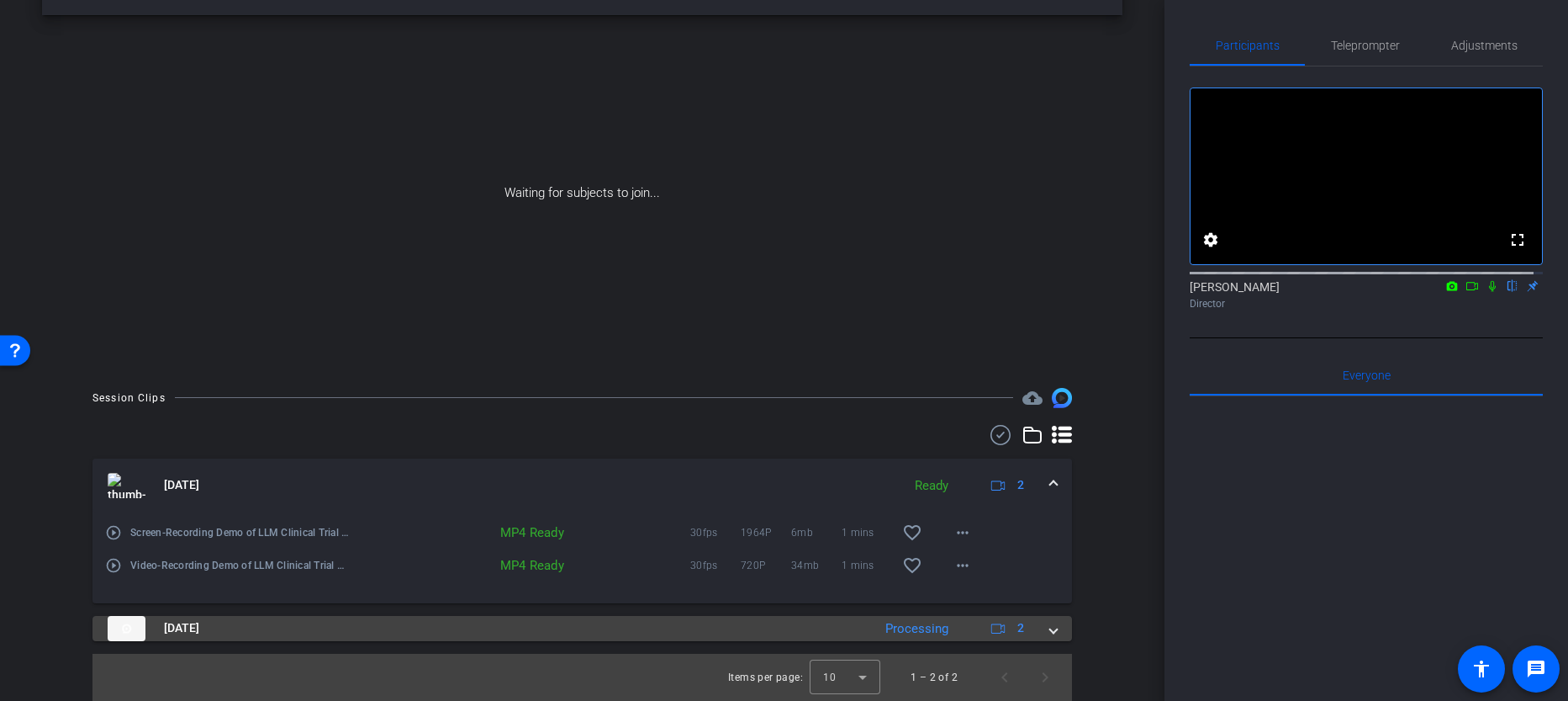
click at [1039, 640] on div "Oct 13, 2025 Processing 2" at bounding box center [579, 628] width 943 height 25
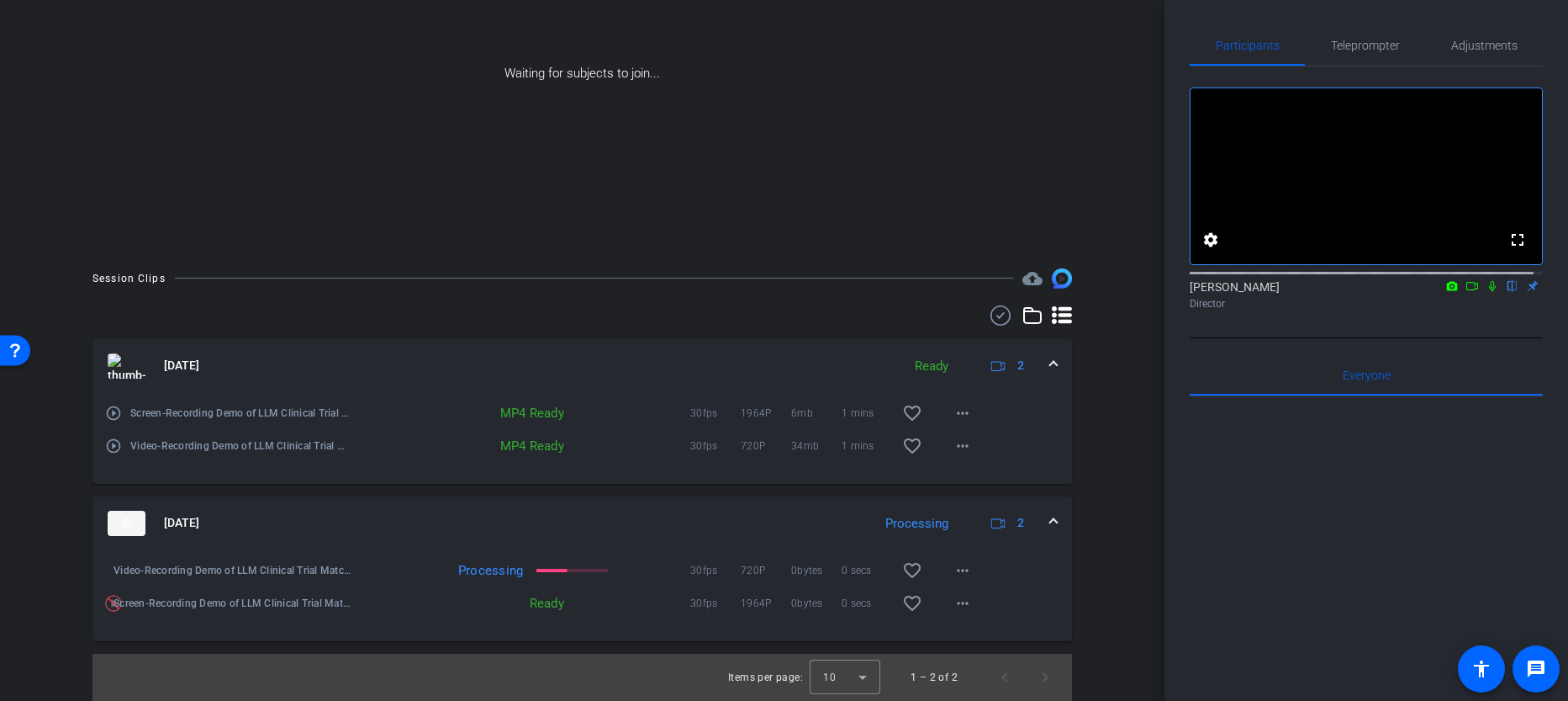
click at [539, 602] on div "Ready" at bounding box center [521, 603] width 101 height 17
click at [118, 608] on span "Screen-Recording Demo of LLM Clinical Trial Matcher-Ina Poecher3-2025-10-13-13-…" at bounding box center [234, 603] width 240 height 17
click at [119, 604] on span "Screen-Recording Demo of LLM Clinical Trial Matcher-Ina Poecher3-2025-10-13-13-…" at bounding box center [234, 603] width 240 height 17
click at [536, 601] on div "Ready" at bounding box center [521, 603] width 101 height 17
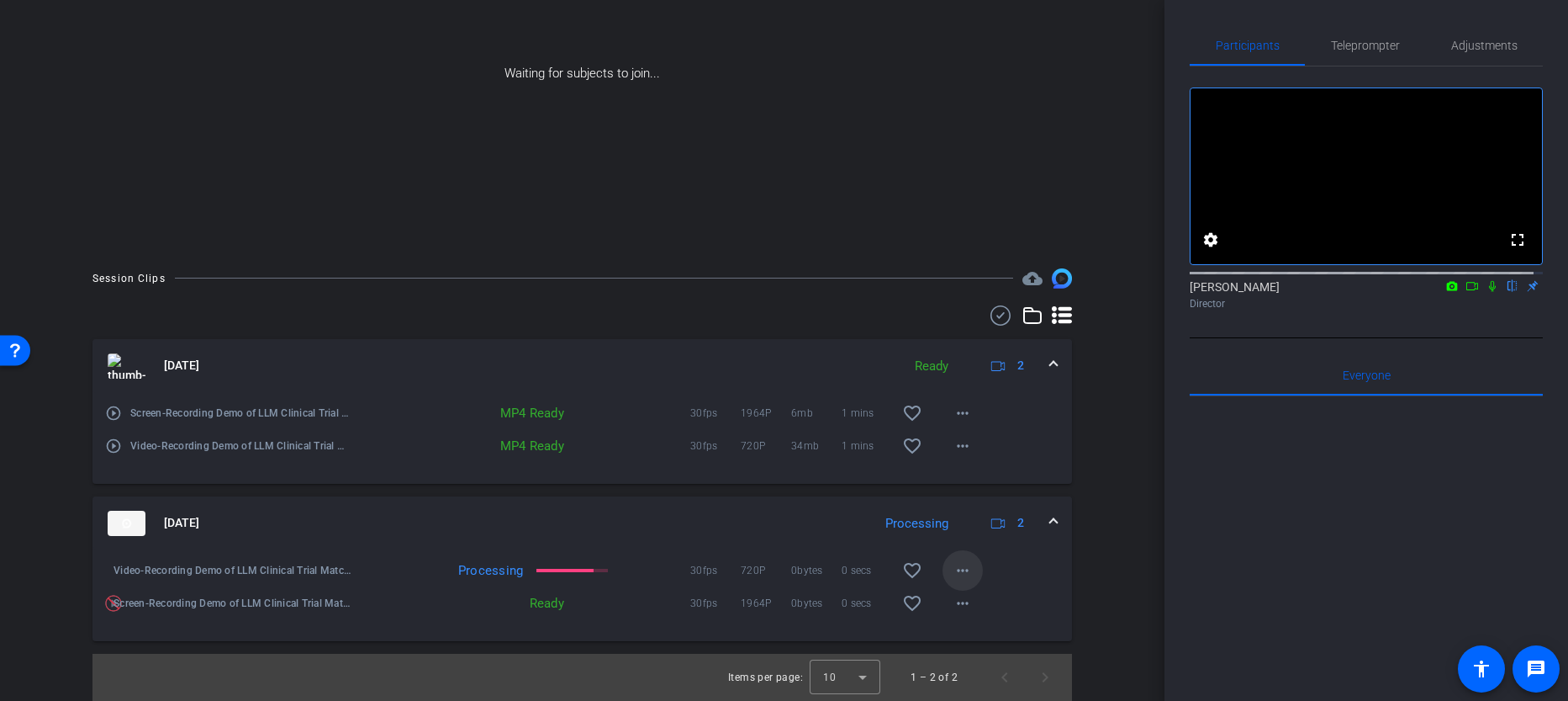
click at [953, 575] on mat-icon "more_horiz" at bounding box center [962, 570] width 20 height 20
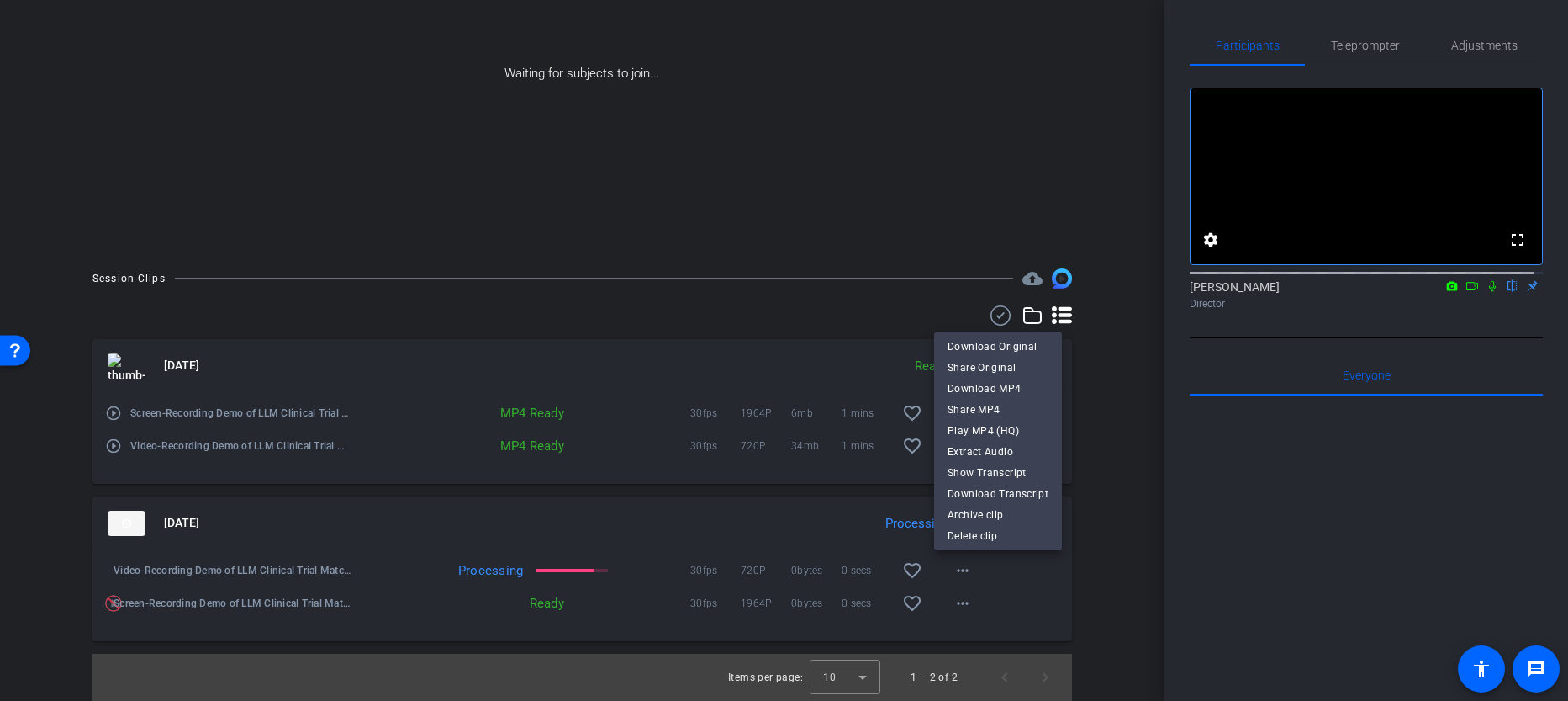
click at [950, 610] on div at bounding box center [784, 350] width 1568 height 701
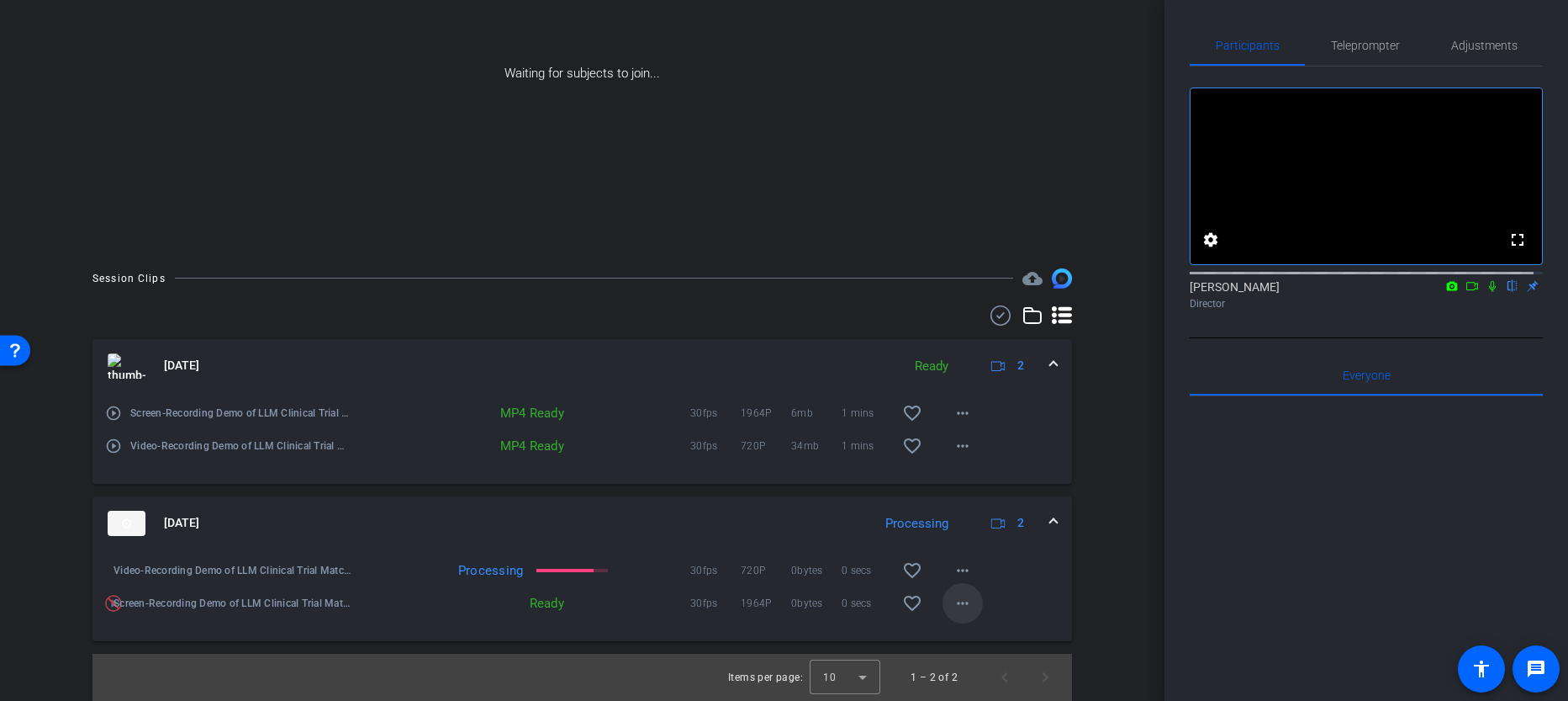
click at [953, 612] on mat-icon "more_horiz" at bounding box center [962, 603] width 20 height 20
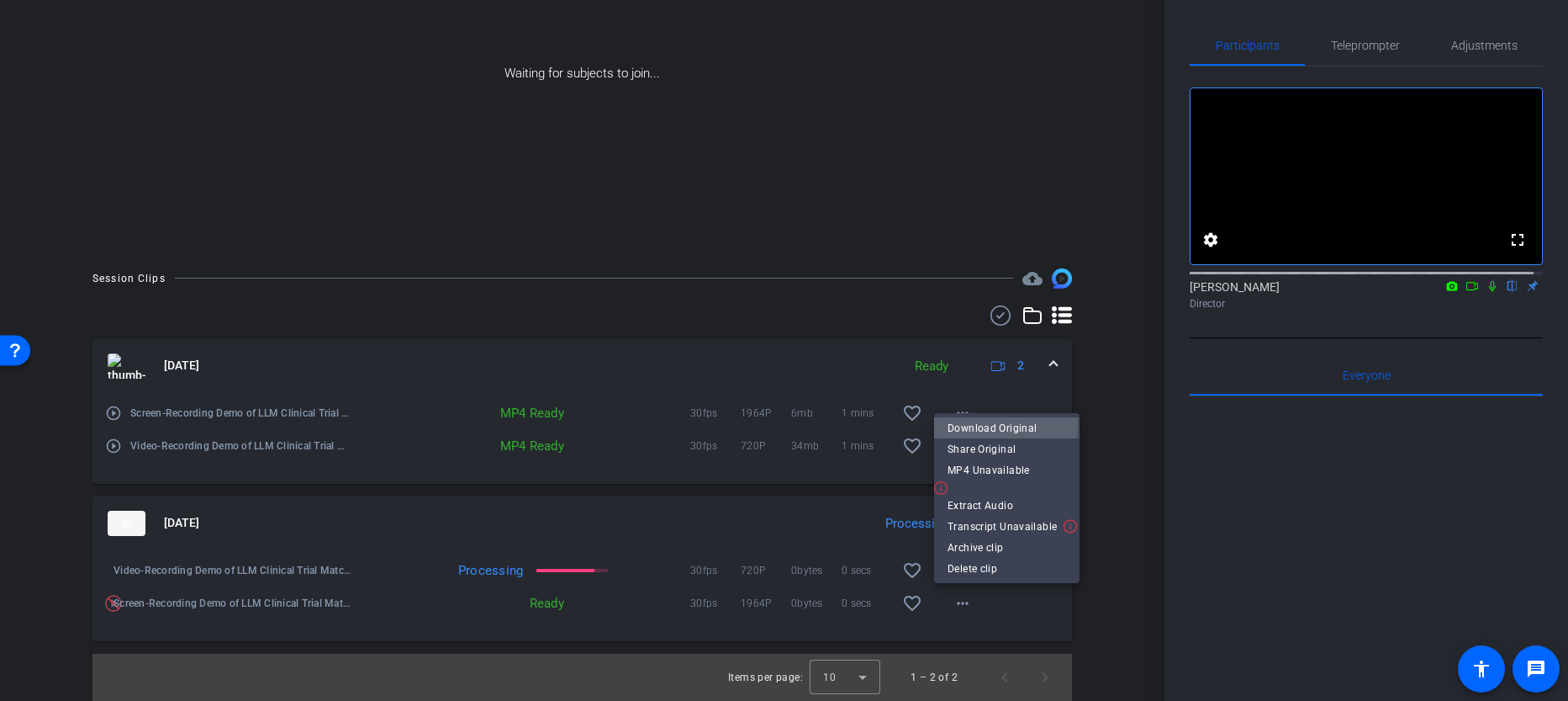
click at [997, 423] on span "Download Original" at bounding box center [1007, 427] width 119 height 20
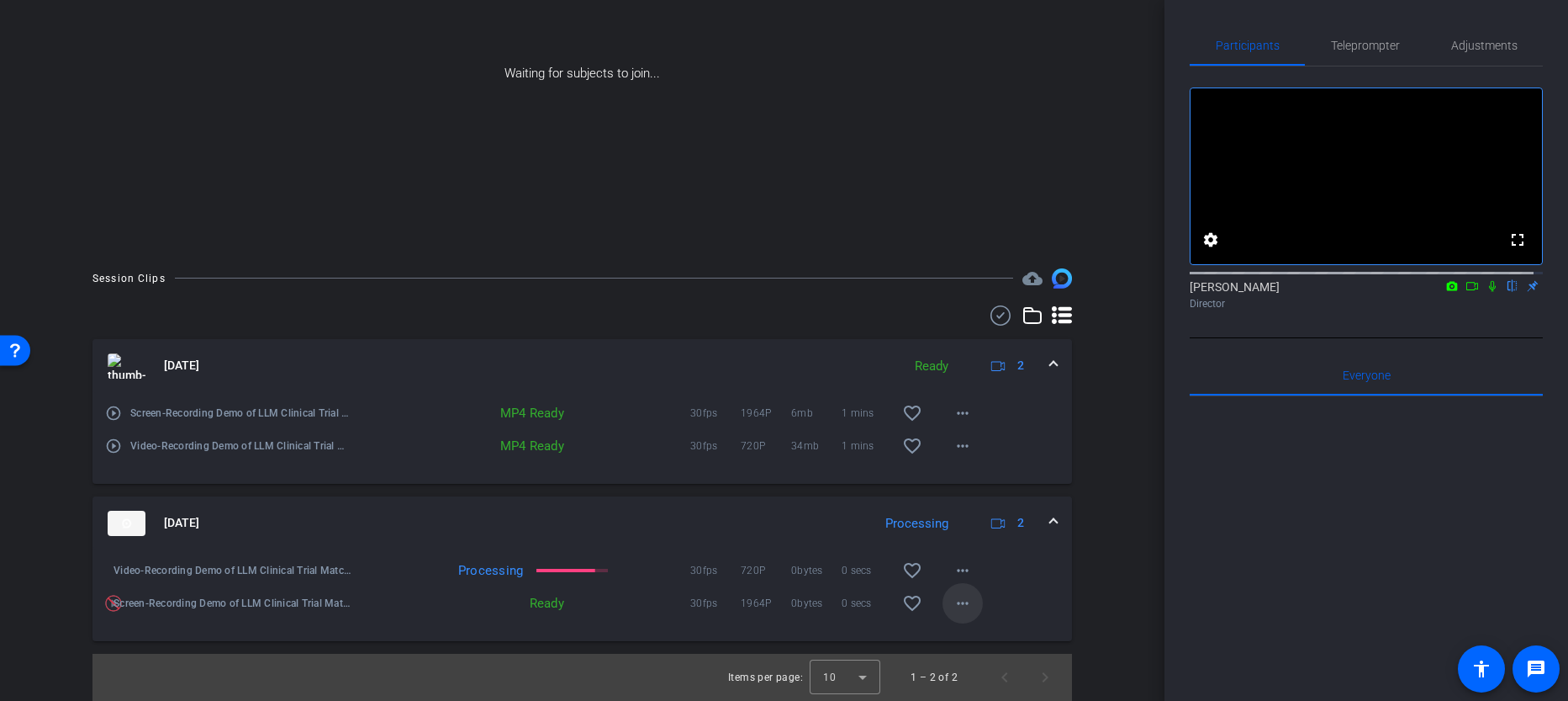
click at [959, 601] on mat-icon "more_horiz" at bounding box center [962, 603] width 20 height 20
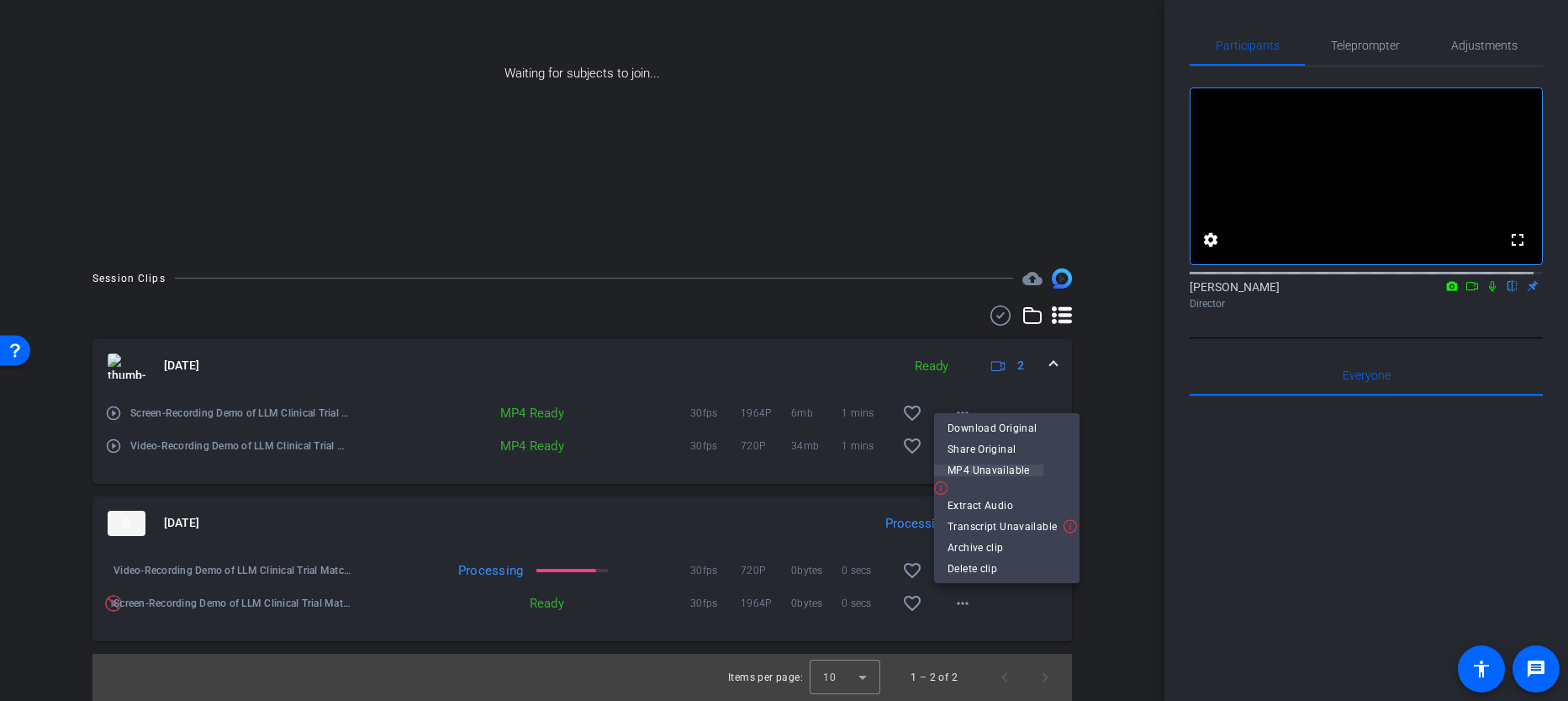
click at [983, 470] on span "MP4 Unavailable" at bounding box center [988, 470] width 83 height 12
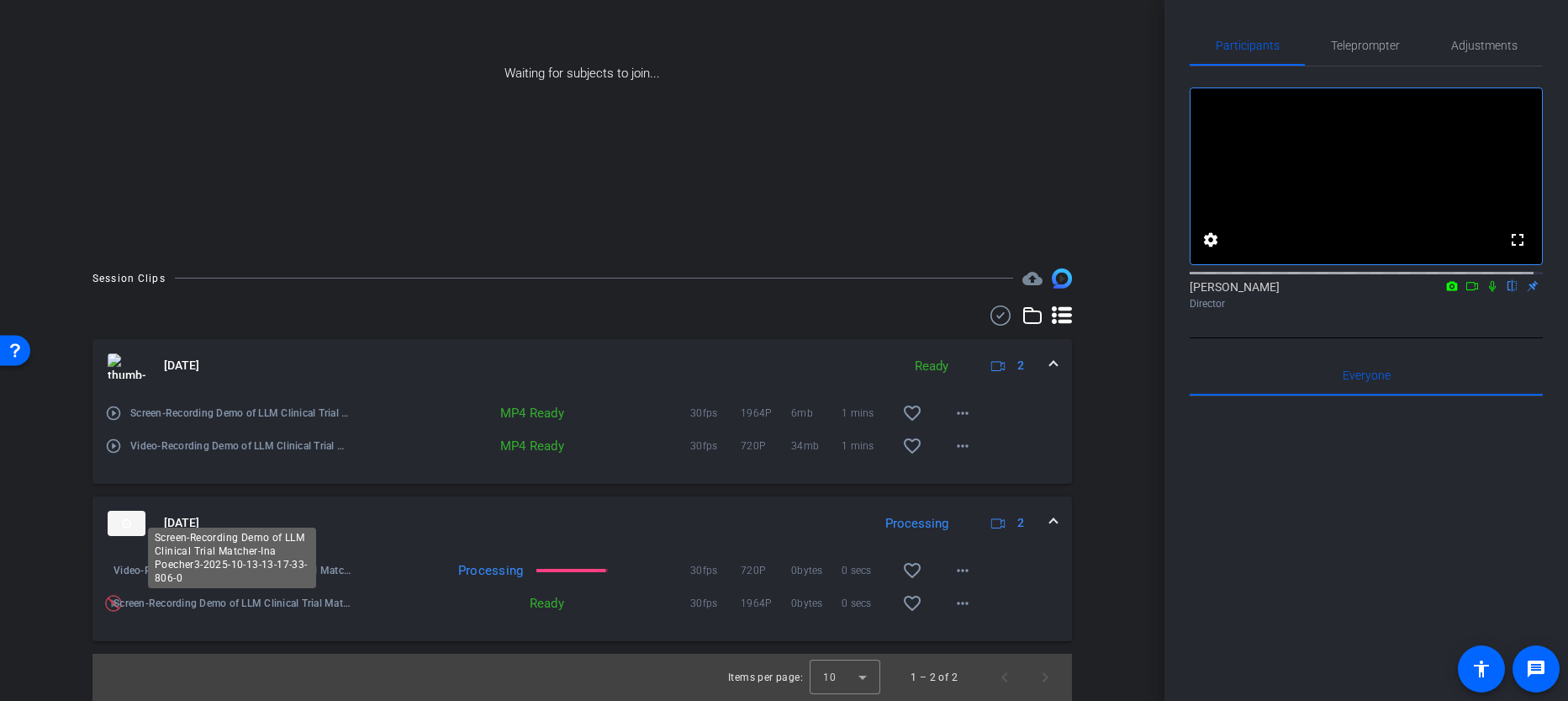
click at [115, 604] on span "Screen-Recording Demo of LLM Clinical Trial Matcher-Ina Poecher3-2025-10-13-13-…" at bounding box center [234, 603] width 240 height 17
click at [953, 610] on mat-icon "more_horiz" at bounding box center [962, 603] width 20 height 20
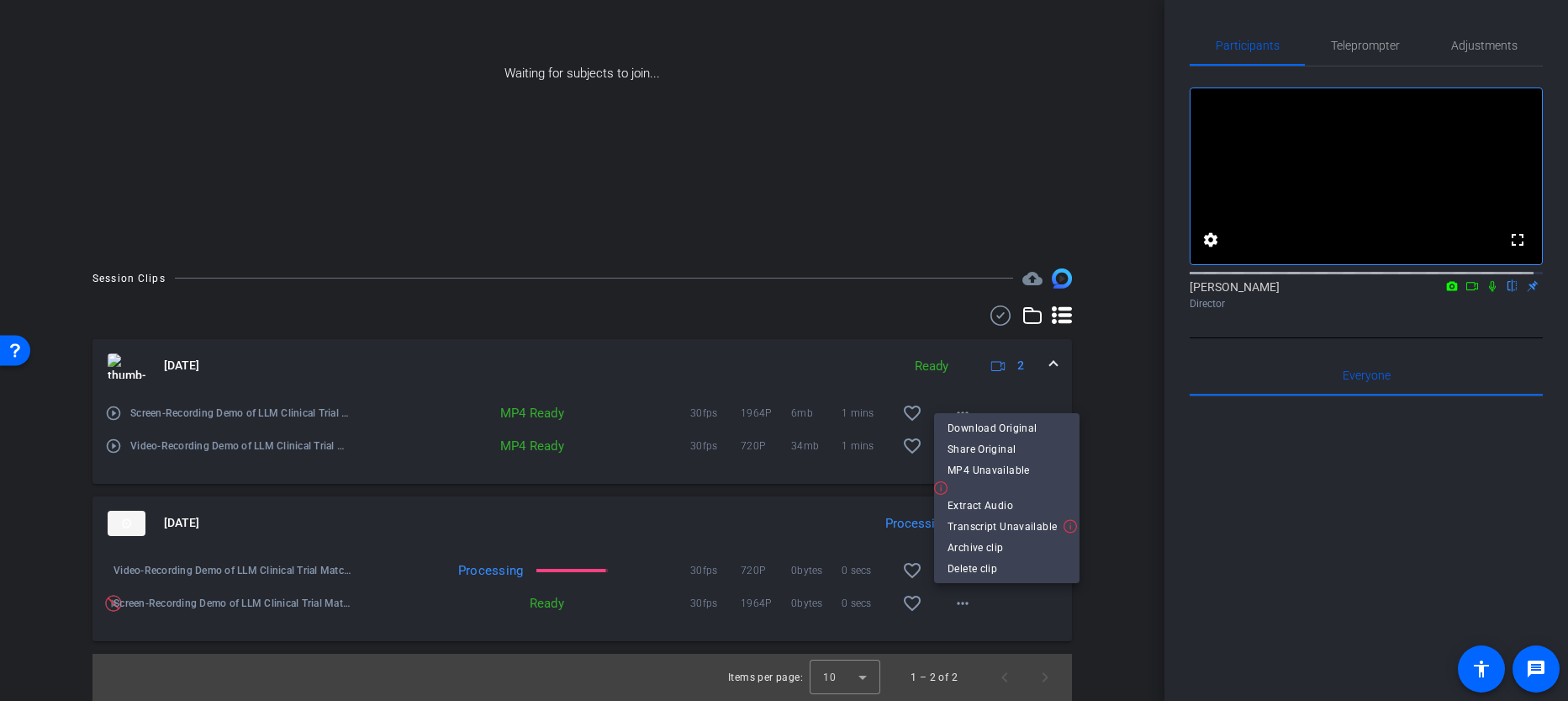
click at [1106, 596] on div at bounding box center [784, 350] width 1568 height 701
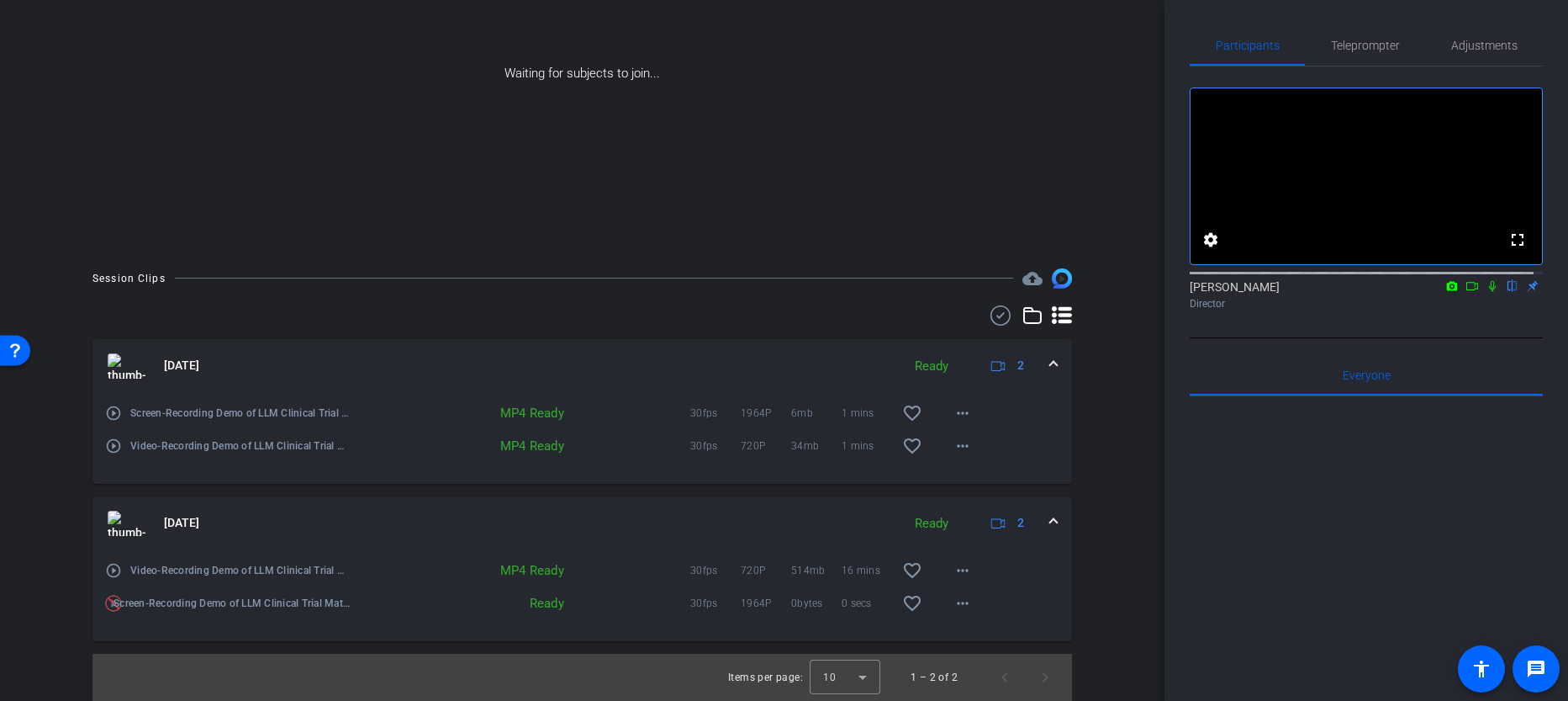
click at [1005, 605] on div "play_circle_outline Video-Recording Demo of LLM Clinical Trial Matcher-Ina Poec…" at bounding box center [582, 595] width 979 height 91
click at [953, 607] on mat-icon "more_horiz" at bounding box center [962, 603] width 20 height 20
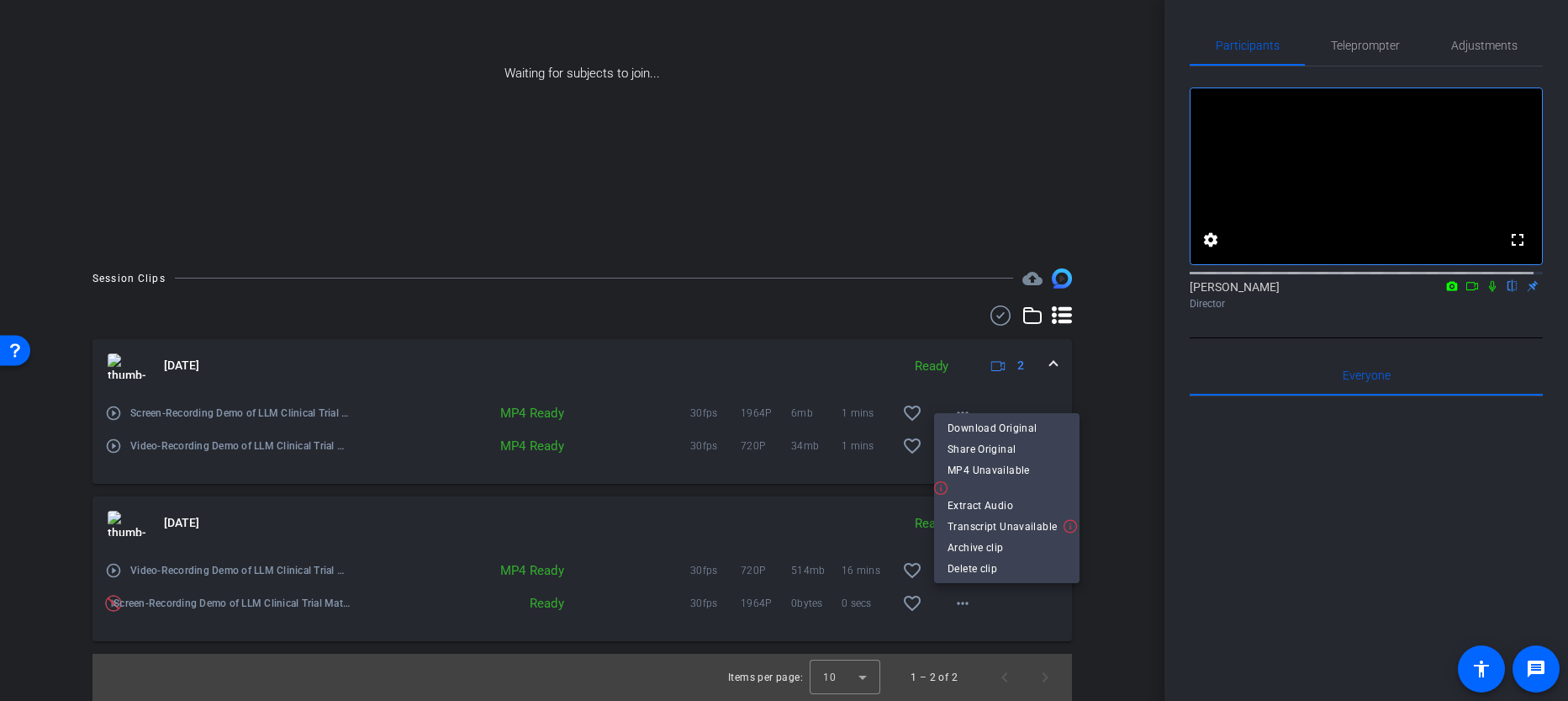
drag, startPoint x: 1460, startPoint y: 28, endPoint x: 1465, endPoint y: 53, distance: 25.5
click at [1459, 33] on div at bounding box center [784, 350] width 1568 height 701
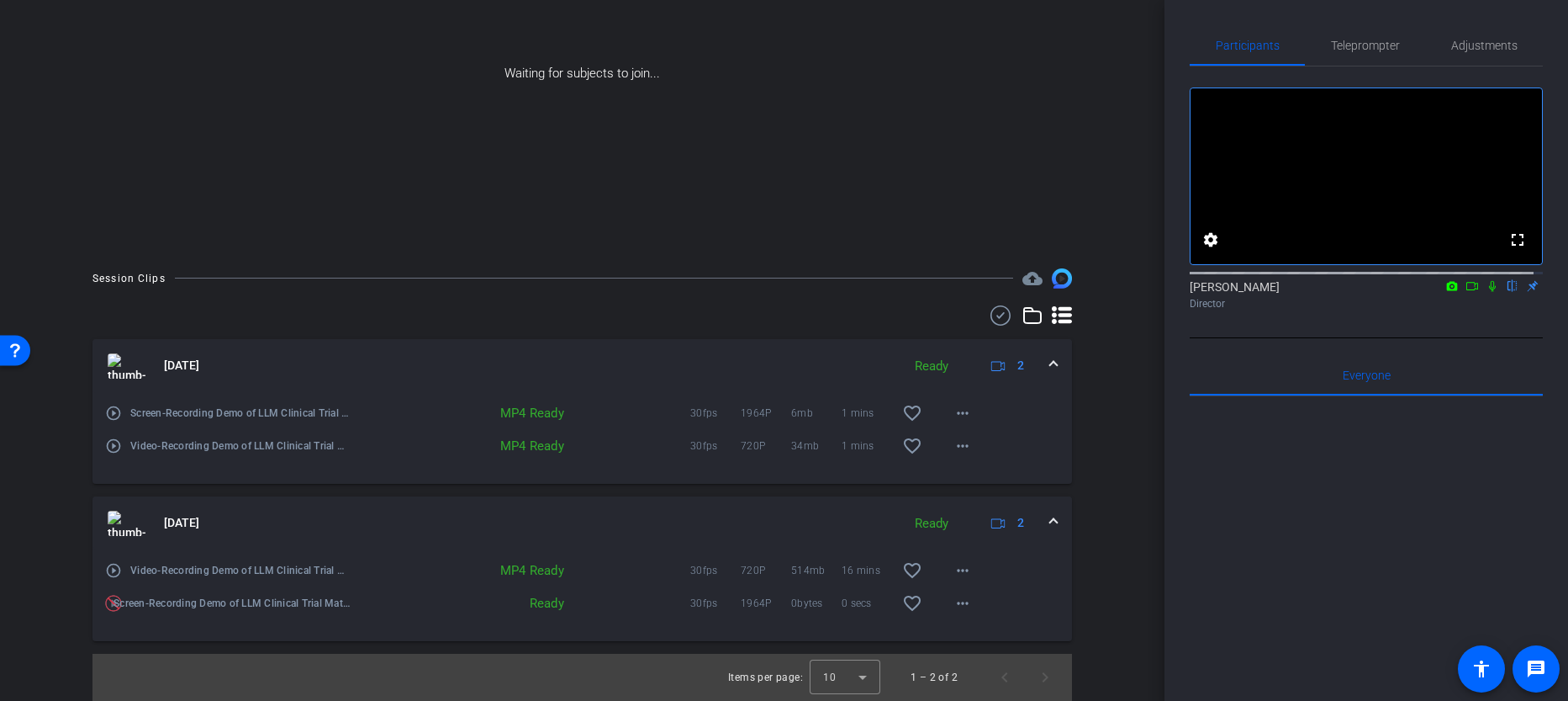
click at [1465, 53] on span "Adjustments" at bounding box center [1485, 44] width 67 height 40
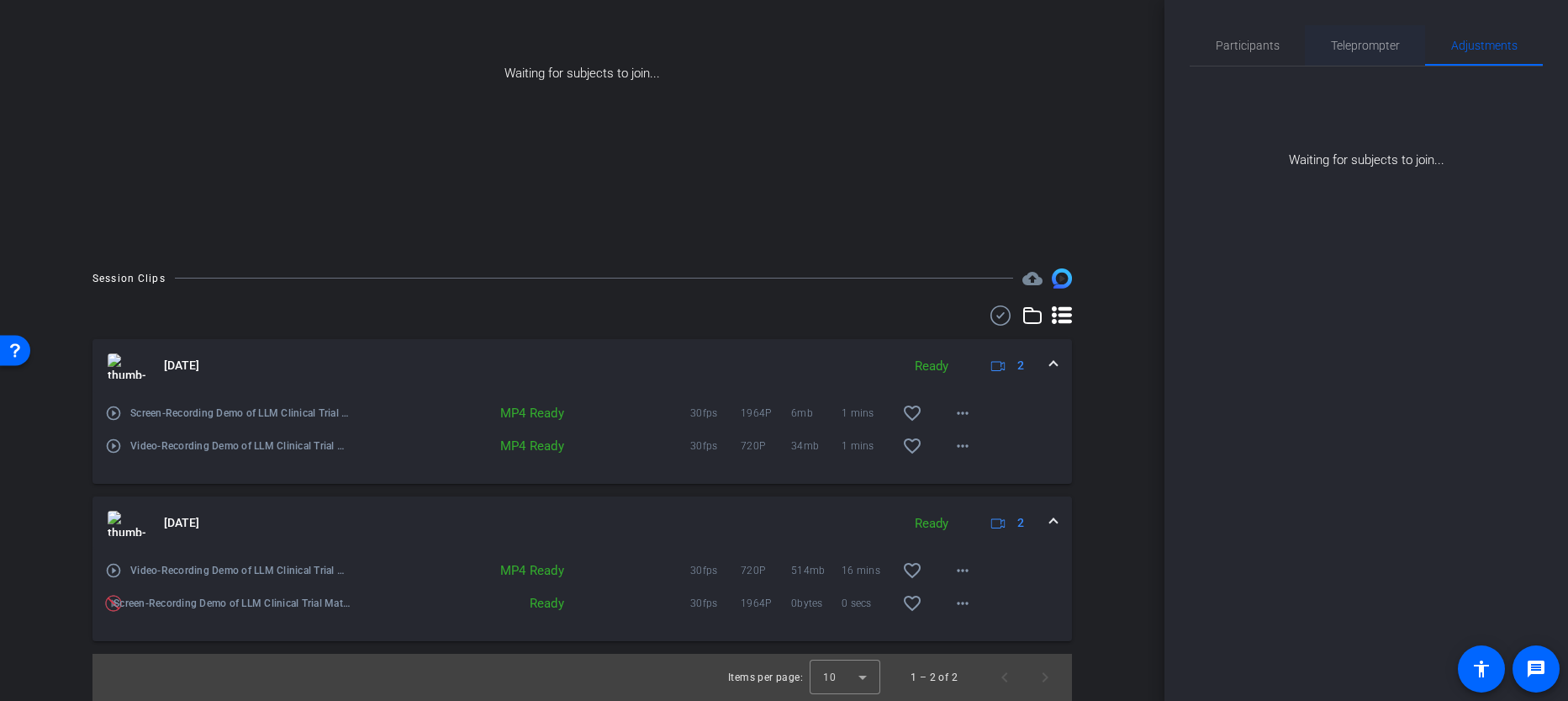
click at [1365, 50] on span "Teleprompter" at bounding box center [1366, 45] width 69 height 12
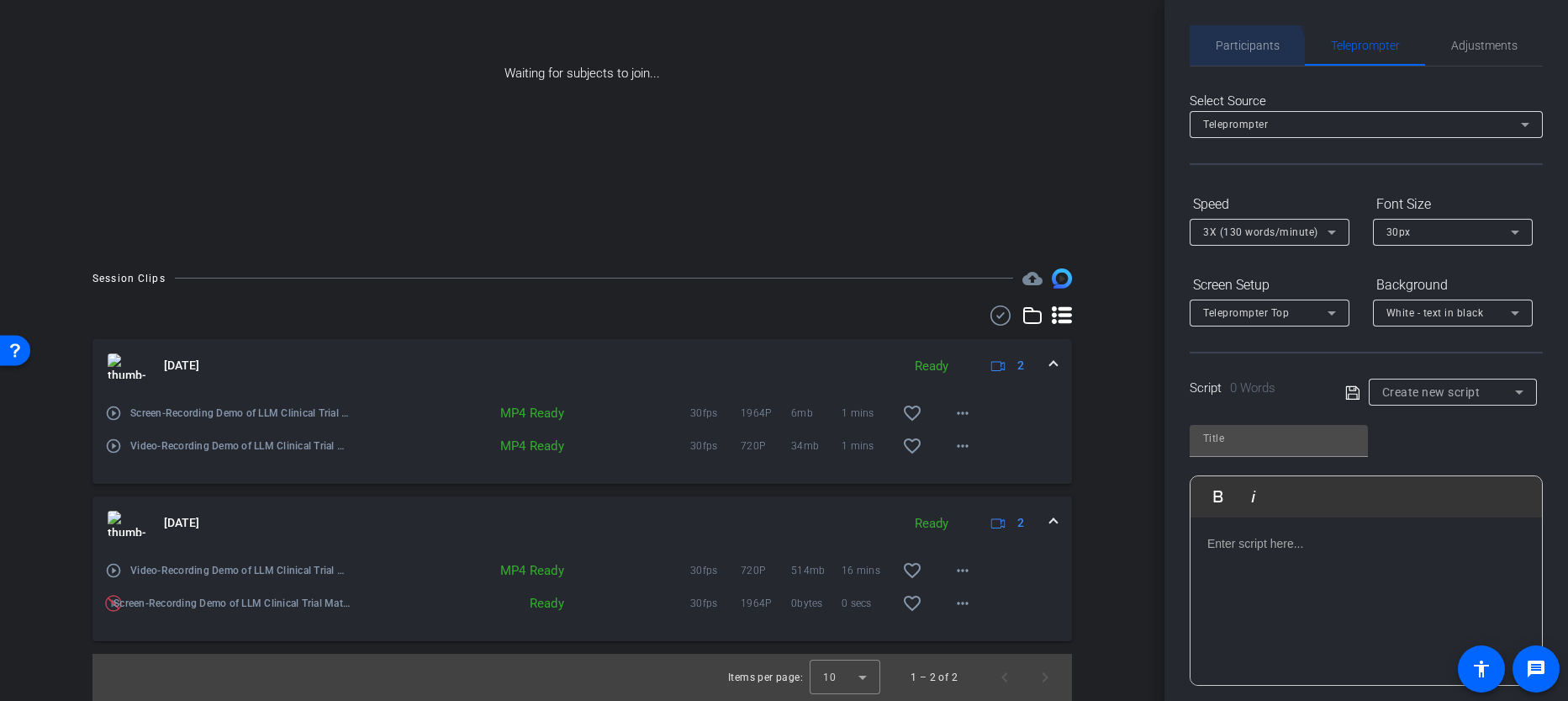
click at [1234, 55] on span "Participants" at bounding box center [1248, 44] width 64 height 40
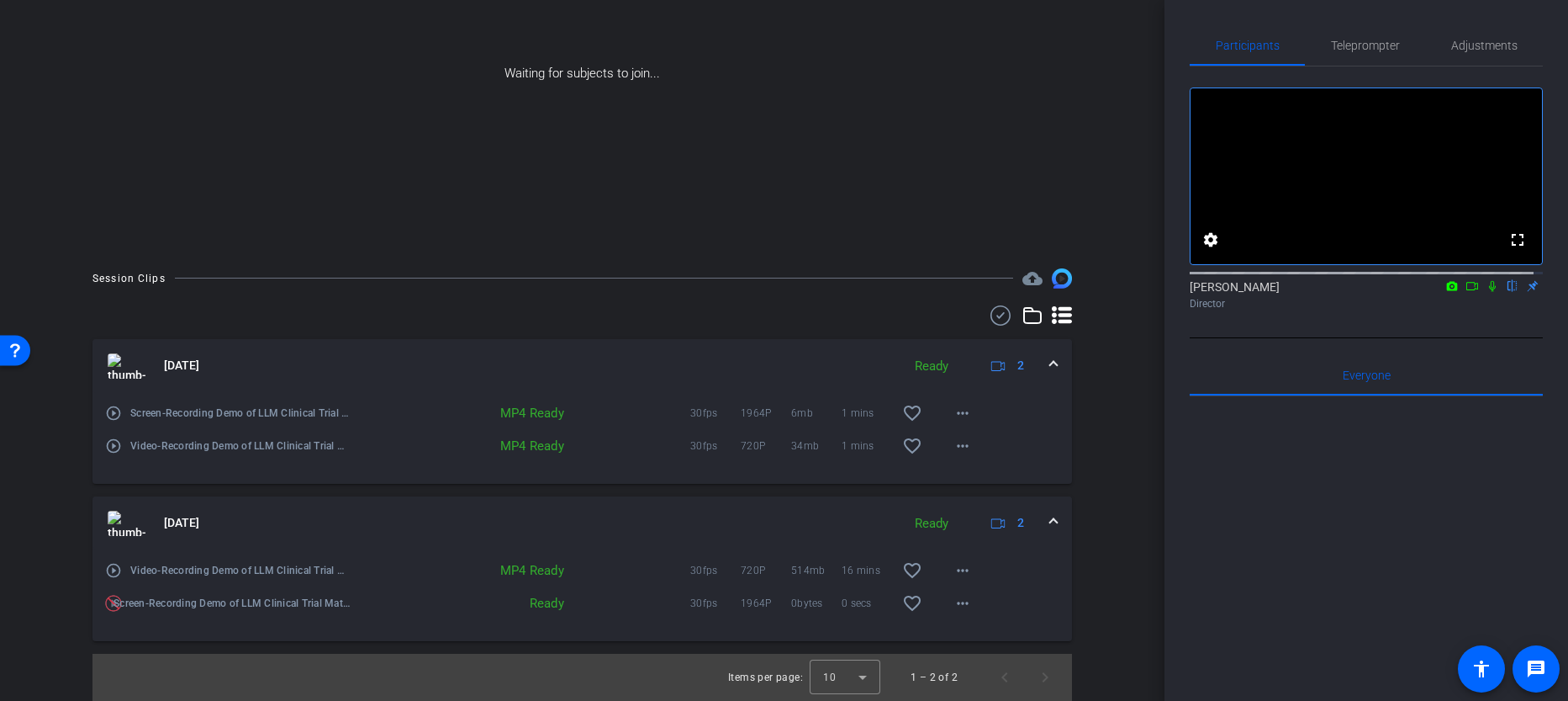
click at [1006, 569] on div "play_circle_outline Video-Recording Demo of LLM Clinical Trial Matcher-Ina Poec…" at bounding box center [582, 560] width 954 height 20
click at [119, 606] on span "Screen-Recording Demo of LLM Clinical Trial Matcher-Ina Poecher3-2025-10-13-13-…" at bounding box center [234, 603] width 240 height 17
click at [88, 598] on div "Session Clips cloud_upload Oct 13, 2025 Ready 2 play_circle_outline Screen-Reco…" at bounding box center [582, 484] width 1081 height 433
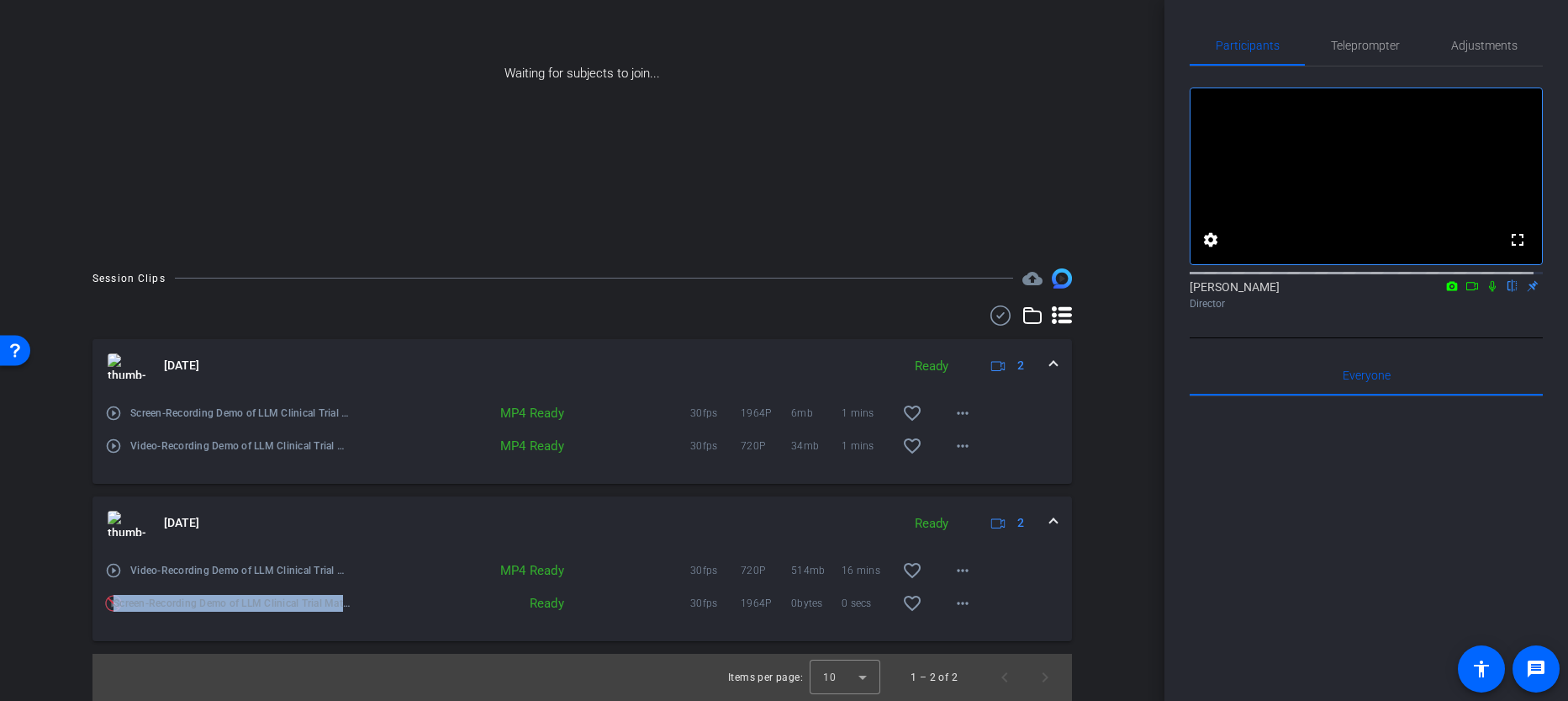
click at [167, 592] on div "Screen-Recording Demo of LLM Clinical Trial Matcher-Ina Poecher3-2025-10-13-13-…" at bounding box center [228, 602] width 248 height 40
click at [1050, 521] on span at bounding box center [1054, 523] width 7 height 18
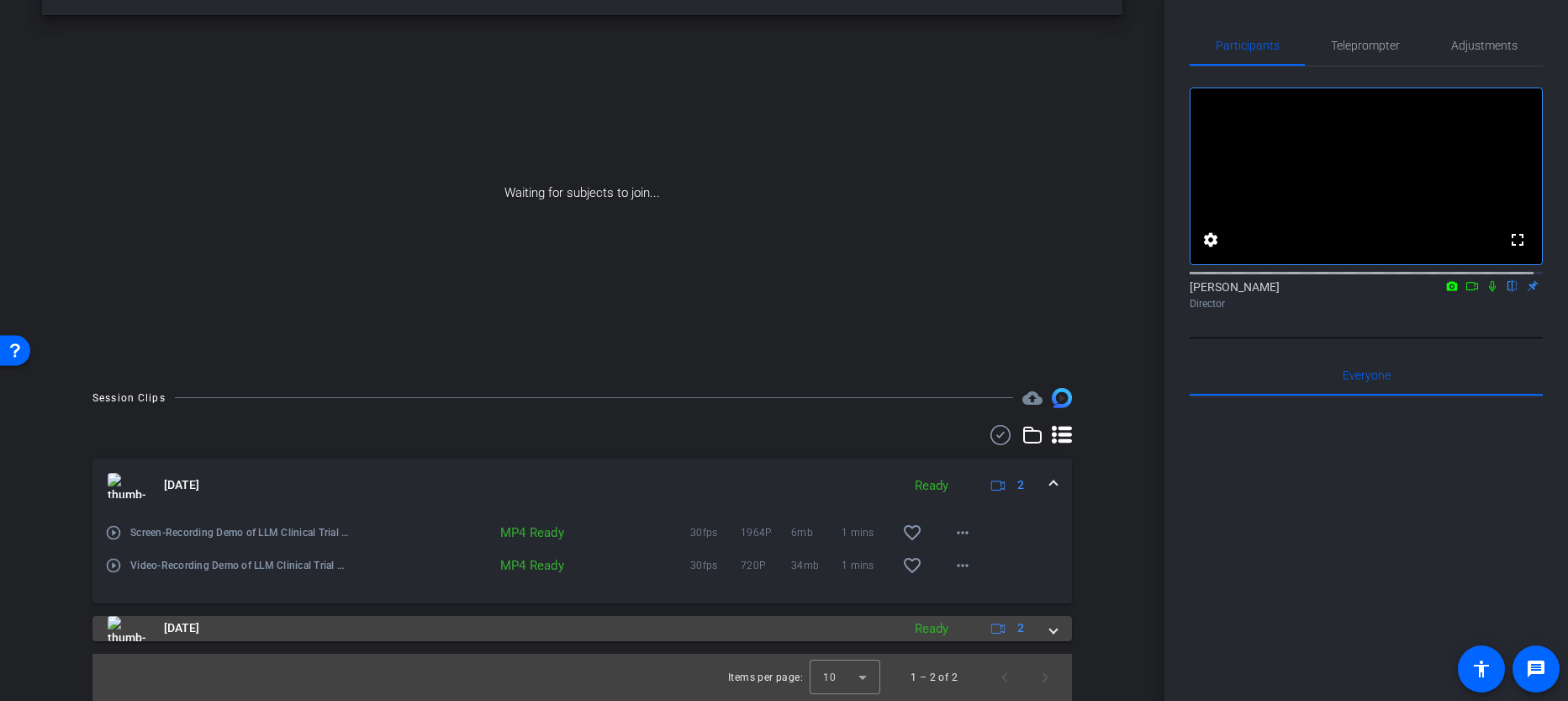
click at [1033, 622] on div "Oct 13, 2025 Ready 2" at bounding box center [579, 628] width 943 height 25
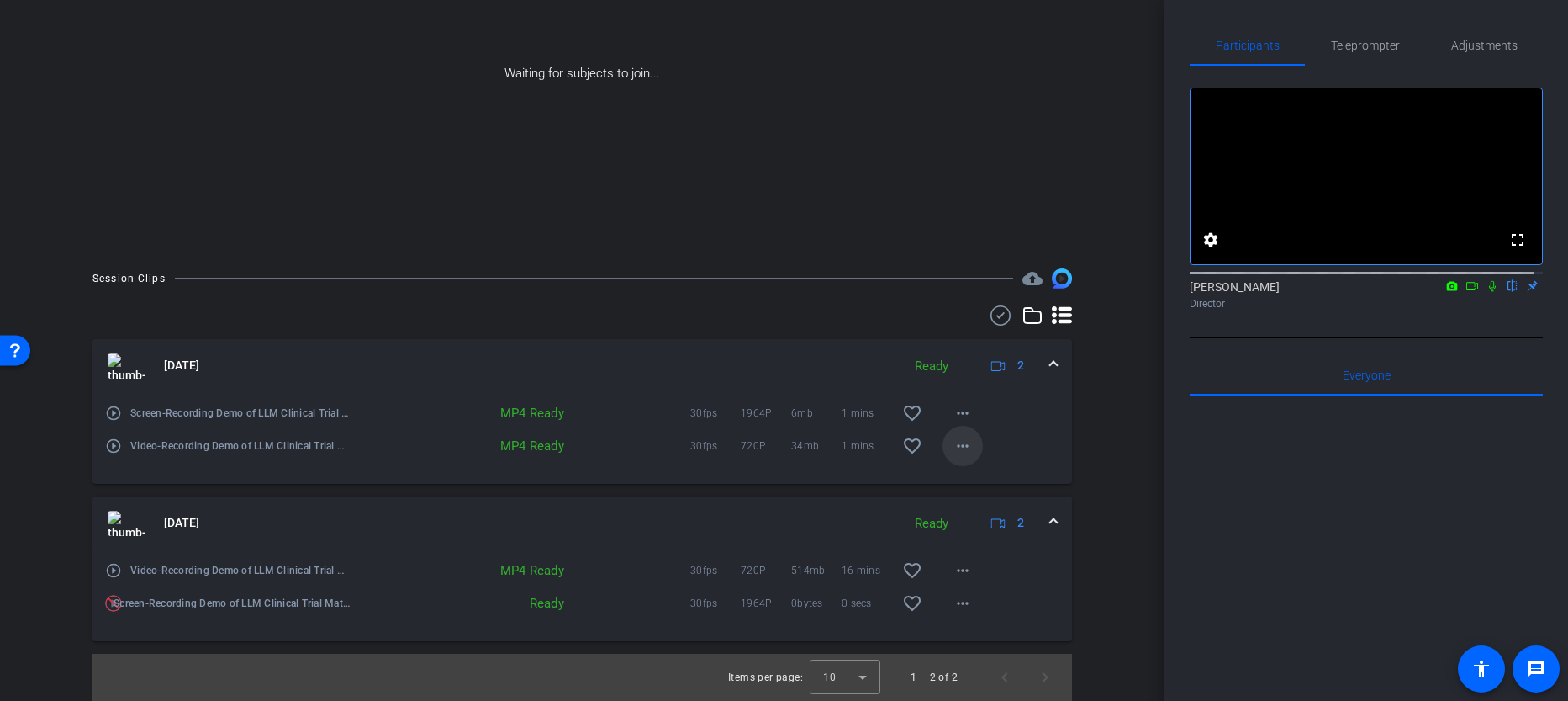
click at [953, 443] on mat-icon "more_horiz" at bounding box center [962, 446] width 20 height 20
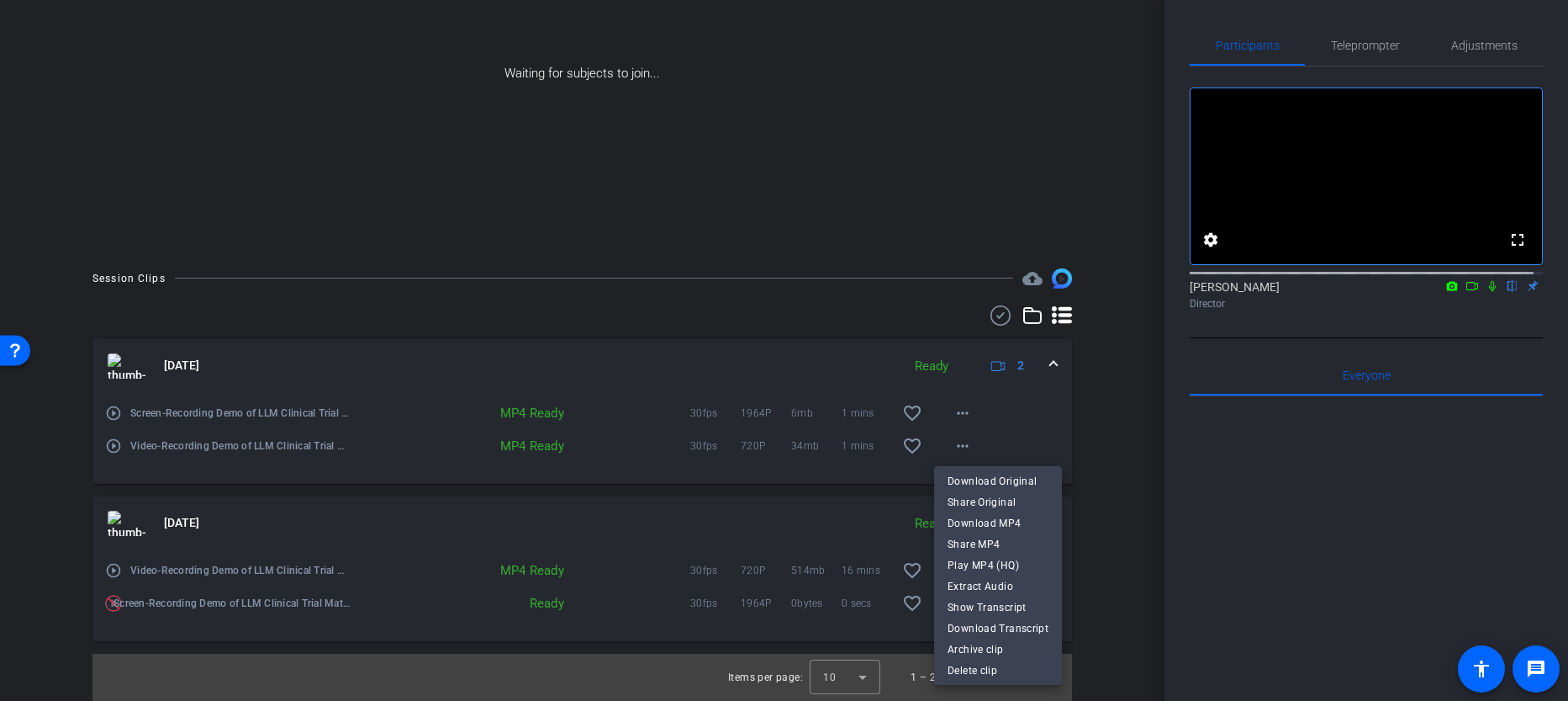
click at [1127, 453] on div at bounding box center [784, 350] width 1568 height 701
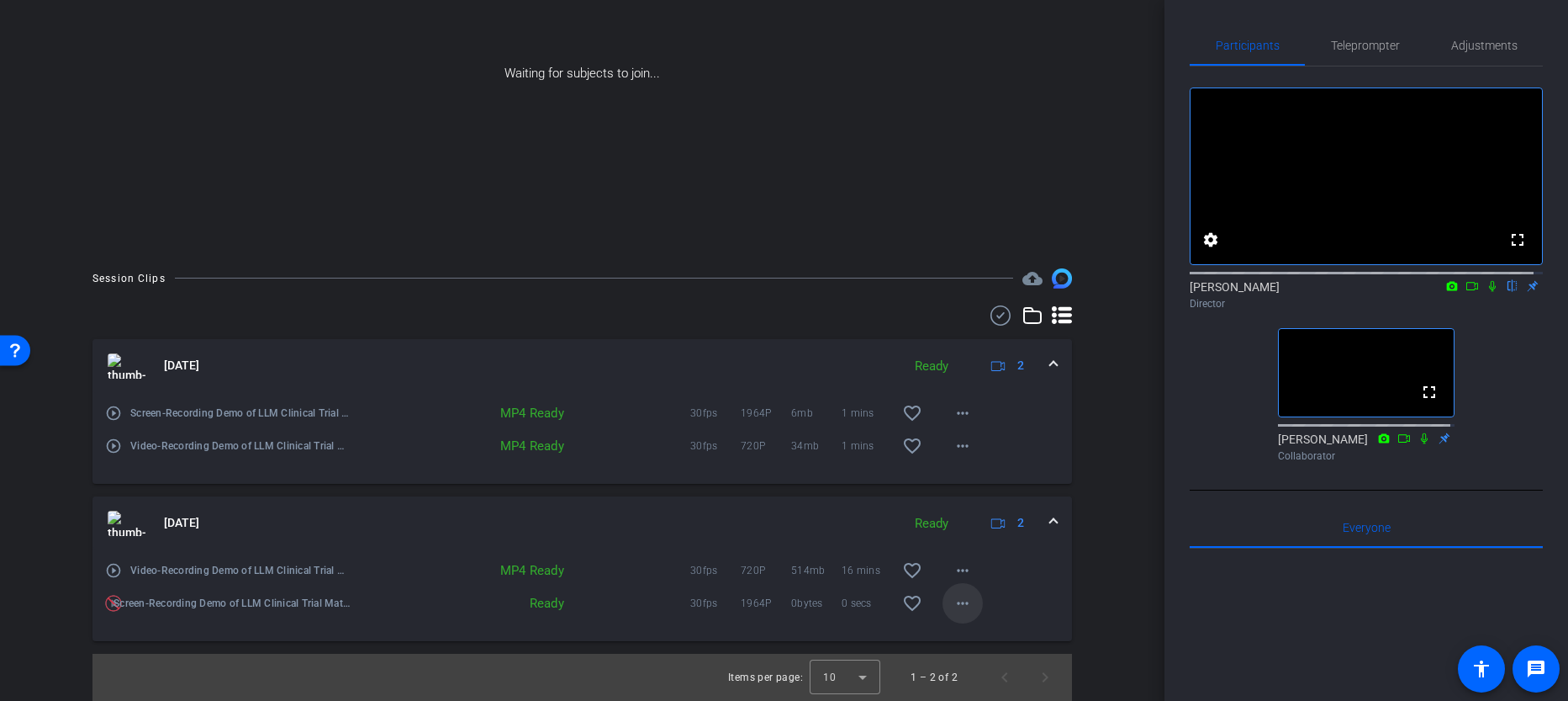
click at [956, 604] on mat-icon "more_horiz" at bounding box center [962, 603] width 20 height 20
click at [956, 604] on body "Accessibility Screen-Reader Guide, Feedback, and Issue Reporting | New window m…" at bounding box center [784, 350] width 1568 height 701
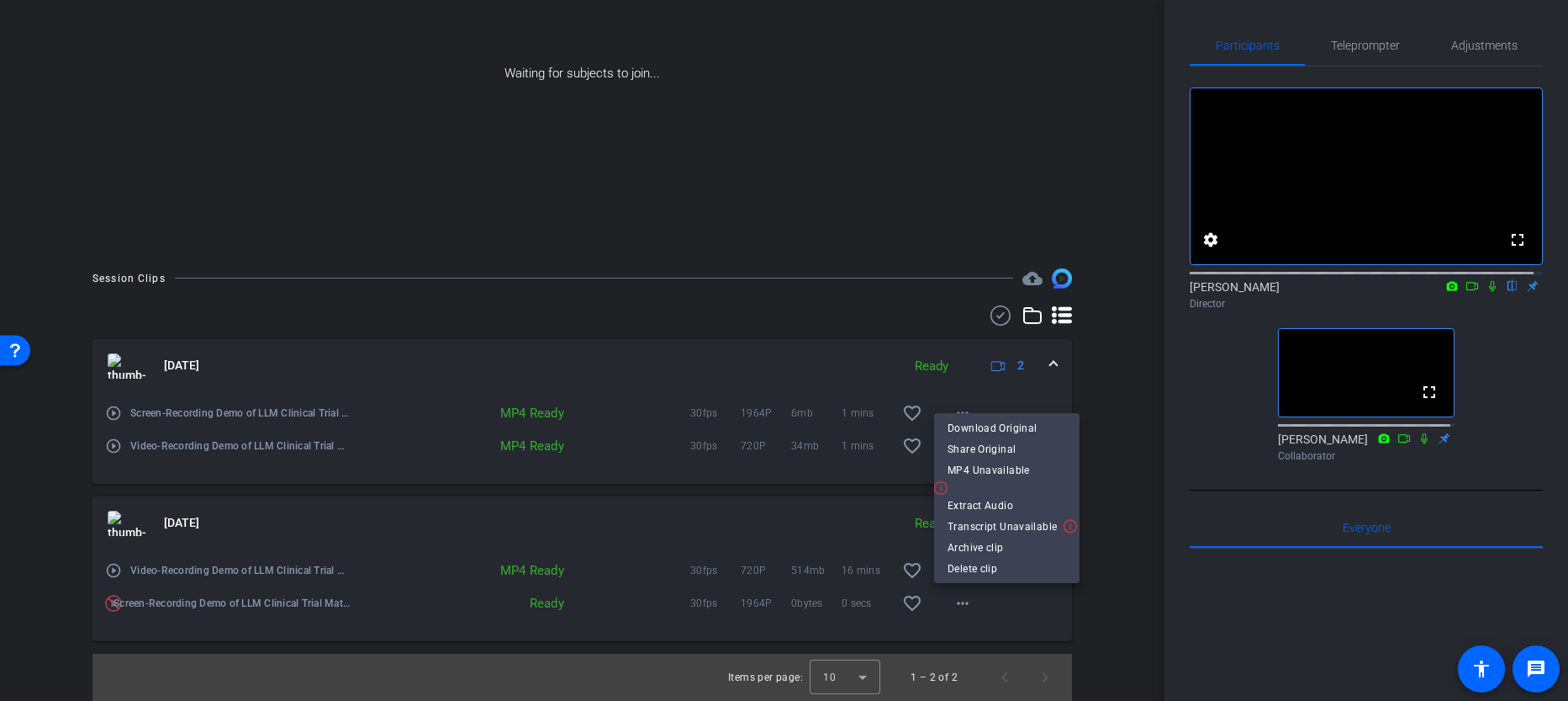
click at [61, 539] on div at bounding box center [784, 350] width 1568 height 701
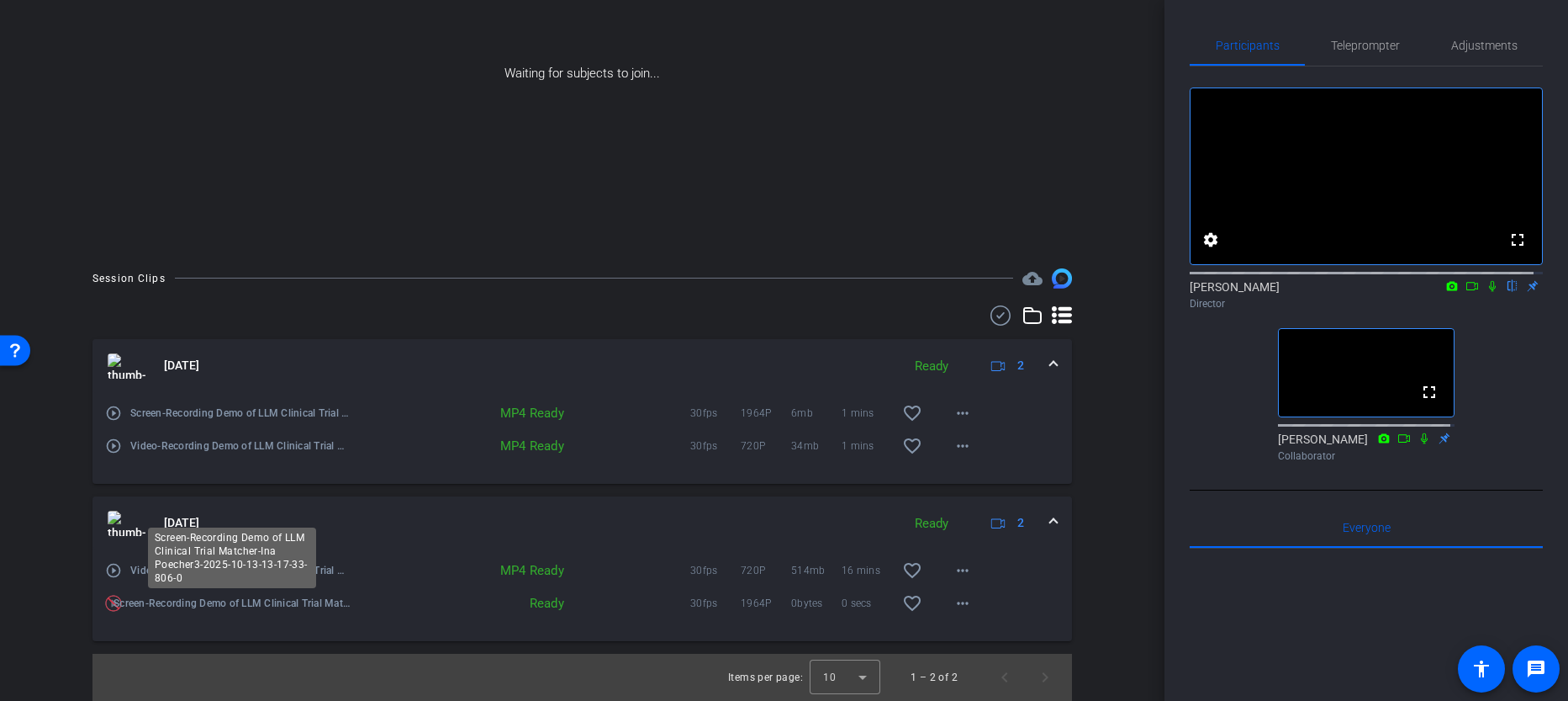
click at [114, 600] on span "Screen-Recording Demo of LLM Clinical Trial Matcher-Ina Poecher3-2025-10-13-13-…" at bounding box center [234, 603] width 240 height 17
click at [114, 602] on span "Screen-Recording Demo of LLM Clinical Trial Matcher-Ina Poecher3-2025-10-13-13-…" at bounding box center [234, 603] width 240 height 17
click at [112, 604] on img at bounding box center [113, 603] width 17 height 17
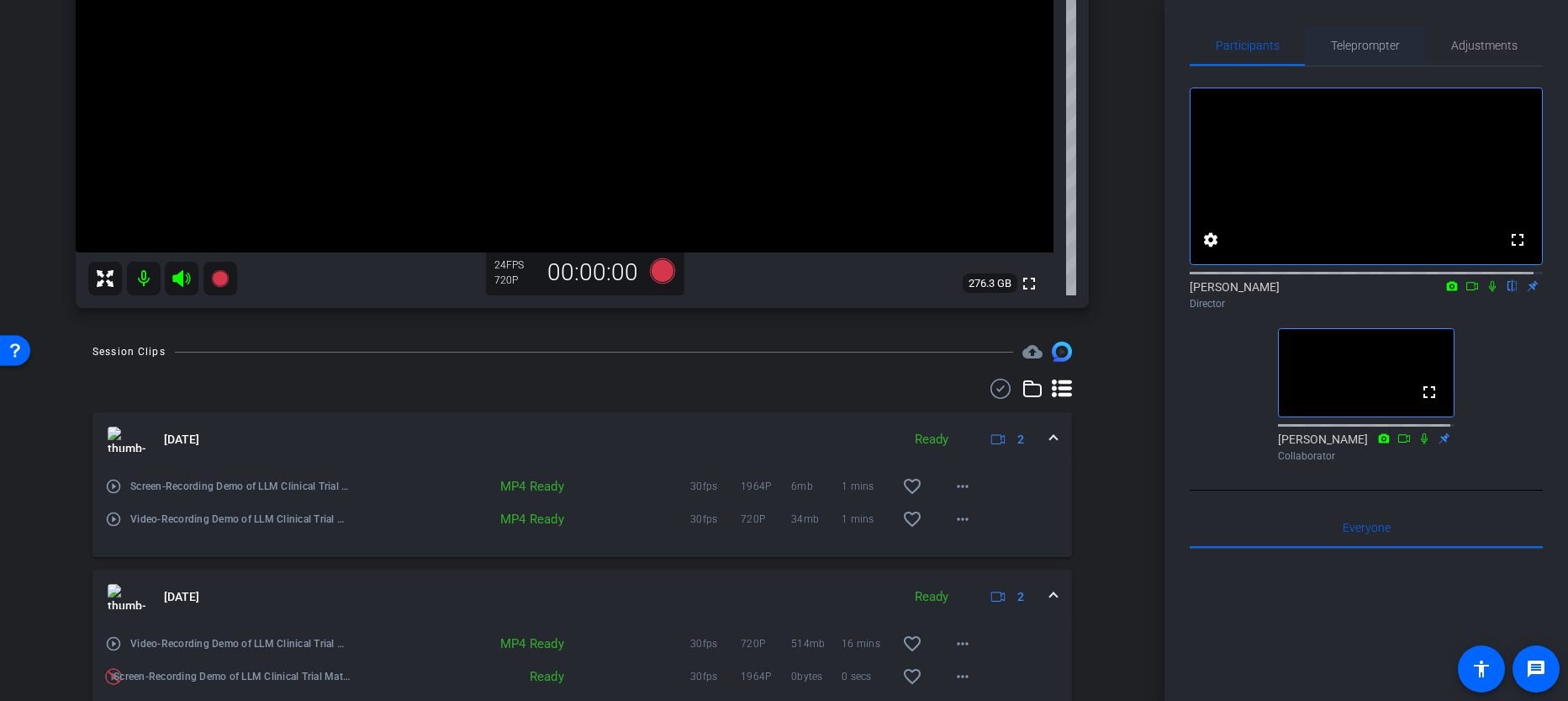
scroll to position [0, 0]
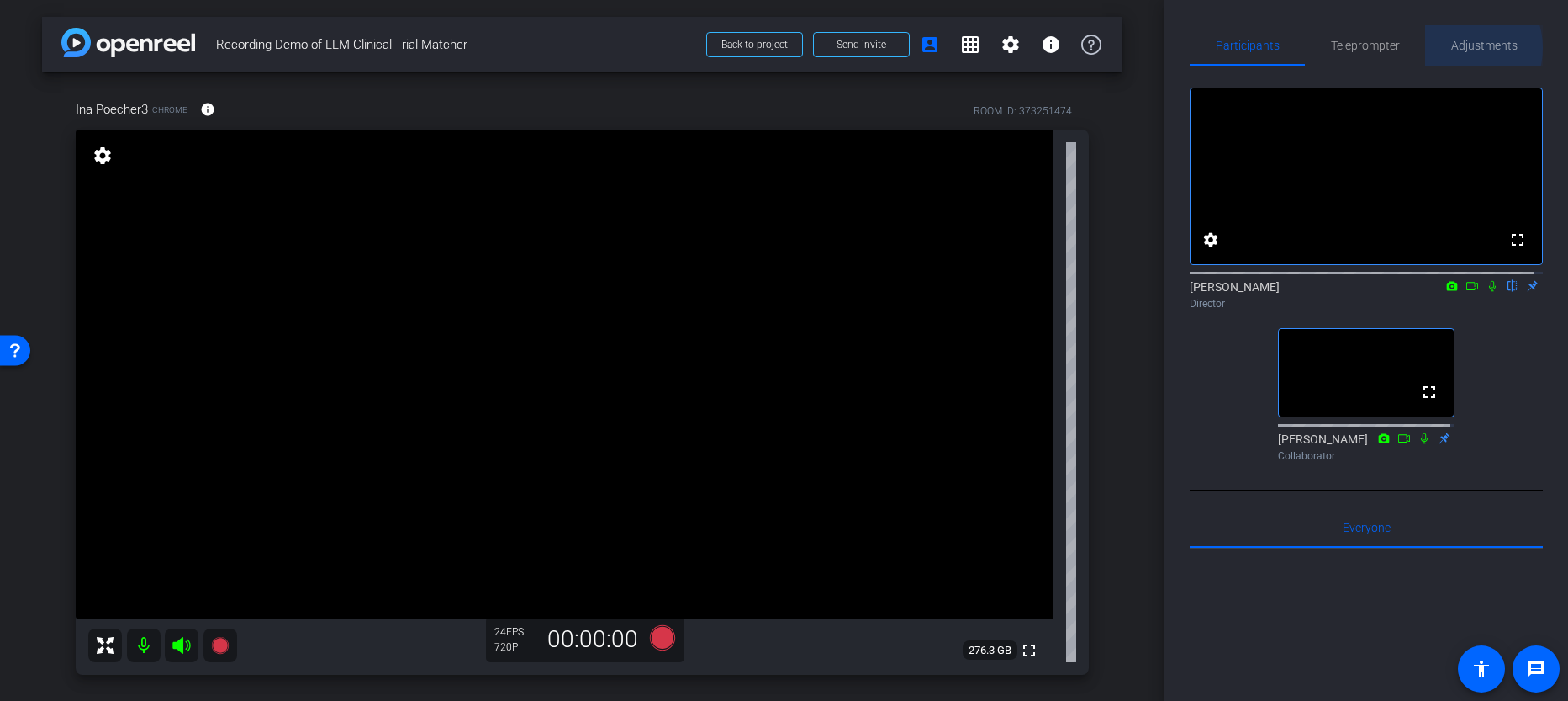
click at [1453, 48] on span "Adjustments" at bounding box center [1485, 45] width 67 height 12
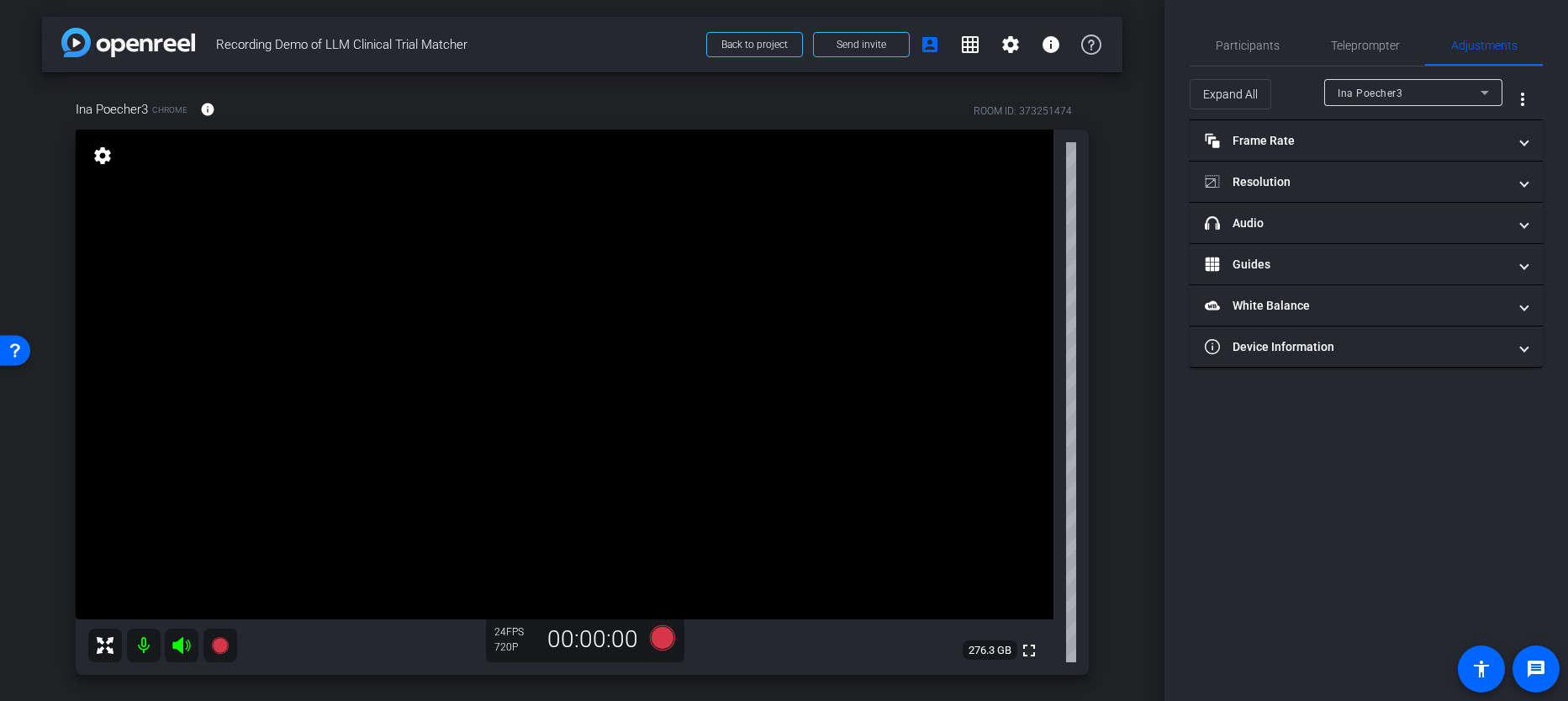
click at [1352, 83] on div "Ina Poecher3" at bounding box center [1409, 93] width 143 height 21
click at [1295, 430] on div at bounding box center [784, 350] width 1568 height 701
click at [1041, 40] on mat-icon "info" at bounding box center [1051, 44] width 20 height 20
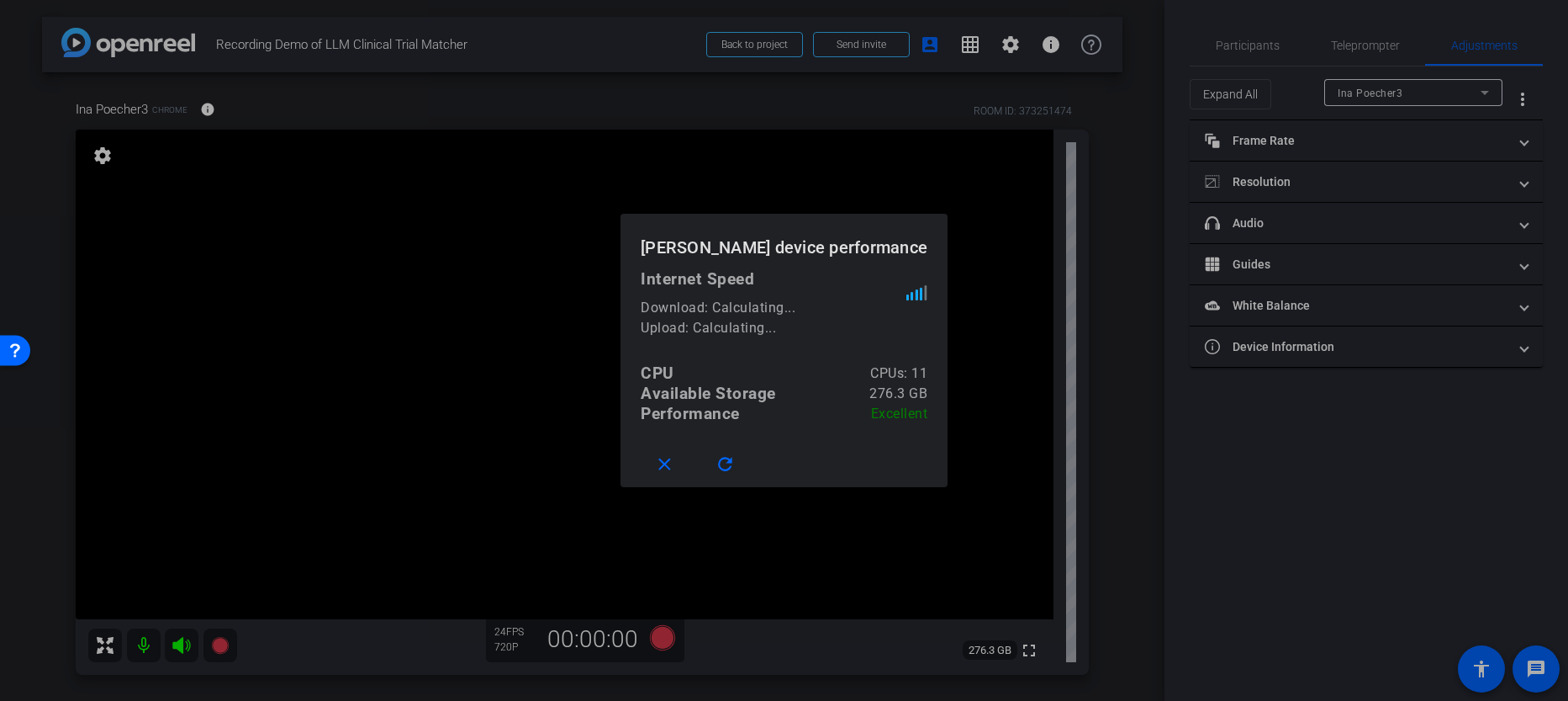
click at [1037, 42] on div at bounding box center [784, 350] width 1568 height 701
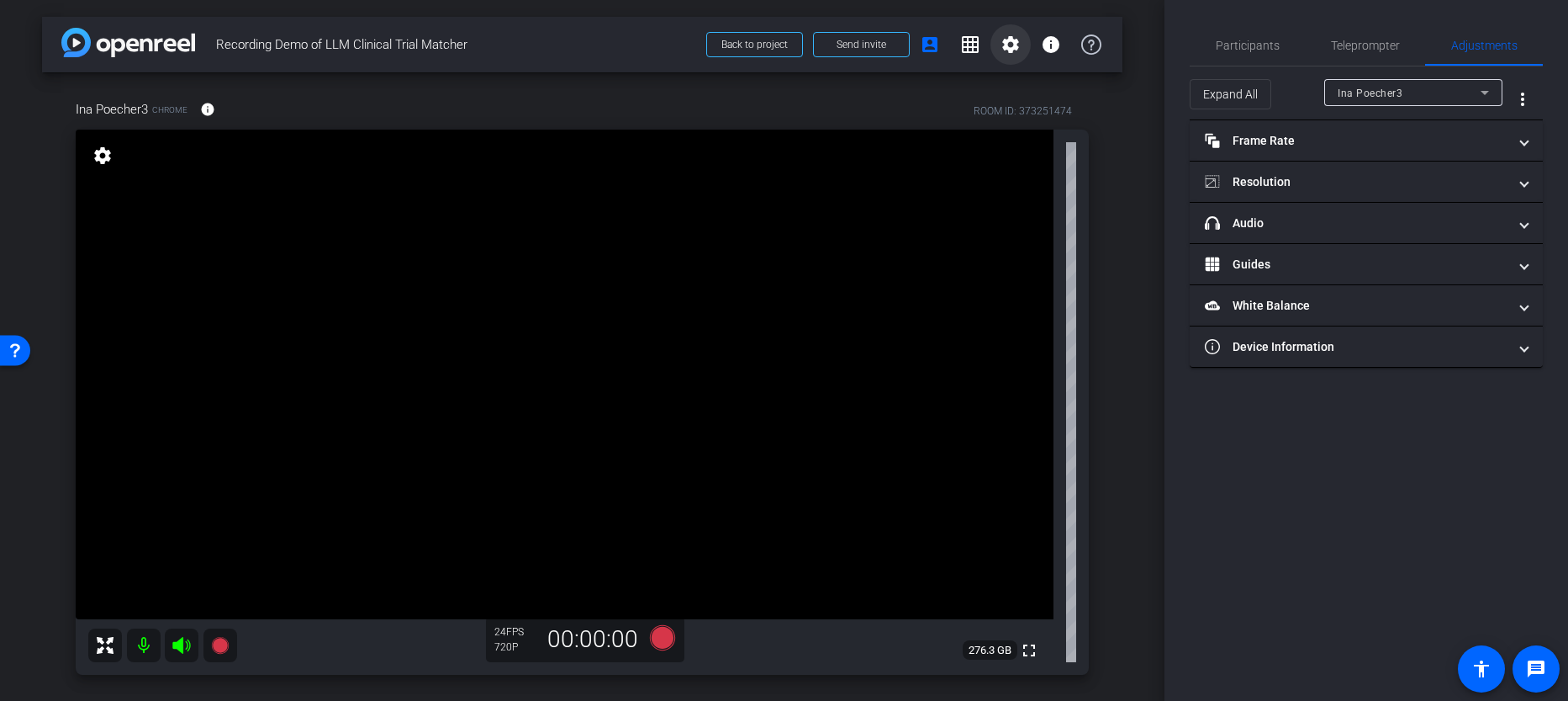
click at [1011, 48] on mat-icon "settings" at bounding box center [1010, 44] width 20 height 20
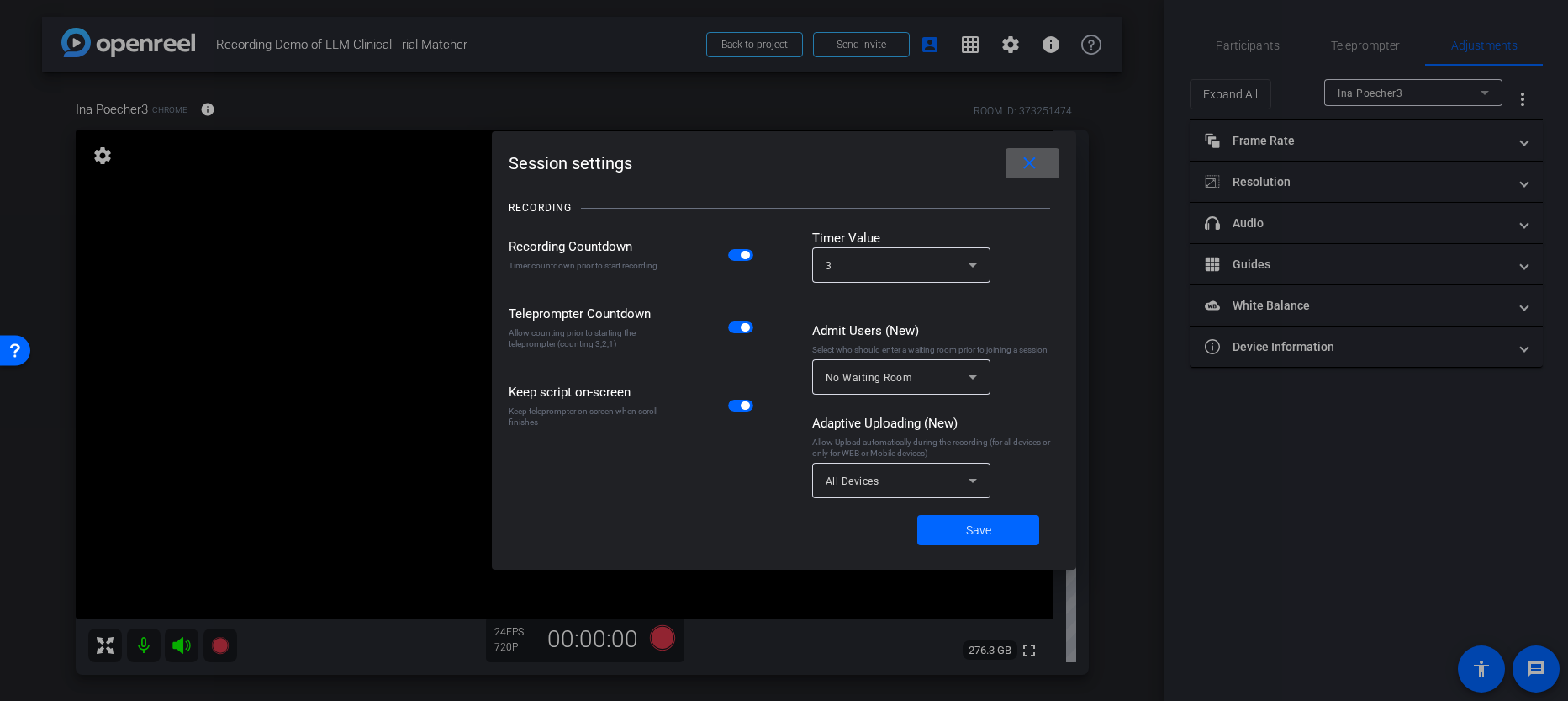
click at [1047, 165] on span at bounding box center [1033, 163] width 54 height 40
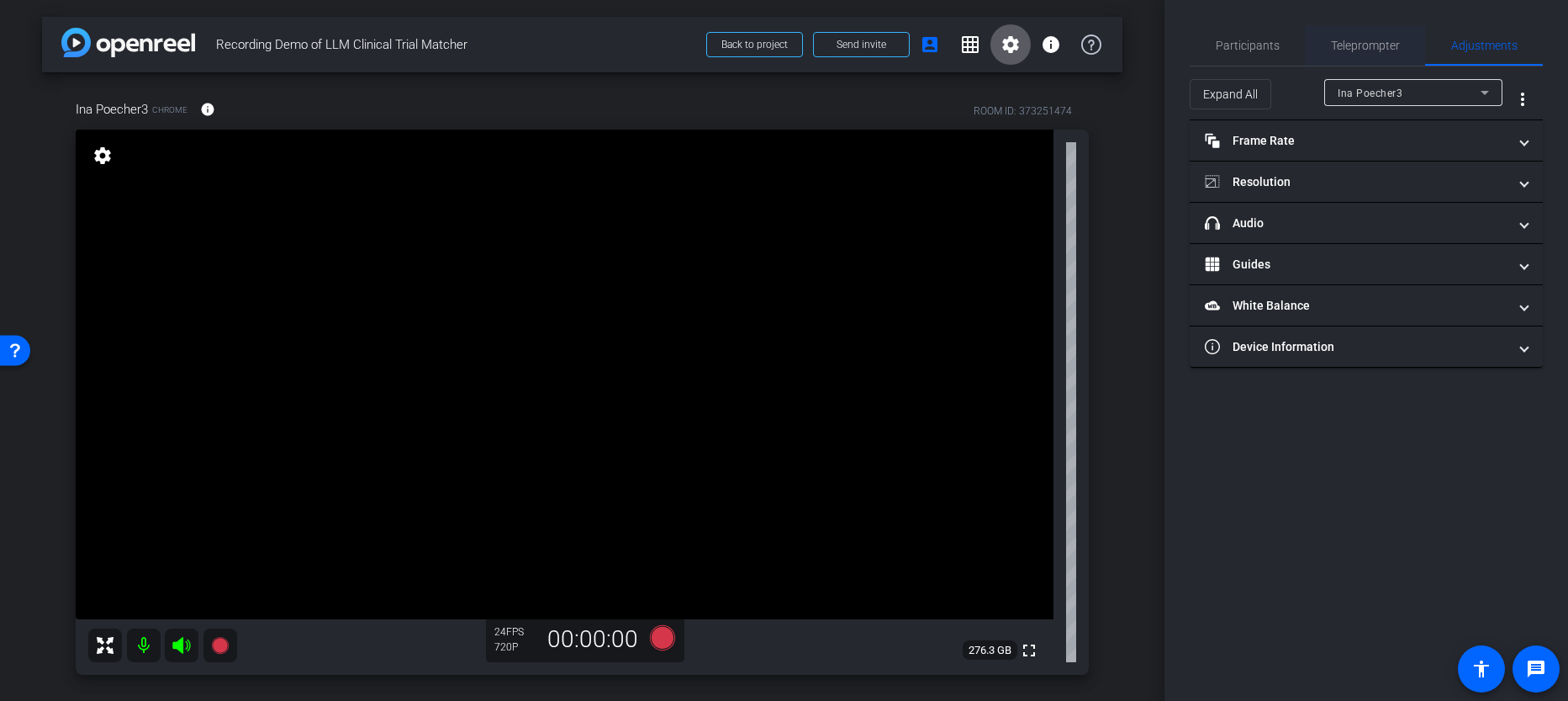
click at [1341, 44] on span "Teleprompter" at bounding box center [1366, 45] width 69 height 12
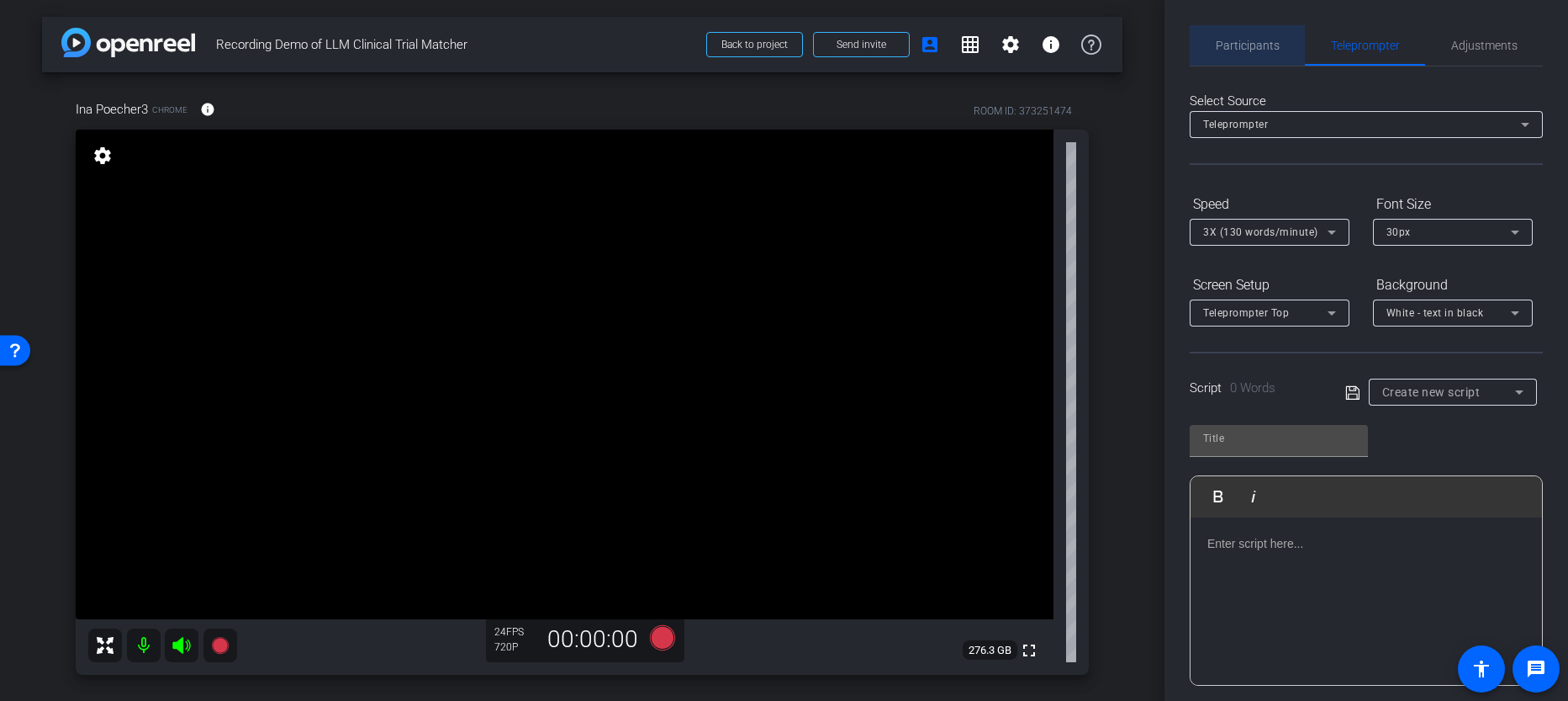
click at [1293, 54] on div "Participants" at bounding box center [1247, 44] width 115 height 40
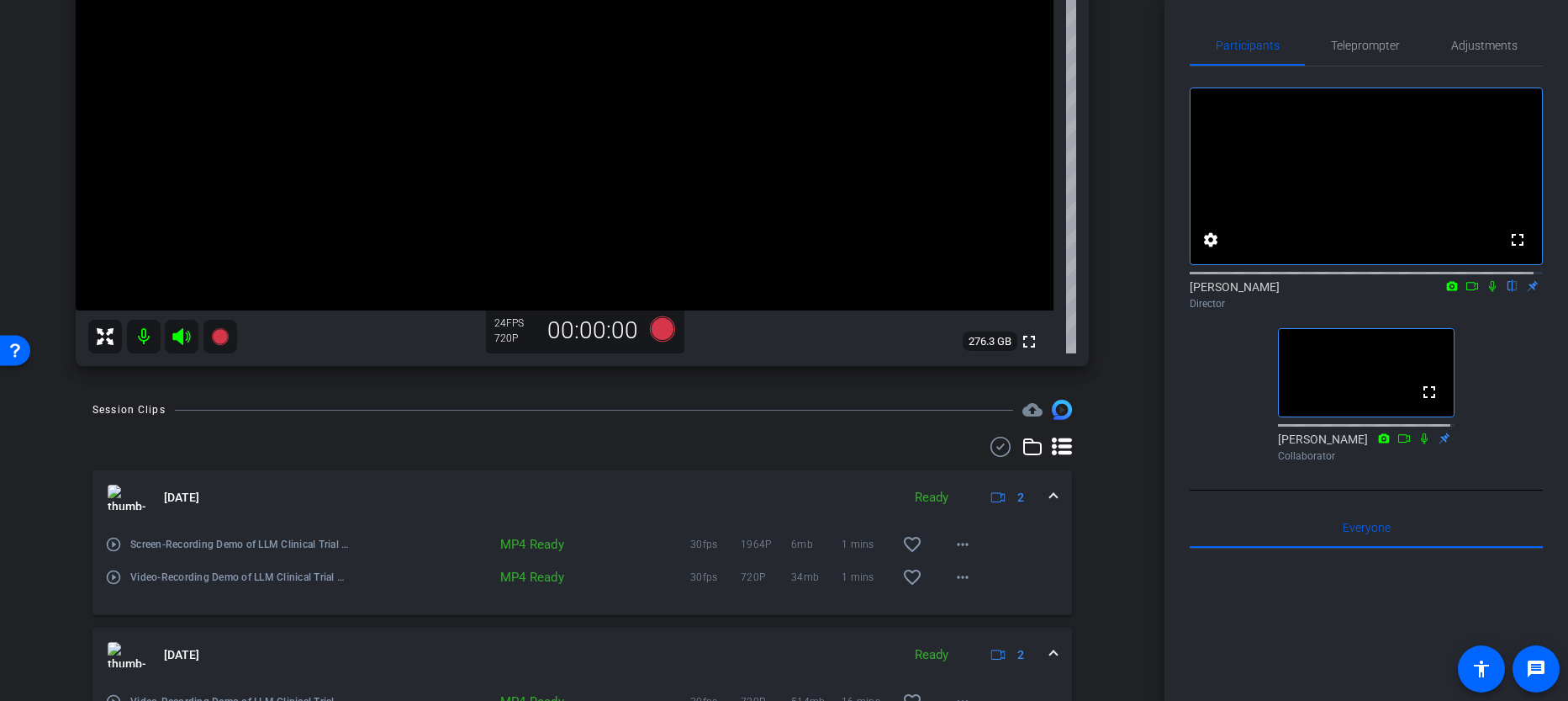
scroll to position [440, 0]
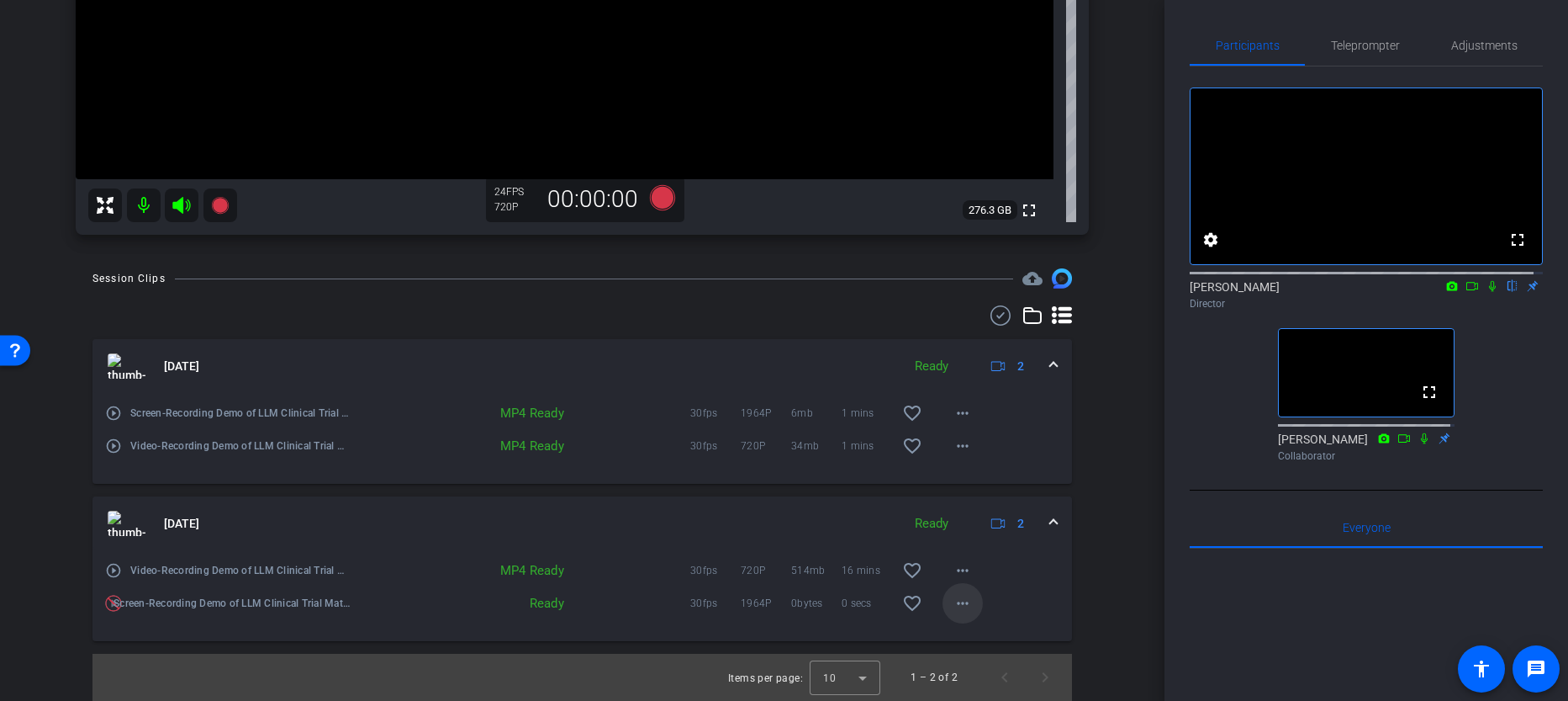
click at [943, 602] on span at bounding box center [962, 602] width 40 height 40
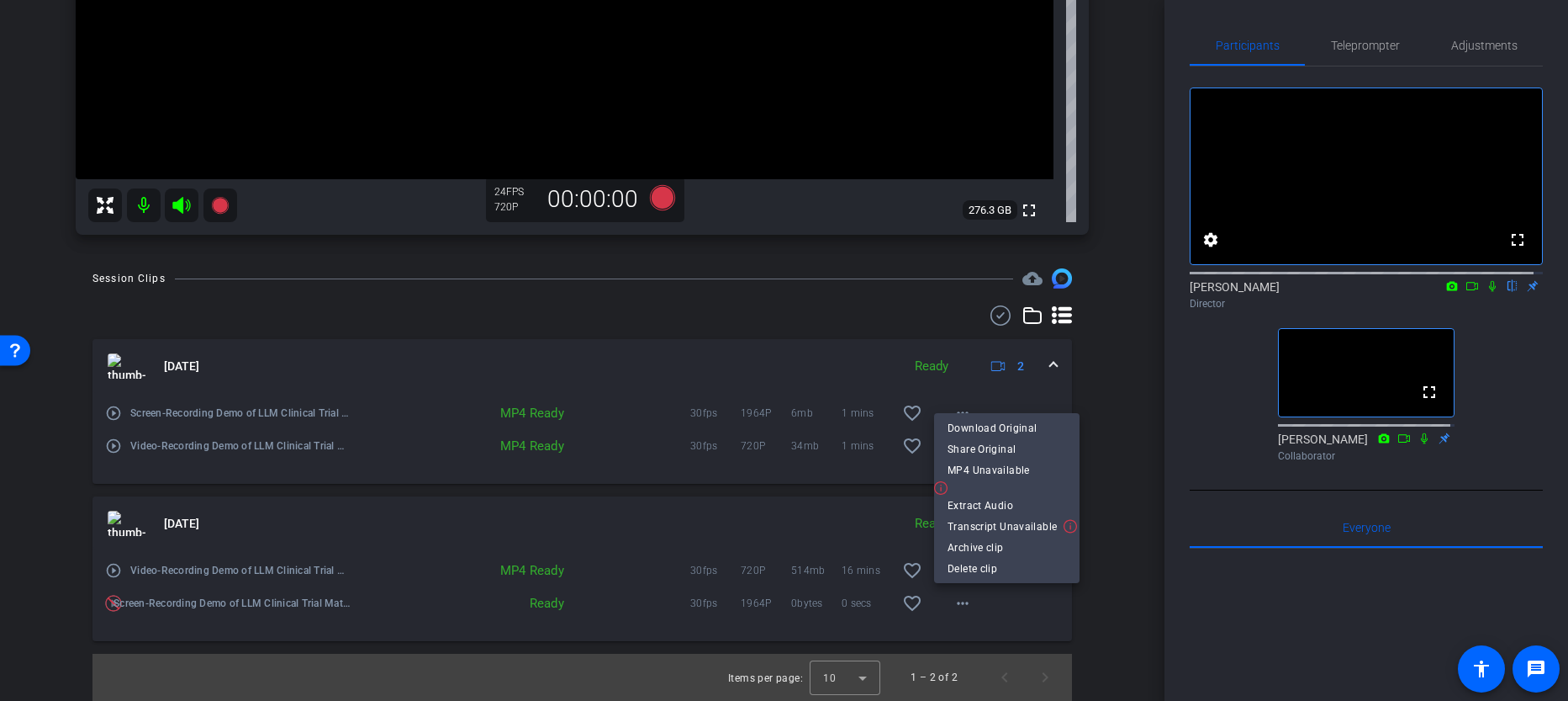
click at [1133, 618] on div at bounding box center [784, 350] width 1568 height 701
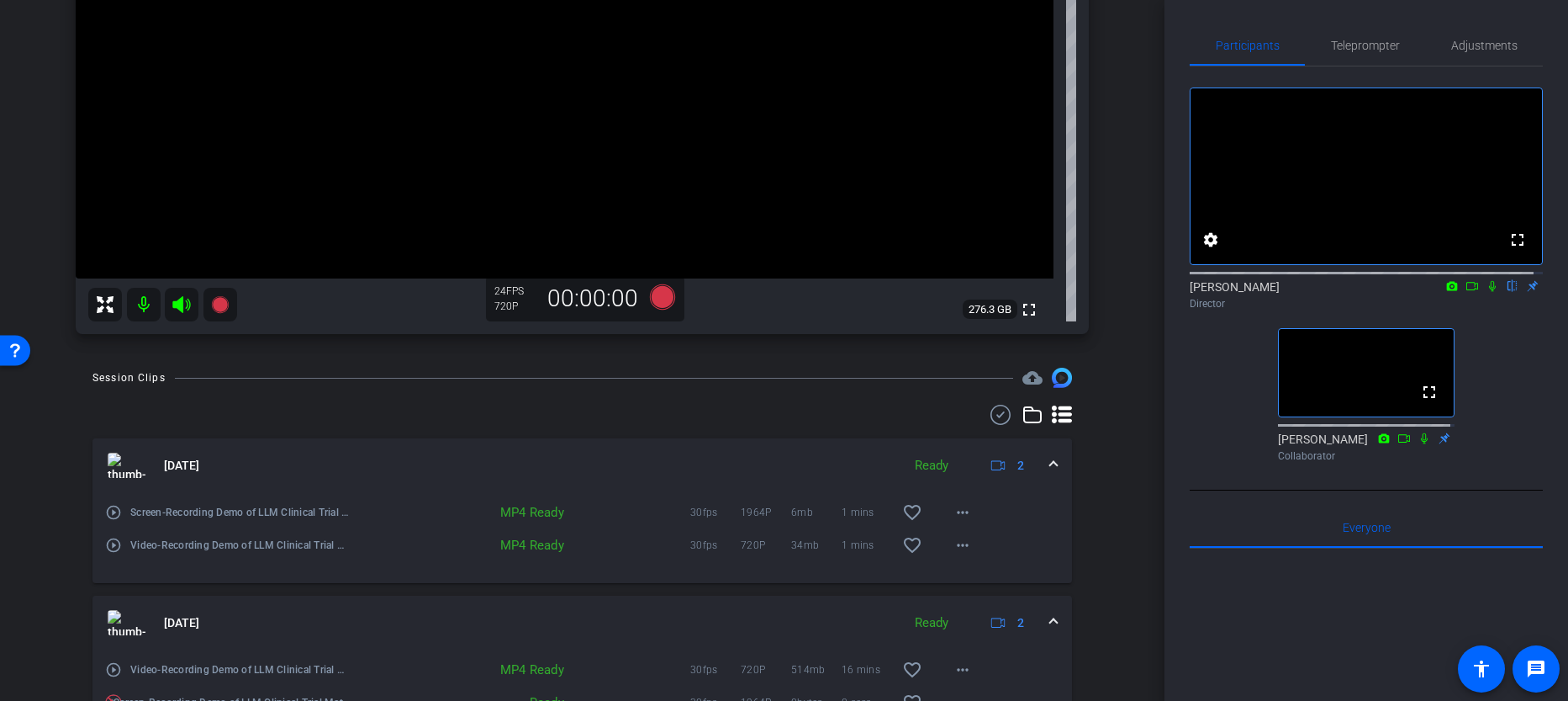
scroll to position [108, 0]
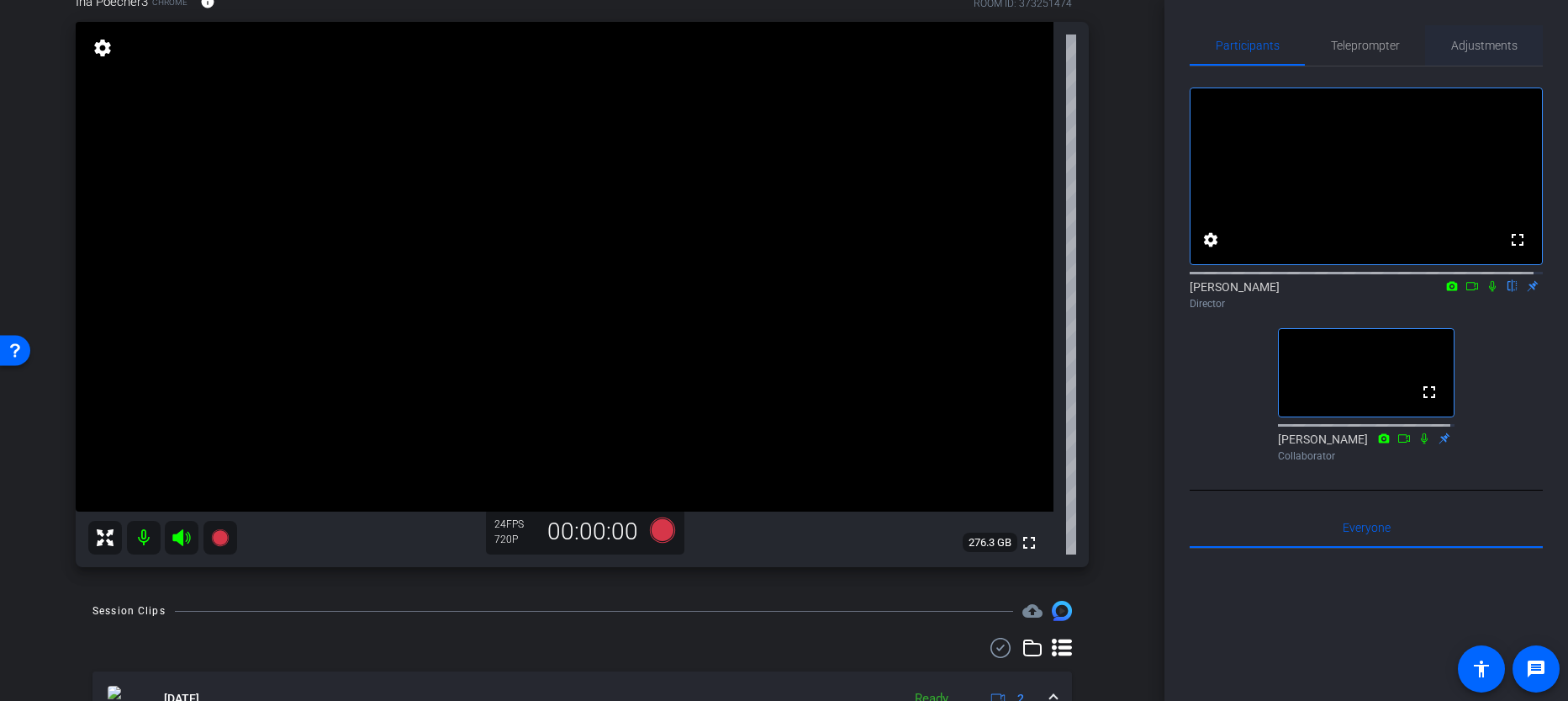
click at [1432, 49] on div "Adjustments" at bounding box center [1484, 44] width 118 height 40
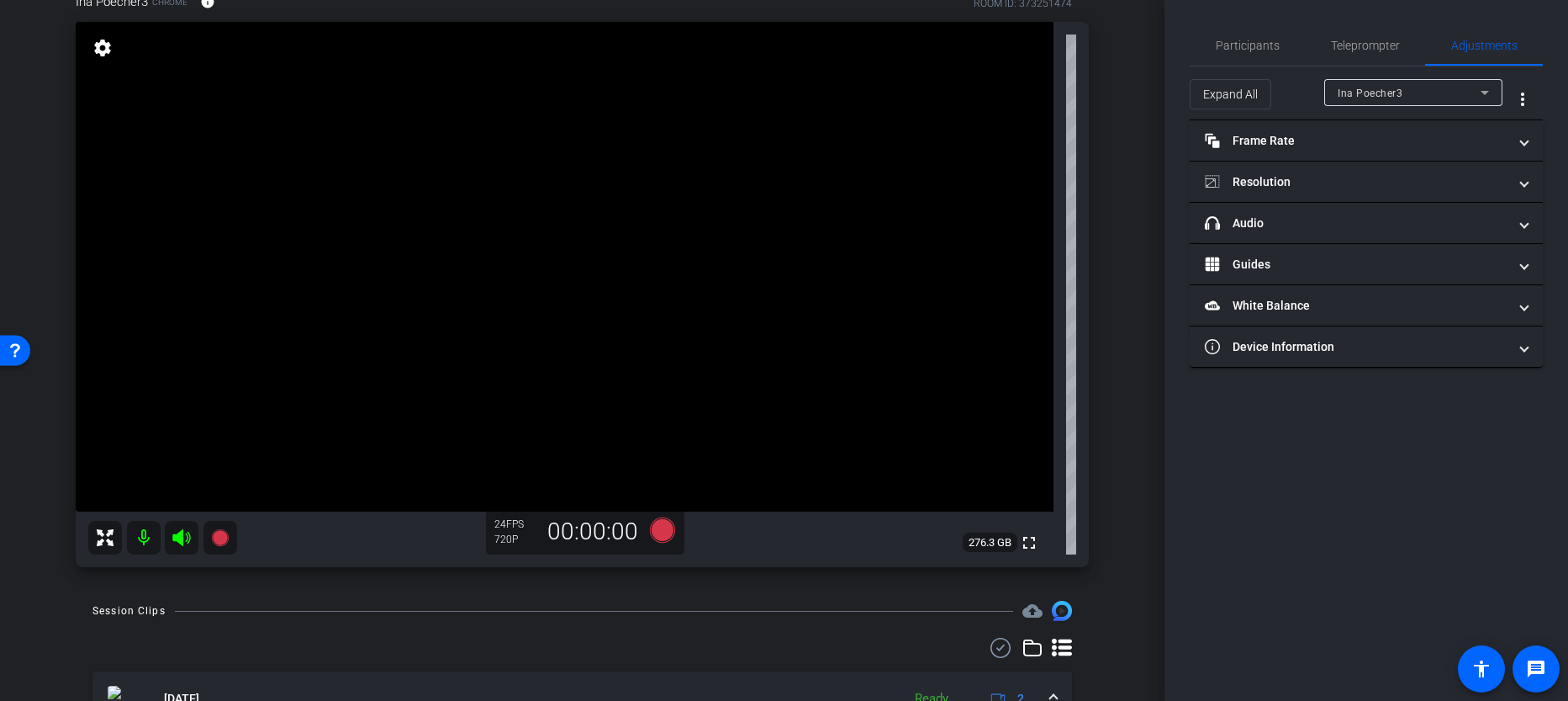
click at [1415, 100] on div "Ina Poecher3" at bounding box center [1409, 93] width 143 height 21
click at [1415, 98] on div at bounding box center [784, 350] width 1568 height 701
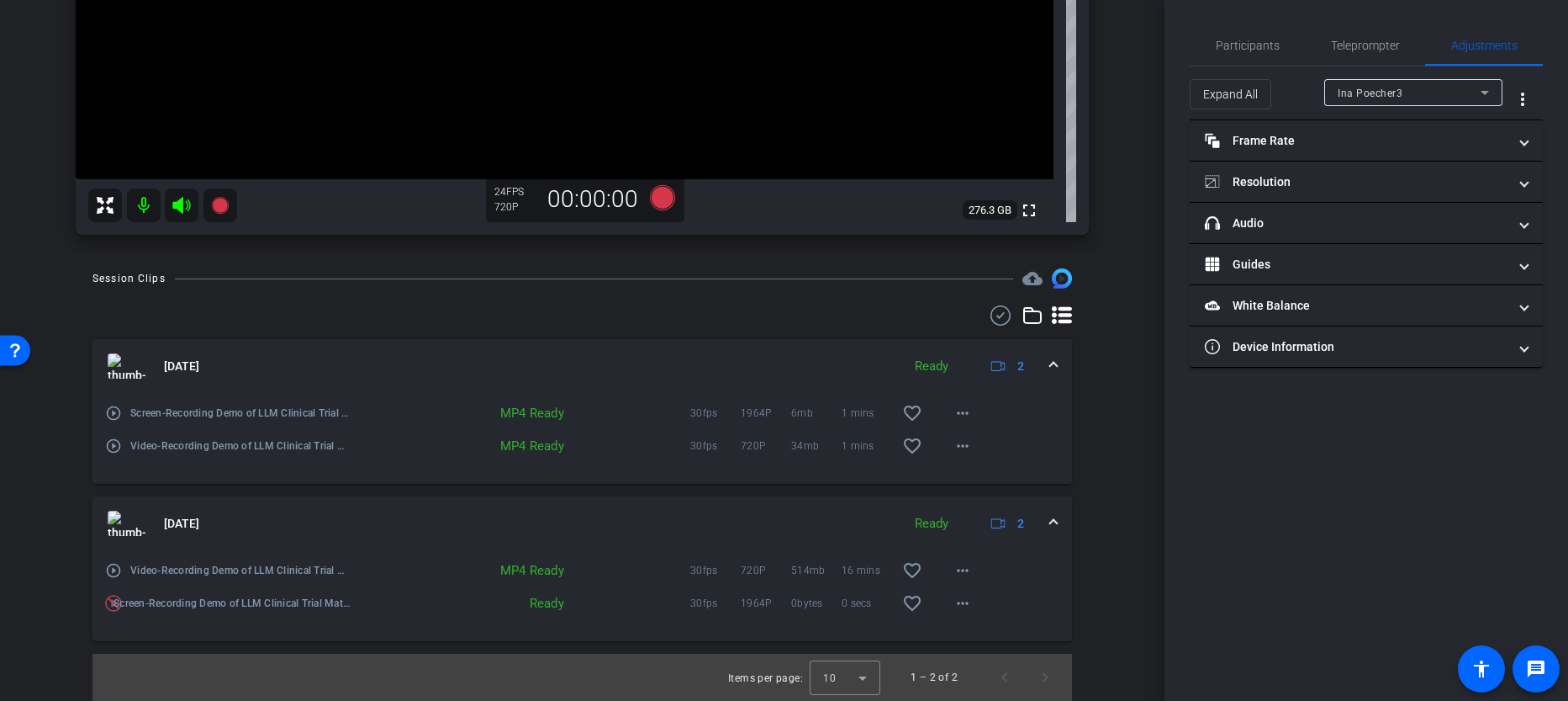
scroll to position [0, 0]
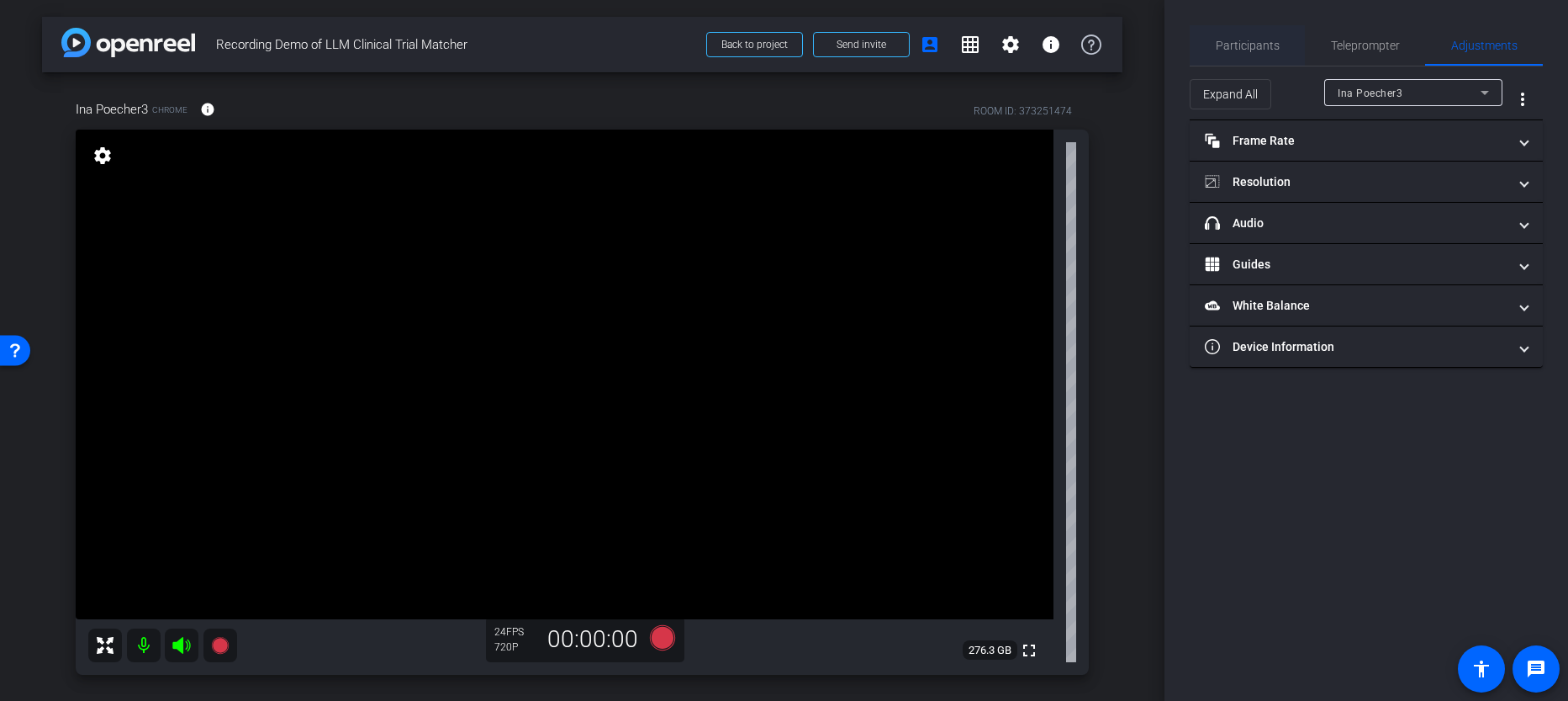
click at [1268, 50] on span "Participants" at bounding box center [1248, 45] width 64 height 12
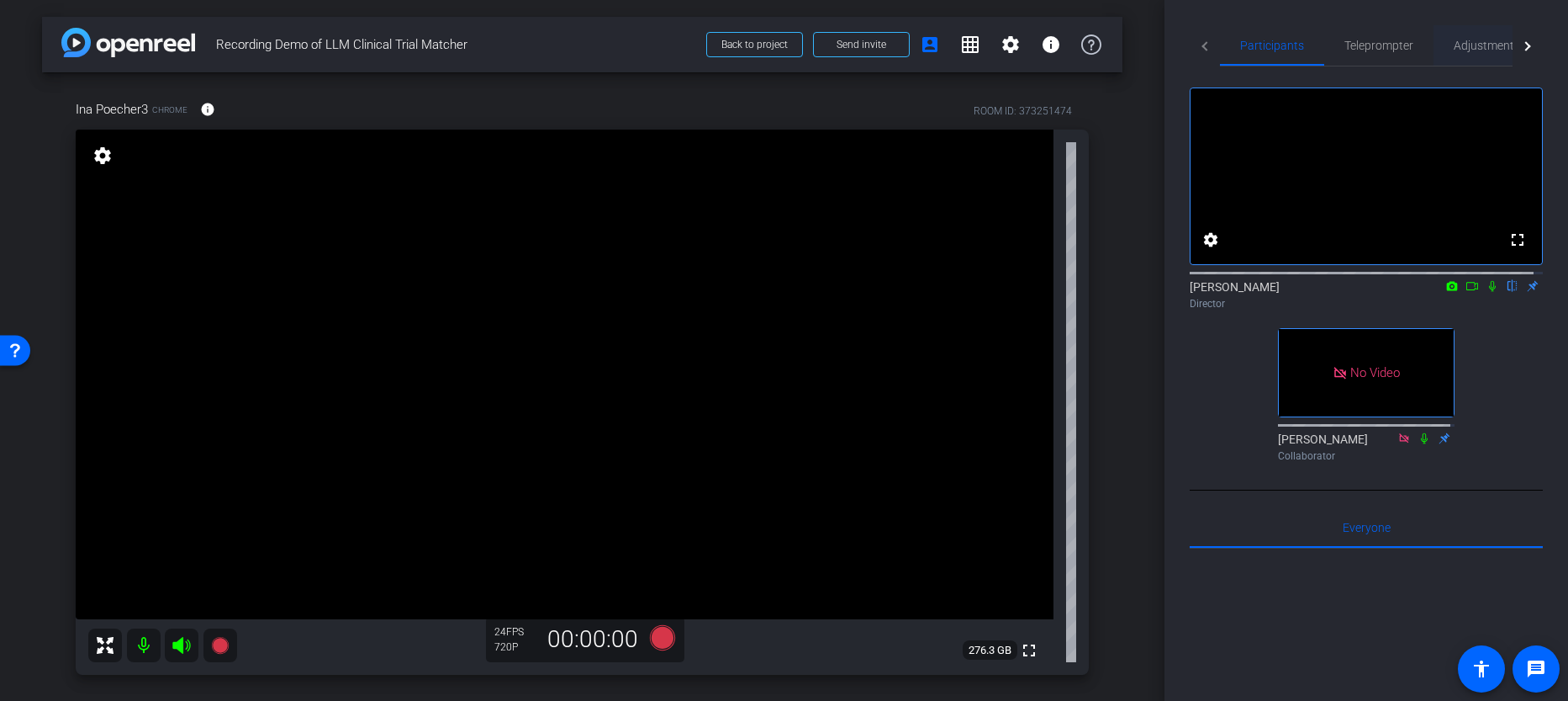
click at [1445, 41] on div "Adjustments" at bounding box center [1487, 44] width 107 height 40
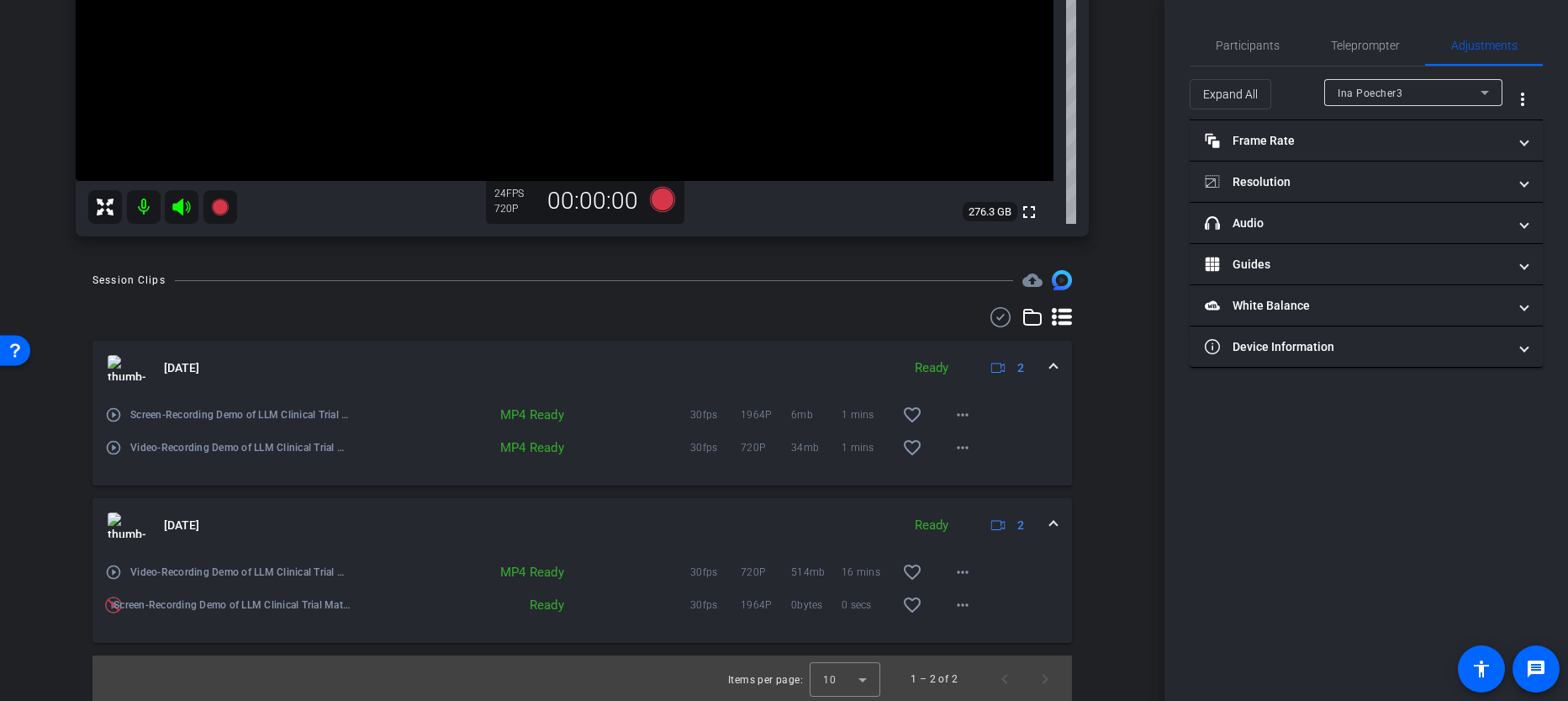
scroll to position [440, 0]
click at [1360, 56] on span "Teleprompter" at bounding box center [1366, 44] width 69 height 40
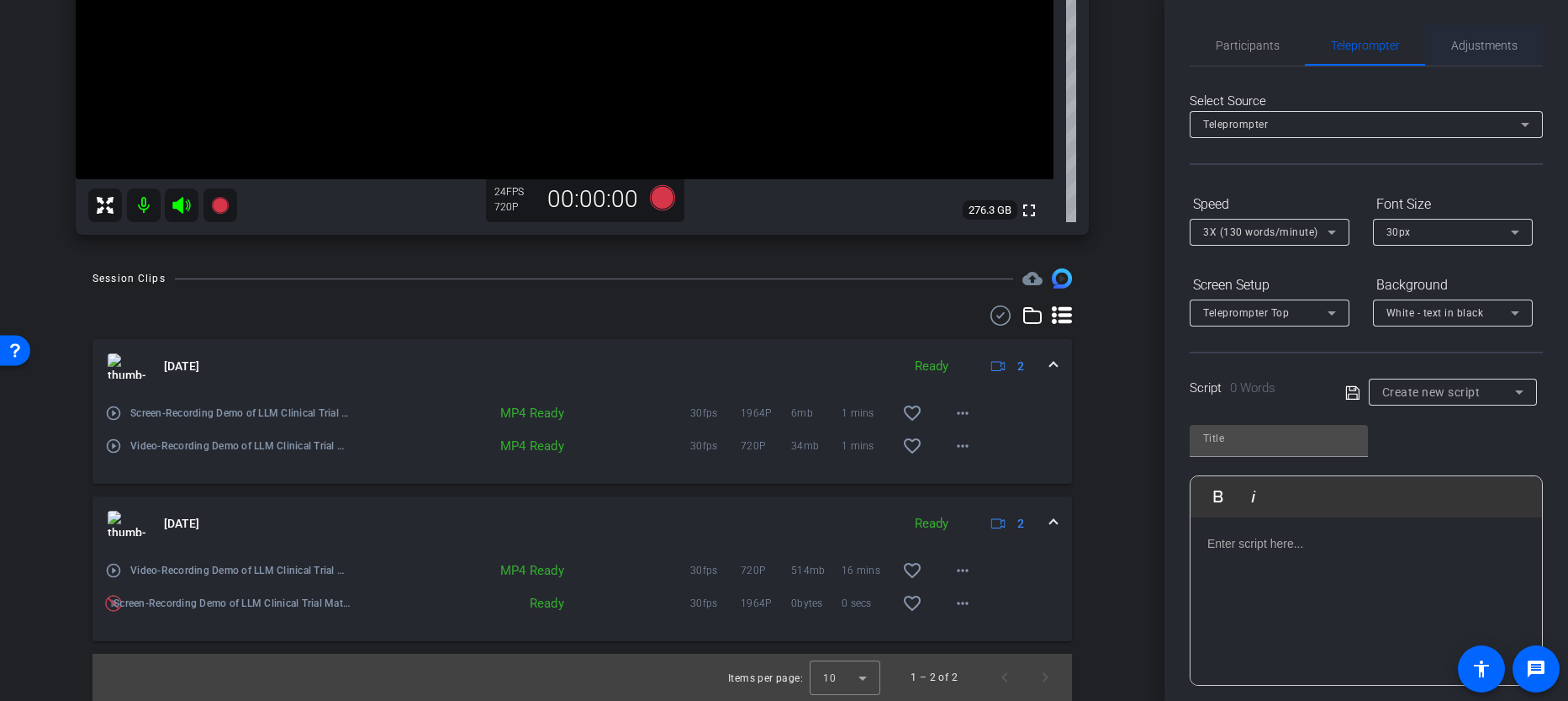
click at [1455, 42] on span "Adjustments" at bounding box center [1485, 45] width 67 height 12
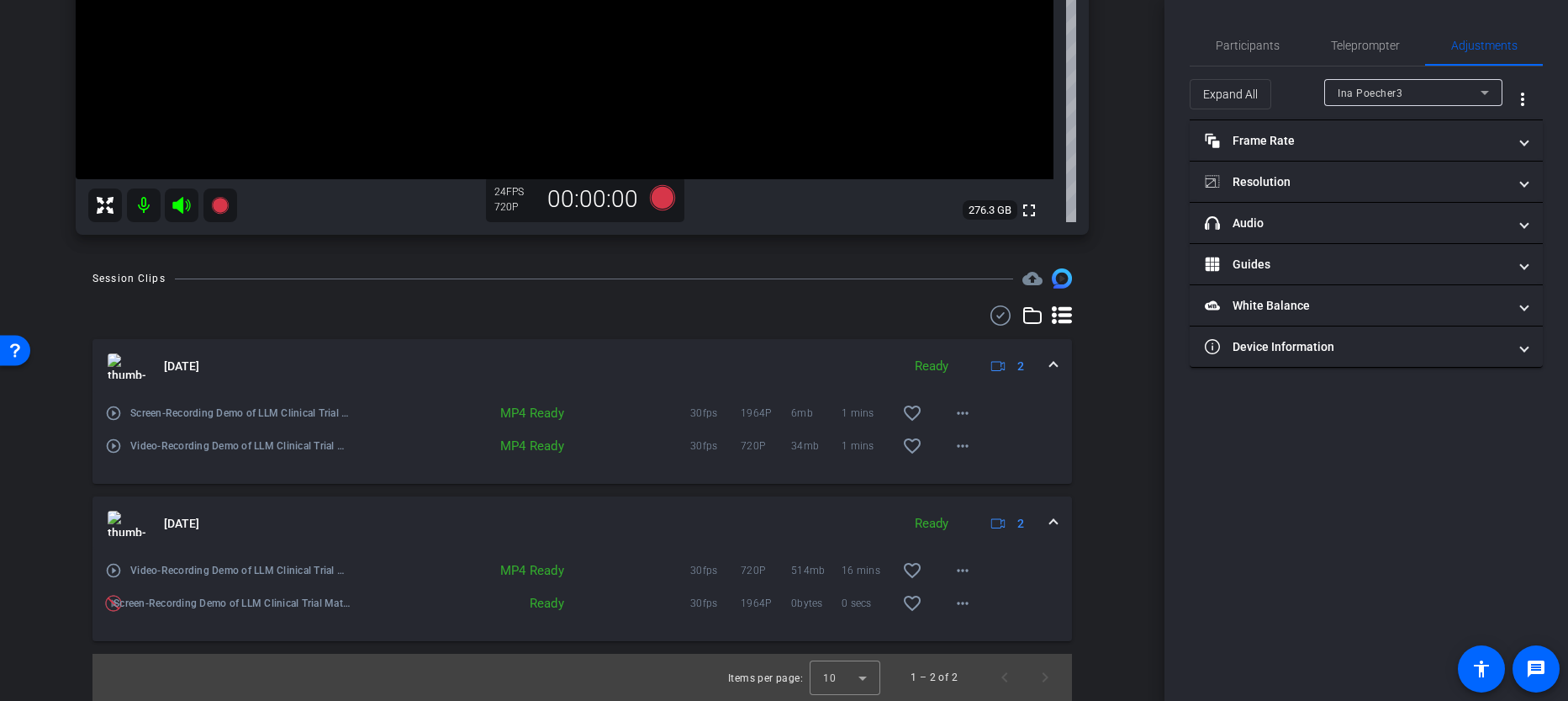
click at [1398, 83] on div "Ina Poecher3" at bounding box center [1409, 93] width 143 height 21
click at [1398, 85] on div at bounding box center [784, 350] width 1568 height 701
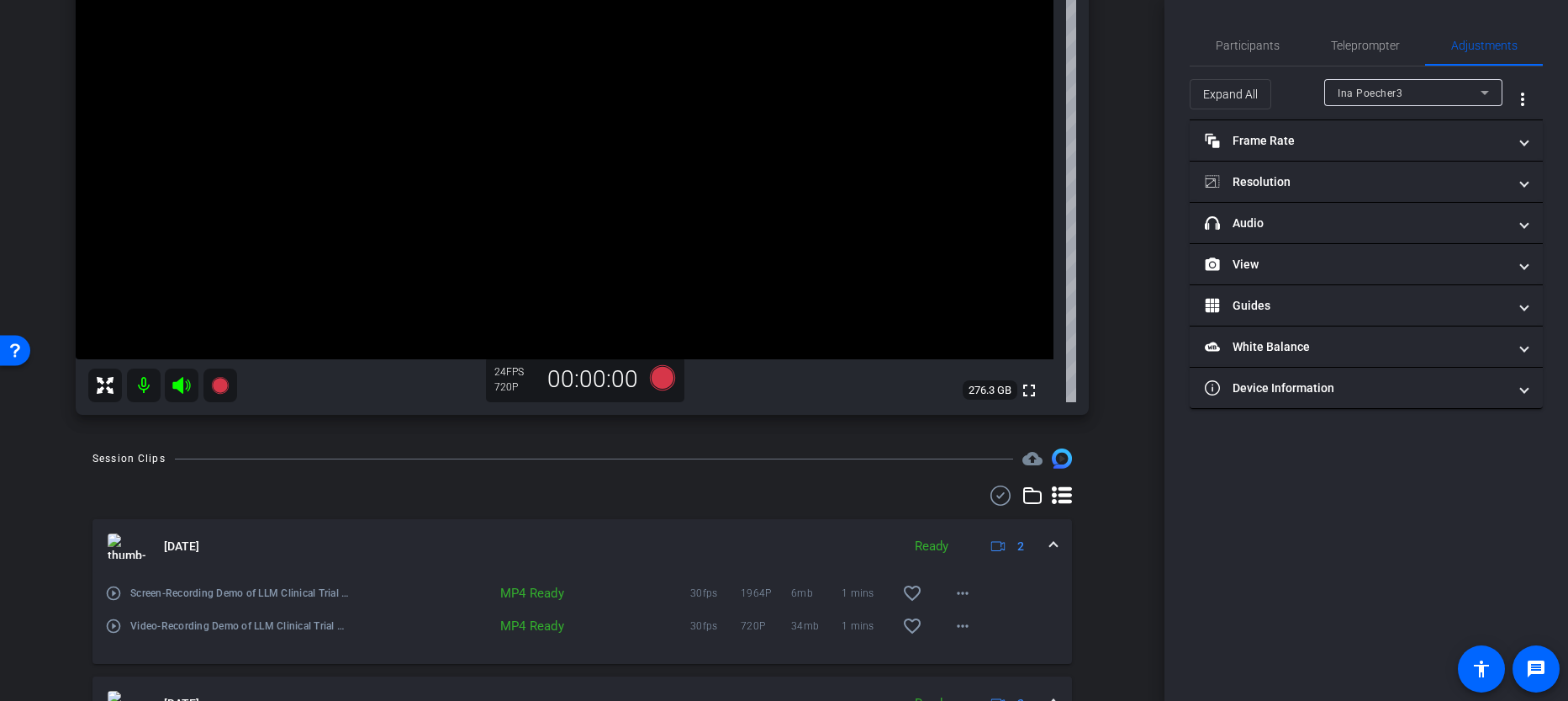
scroll to position [259, 0]
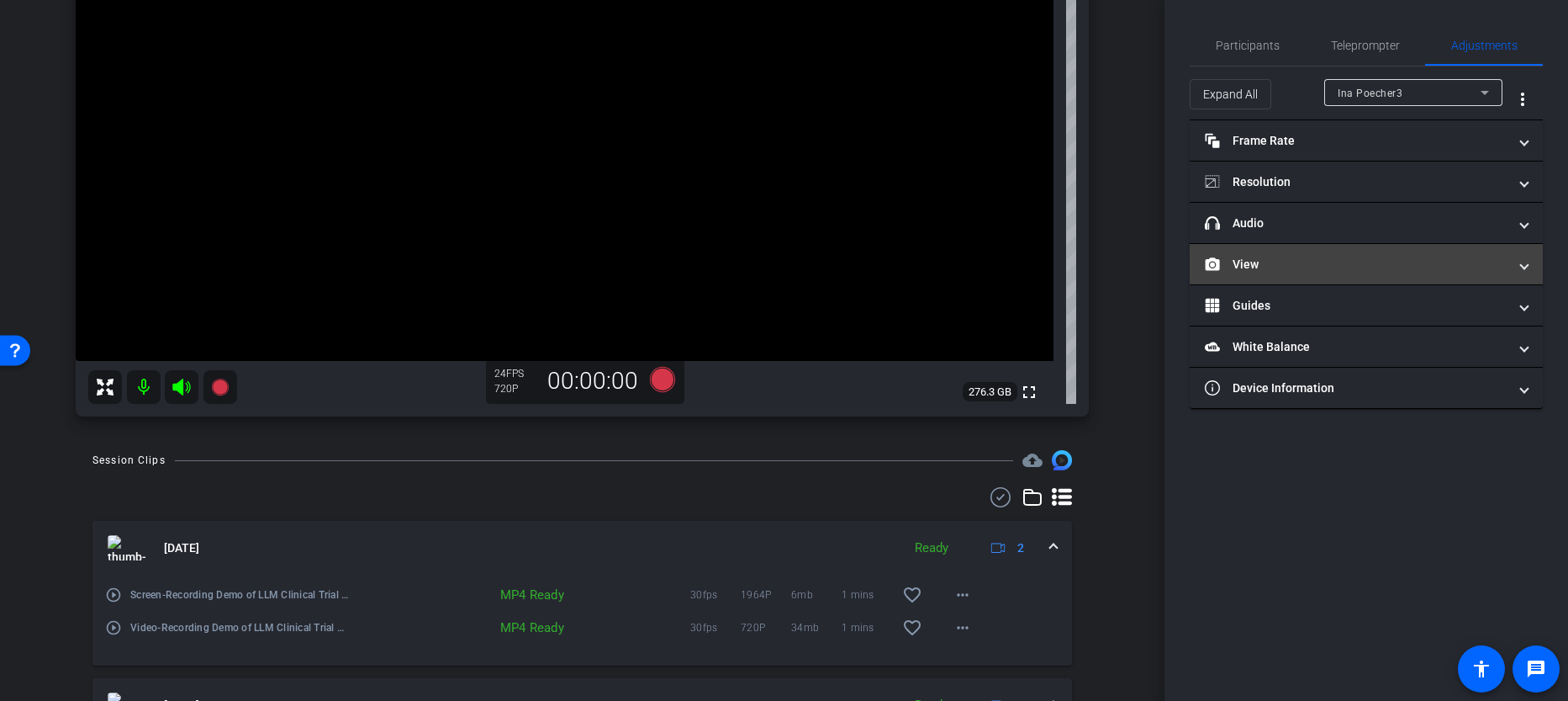
click at [1277, 257] on mat-panel-title "View" at bounding box center [1356, 265] width 303 height 18
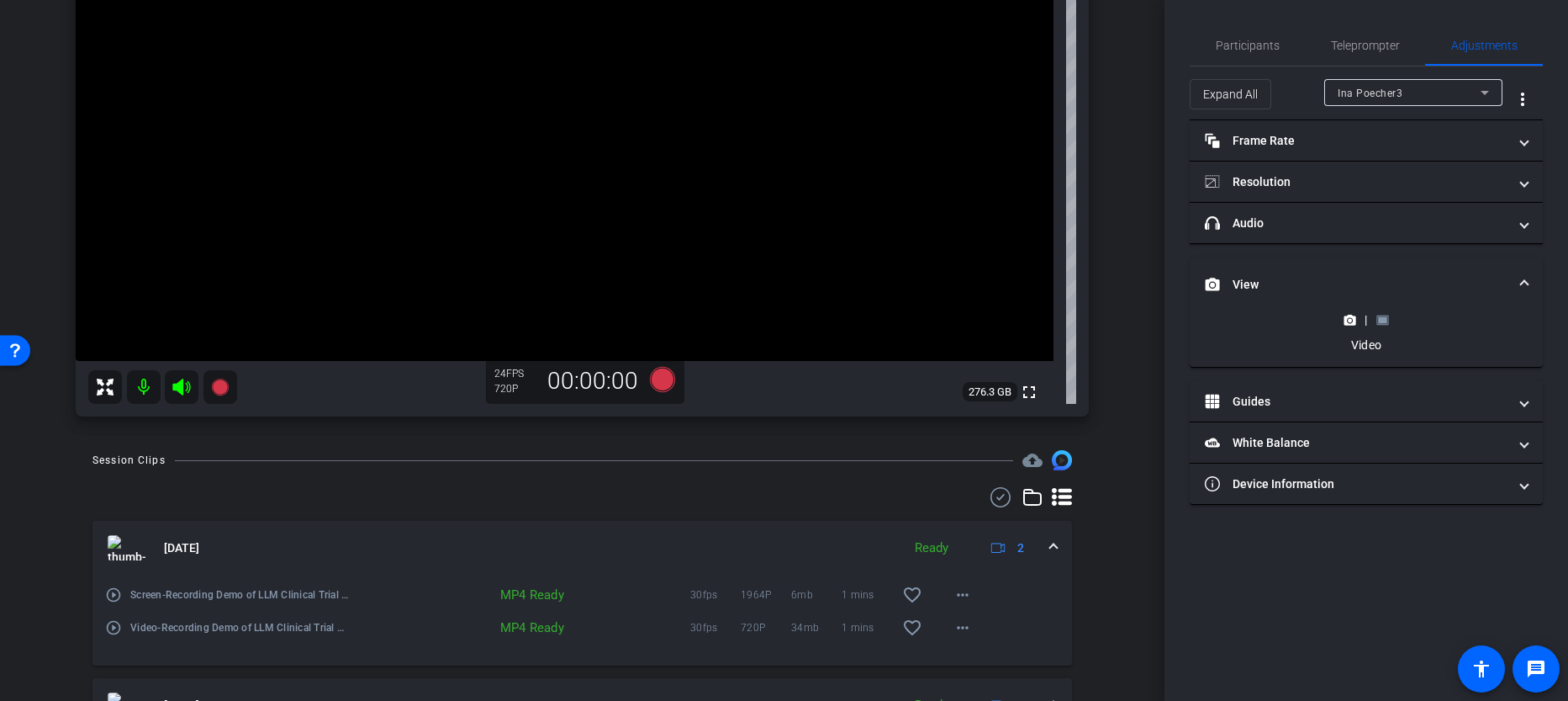
click at [1380, 323] on icon at bounding box center [1382, 319] width 12 height 9
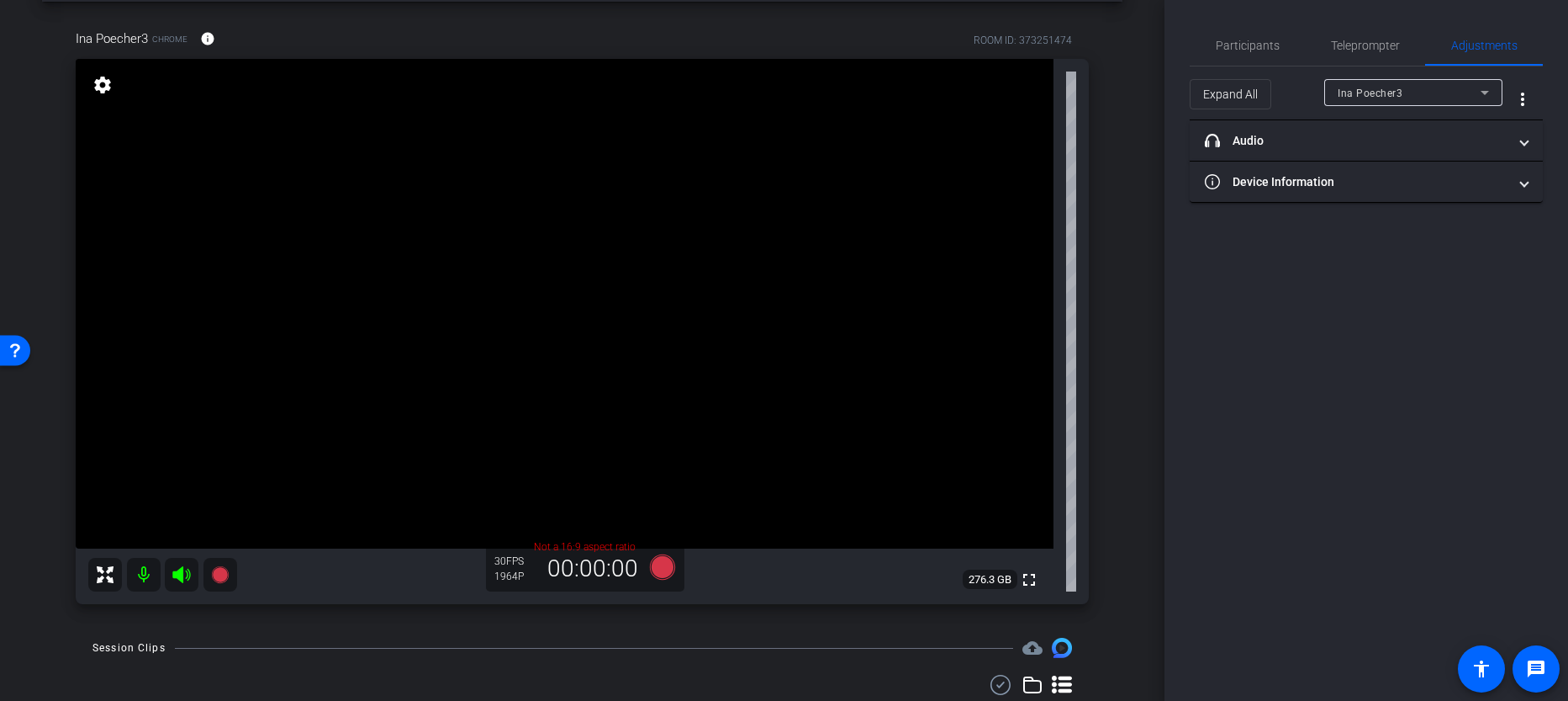
scroll to position [210, 0]
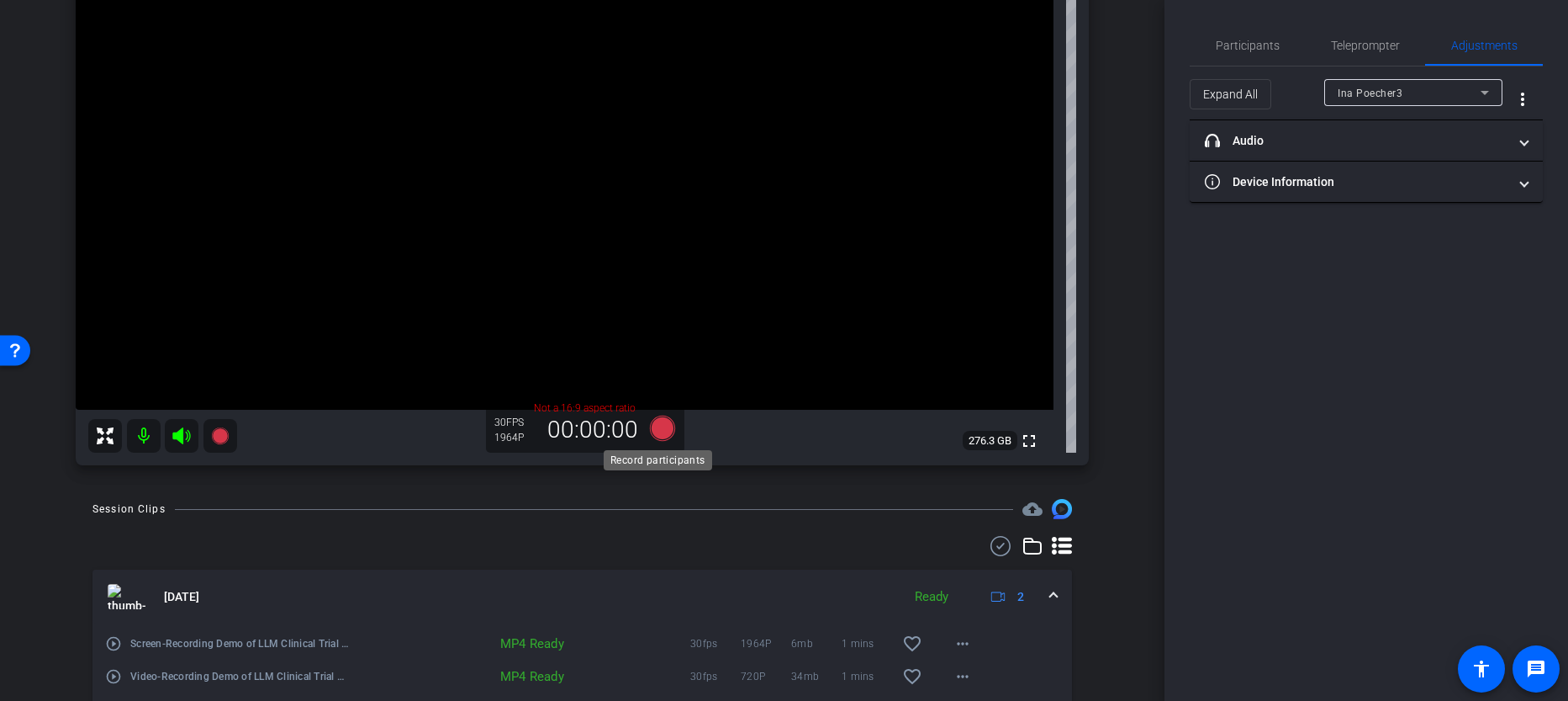
click at [653, 431] on icon at bounding box center [661, 428] width 25 height 25
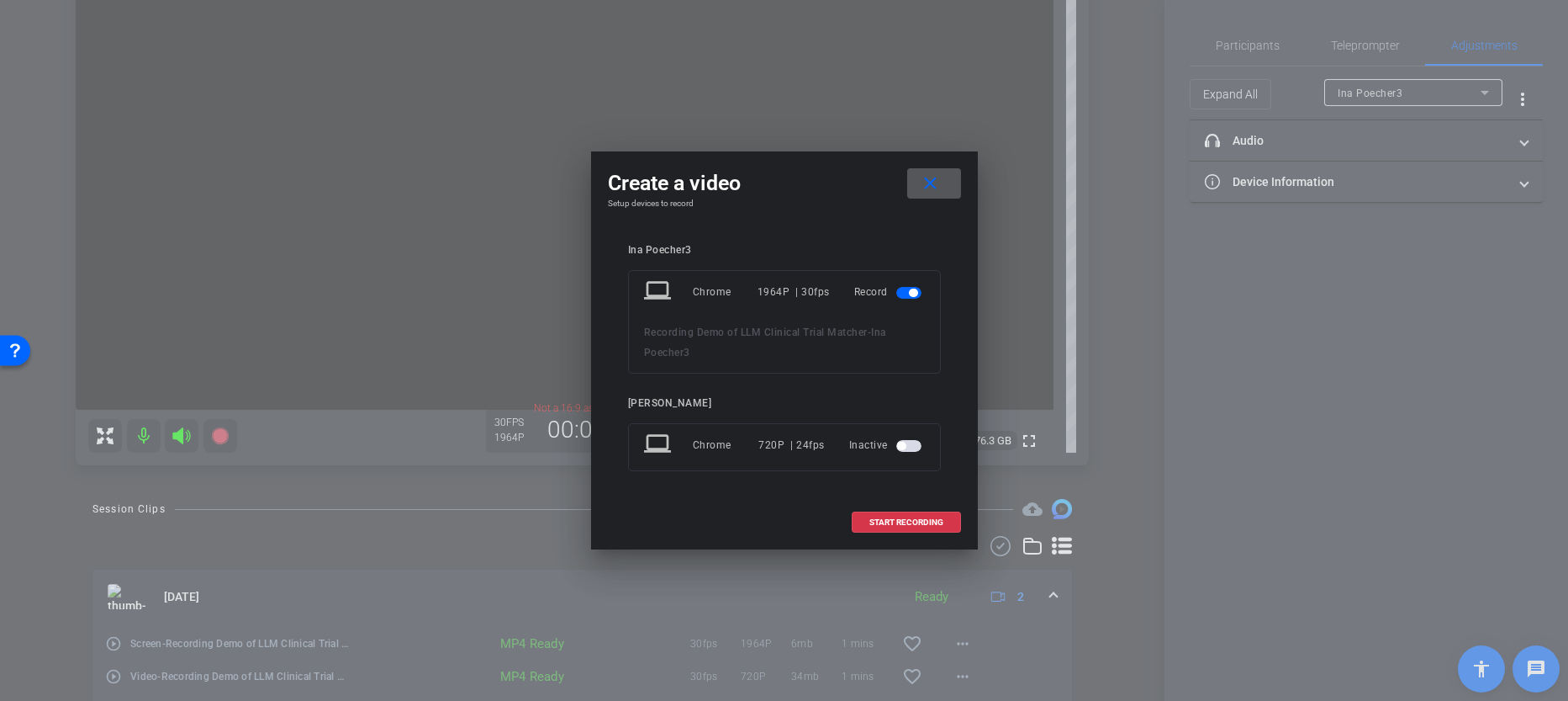
click at [937, 184] on mat-icon "close" at bounding box center [931, 184] width 21 height 21
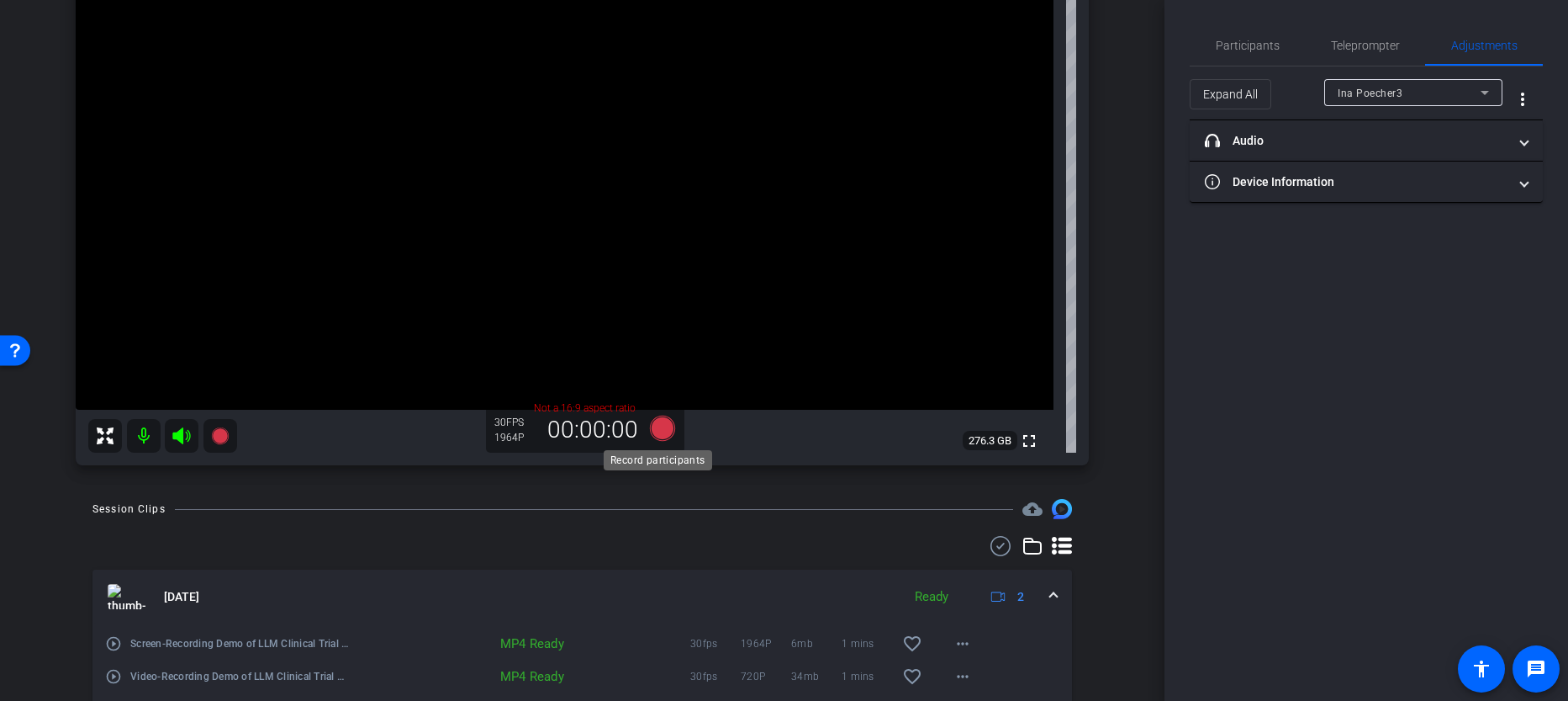
click at [653, 430] on icon at bounding box center [661, 428] width 25 height 25
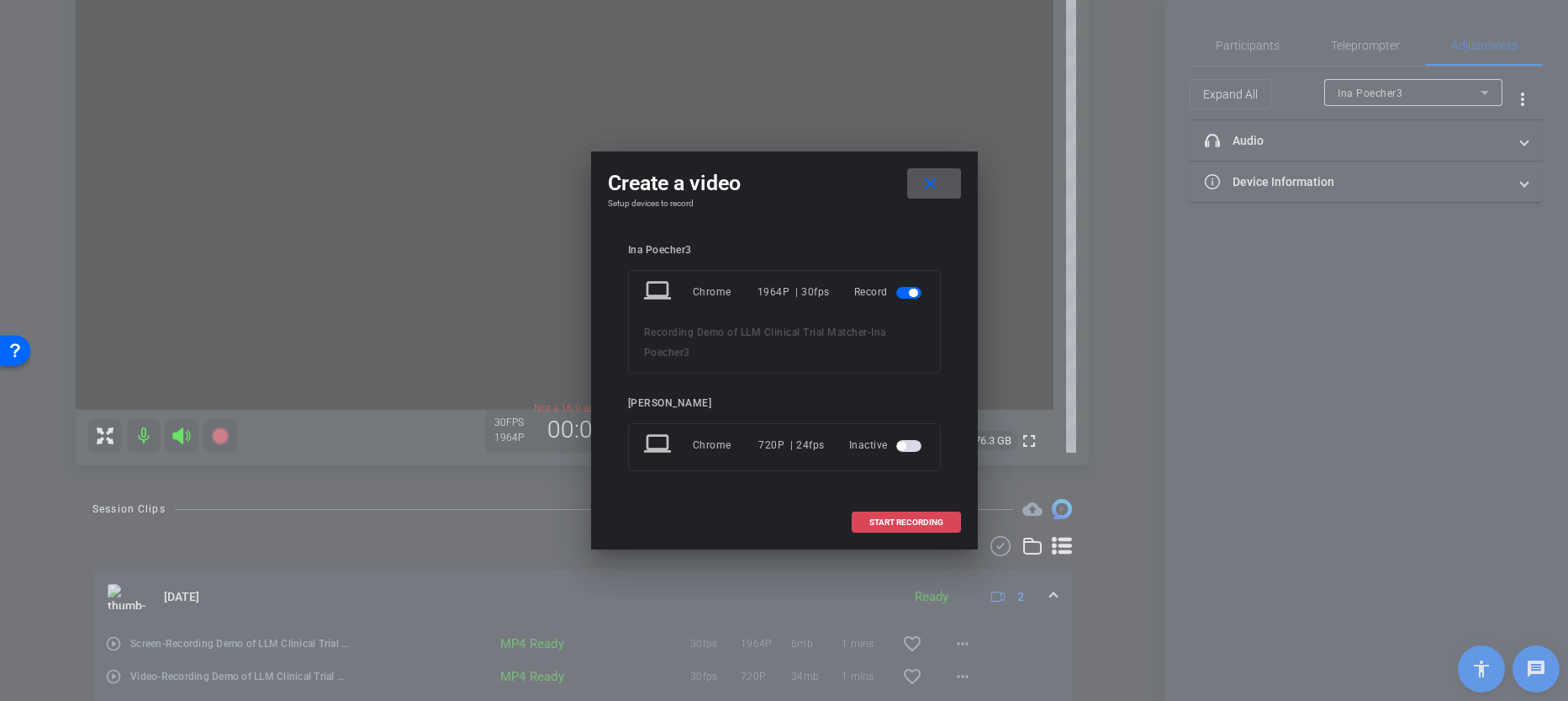
click at [896, 522] on span "START RECORDING" at bounding box center [906, 522] width 74 height 8
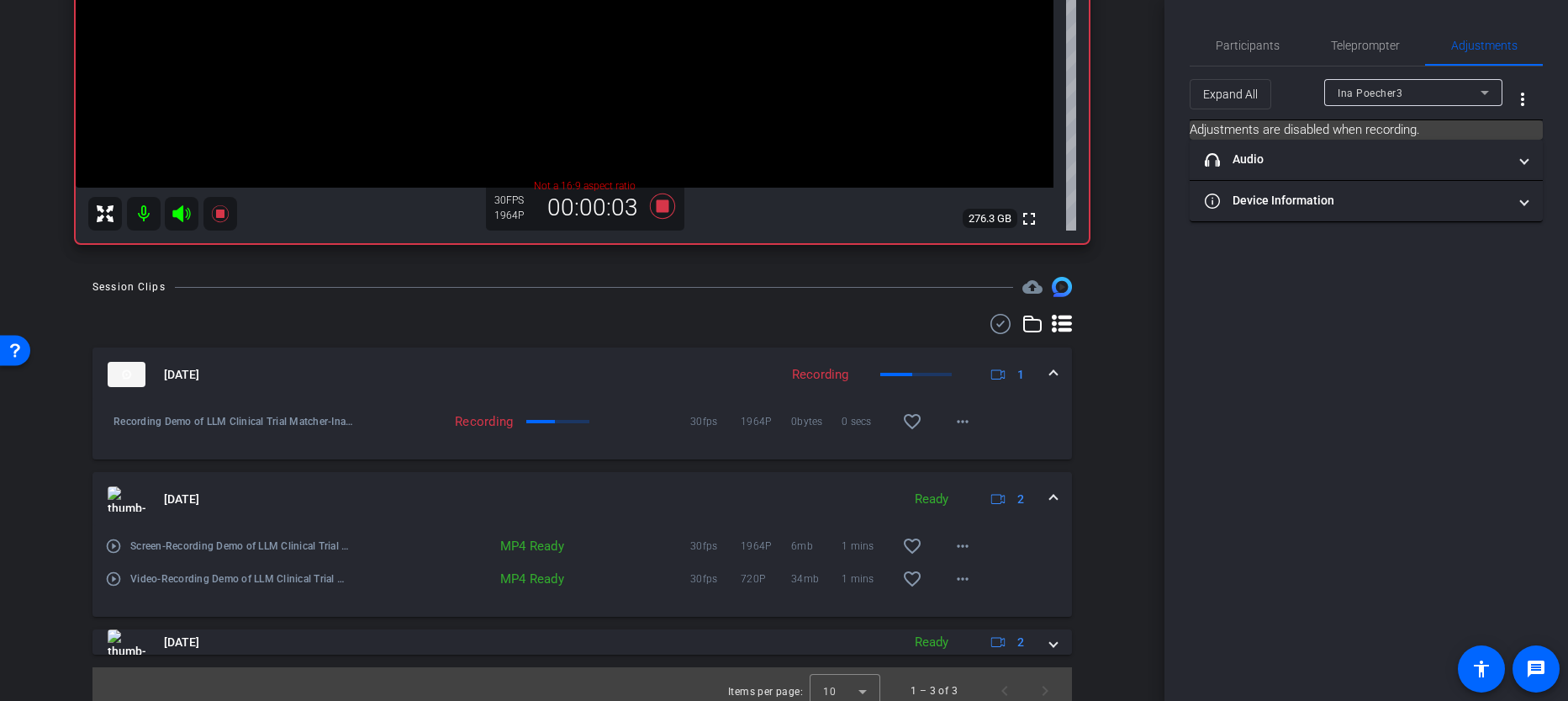
scroll to position [339, 0]
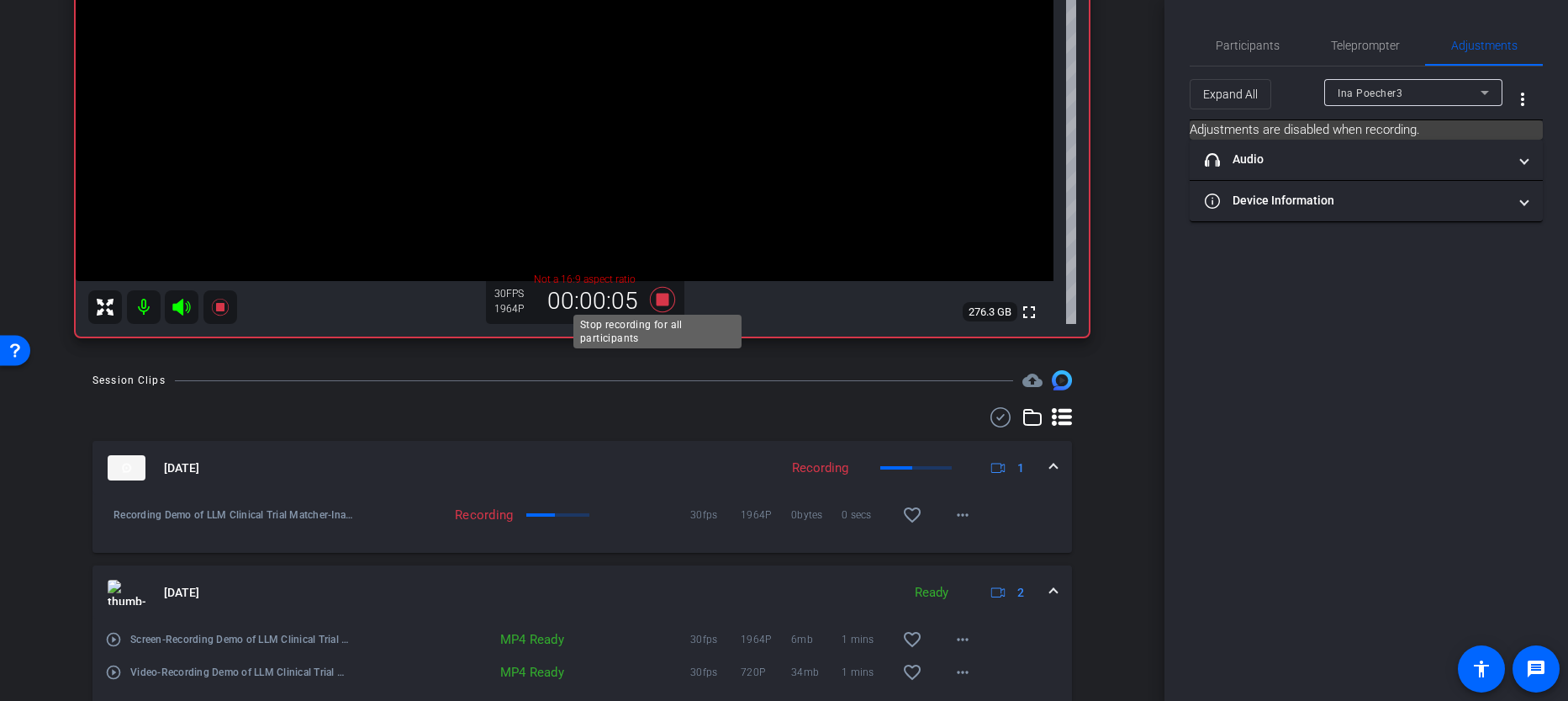
click at [657, 297] on icon at bounding box center [661, 299] width 25 height 25
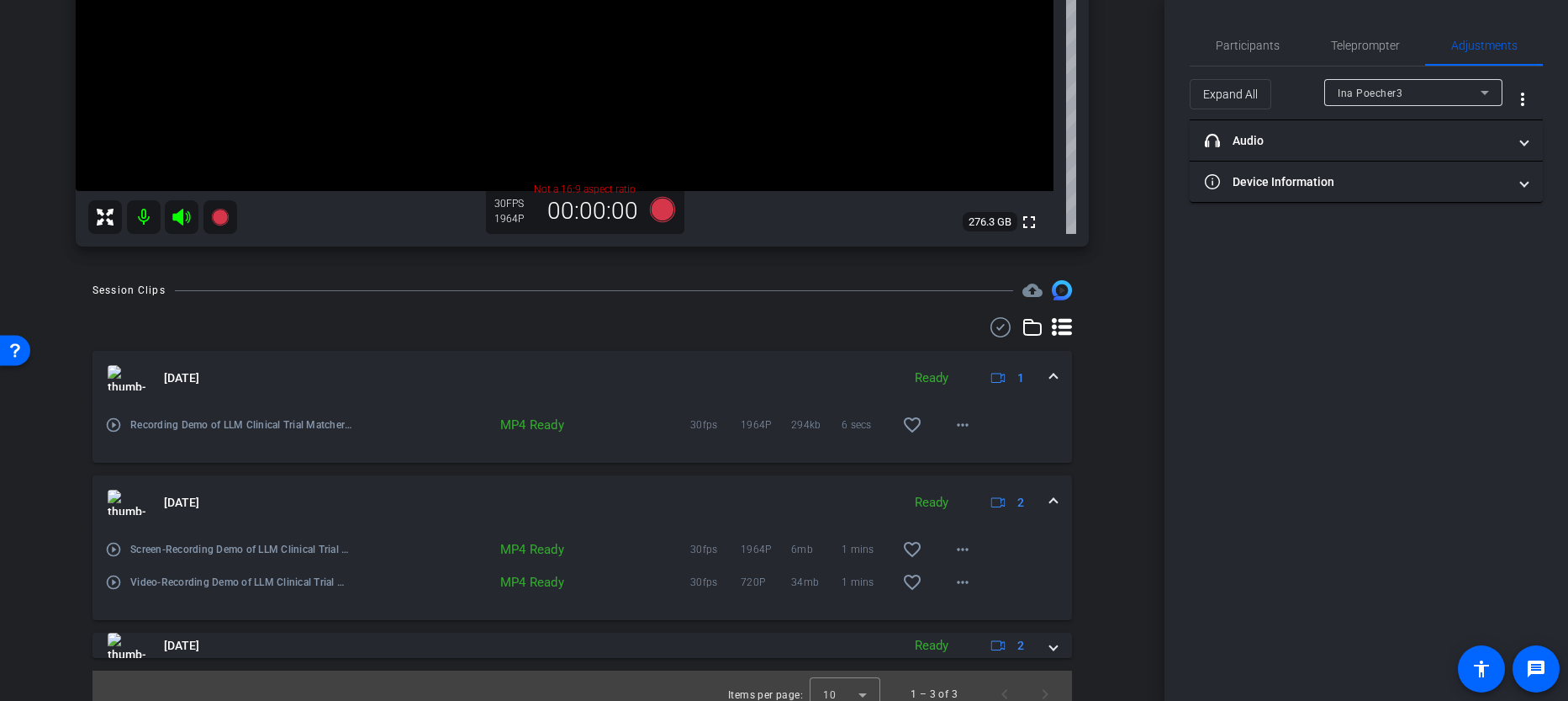
scroll to position [408, 0]
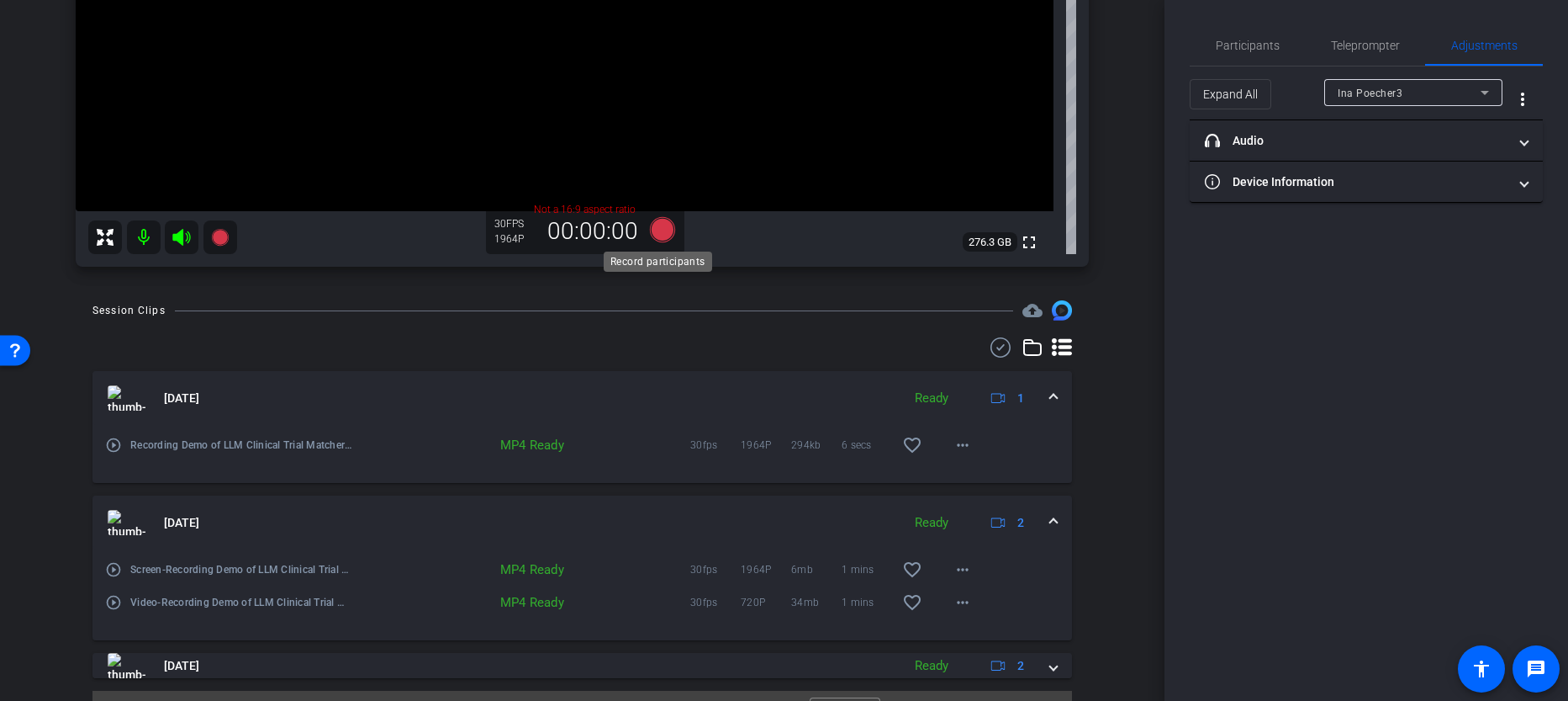
click at [649, 227] on icon at bounding box center [661, 229] width 25 height 25
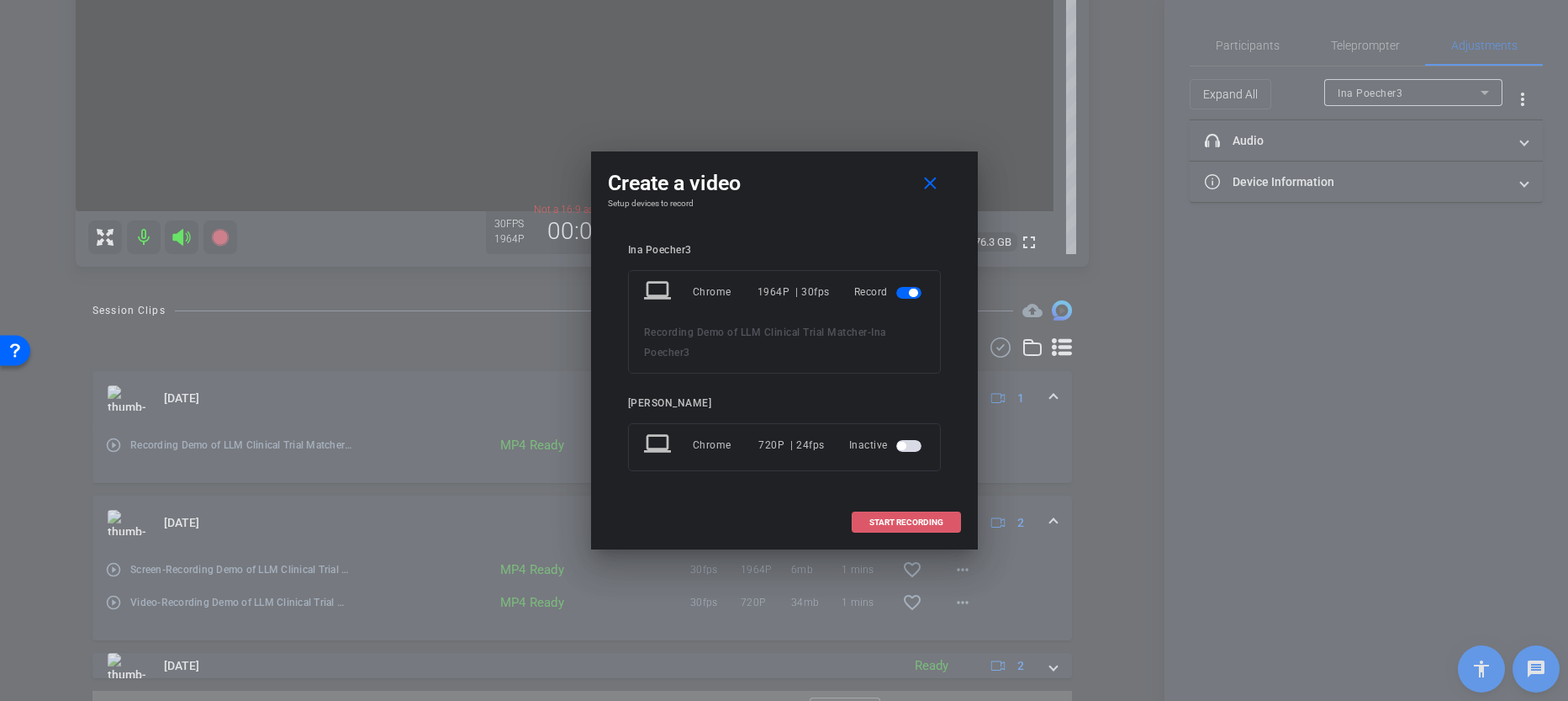
click at [905, 521] on span "START RECORDING" at bounding box center [906, 522] width 74 height 8
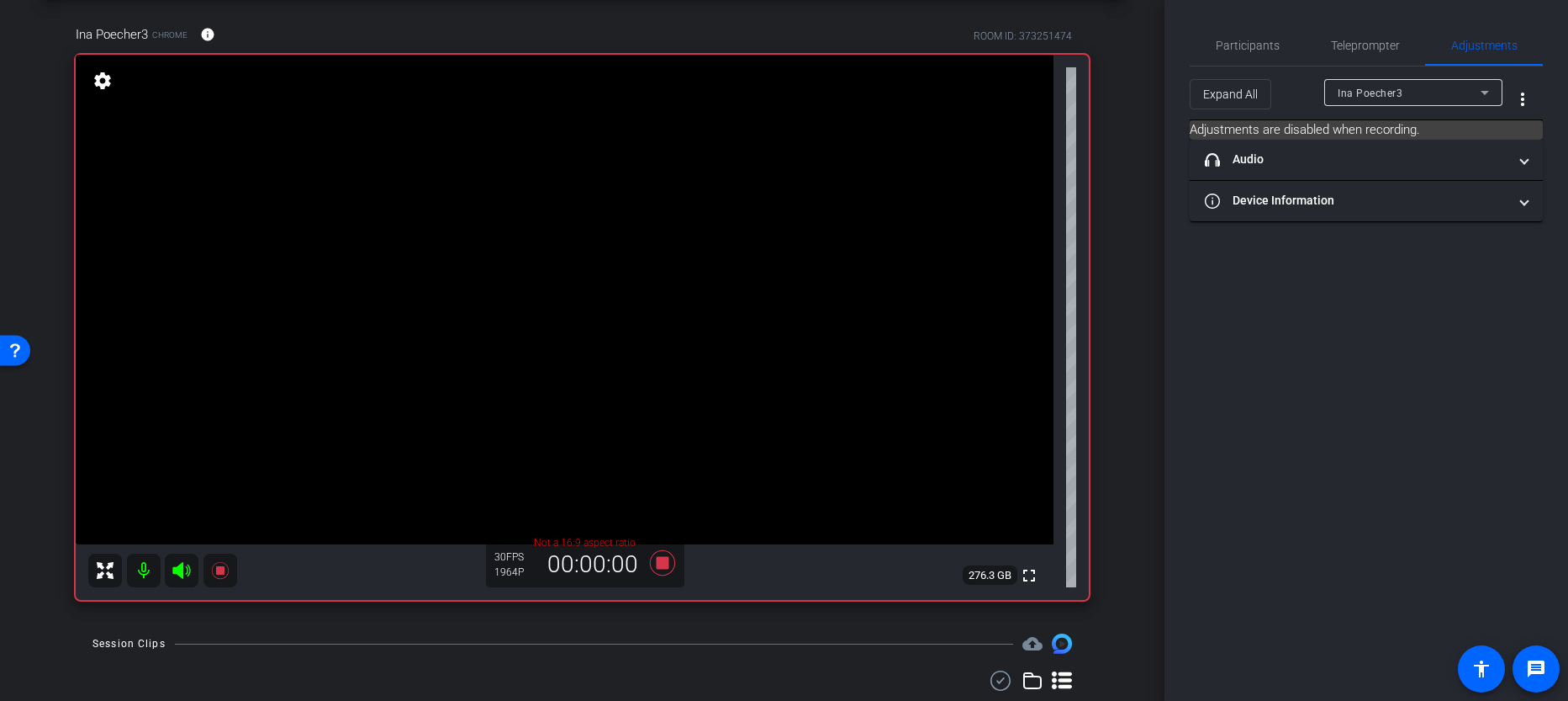
scroll to position [76, 0]
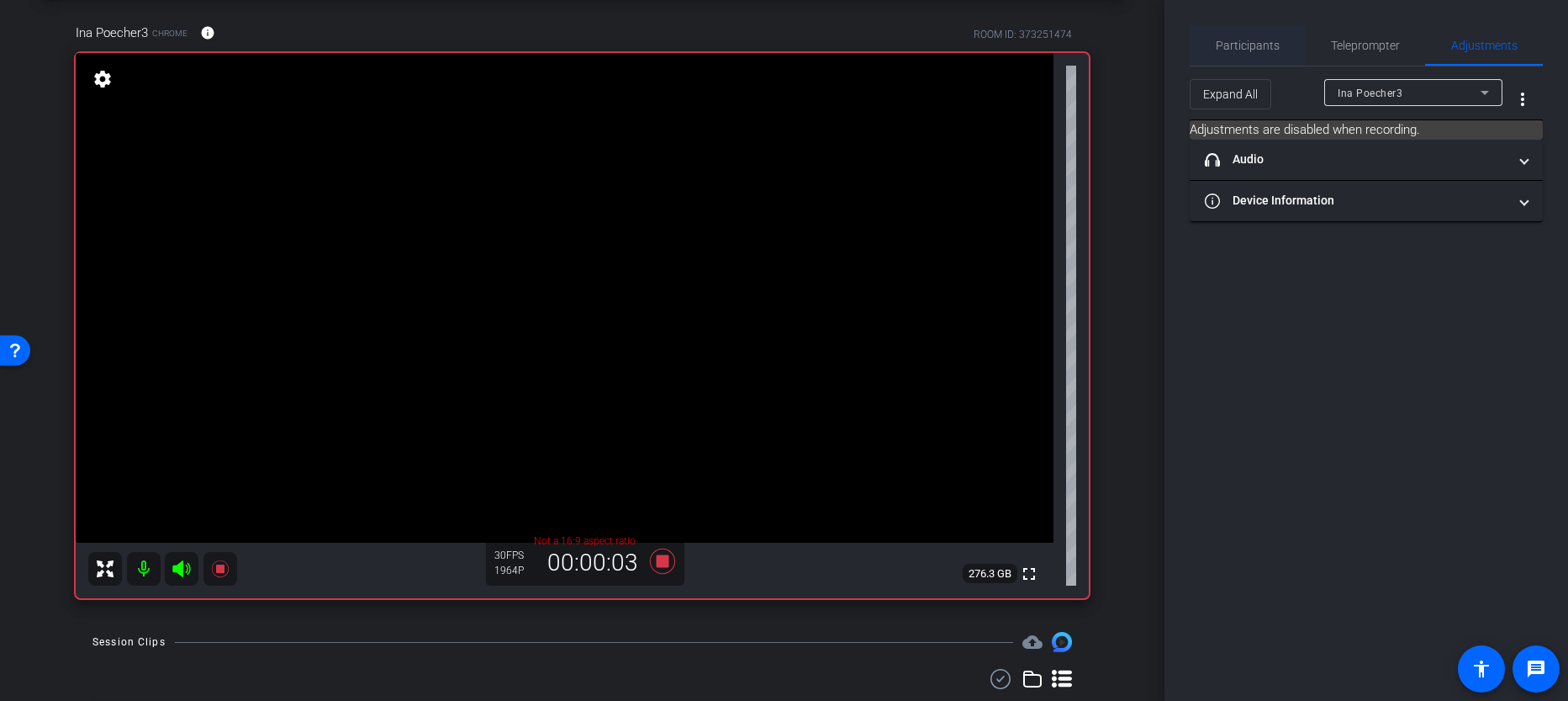
click at [1256, 54] on span "Participants" at bounding box center [1248, 44] width 64 height 40
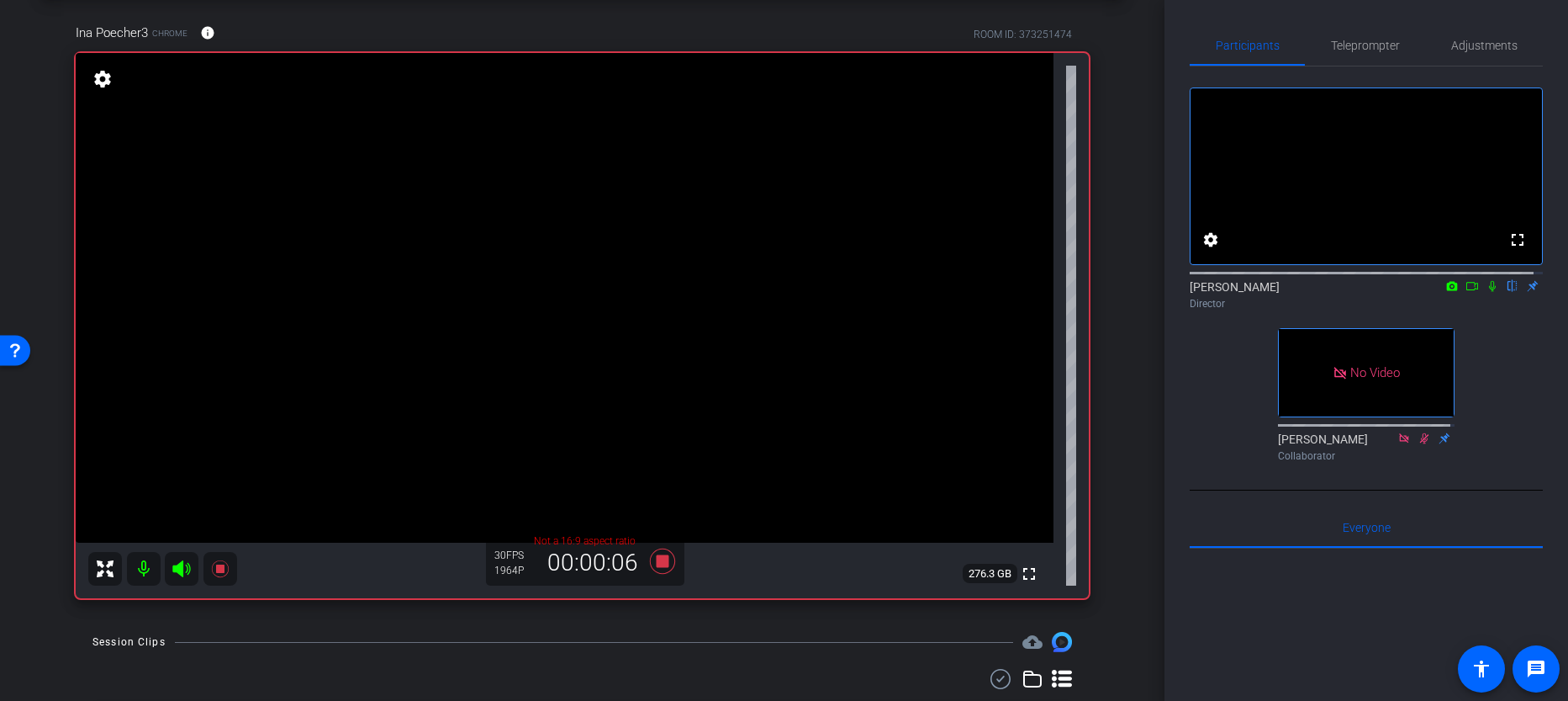
click at [1489, 292] on icon at bounding box center [1493, 286] width 7 height 11
click at [1469, 46] on span "Adjustments" at bounding box center [1485, 45] width 67 height 12
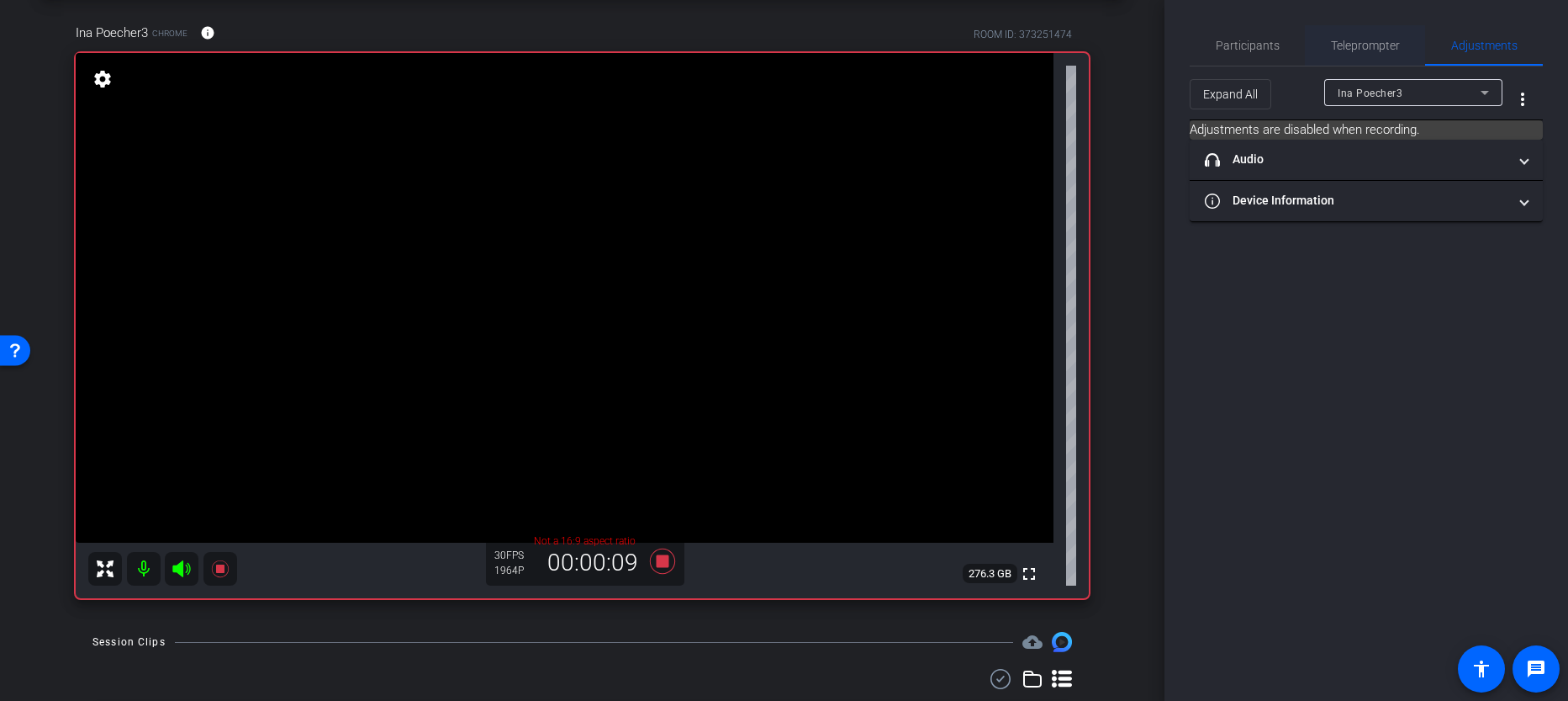
click at [1334, 46] on span "Teleprompter" at bounding box center [1366, 45] width 69 height 12
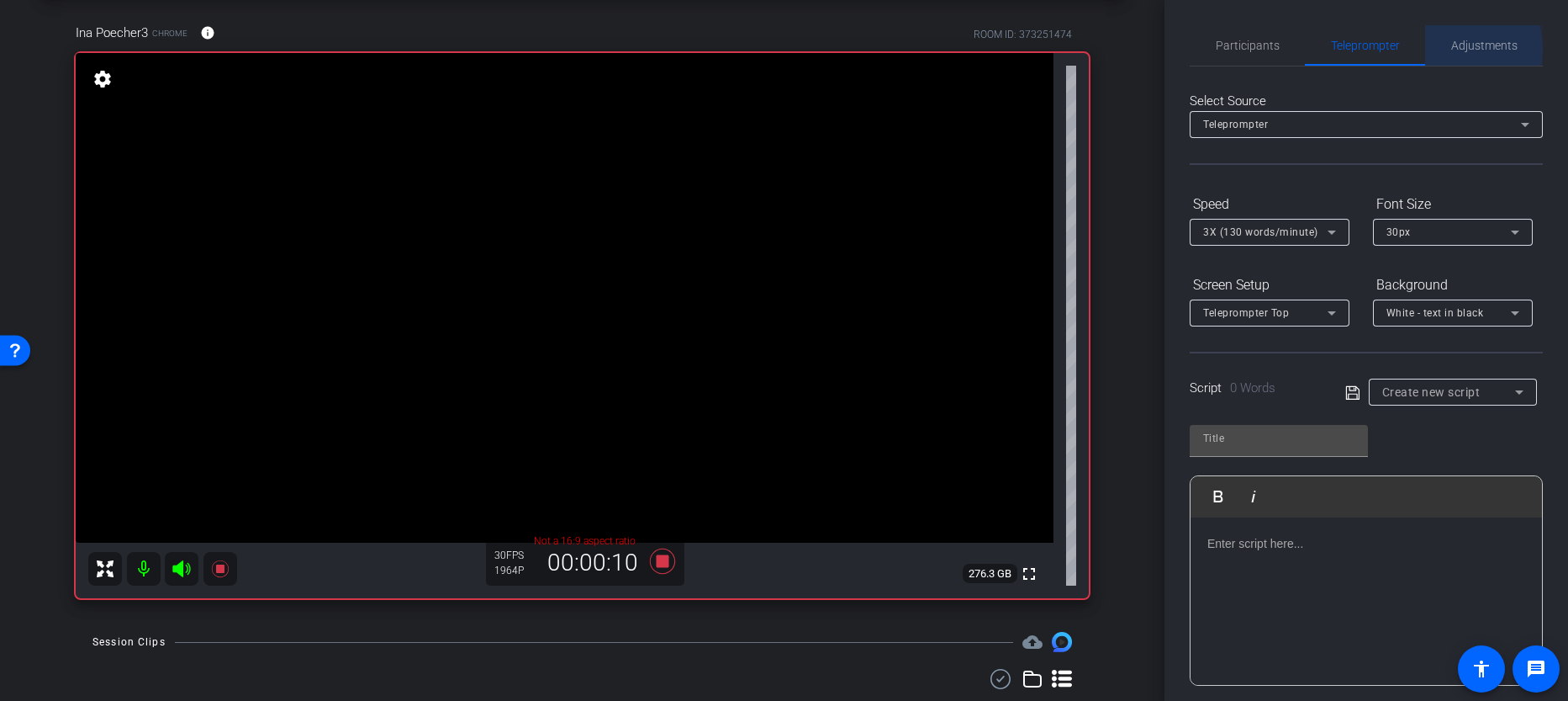
click at [1452, 49] on span "Adjustments" at bounding box center [1485, 45] width 67 height 12
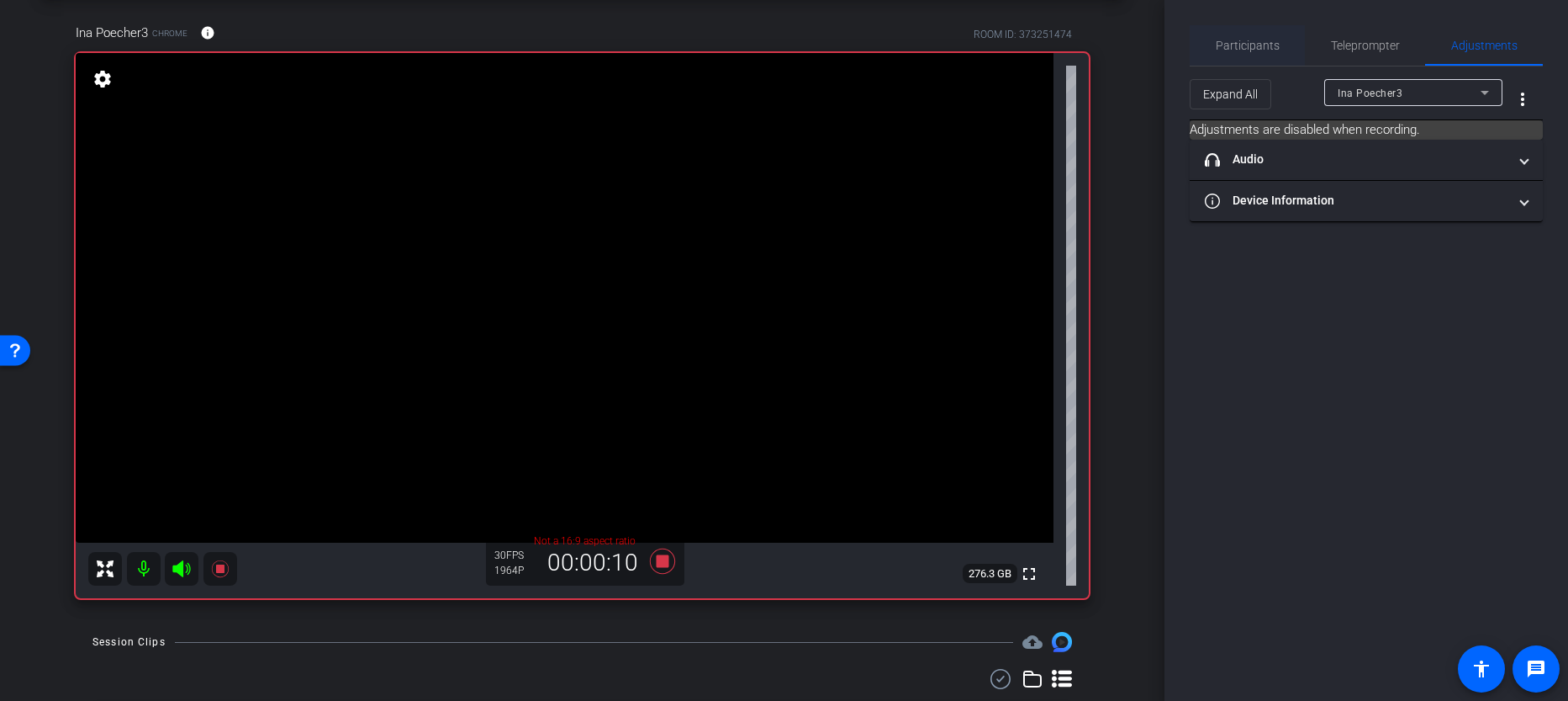
click at [1227, 56] on span "Participants" at bounding box center [1248, 44] width 64 height 40
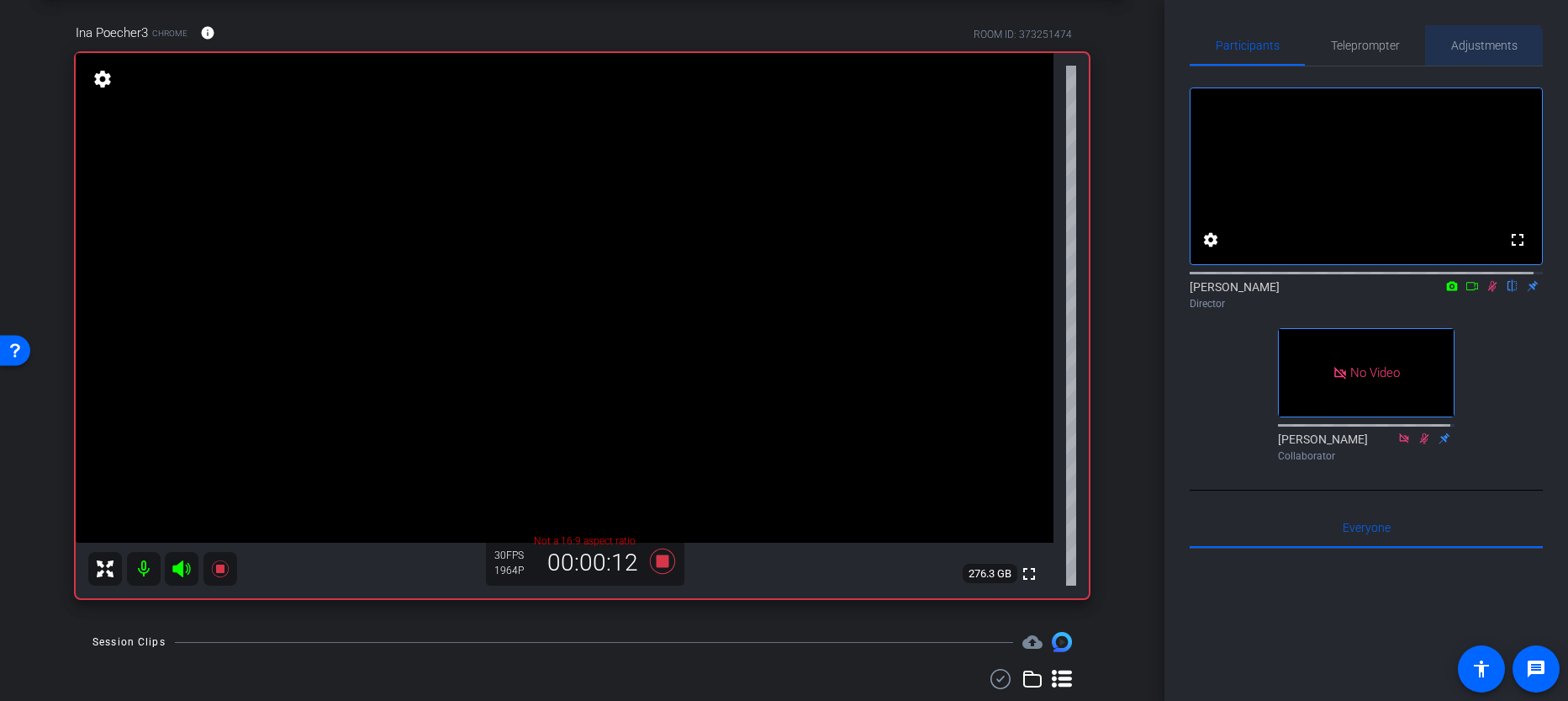
click at [1474, 54] on span "Adjustments" at bounding box center [1485, 44] width 67 height 40
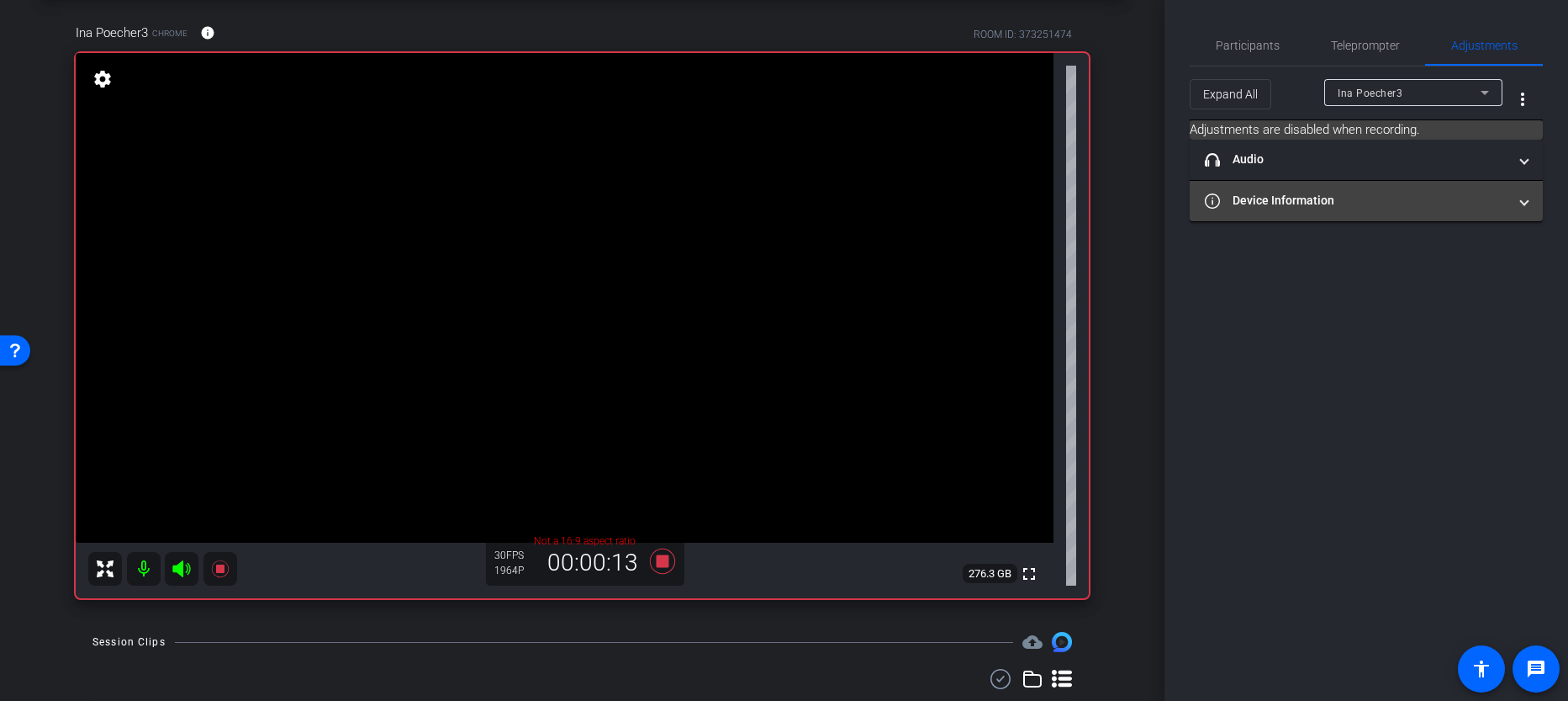
click at [1309, 216] on mat-expansion-panel-header "Device Information" at bounding box center [1366, 201] width 353 height 40
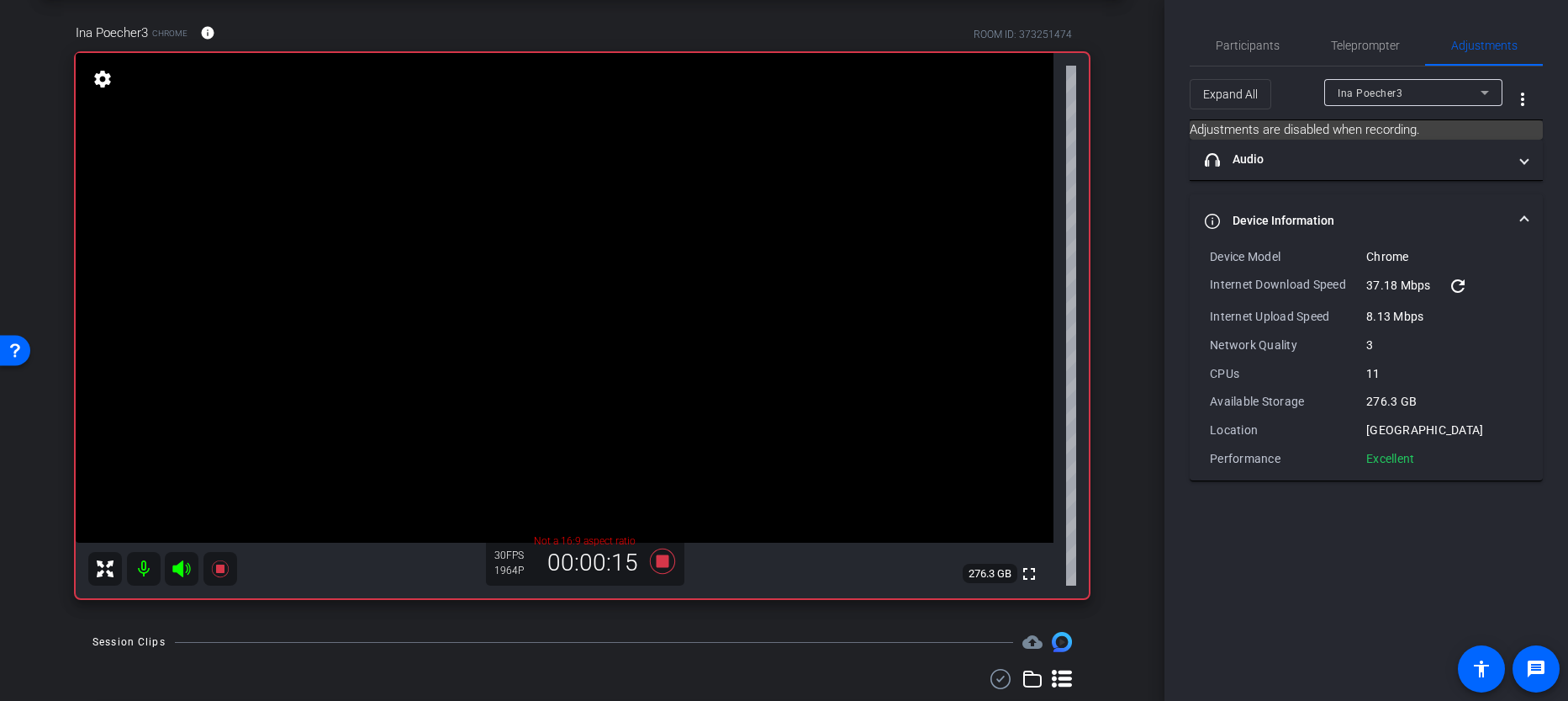
click at [1313, 197] on mat-expansion-panel-header "Device Information" at bounding box center [1366, 221] width 353 height 54
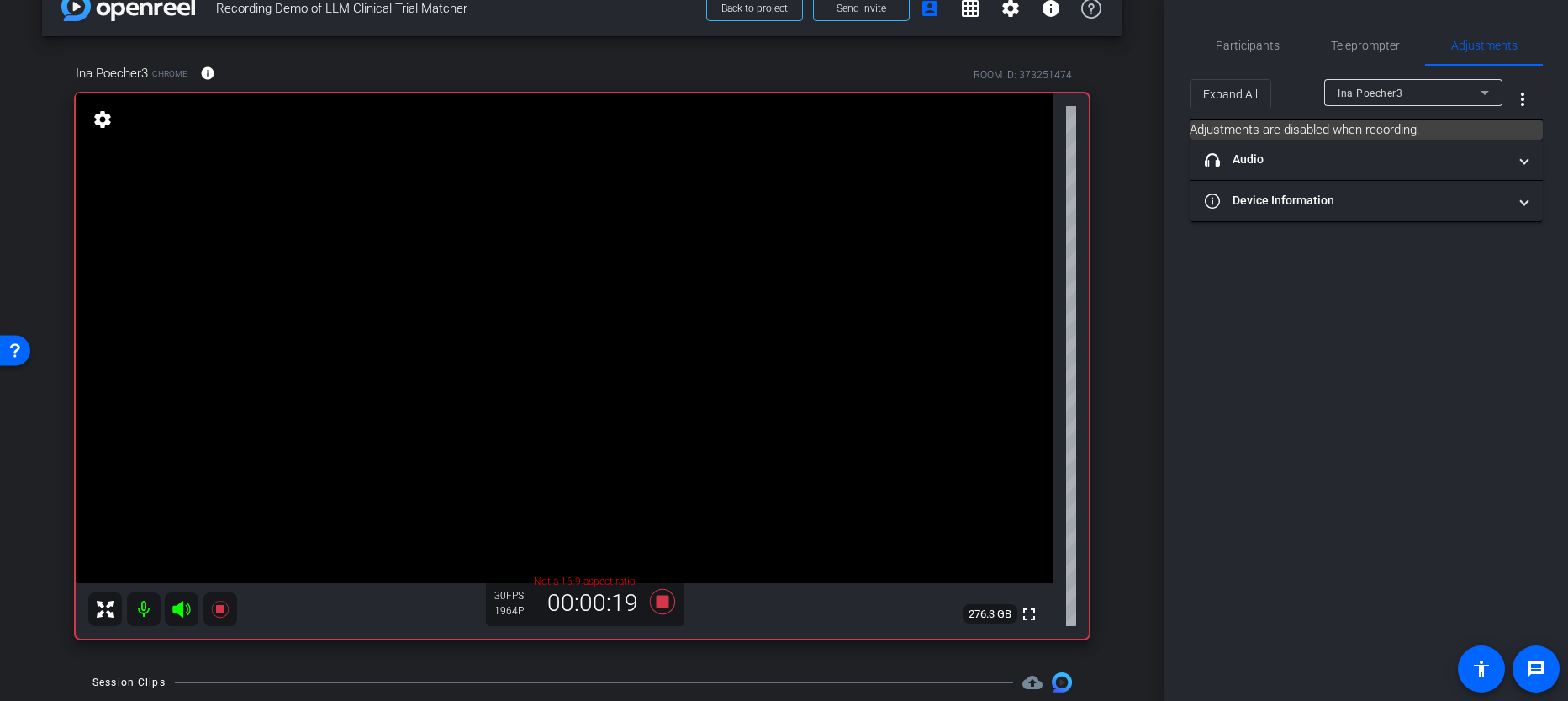
scroll to position [76, 0]
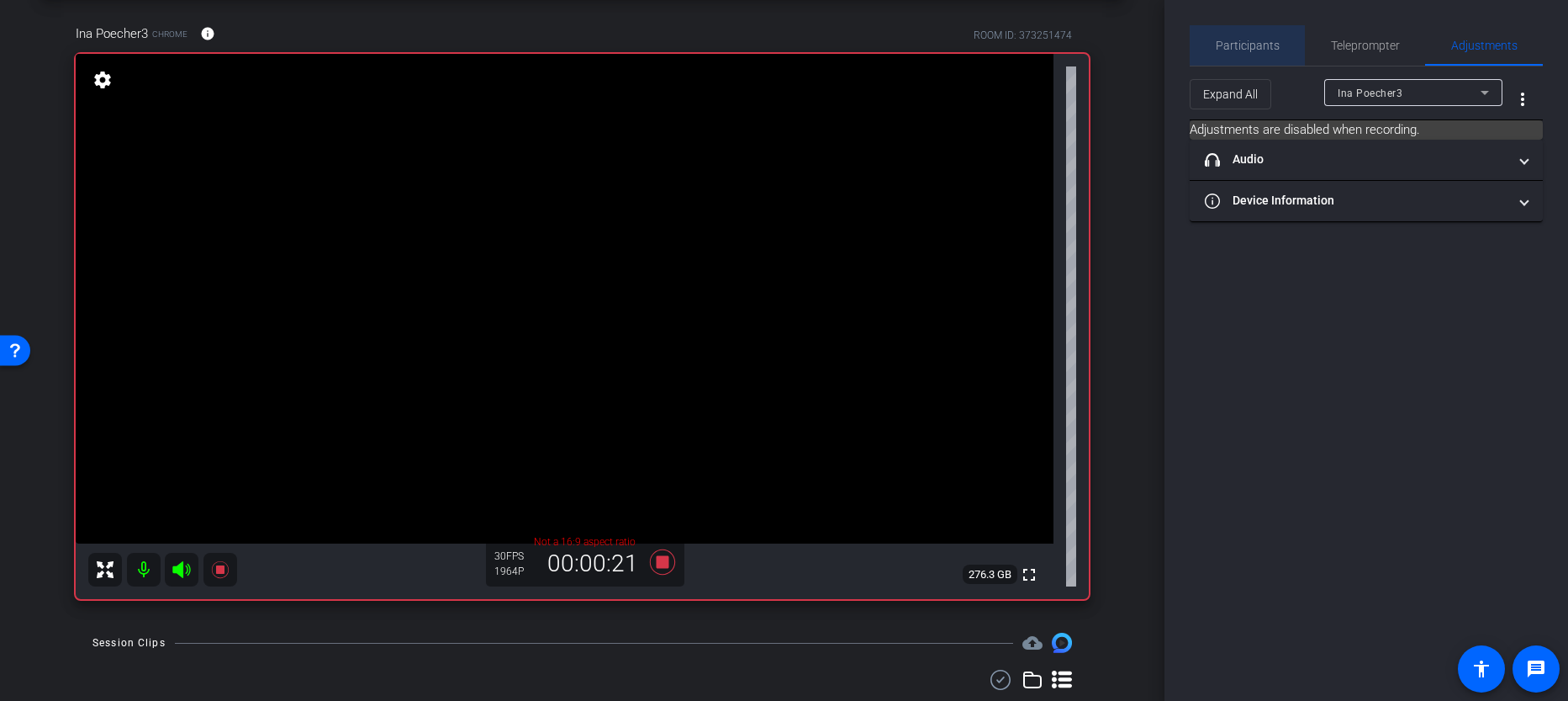
click at [1270, 44] on span "Participants" at bounding box center [1248, 45] width 64 height 12
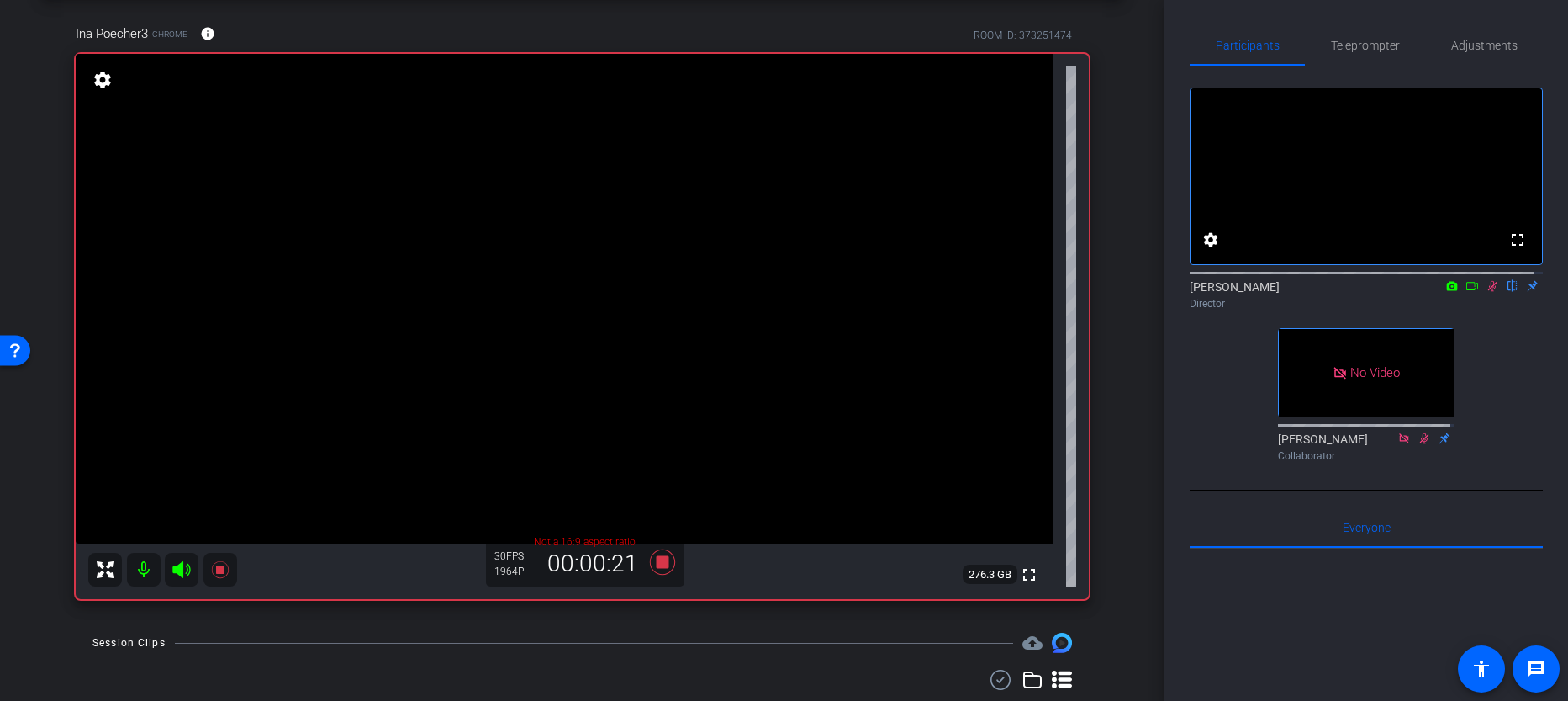
click at [1462, 294] on mat-icon at bounding box center [1472, 286] width 20 height 15
click at [1506, 292] on icon at bounding box center [1512, 285] width 13 height 12
click at [660, 563] on icon at bounding box center [661, 562] width 25 height 25
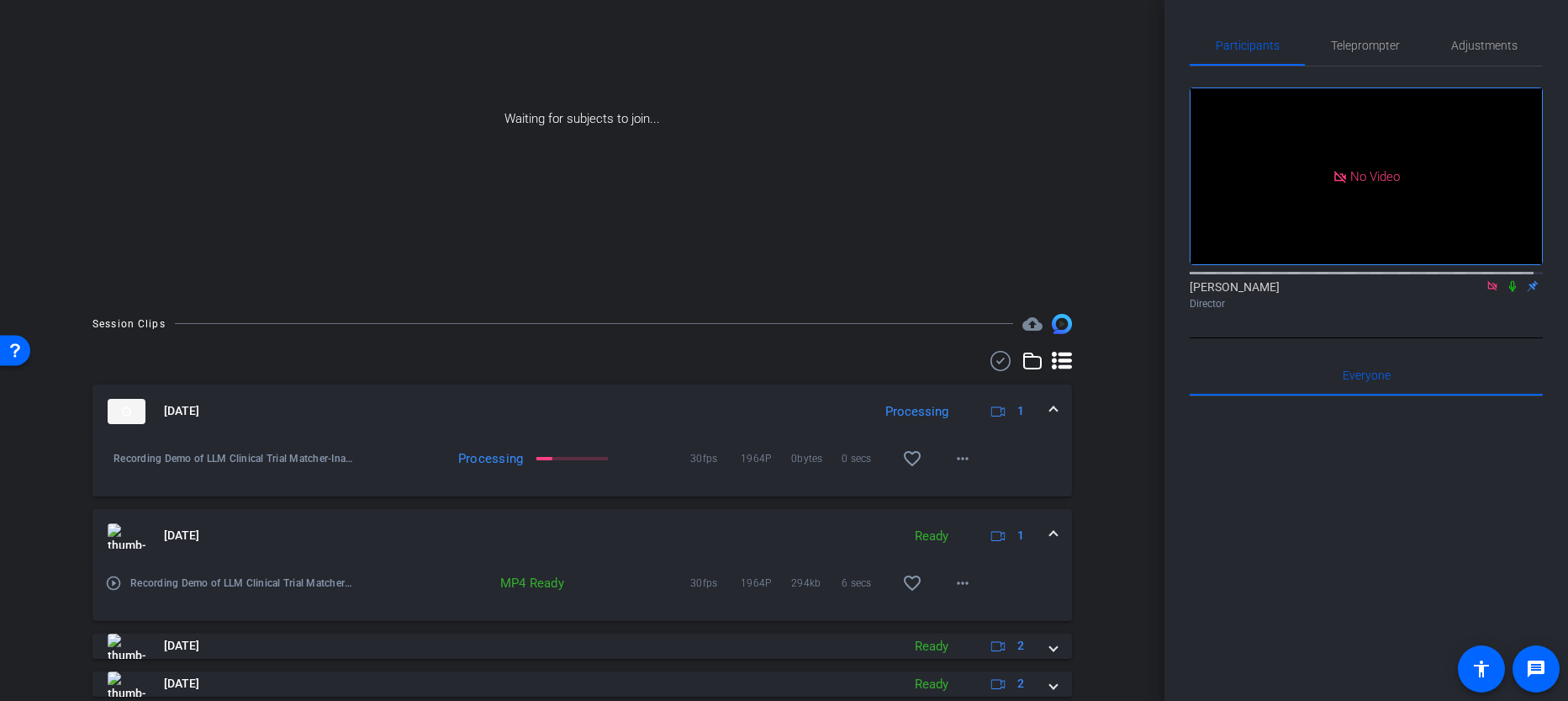
scroll to position [187, 0]
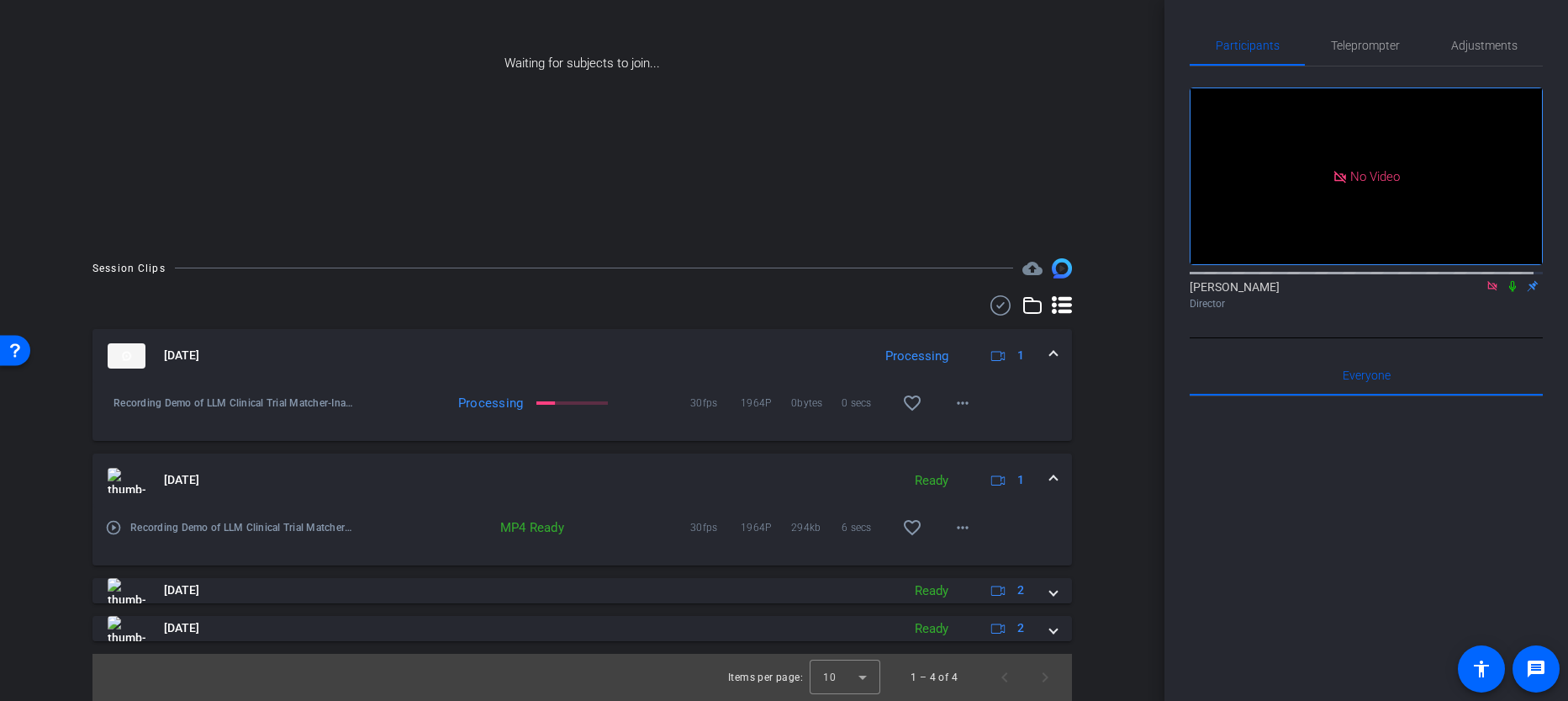
click at [1507, 292] on icon at bounding box center [1512, 285] width 13 height 12
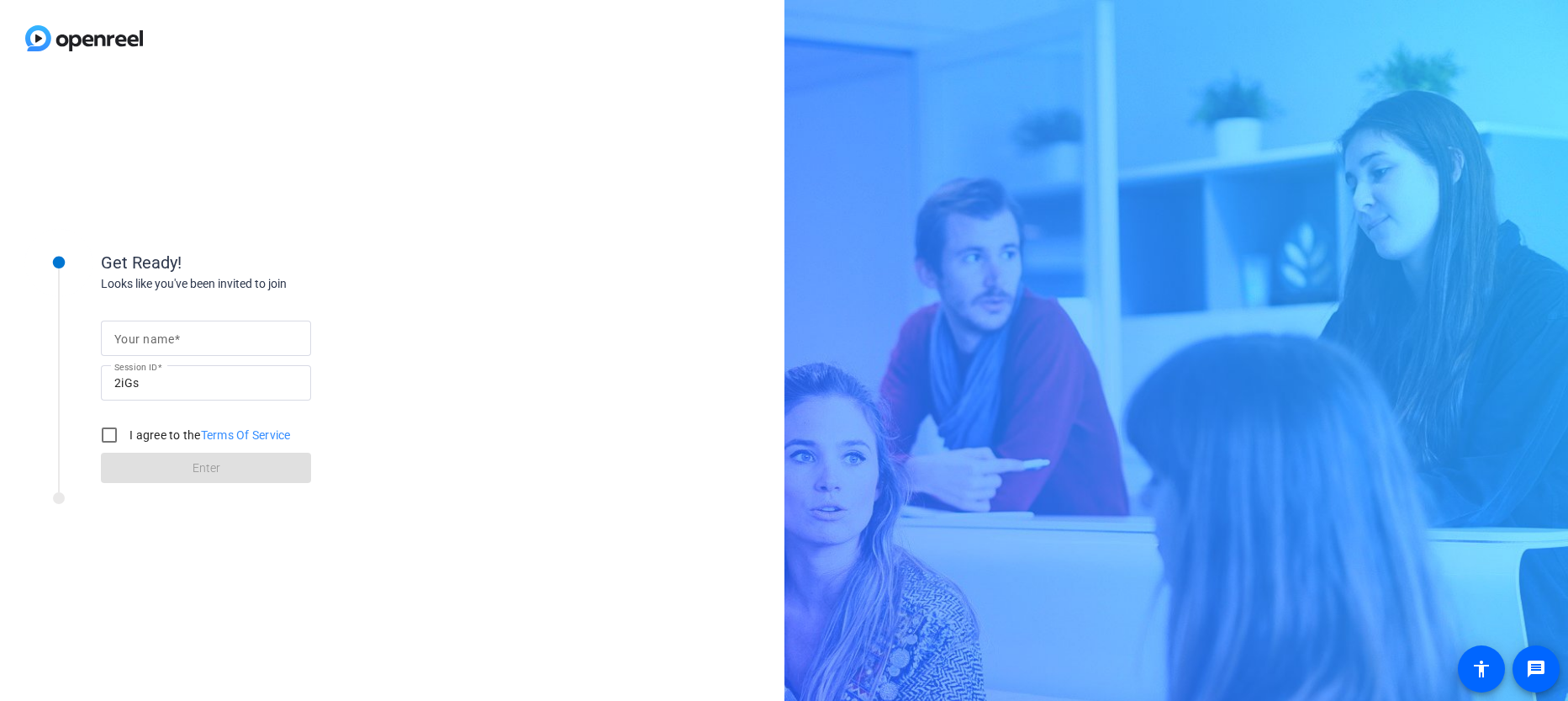
click at [190, 343] on input "Your name" at bounding box center [206, 338] width 183 height 20
type input "test clos"
click at [123, 428] on input "I agree to the Terms Of Service" at bounding box center [109, 435] width 34 height 34
checkbox input "true"
click at [151, 467] on span at bounding box center [206, 467] width 210 height 40
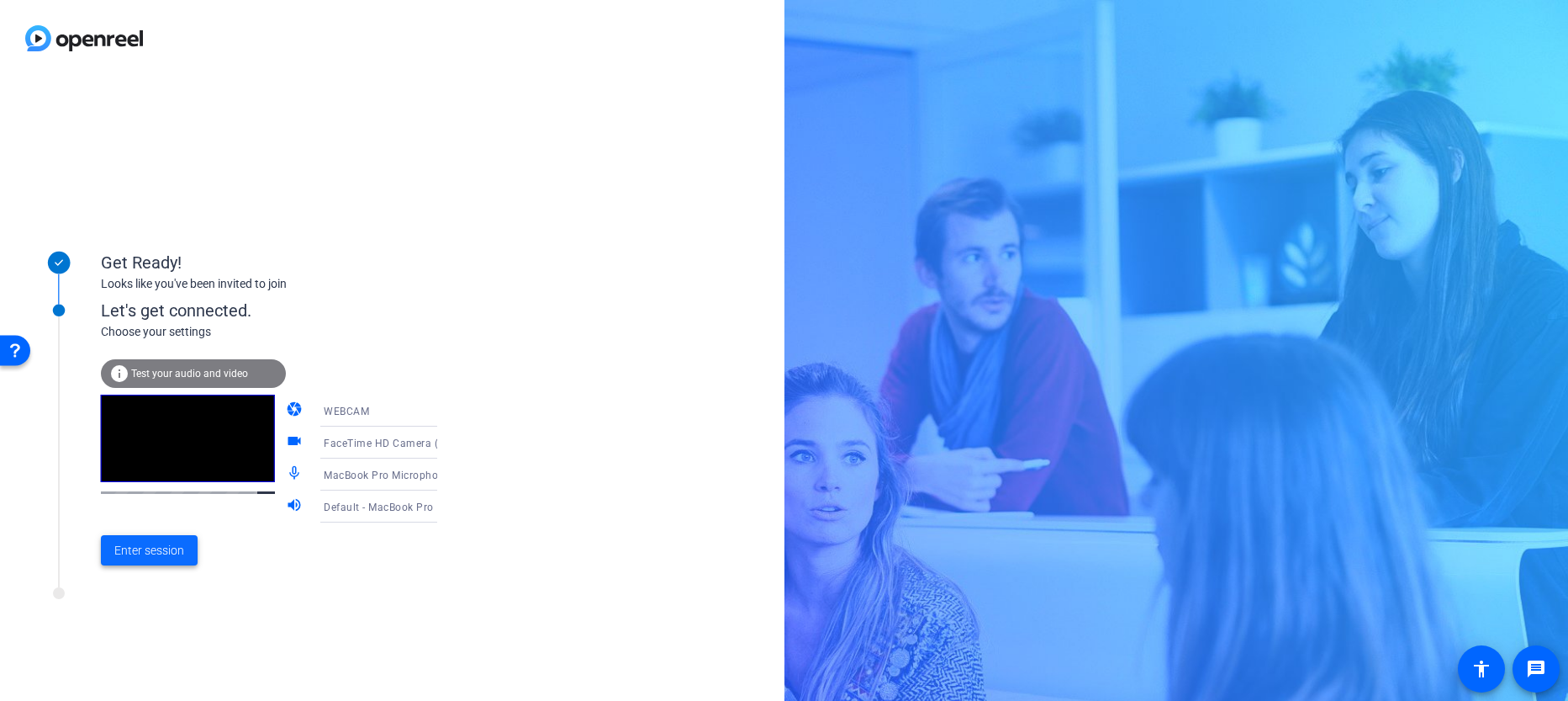
click at [148, 551] on span "Enter session" at bounding box center [149, 551] width 70 height 18
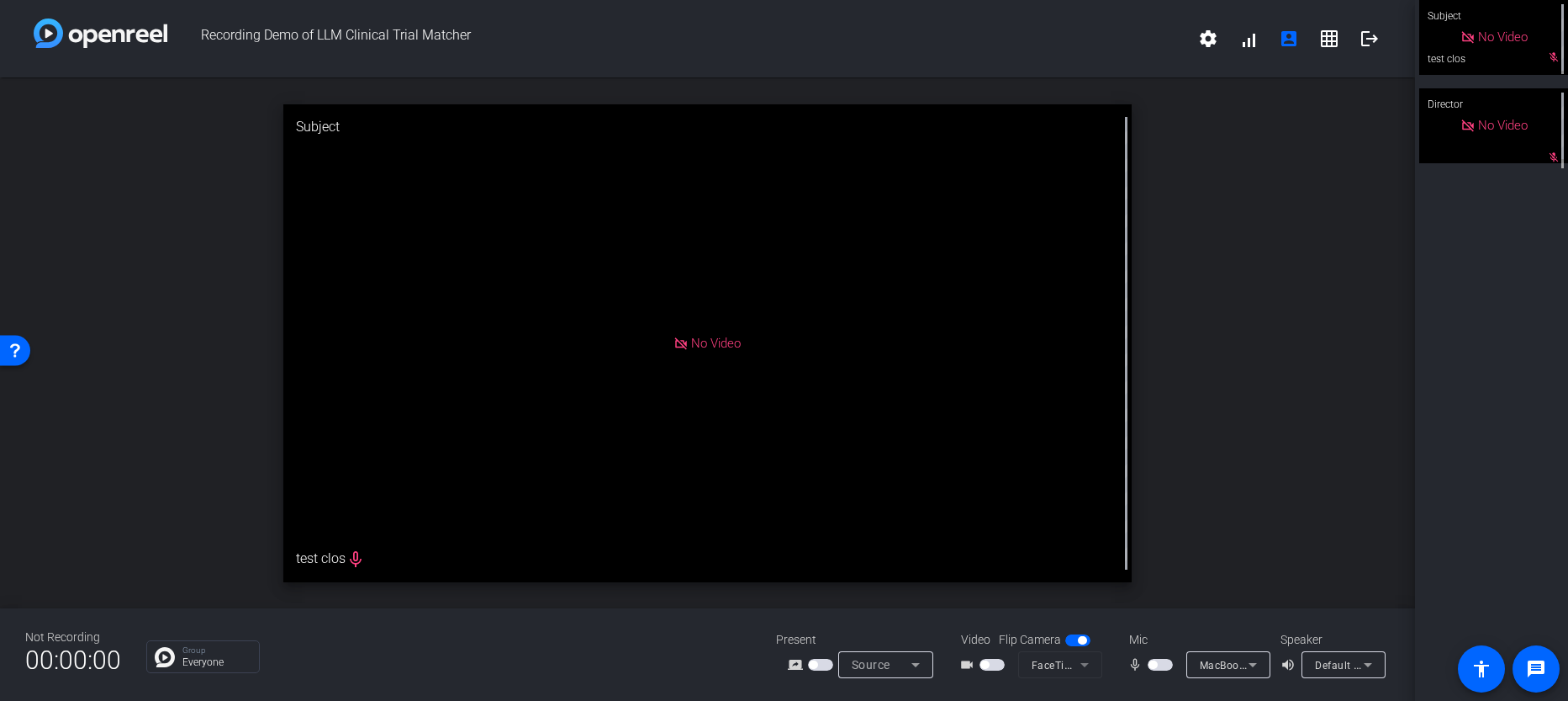
click at [1069, 667] on mat-form-field "FaceTime HD Camera (D288:CE50)" at bounding box center [1060, 665] width 84 height 27
click at [990, 667] on span "button" at bounding box center [992, 665] width 25 height 12
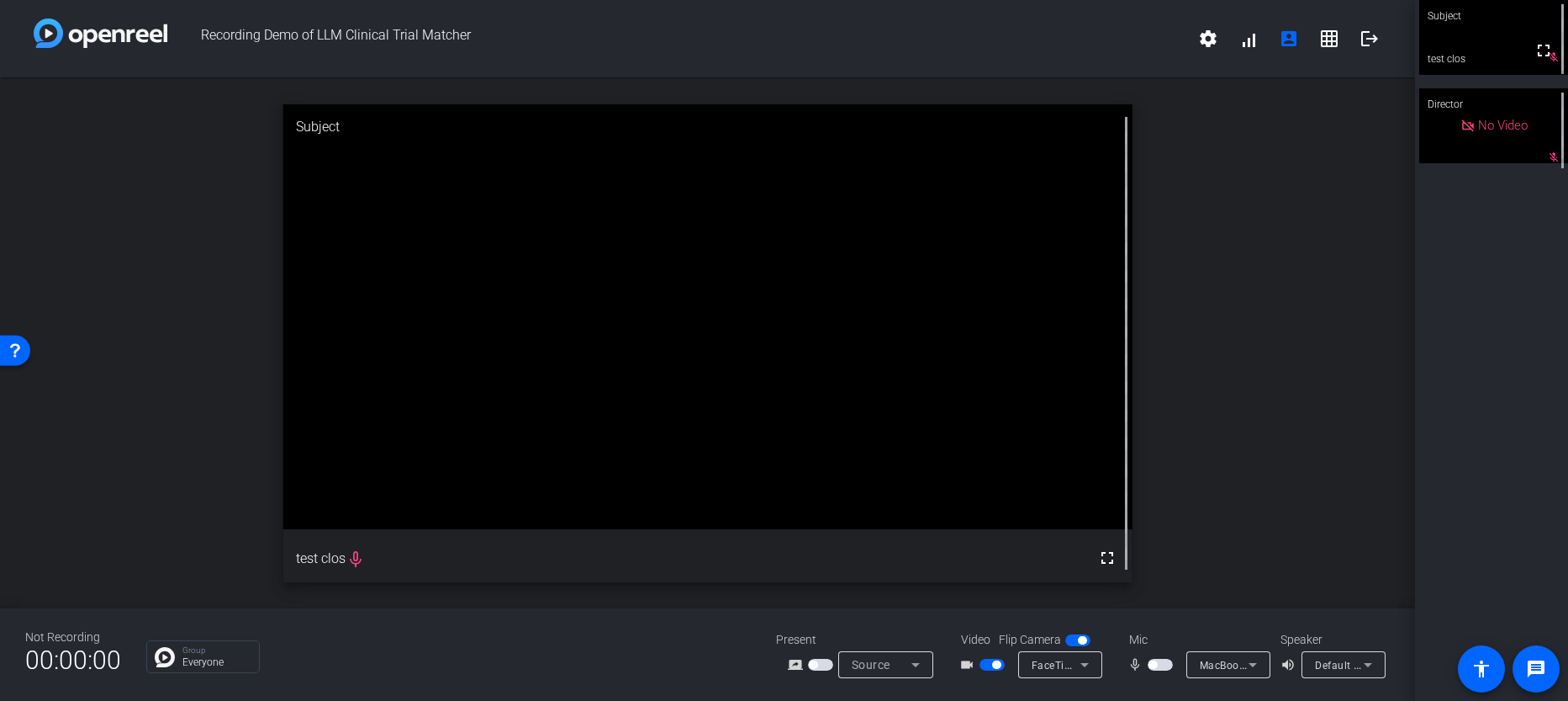
click at [990, 667] on span "button" at bounding box center [992, 665] width 25 height 12
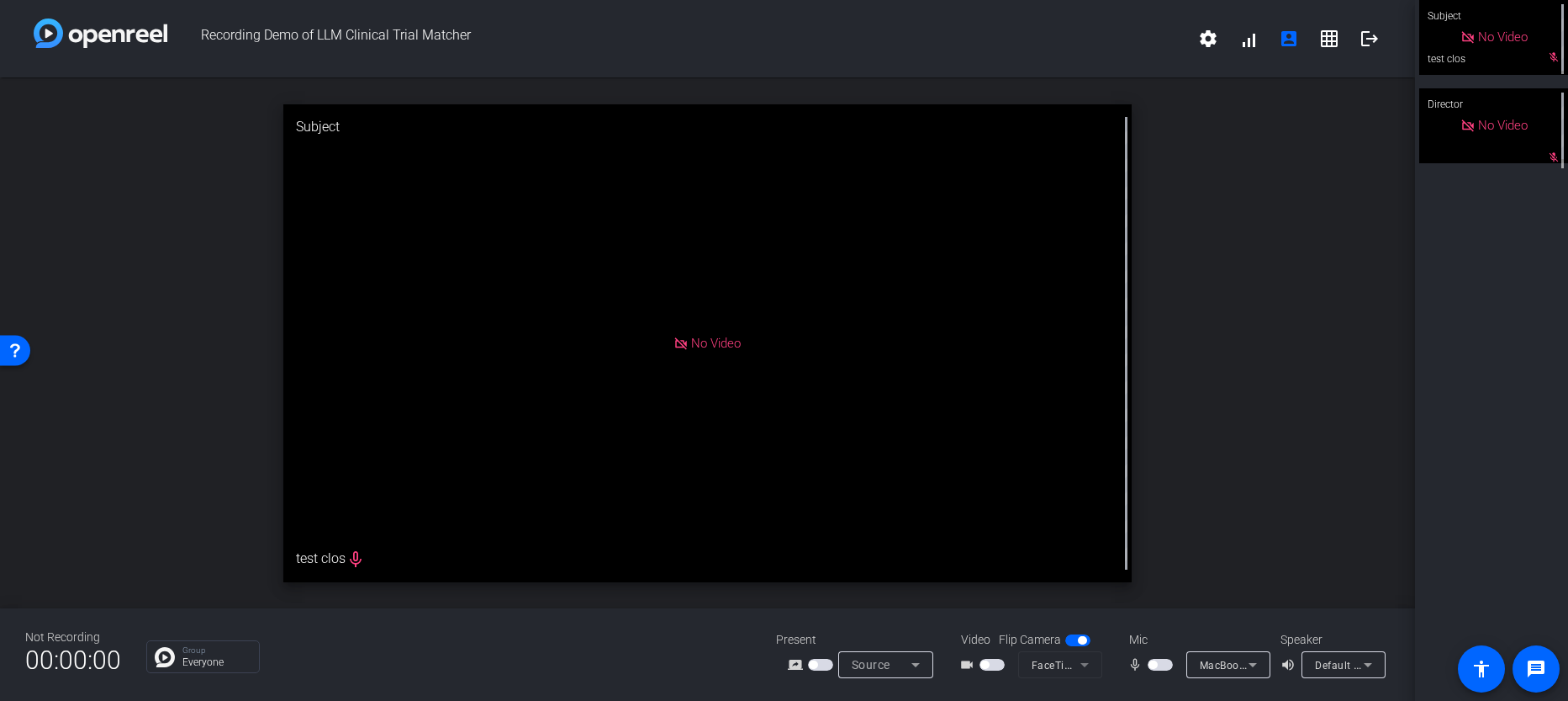
click at [1073, 641] on span "button" at bounding box center [1078, 640] width 25 height 12
click at [1073, 641] on span "button" at bounding box center [1070, 640] width 8 height 8
click at [1065, 668] on mat-form-field "FaceTime HD Camera (D288:CE50)" at bounding box center [1060, 665] width 84 height 27
click at [820, 661] on span "button" at bounding box center [820, 665] width 25 height 12
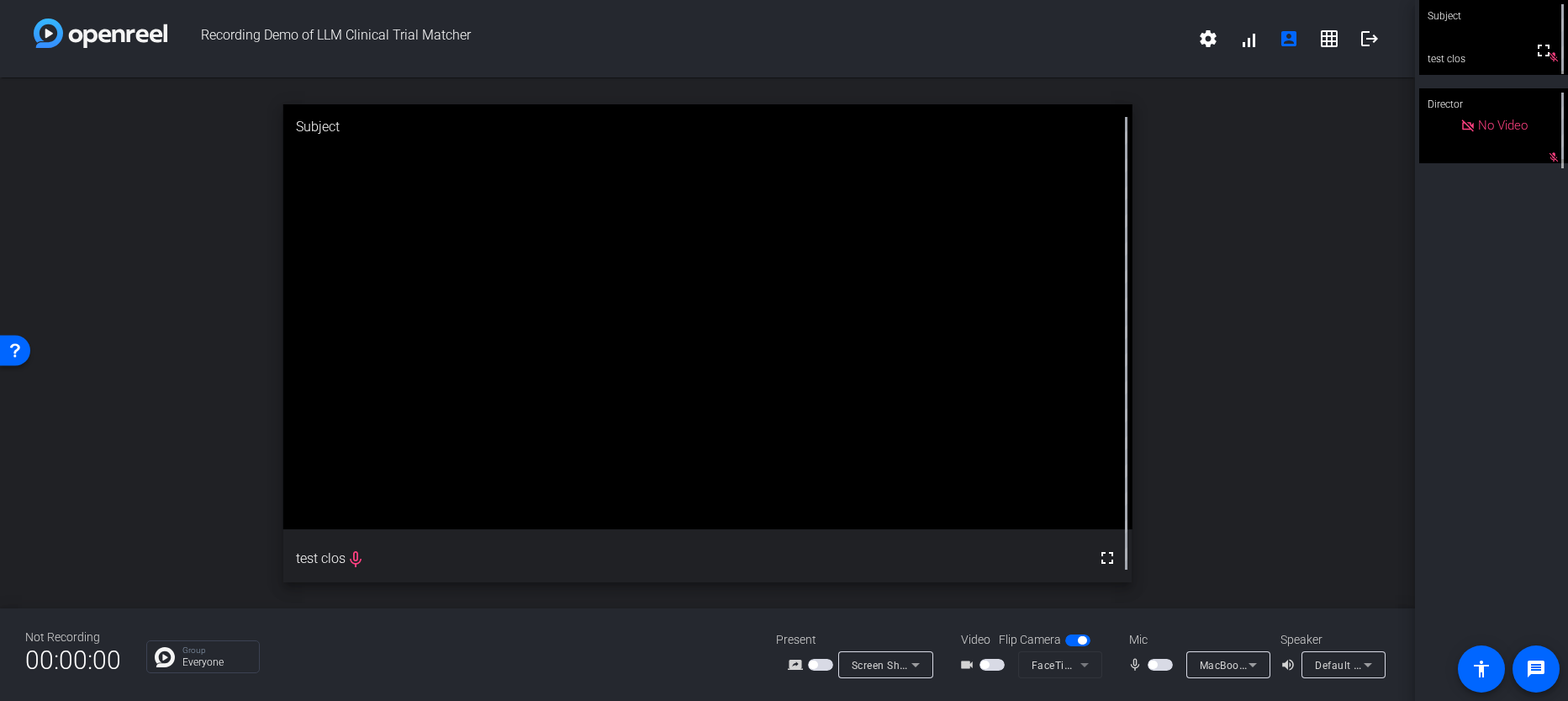
click at [1050, 666] on mat-form-field "FaceTime HD Camera (D288:CE50)" at bounding box center [1060, 665] width 84 height 27
click at [1076, 633] on mat-slide-toggle at bounding box center [1080, 640] width 28 height 18
click at [1078, 641] on span "button" at bounding box center [1081, 640] width 8 height 8
click at [1077, 641] on span "button" at bounding box center [1078, 640] width 25 height 12
click at [876, 664] on span "Screen Sharing" at bounding box center [888, 665] width 74 height 13
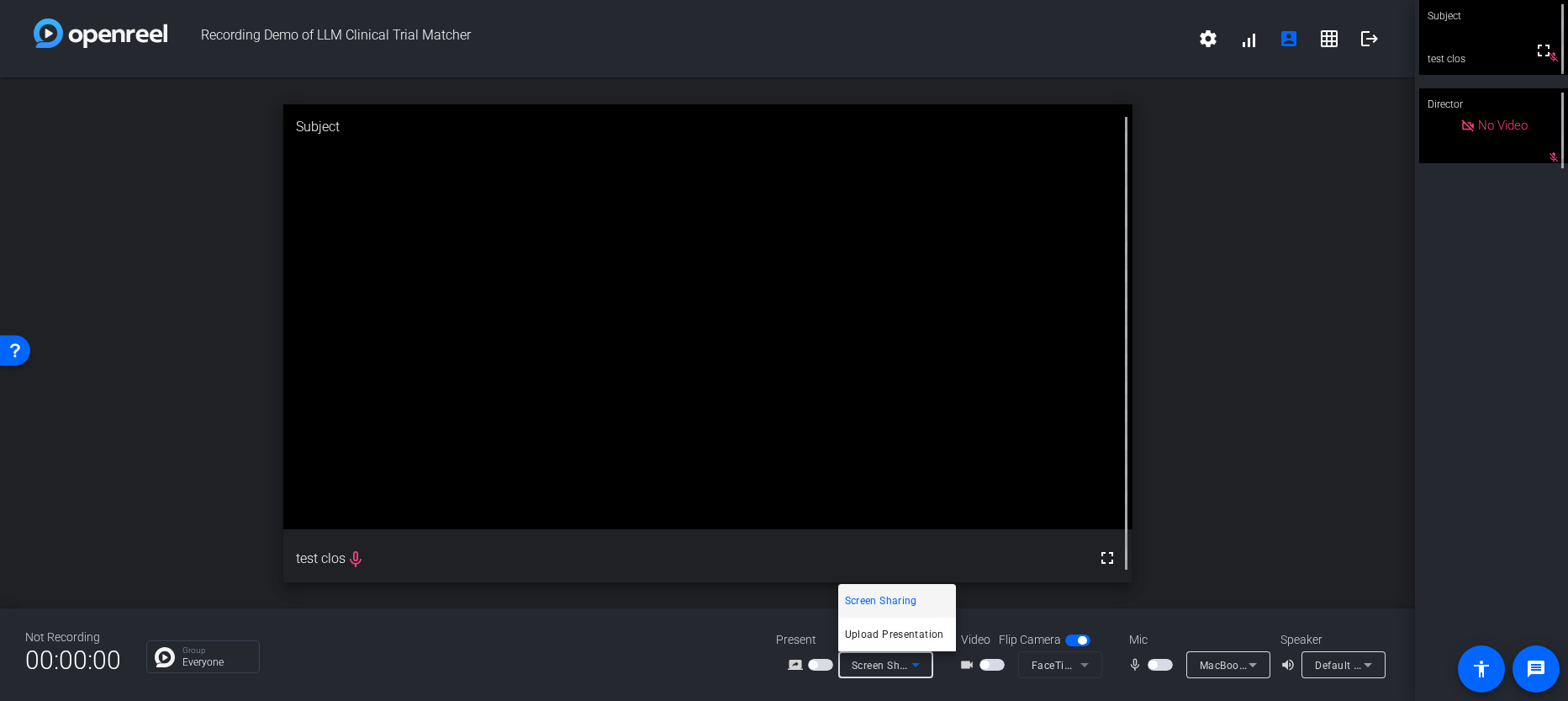
click at [888, 669] on div at bounding box center [784, 350] width 1568 height 701
click at [796, 646] on div "Present" at bounding box center [859, 640] width 168 height 18
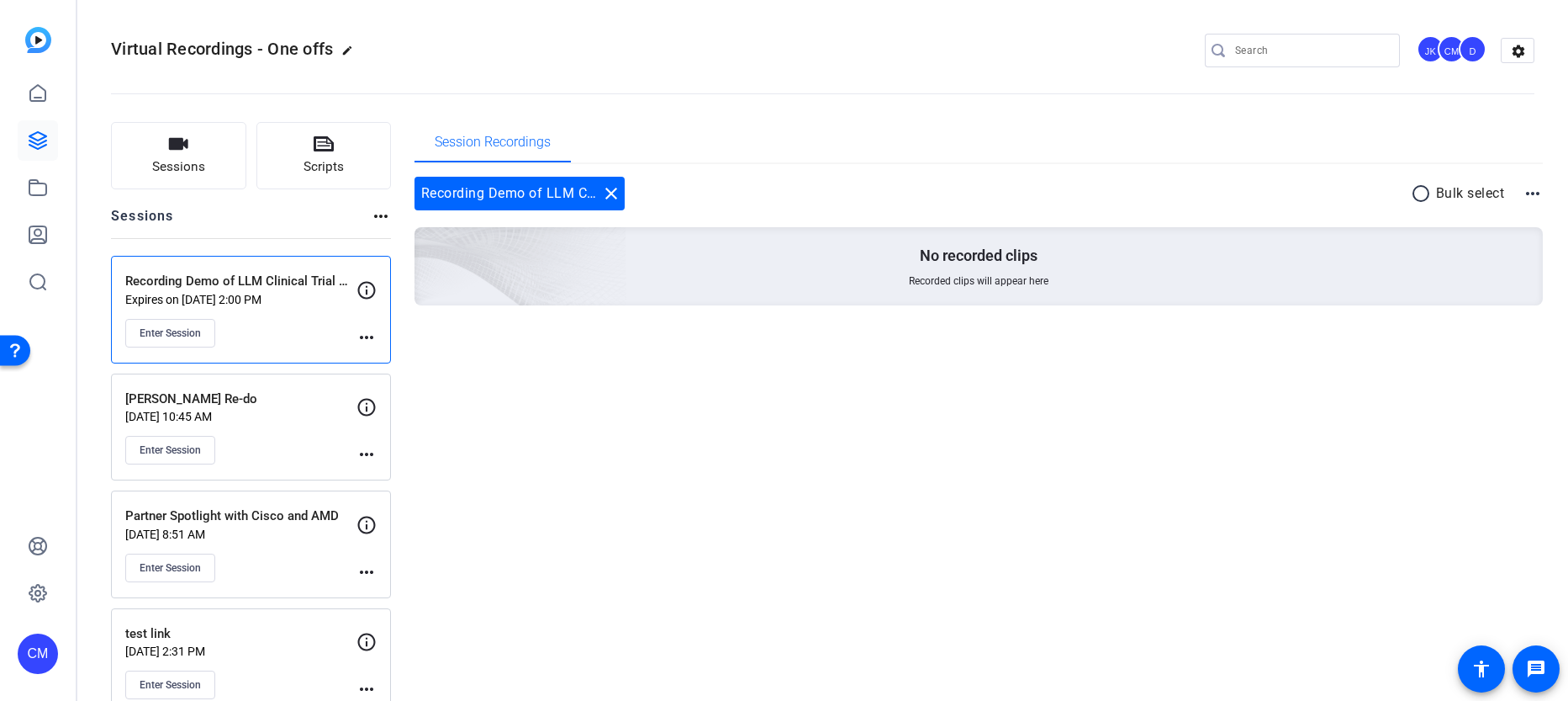
scroll to position [40, 0]
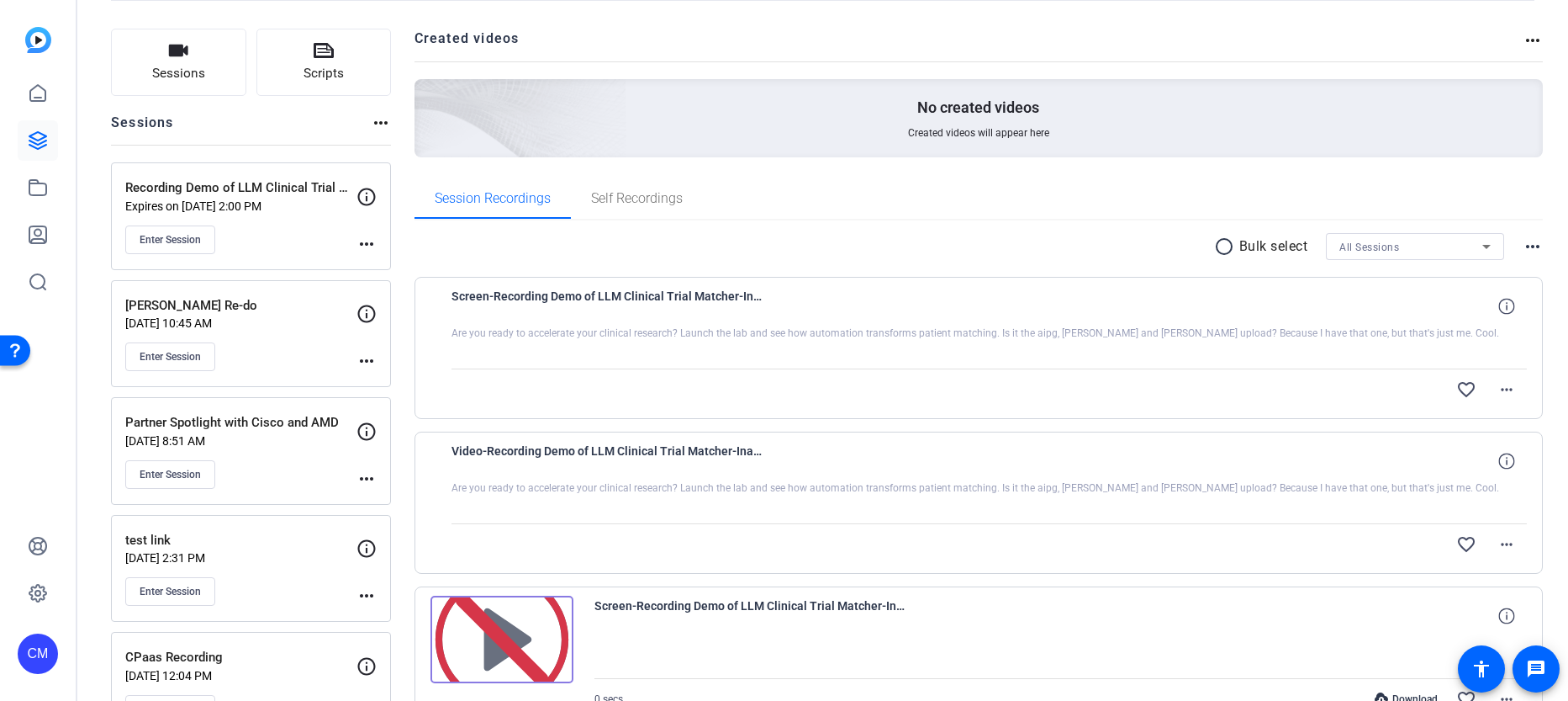
scroll to position [117, 0]
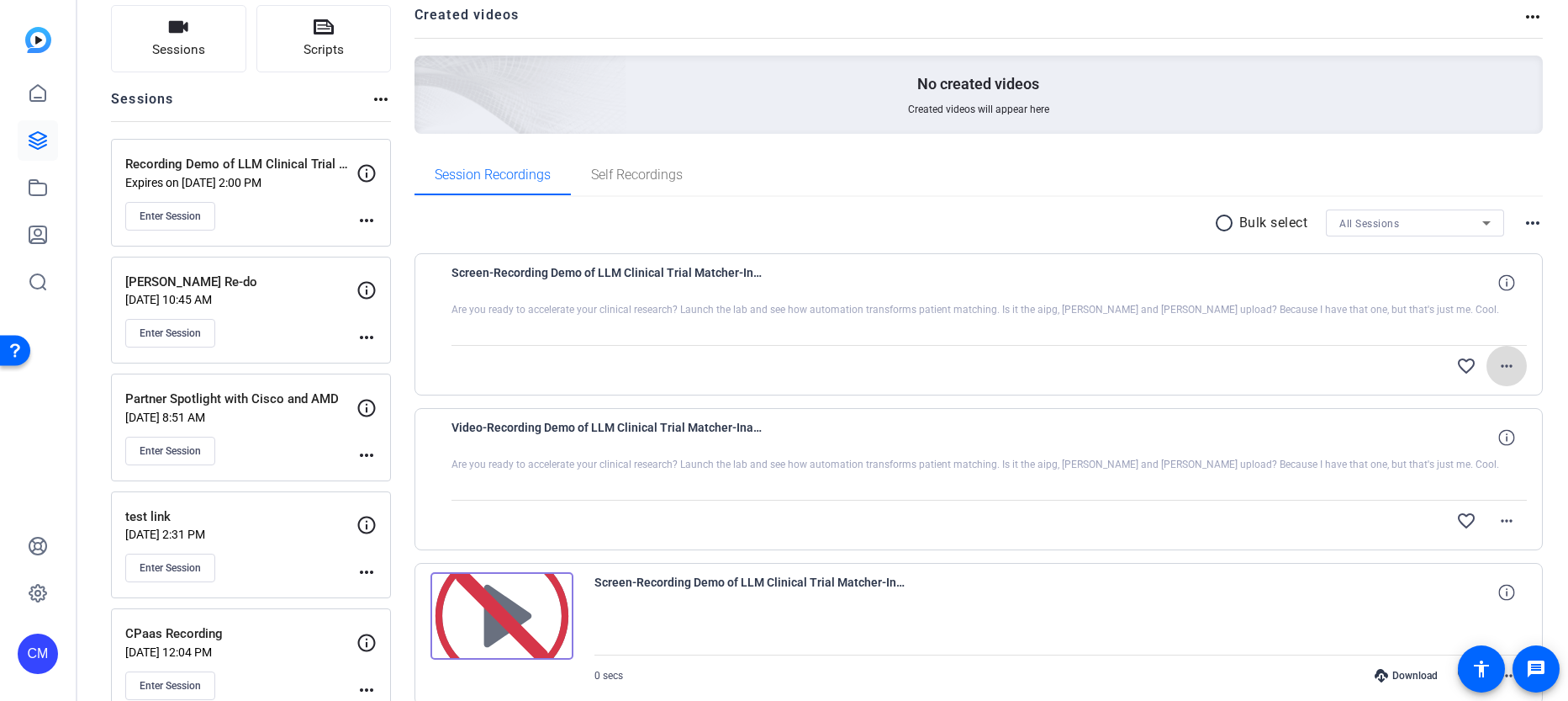
click at [1517, 364] on span at bounding box center [1507, 365] width 40 height 40
click at [1515, 362] on div at bounding box center [784, 350] width 1568 height 701
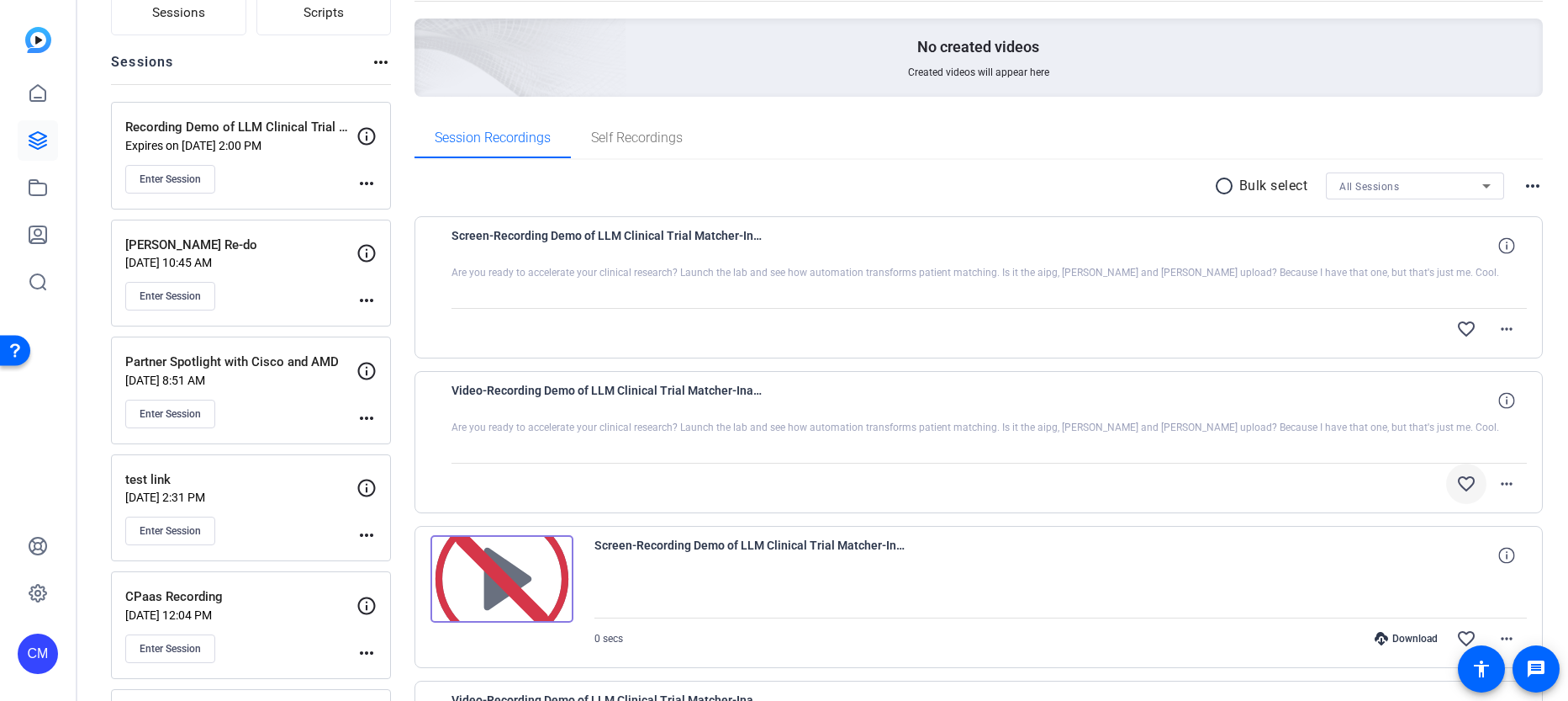
scroll to position [267, 0]
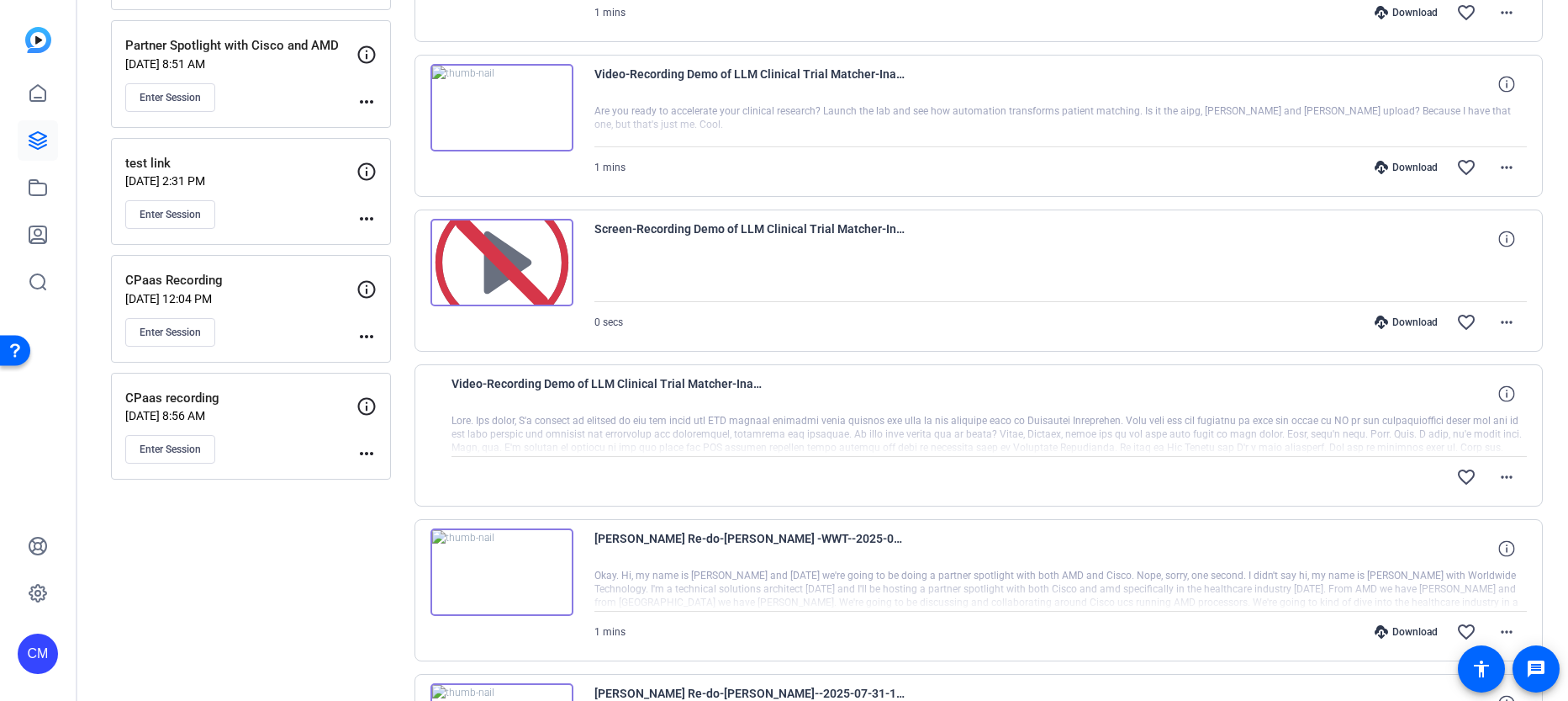
scroll to position [470, 0]
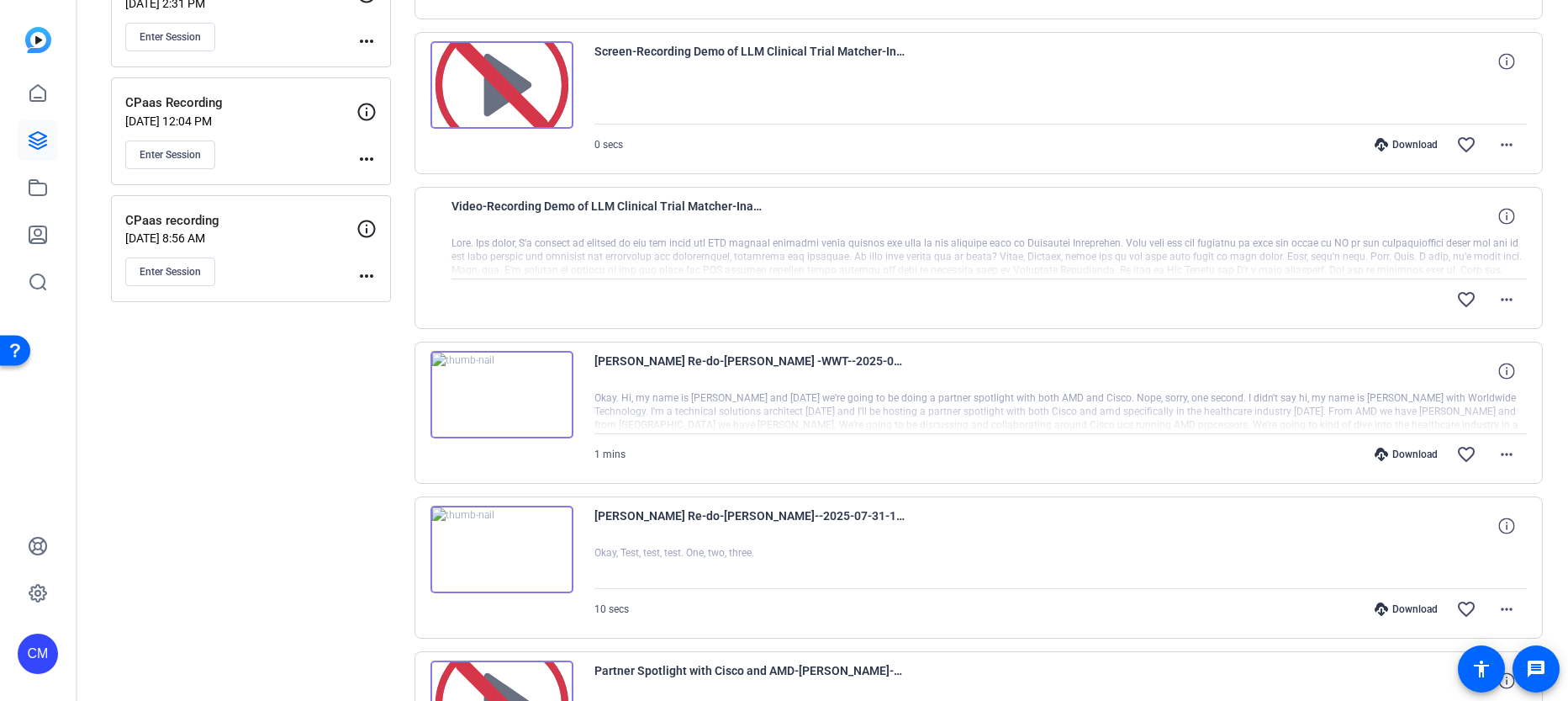
scroll to position [625, 0]
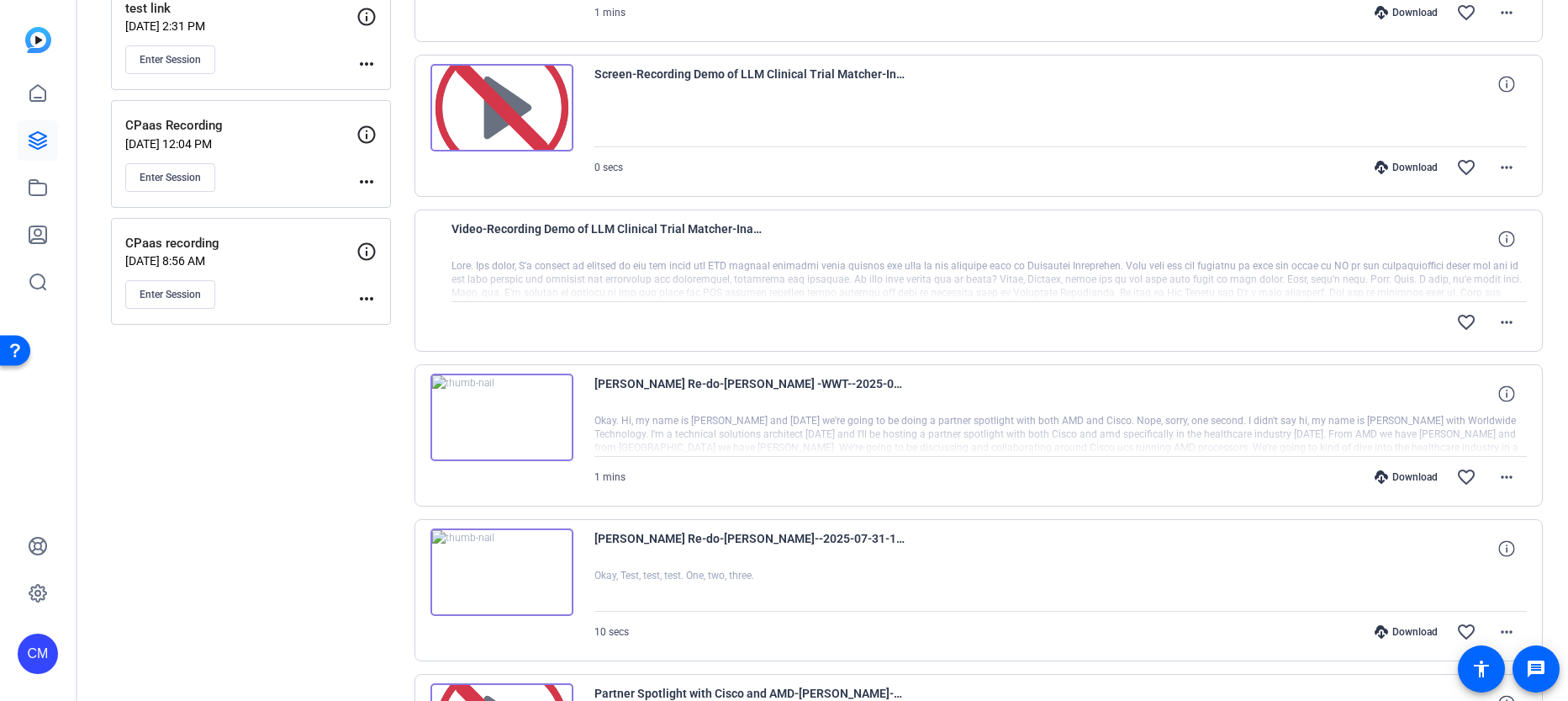
click at [971, 262] on div at bounding box center [990, 280] width 1076 height 42
click at [1510, 325] on span at bounding box center [1507, 322] width 40 height 40
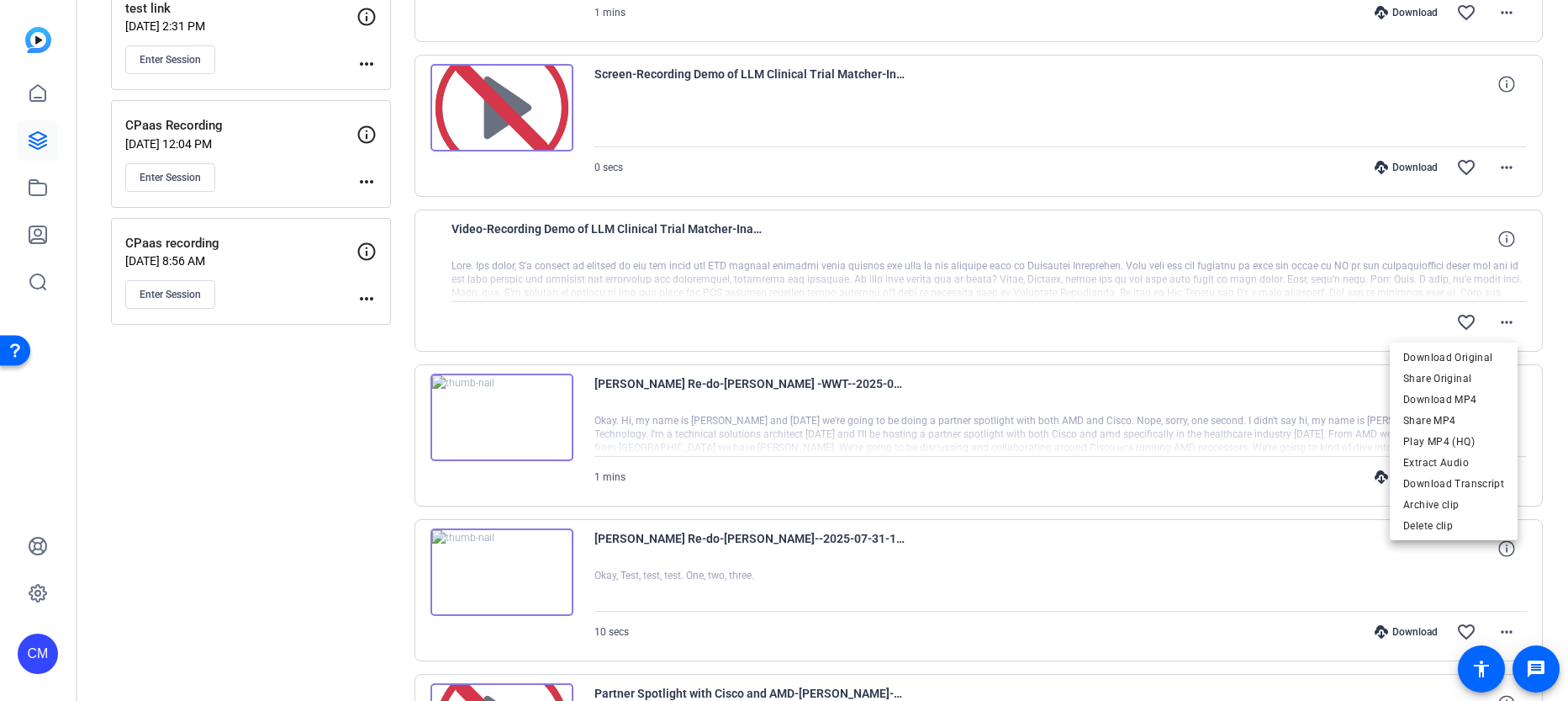
click at [966, 305] on div at bounding box center [784, 350] width 1568 height 701
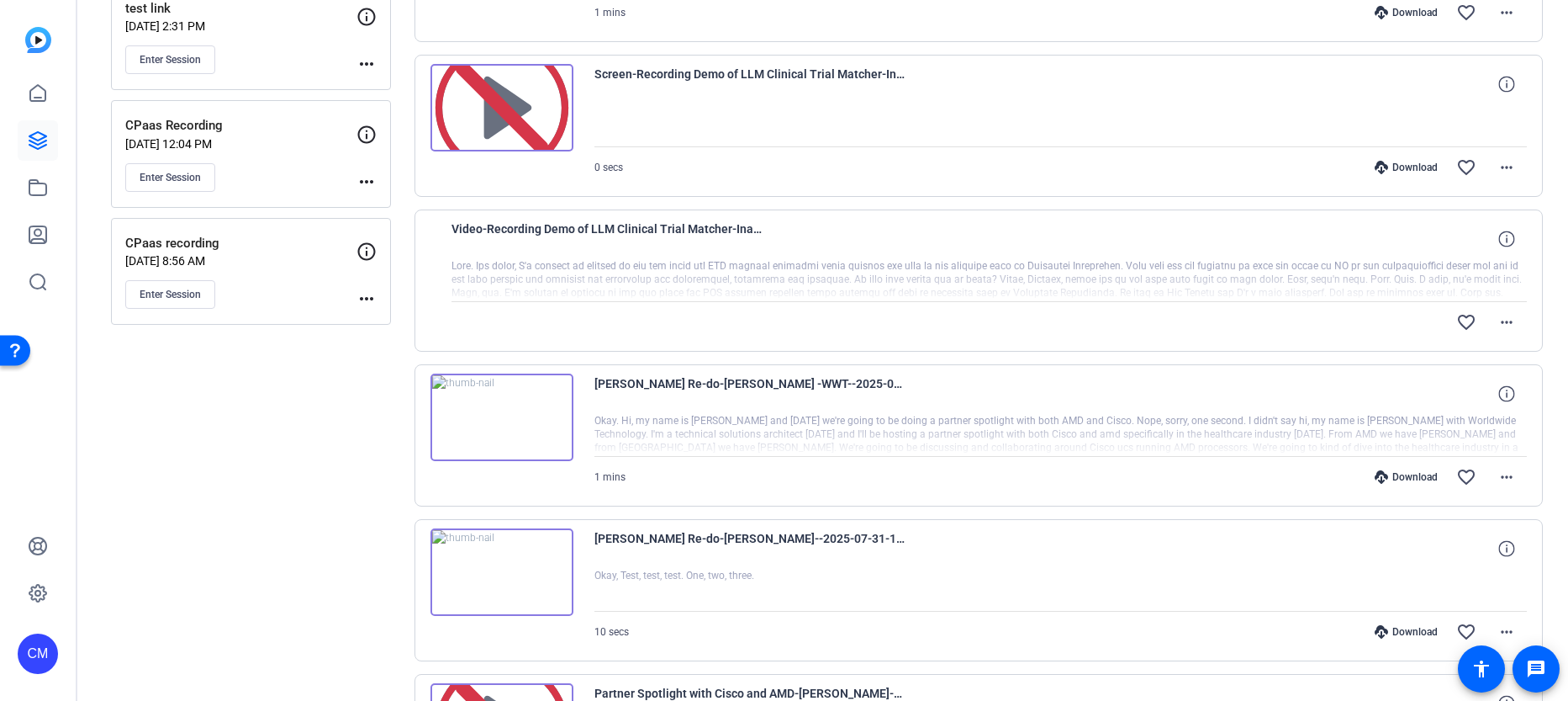
click at [778, 274] on div at bounding box center [990, 280] width 1076 height 42
drag, startPoint x: 488, startPoint y: 265, endPoint x: 791, endPoint y: 284, distance: 303.6
click at [789, 284] on div "Video-Recording Demo of LLM Clinical Trial Matcher-Ina Poecher3-2025-10-13-13-1…" at bounding box center [990, 280] width 1076 height 123
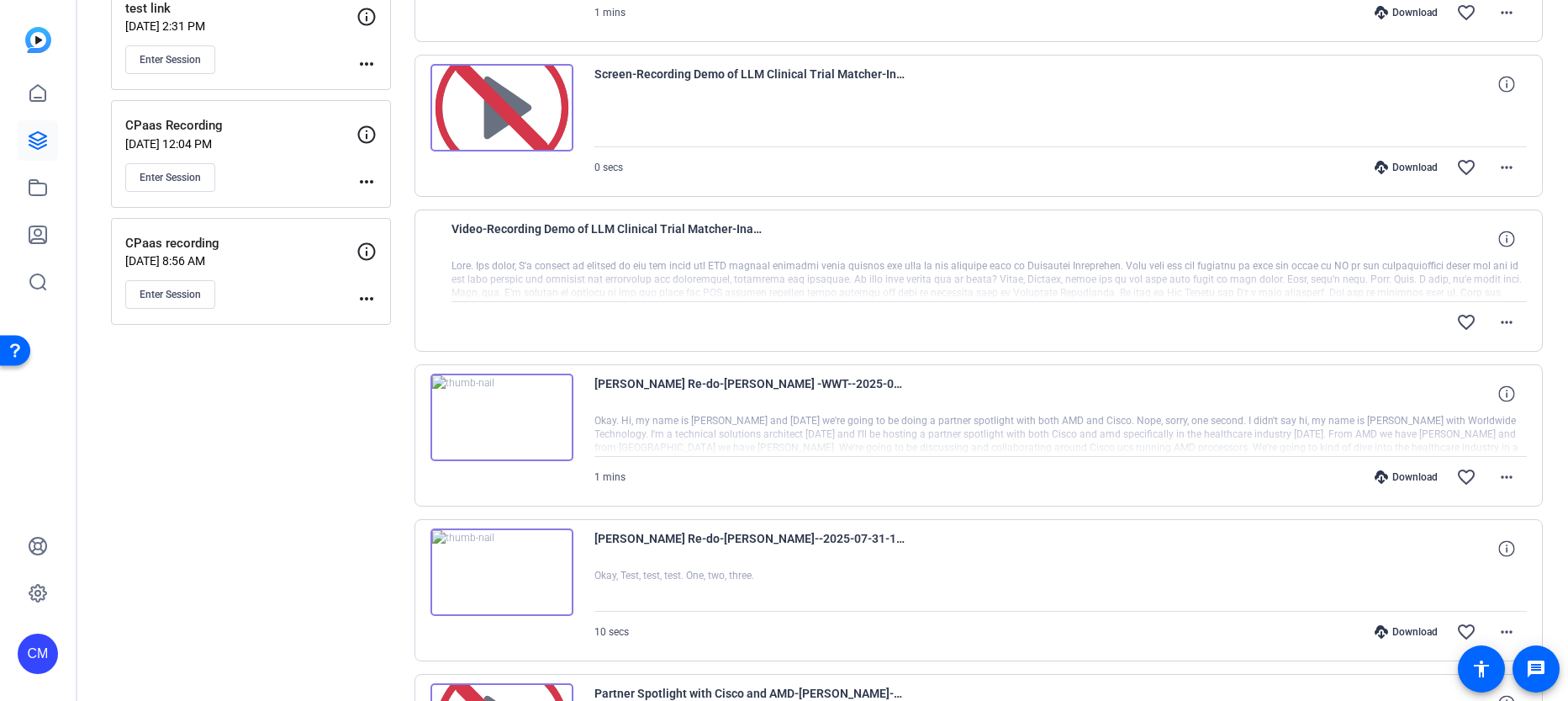
click at [798, 283] on div at bounding box center [990, 280] width 1076 height 42
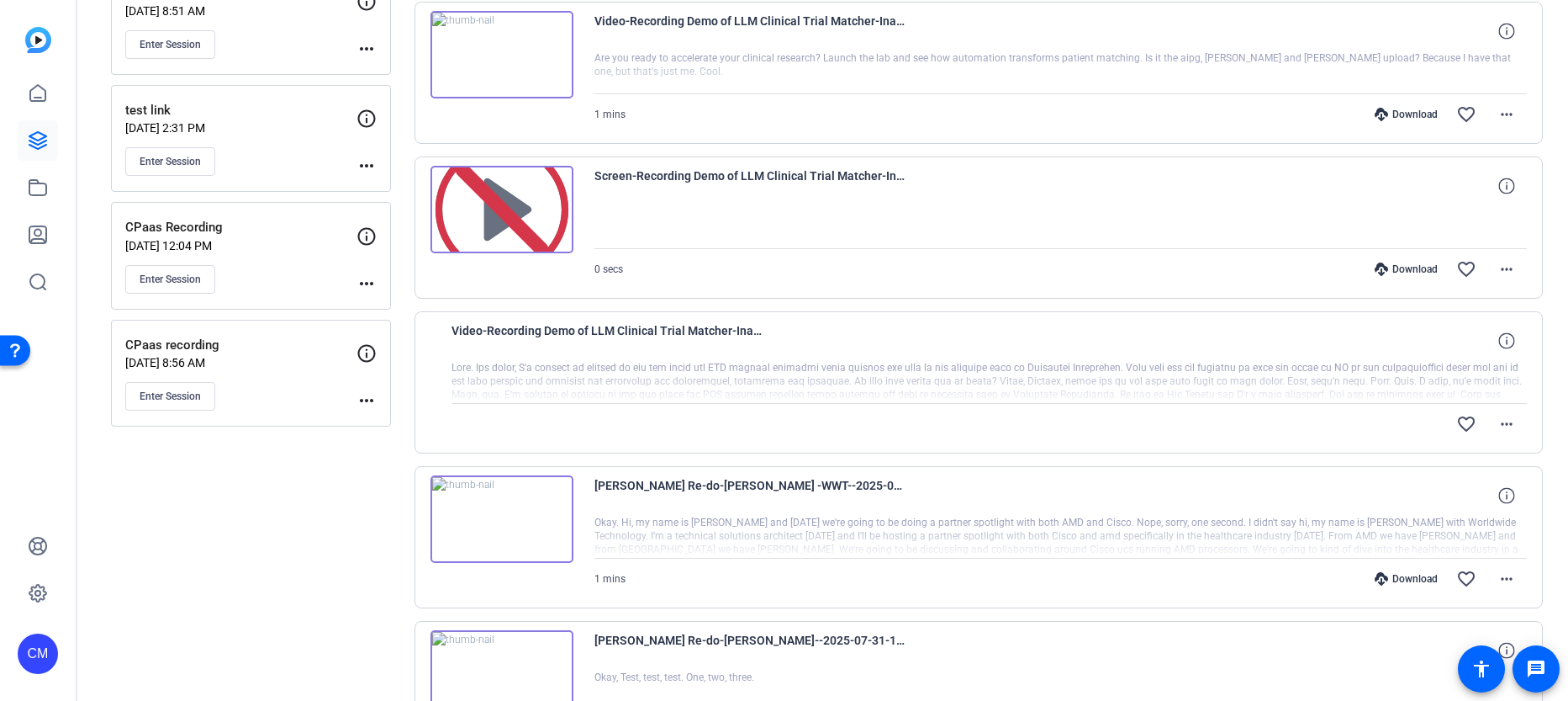
scroll to position [307, 0]
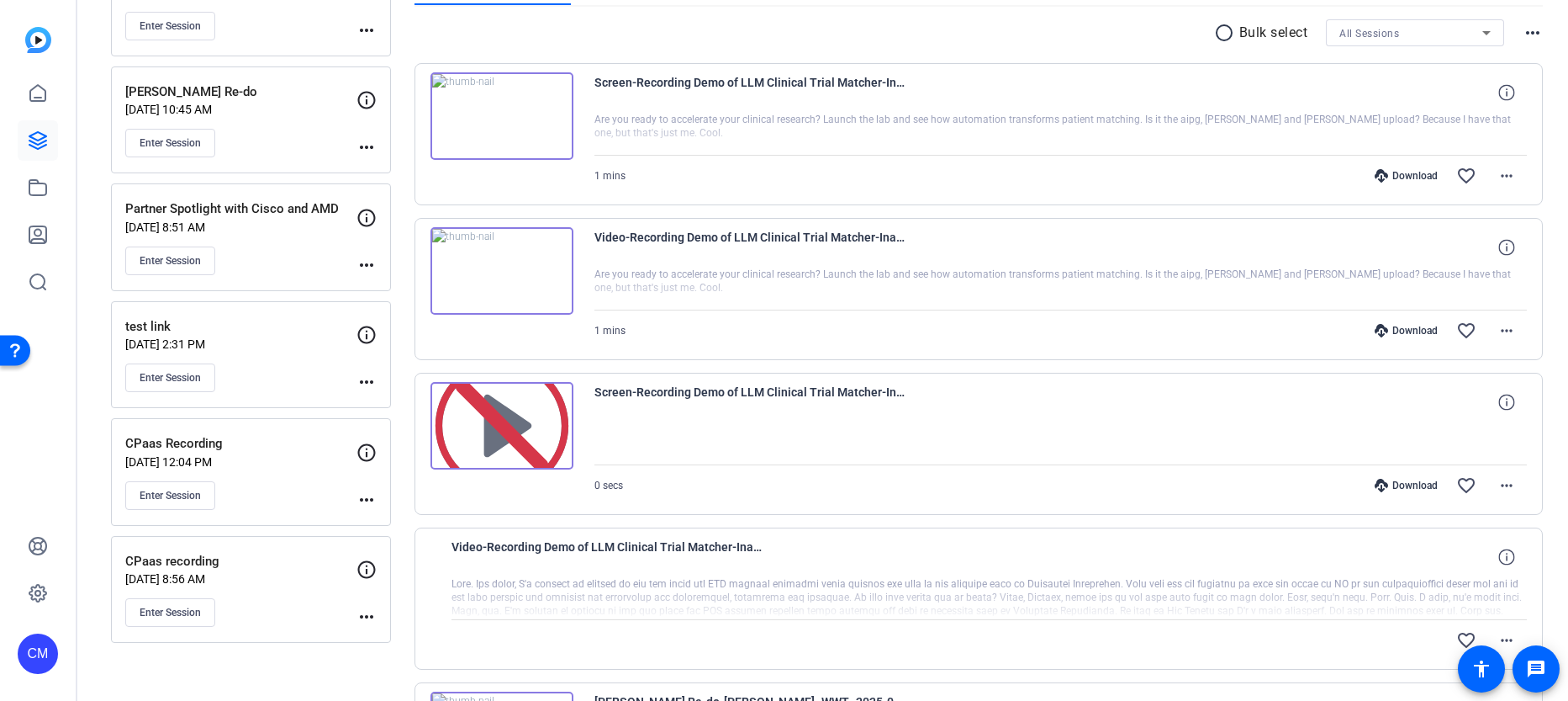
click at [693, 426] on div at bounding box center [1061, 442] width 933 height 42
click at [505, 429] on img at bounding box center [502, 426] width 143 height 88
click at [693, 398] on span "Screen-Recording Demo of LLM Clinical Trial Matcher-Ina Poecher3-2025-10-13-13-…" at bounding box center [750, 402] width 311 height 40
click at [534, 426] on img at bounding box center [502, 426] width 143 height 88
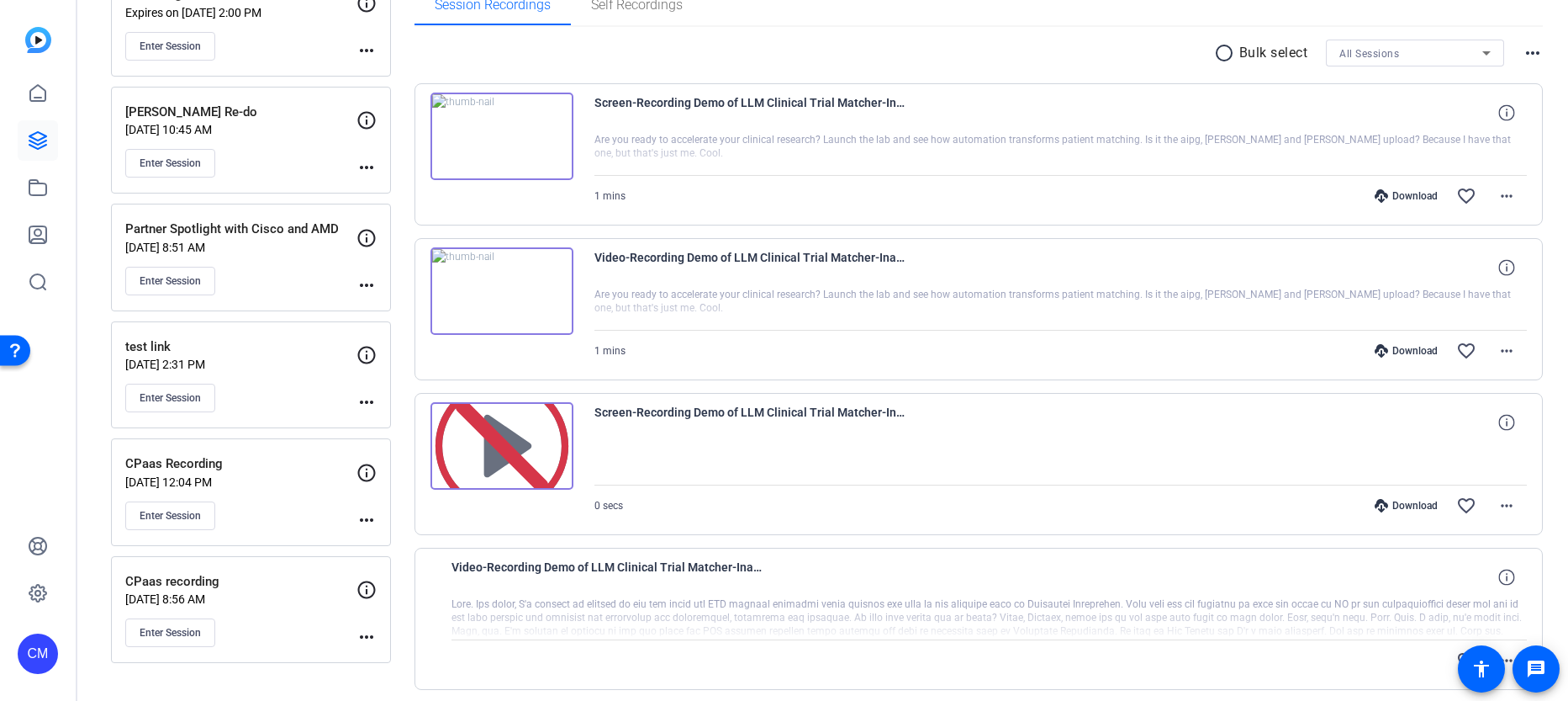
scroll to position [283, 0]
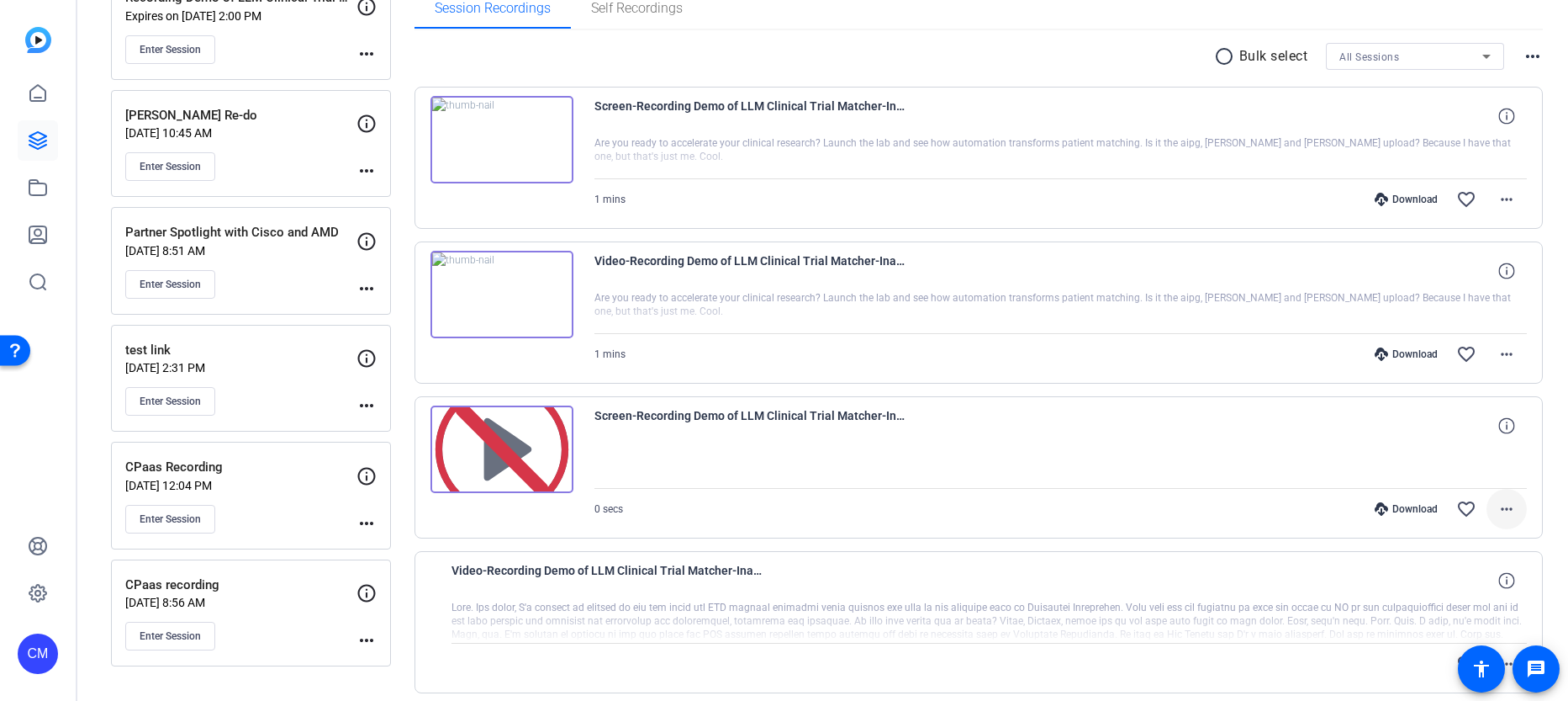
click at [1487, 503] on span at bounding box center [1507, 508] width 40 height 40
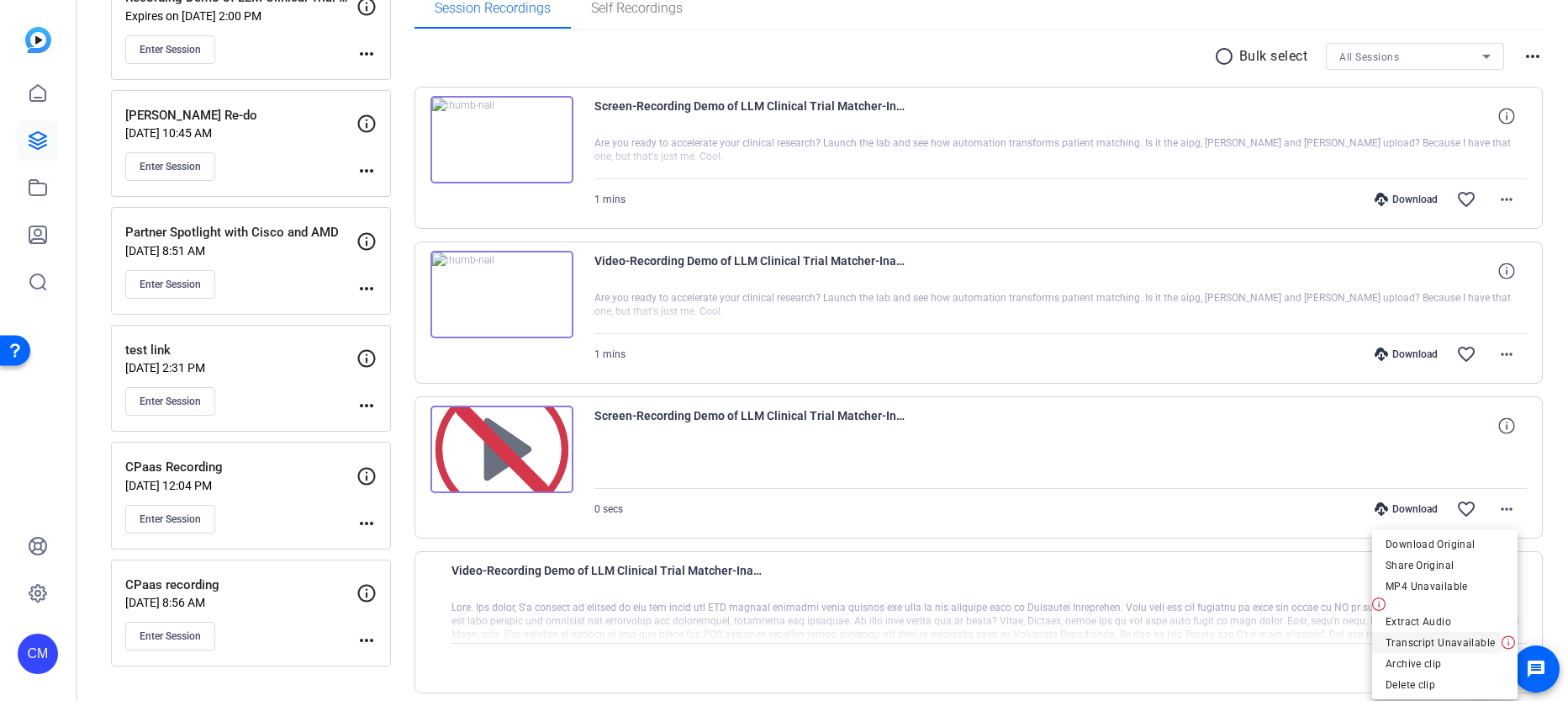
click at [1469, 645] on span "Transcript Unavailable" at bounding box center [1440, 642] width 109 height 20
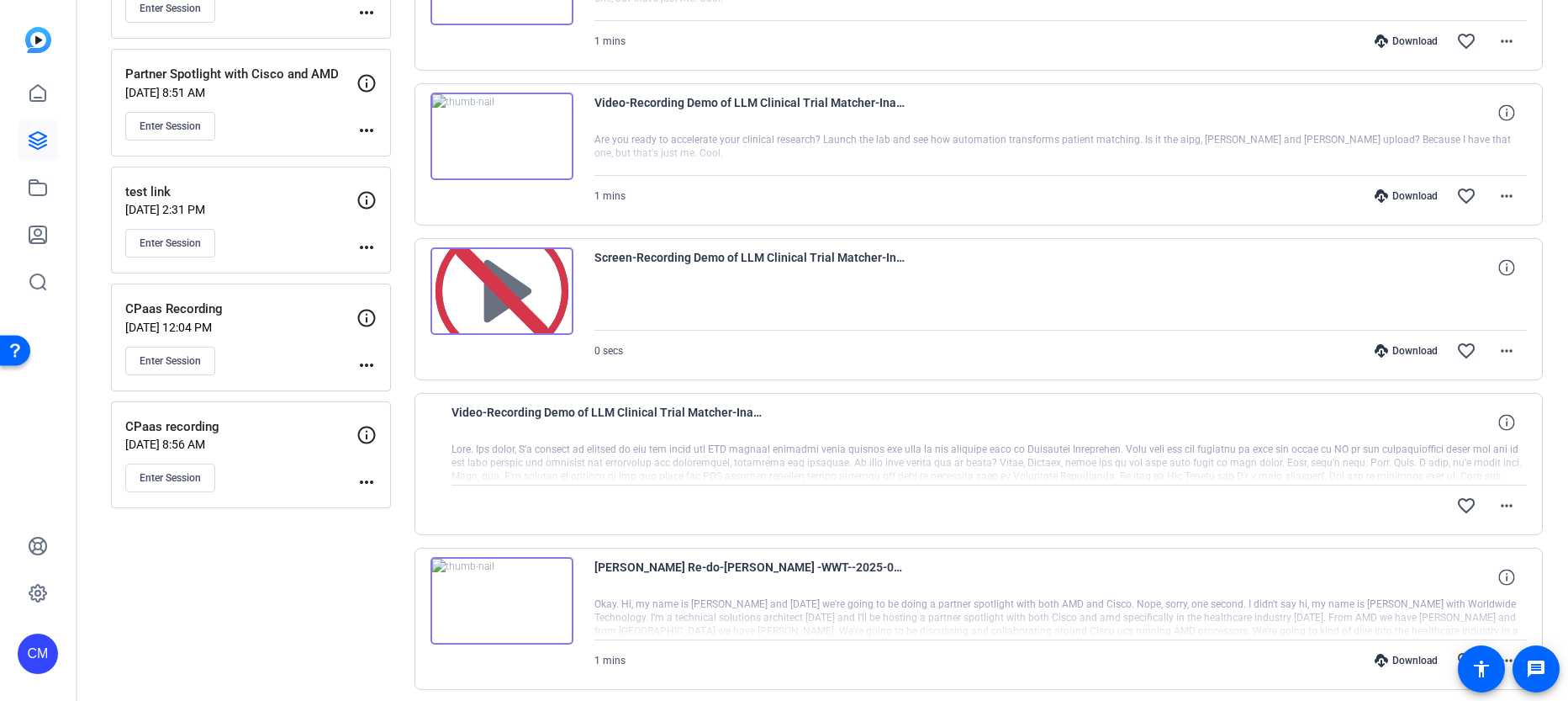
scroll to position [445, 0]
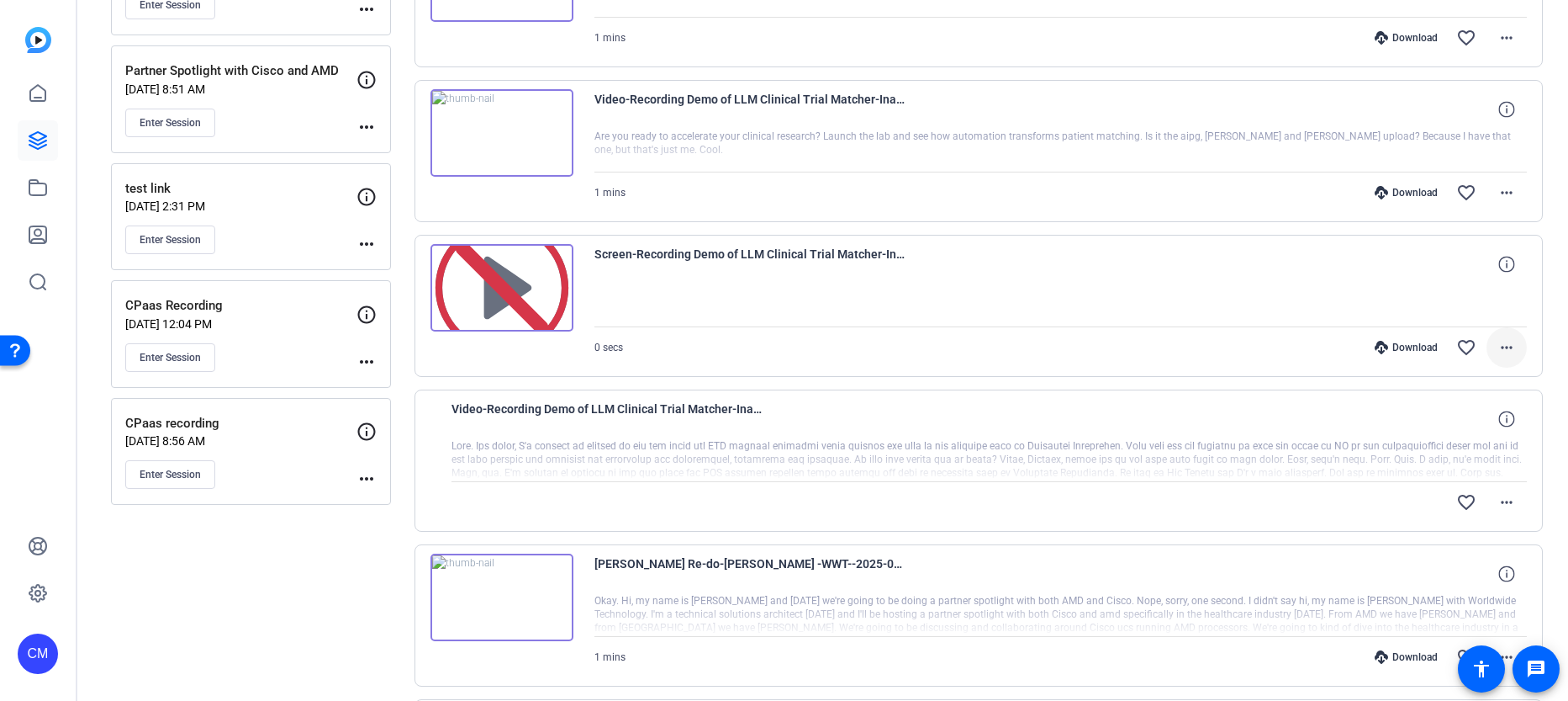
click at [1487, 347] on span at bounding box center [1507, 347] width 40 height 40
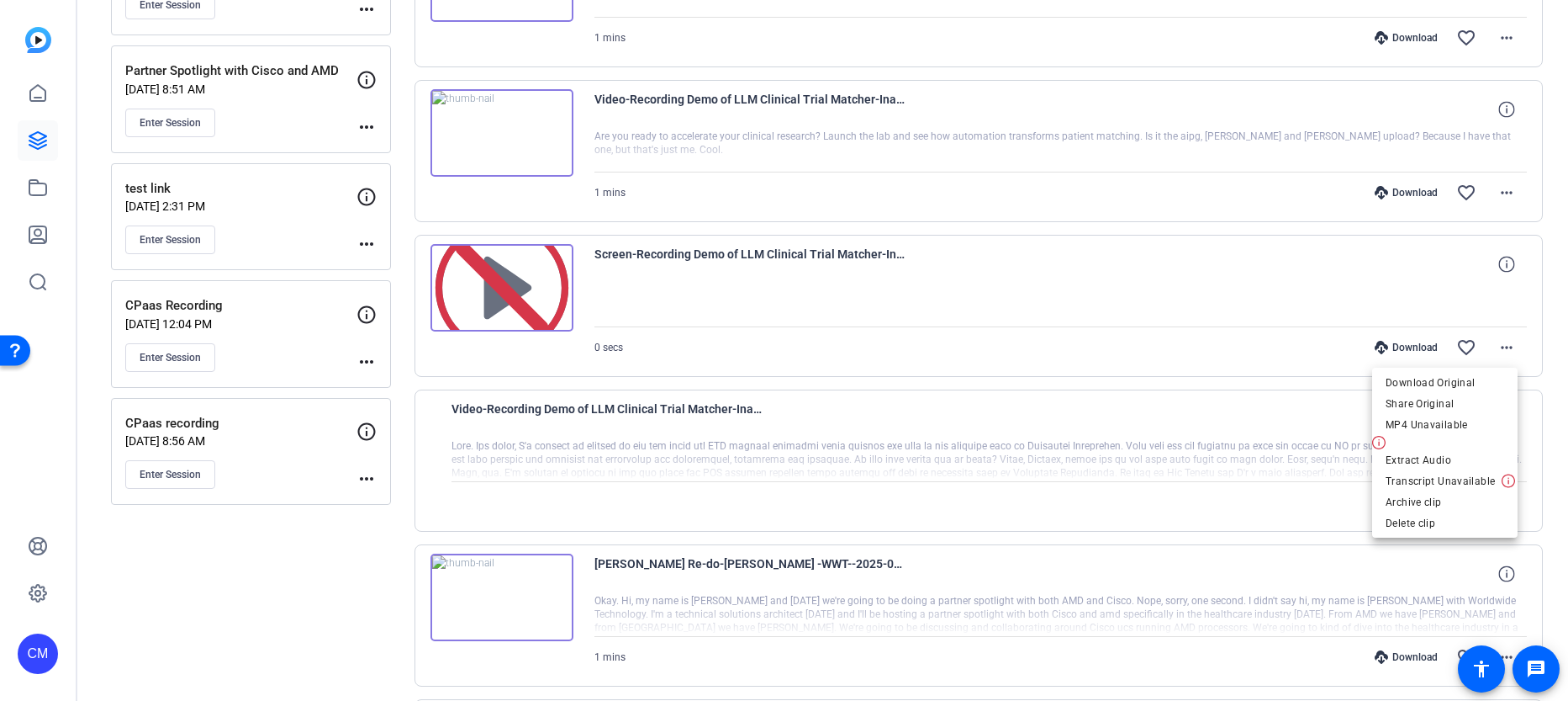
click at [1414, 442] on div "MP4 Unavailable" at bounding box center [1445, 432] width 146 height 36
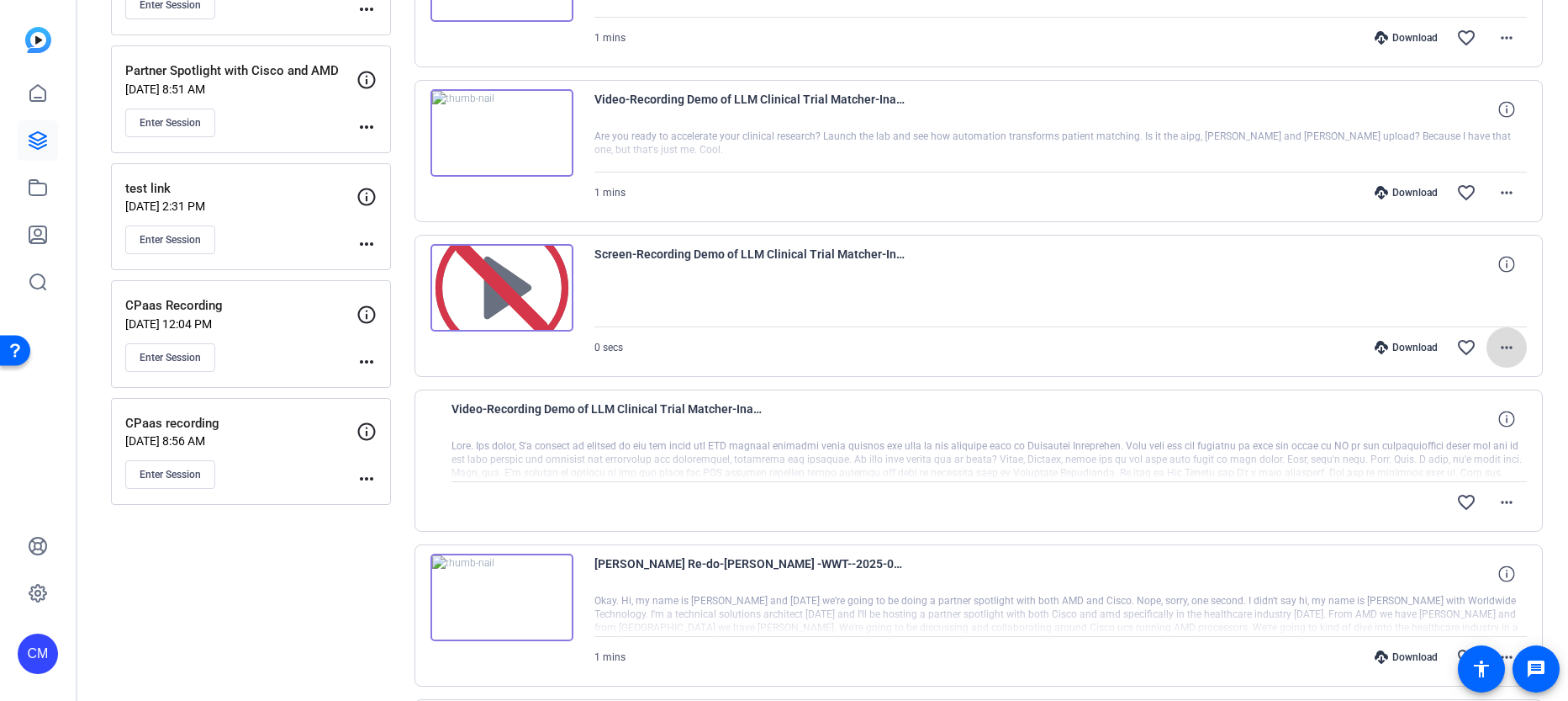
click at [1512, 346] on span at bounding box center [1507, 347] width 40 height 40
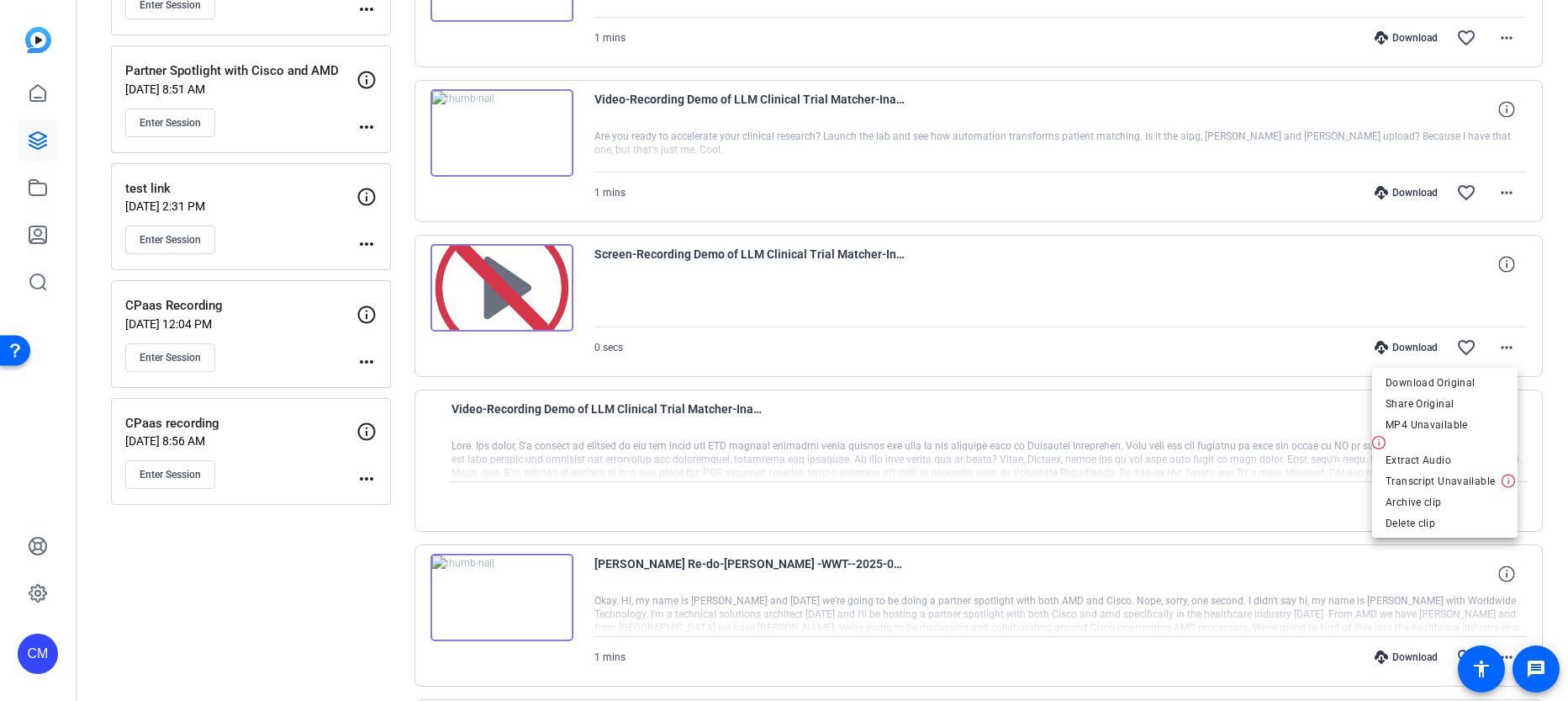
click at [1492, 265] on div at bounding box center [784, 350] width 1568 height 701
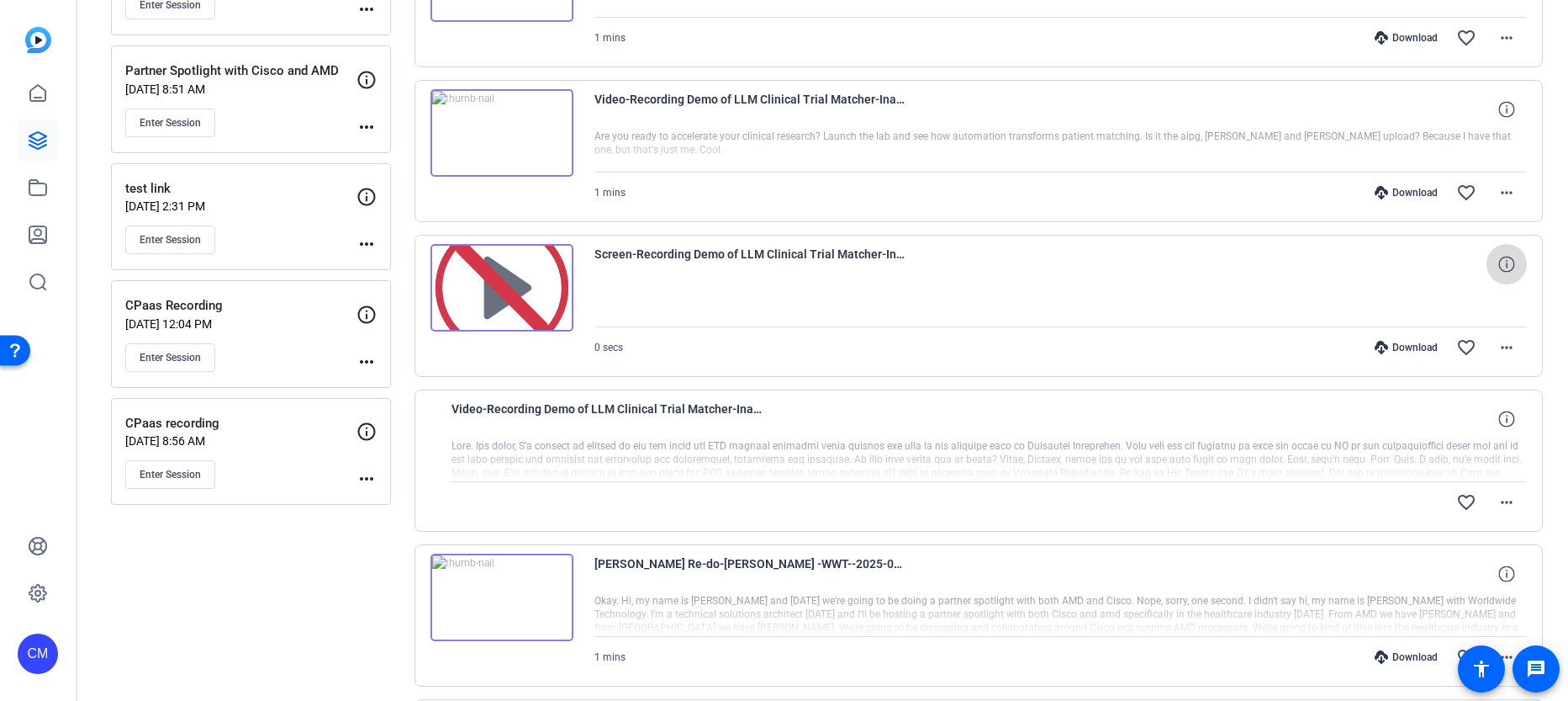
click at [1499, 263] on icon at bounding box center [1507, 264] width 16 height 16
click at [1370, 263] on div "1964P 0 secs 0bytes 30fps" at bounding box center [1413, 264] width 149 height 13
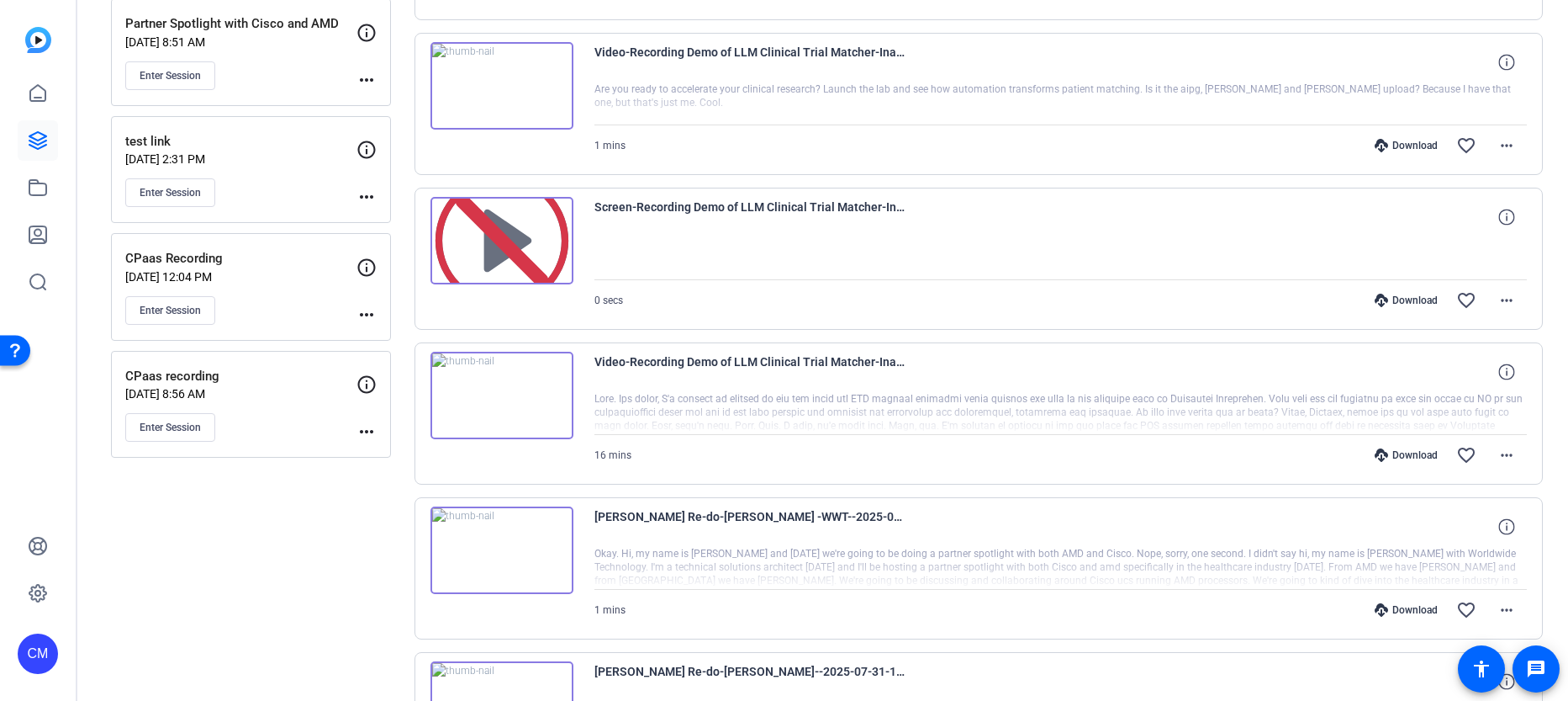
scroll to position [516, 0]
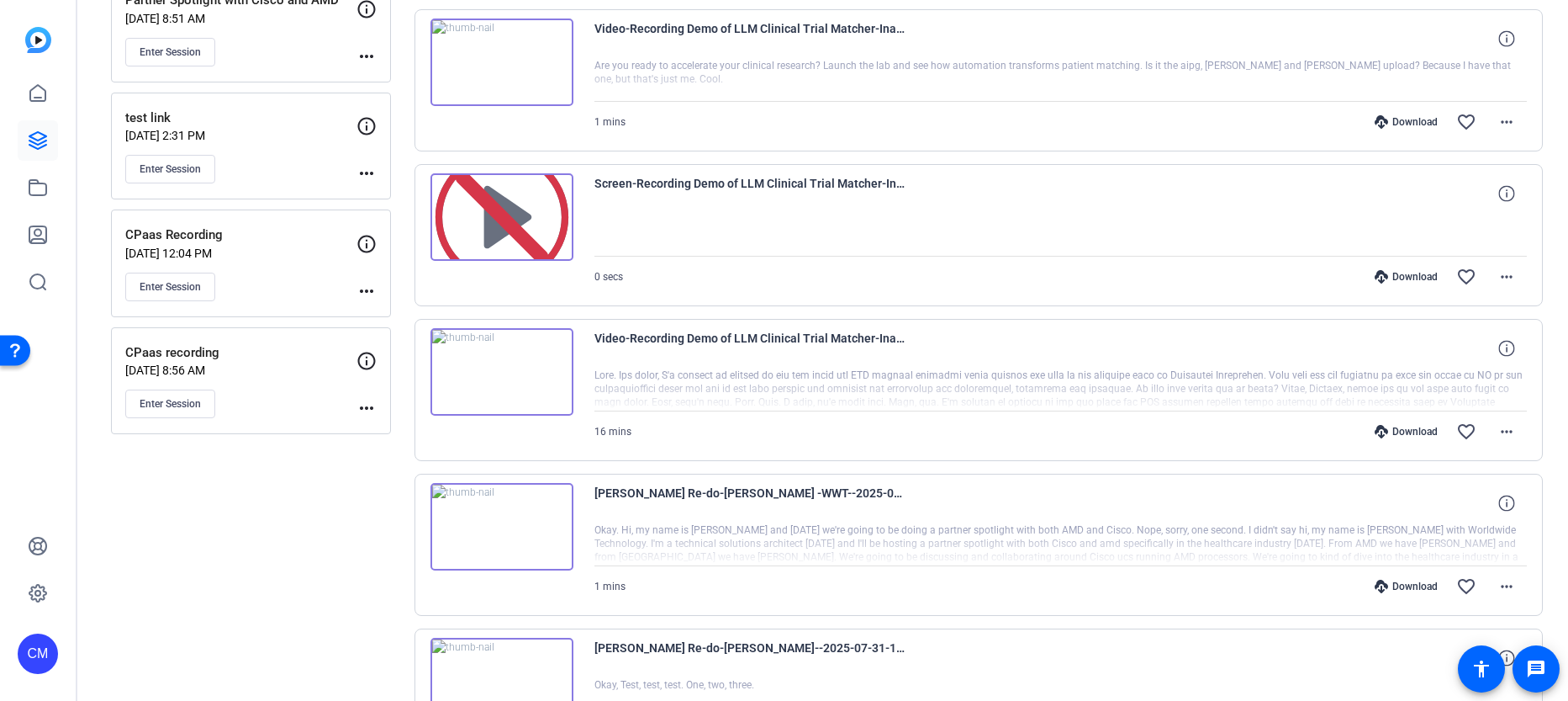
click at [787, 251] on div at bounding box center [1061, 235] width 933 height 42
click at [503, 371] on img at bounding box center [502, 371] width 143 height 88
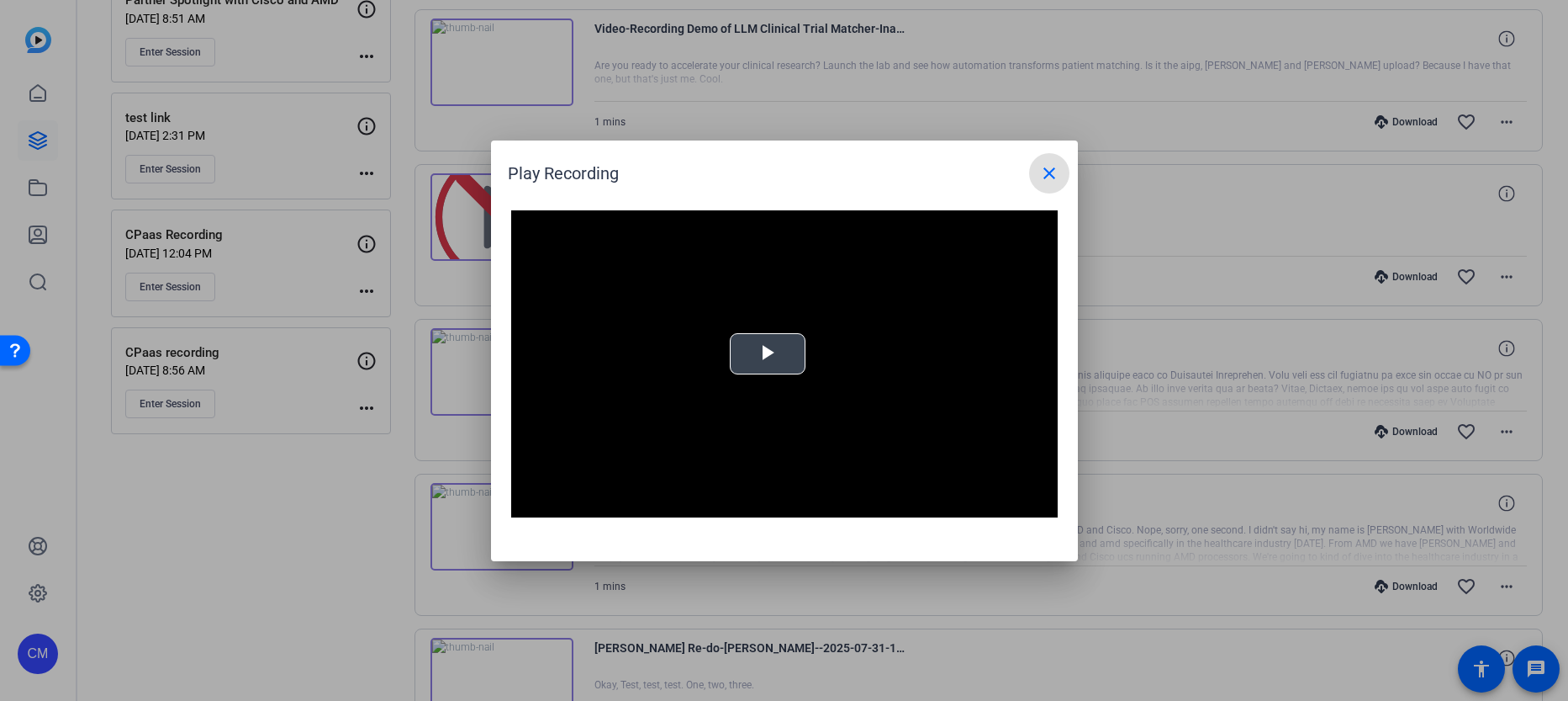
click at [756, 396] on video "Video Player" at bounding box center [785, 364] width 547 height 308
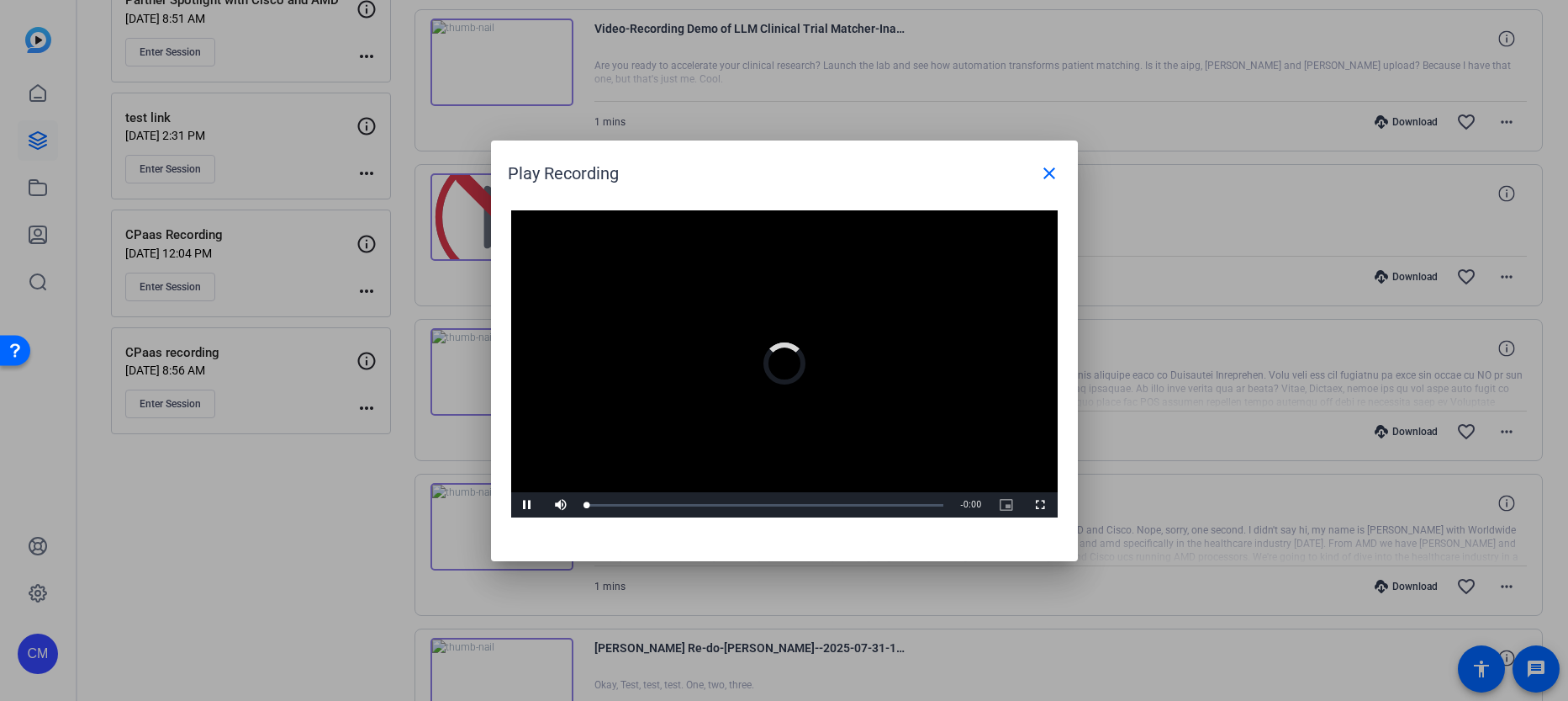
click at [764, 355] on video "Video Player" at bounding box center [785, 364] width 547 height 308
click at [632, 454] on video "Video Player" at bounding box center [785, 364] width 547 height 308
click at [648, 506] on div "Loaded : 0% -:- 0:00" at bounding box center [770, 505] width 366 height 4
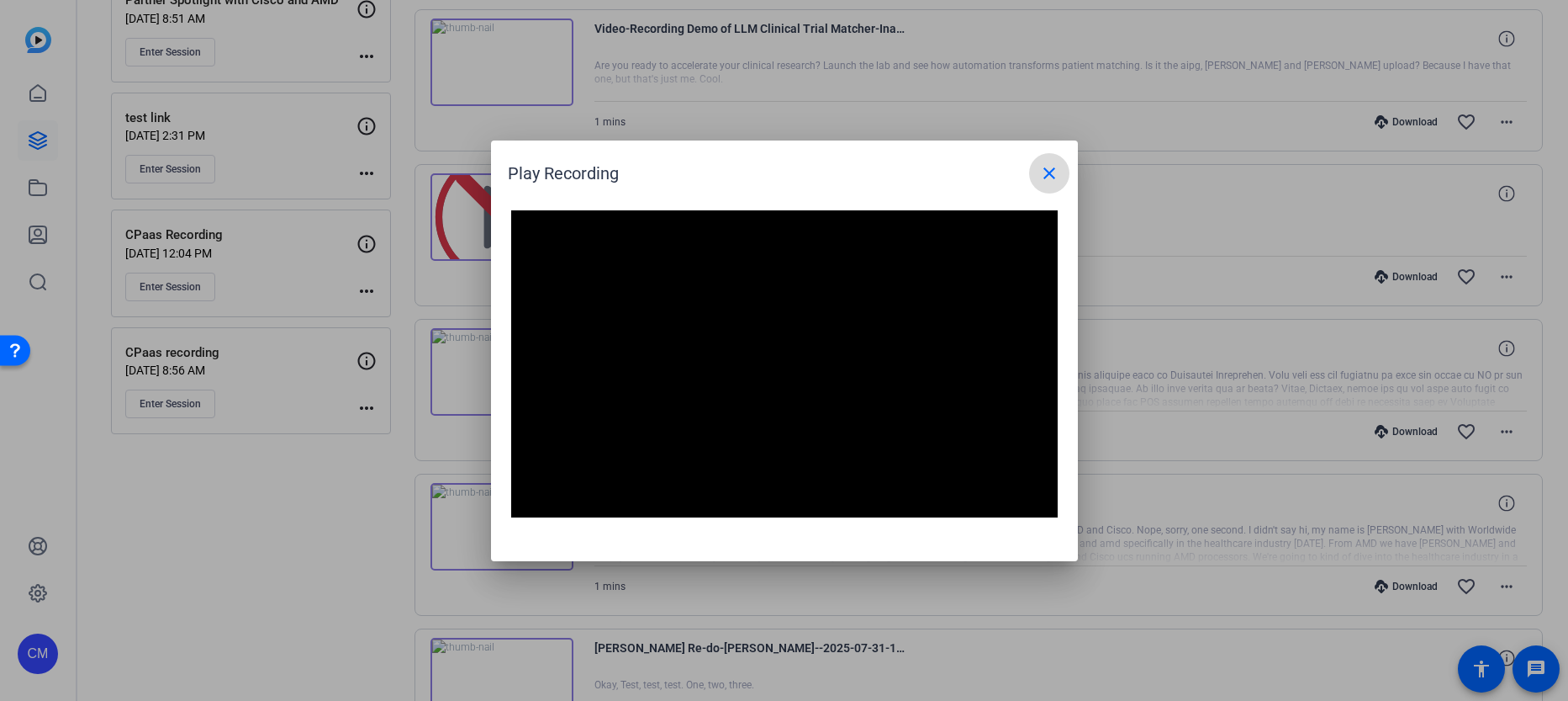
drag, startPoint x: 1058, startPoint y: 167, endPoint x: 1049, endPoint y: 172, distance: 10.3
click at [1049, 172] on button "close" at bounding box center [1049, 172] width 40 height 40
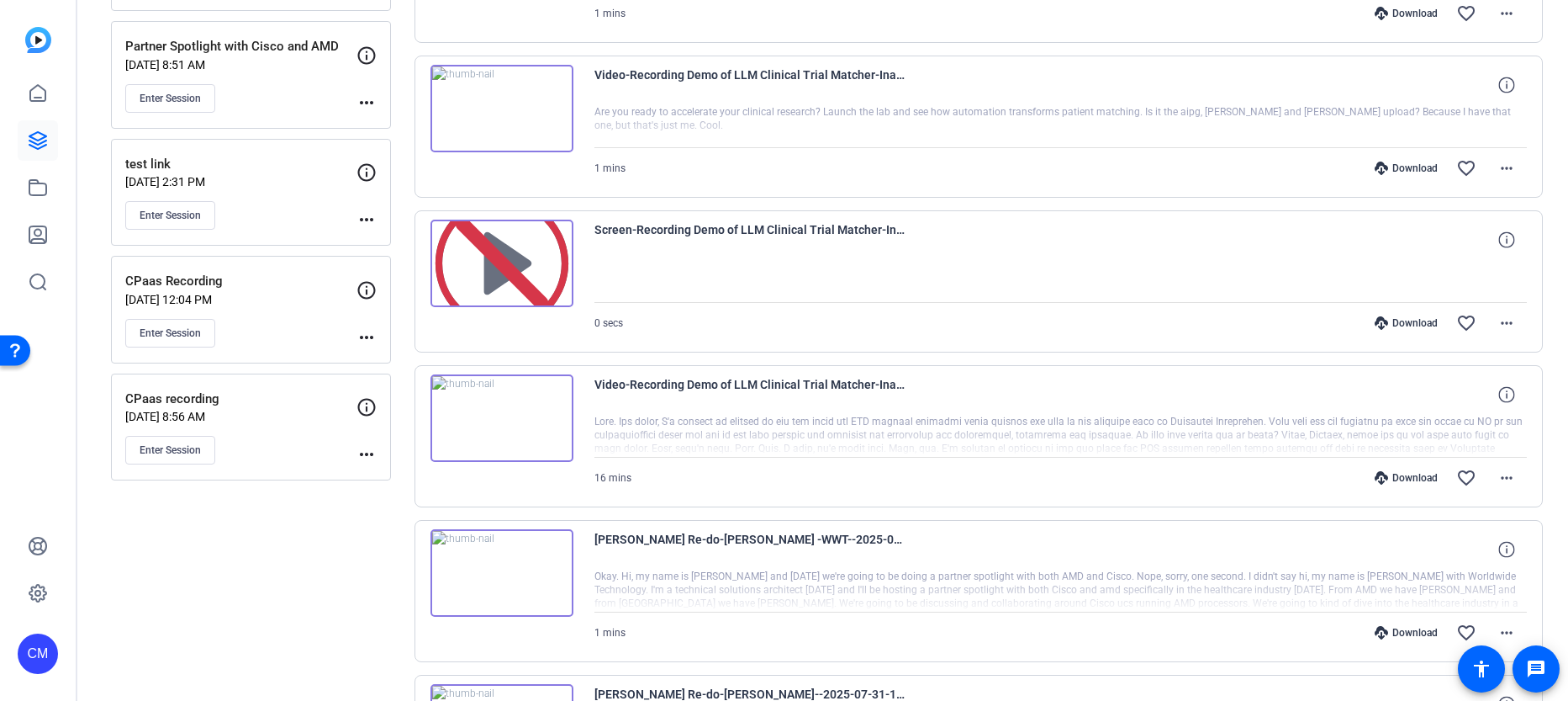
scroll to position [469, 0]
click at [1497, 474] on mat-icon "more_horiz" at bounding box center [1507, 479] width 20 height 20
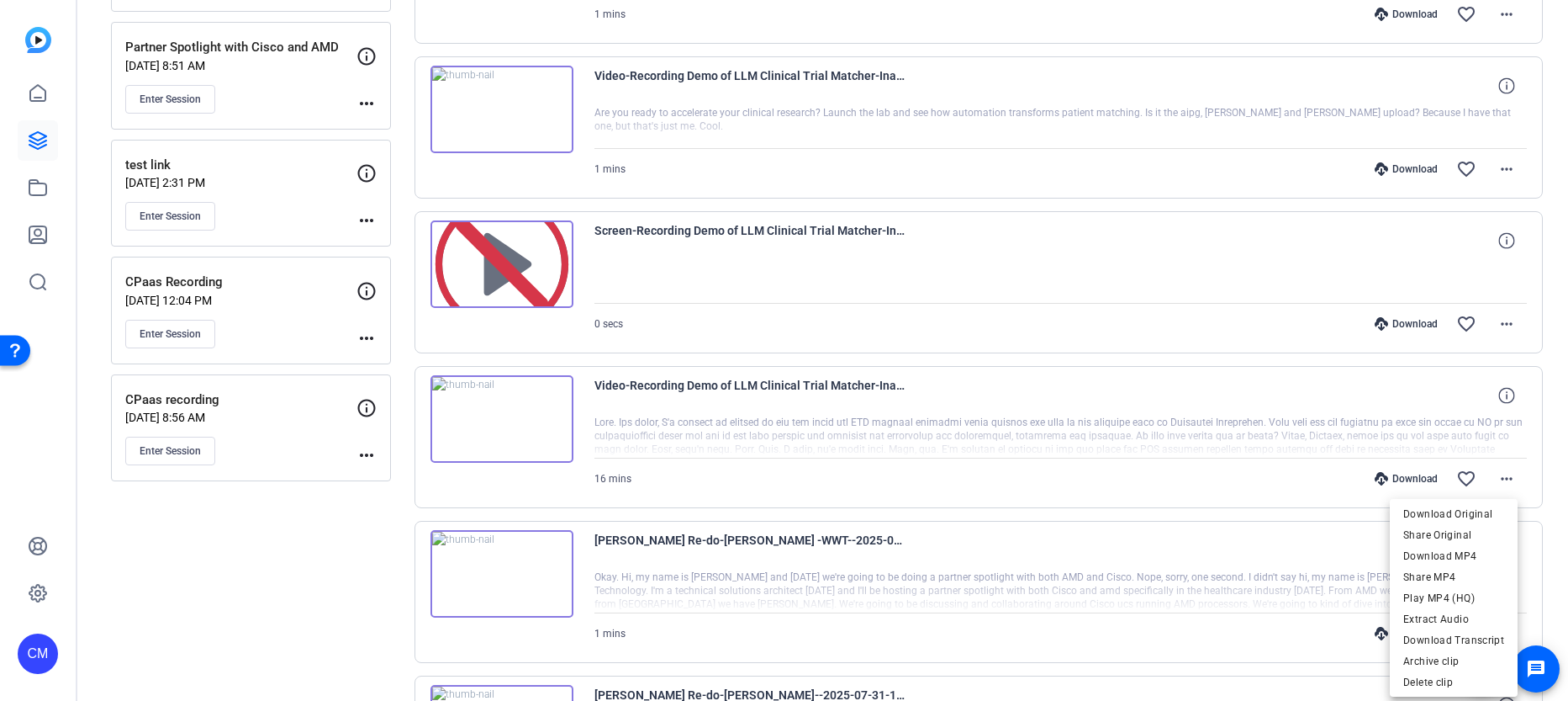
click at [780, 268] on div at bounding box center [784, 350] width 1568 height 701
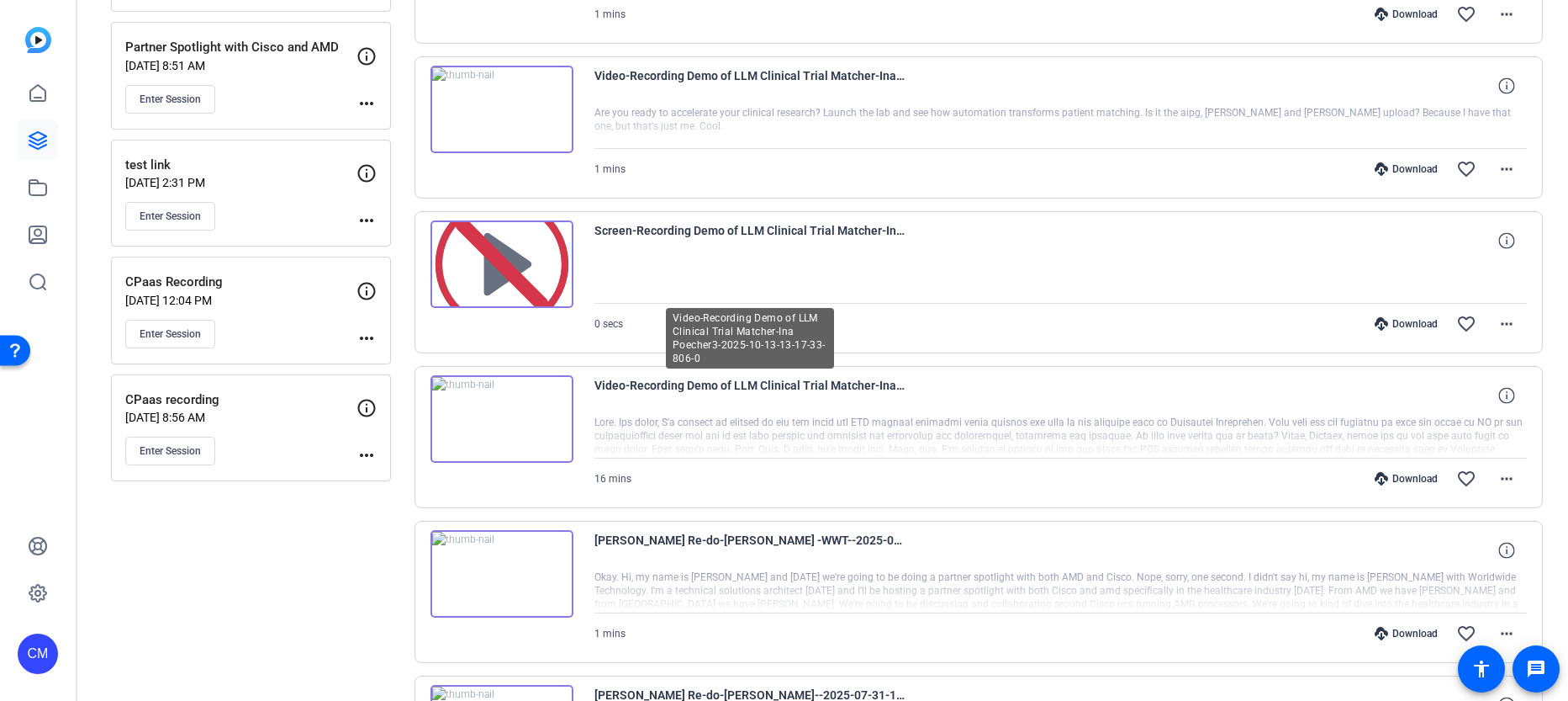
click at [722, 383] on span "Video-Recording Demo of LLM Clinical Trial Matcher-Ina Poecher3-2025-10-13-13-1…" at bounding box center [750, 394] width 311 height 40
click at [668, 415] on div "Video-Recording Demo of LLM Clinical Trial Matcher-Ina Poecher3-2025-10-13-13-1…" at bounding box center [1061, 436] width 933 height 123
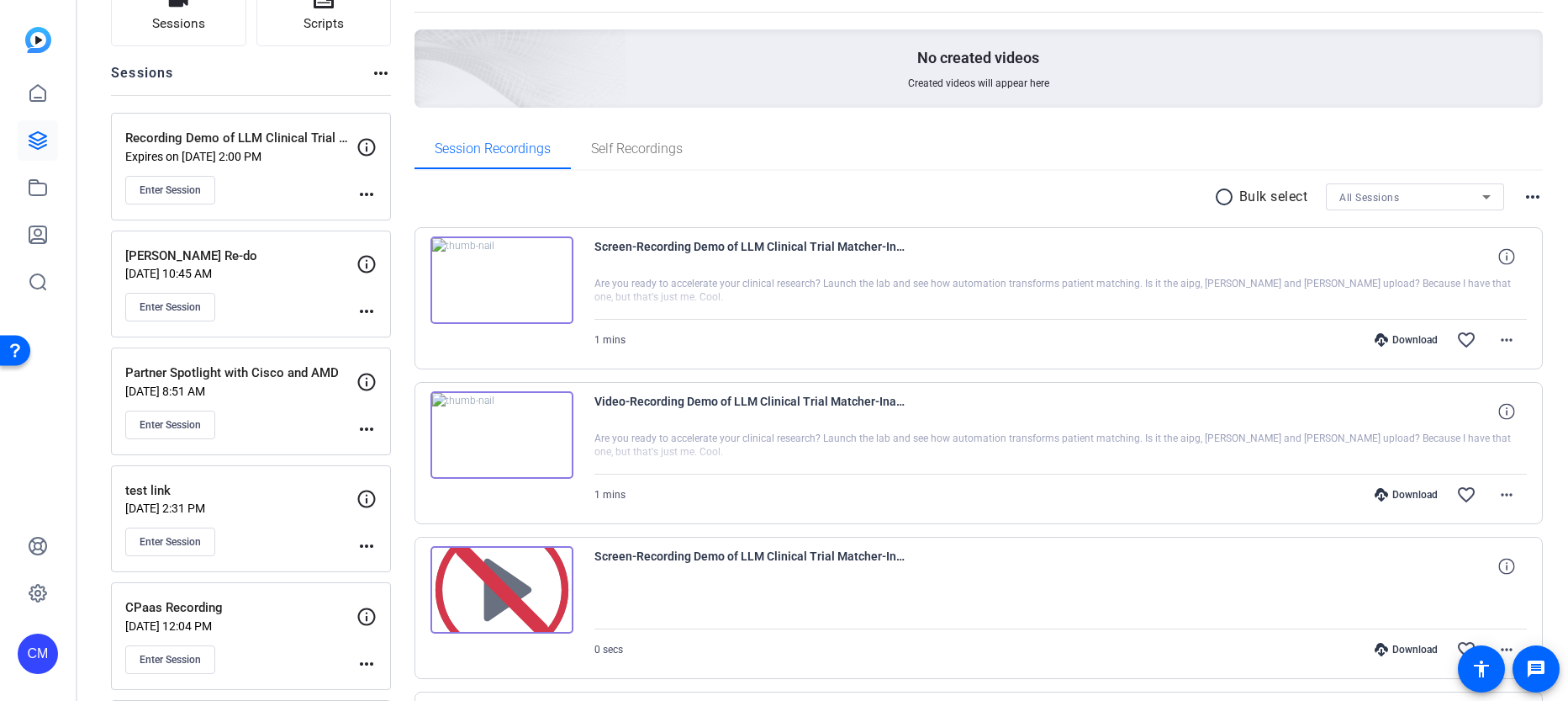
scroll to position [139, 0]
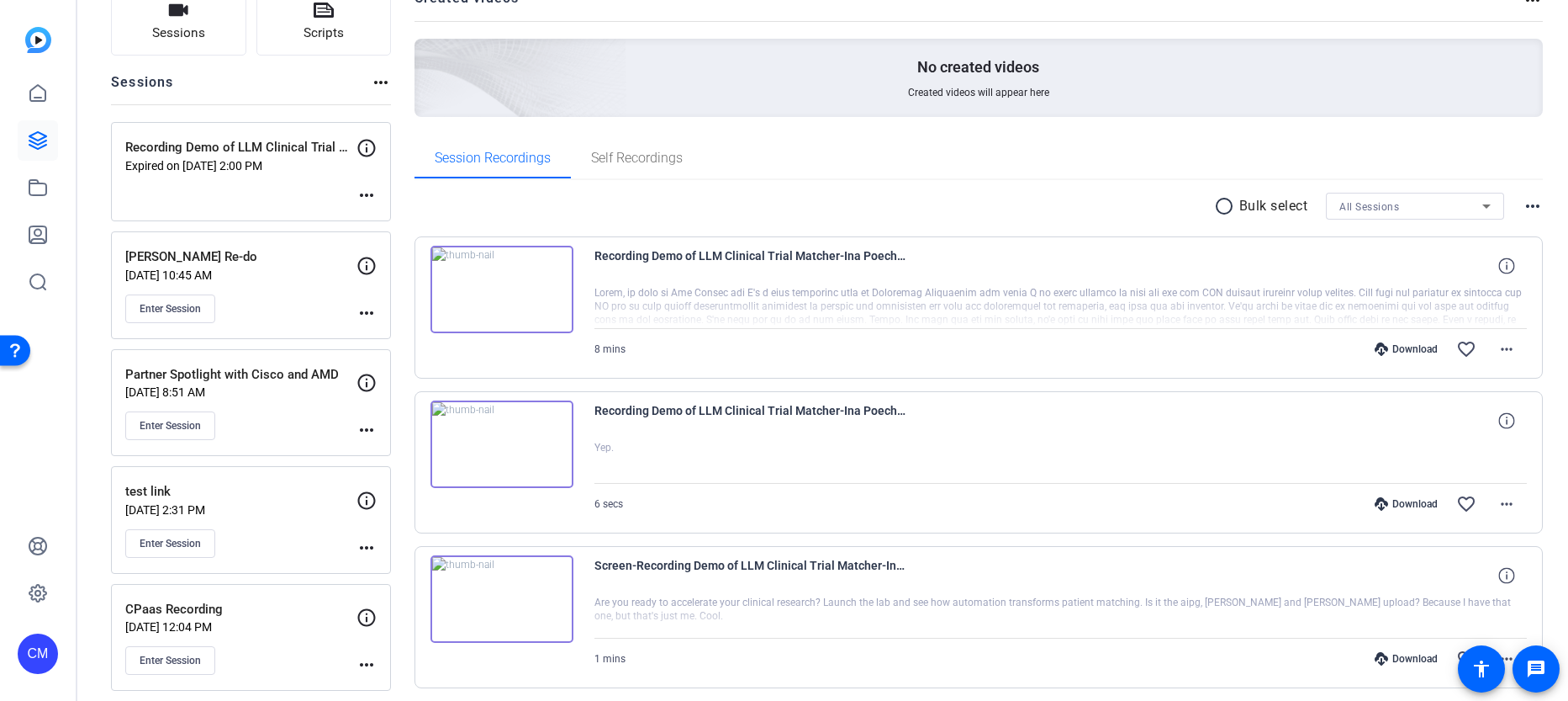
scroll to position [146, 0]
